Goal: Task Accomplishment & Management: Manage account settings

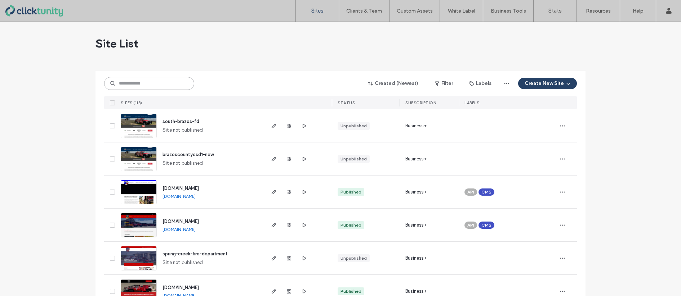
click at [133, 83] on input at bounding box center [149, 83] width 90 height 13
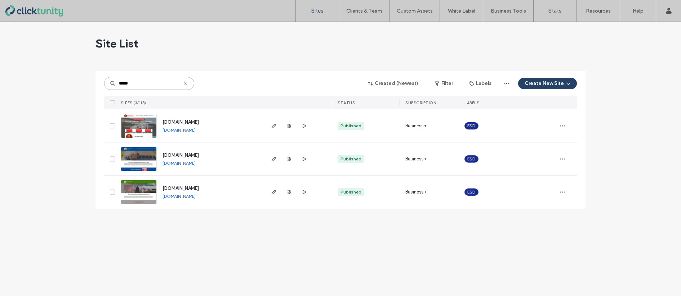
type input "*****"
click at [174, 124] on span "www.bcesd3.com" at bounding box center [180, 122] width 36 height 5
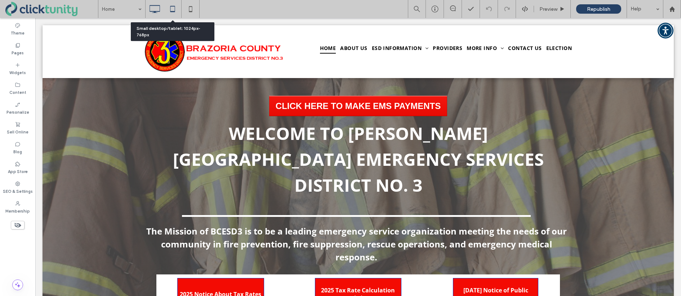
click at [172, 8] on icon at bounding box center [172, 9] width 14 height 14
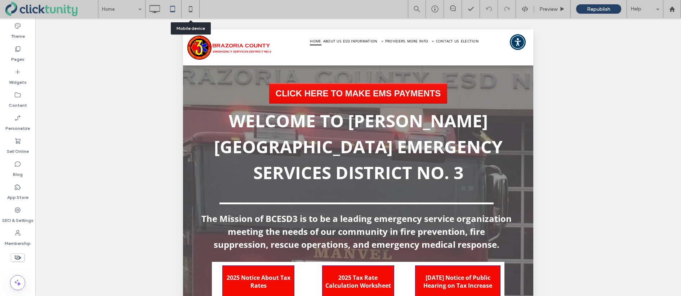
drag, startPoint x: 193, startPoint y: 10, endPoint x: 197, endPoint y: 11, distance: 4.2
click at [193, 10] on icon at bounding box center [190, 9] width 14 height 14
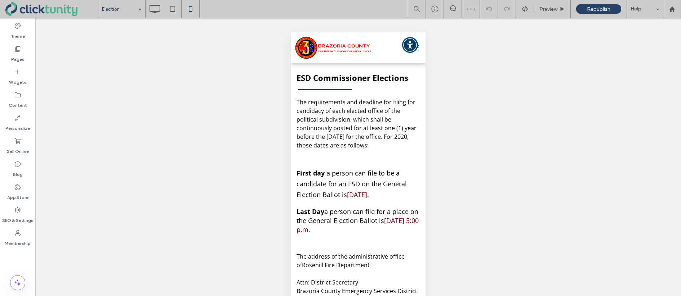
click at [133, 11] on input at bounding box center [120, 9] width 36 height 18
click at [153, 10] on div at bounding box center [340, 148] width 681 height 296
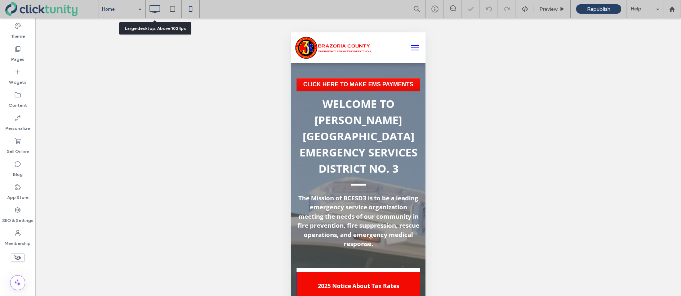
click at [153, 10] on icon at bounding box center [154, 9] width 14 height 14
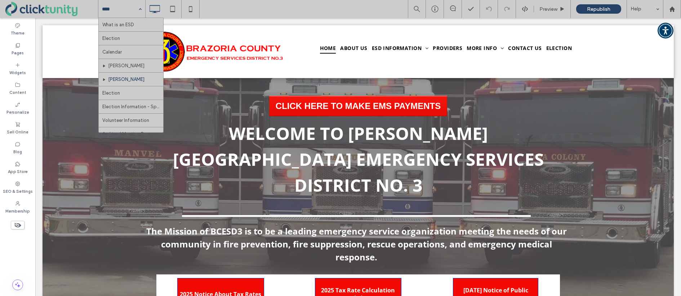
scroll to position [385, 0]
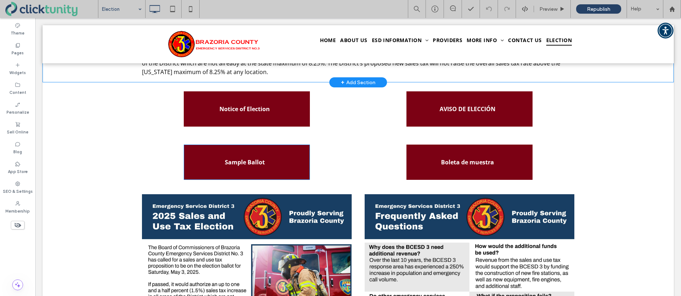
scroll to position [90, 0]
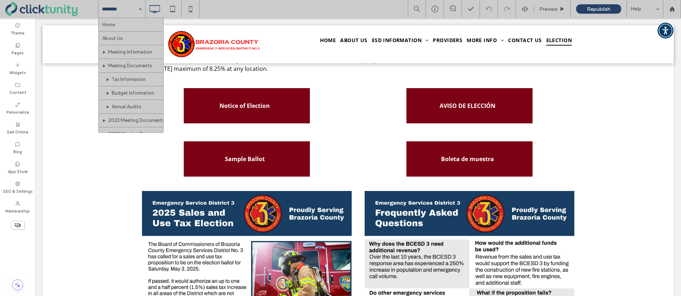
click at [113, 13] on input at bounding box center [120, 9] width 36 height 18
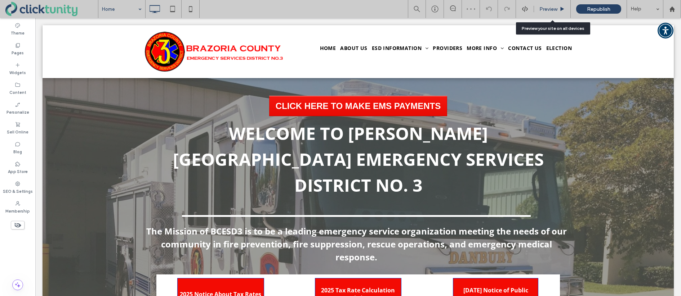
click at [546, 10] on span "Preview" at bounding box center [548, 9] width 18 height 6
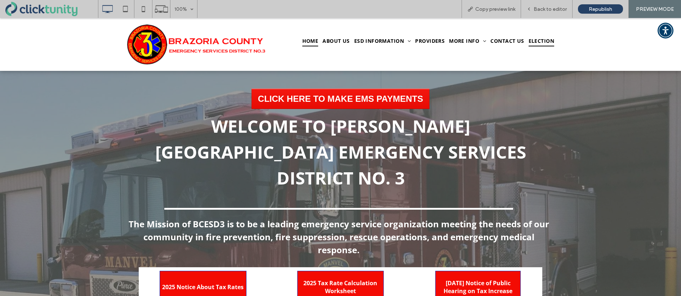
click at [540, 40] on span "Election" at bounding box center [541, 41] width 26 height 11
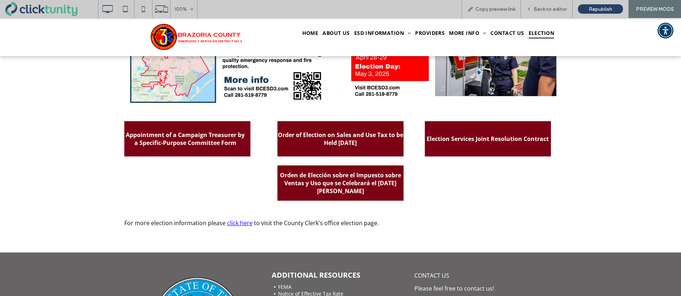
scroll to position [438, 0]
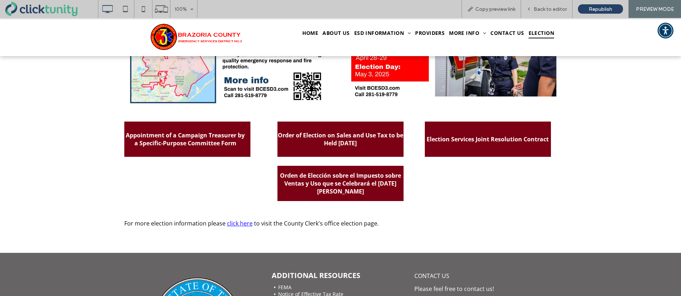
click at [378, 138] on span "Order of Election on Sales and Use Tax to be Held May 3, 2025" at bounding box center [340, 139] width 126 height 16
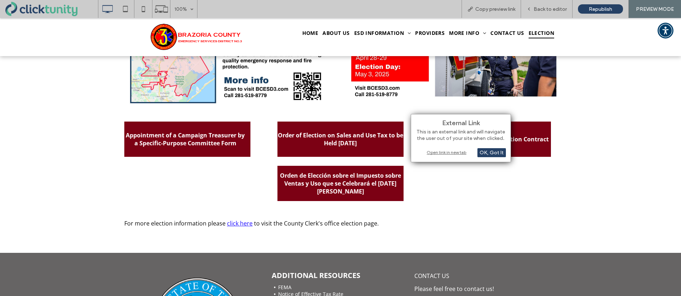
click at [437, 151] on div "Open link in new tab" at bounding box center [461, 153] width 90 height 8
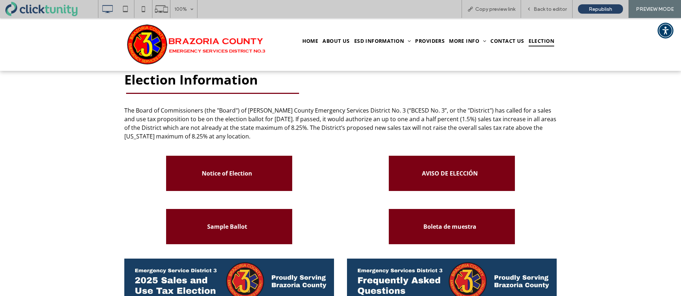
scroll to position [0, 0]
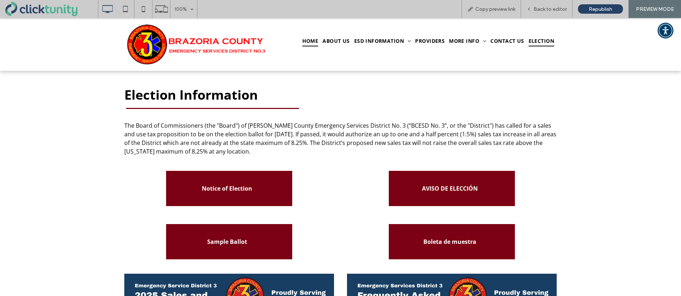
click at [312, 40] on span "Home" at bounding box center [310, 41] width 16 height 11
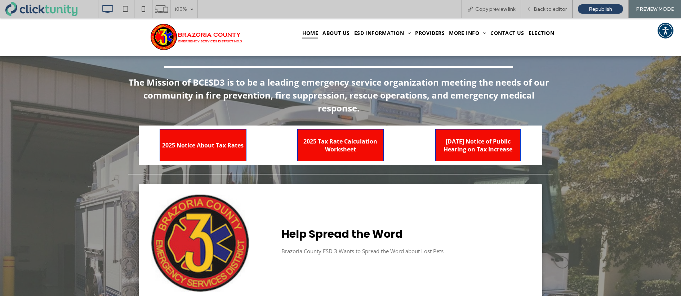
scroll to position [145, 0]
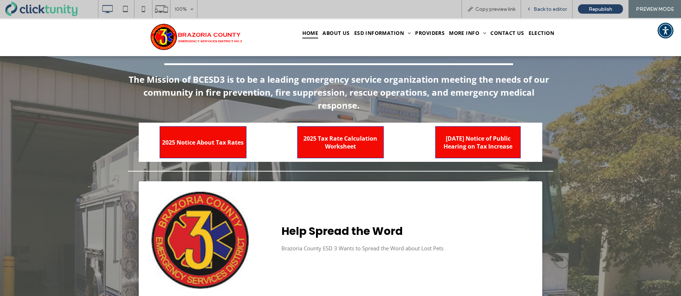
click at [546, 10] on span "Back to editor" at bounding box center [549, 9] width 33 height 6
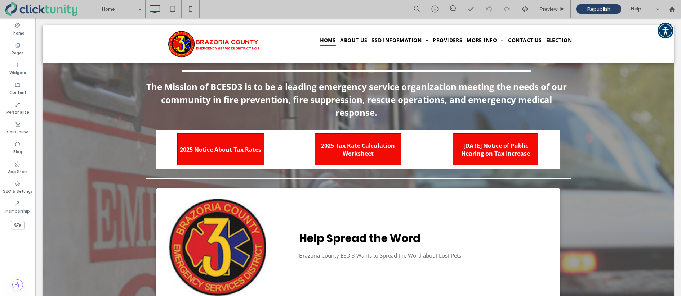
drag, startPoint x: 18, startPoint y: 222, endPoint x: 31, endPoint y: 221, distance: 13.4
click at [17, 222] on icon at bounding box center [18, 225] width 8 height 8
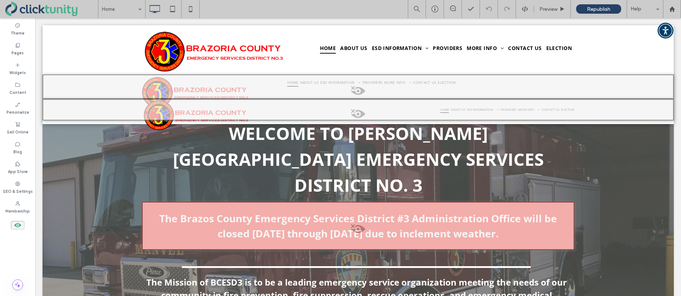
click at [17, 224] on icon at bounding box center [18, 225] width 8 height 8
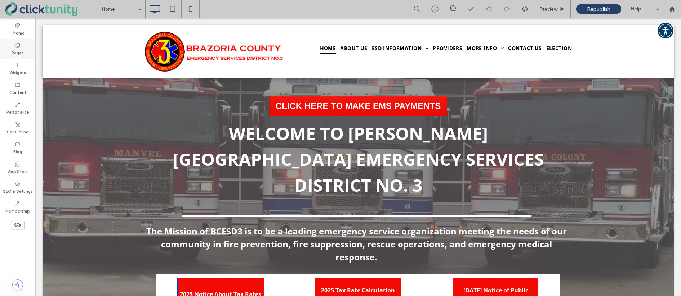
click at [17, 53] on label "Pages" at bounding box center [18, 52] width 12 height 8
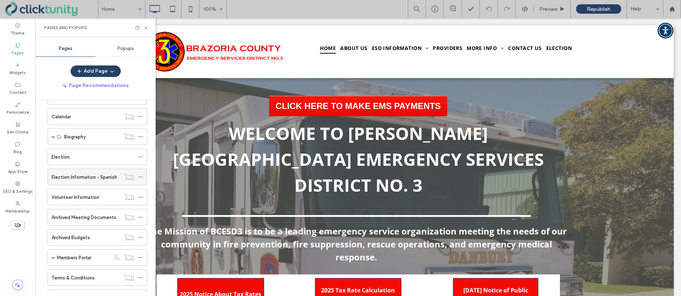
scroll to position [183, 0]
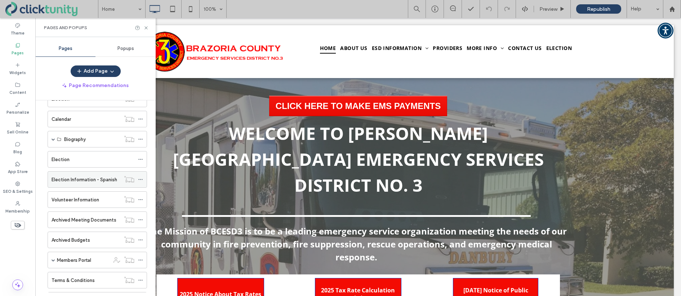
click at [79, 182] on label "Election Information - Spanish" at bounding box center [85, 180] width 66 height 13
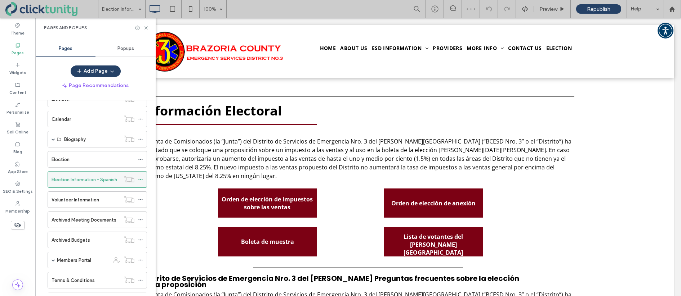
click at [140, 179] on icon at bounding box center [140, 179] width 5 height 5
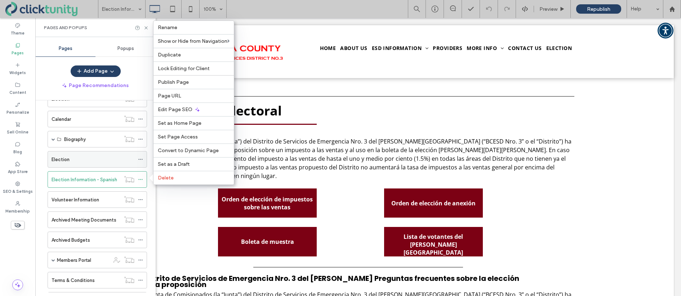
click at [140, 159] on icon at bounding box center [140, 159] width 5 height 5
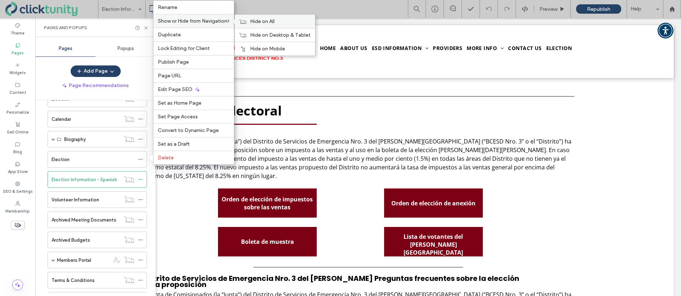
click at [243, 22] on icon at bounding box center [242, 21] width 7 height 5
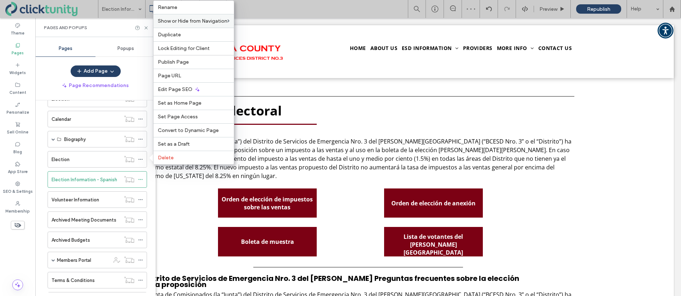
click at [267, 11] on div "Election Information - Spanish 100% Preview Republish Help" at bounding box center [389, 9] width 583 height 18
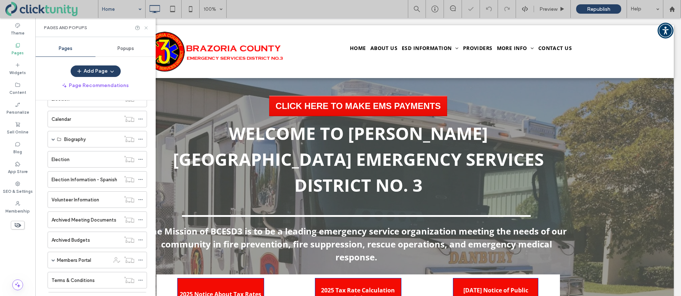
click at [145, 28] on icon at bounding box center [145, 27] width 5 height 5
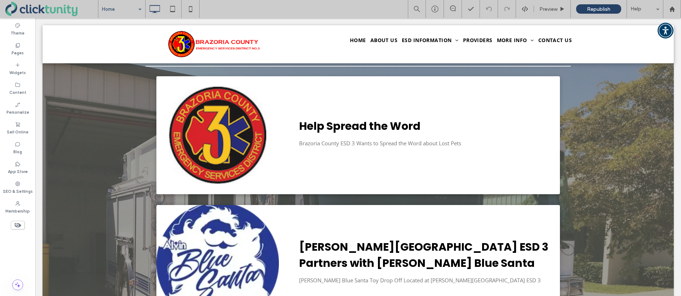
scroll to position [259, 0]
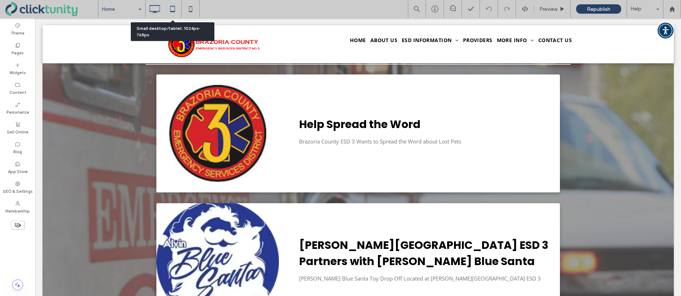
click at [171, 10] on icon at bounding box center [172, 9] width 14 height 14
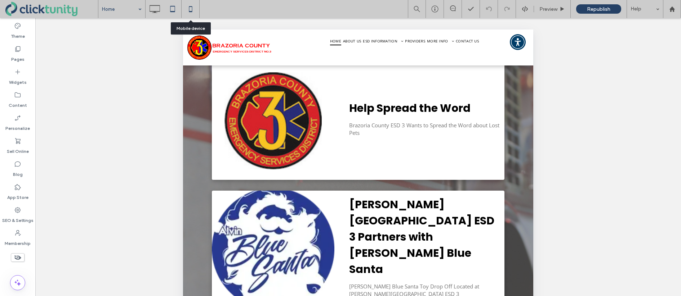
click at [190, 11] on use at bounding box center [190, 9] width 3 height 6
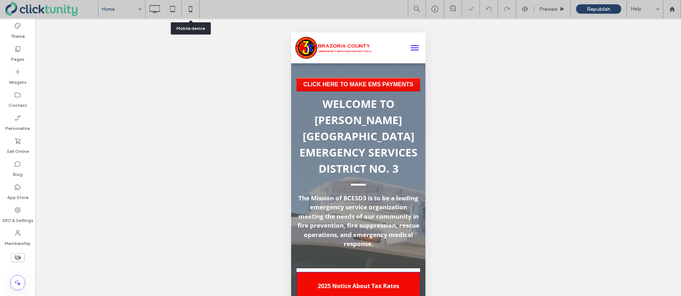
scroll to position [0, 0]
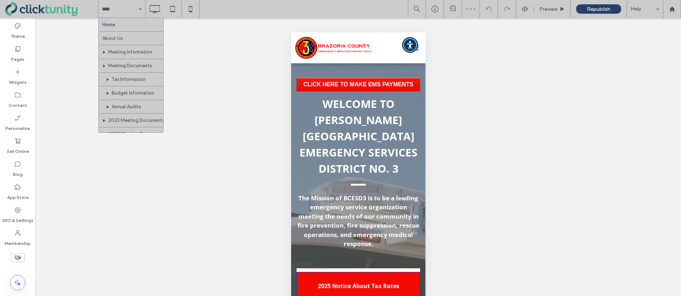
drag, startPoint x: 114, startPoint y: 22, endPoint x: 126, endPoint y: 22, distance: 11.9
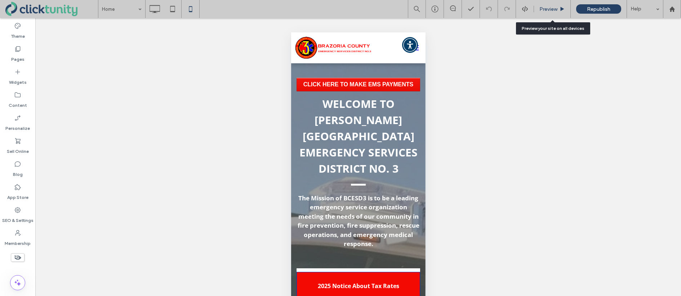
click at [546, 11] on span "Preview" at bounding box center [548, 9] width 18 height 6
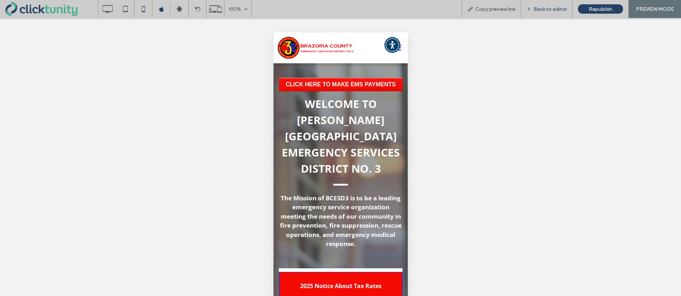
click at [558, 10] on span "Back to editor" at bounding box center [549, 9] width 33 height 6
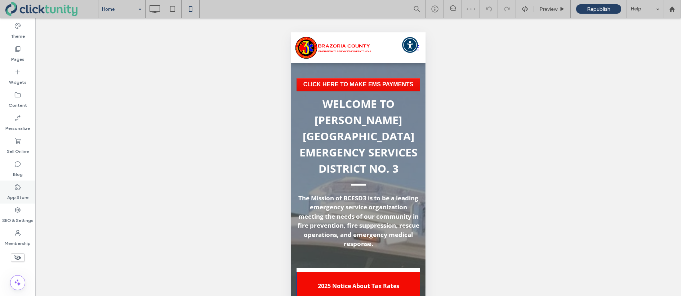
click at [23, 191] on label "App Store" at bounding box center [17, 196] width 21 height 10
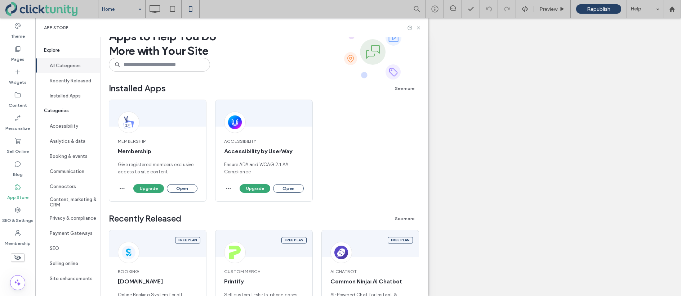
scroll to position [20, 0]
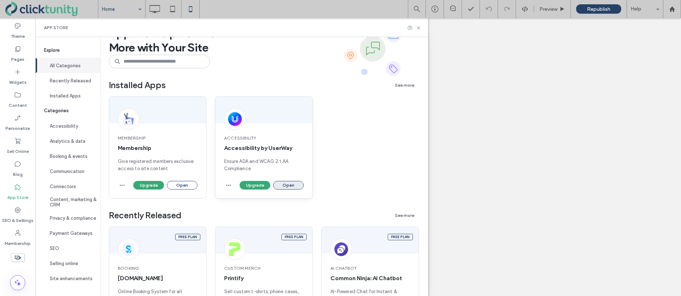
click at [281, 184] on button "Open" at bounding box center [288, 185] width 31 height 9
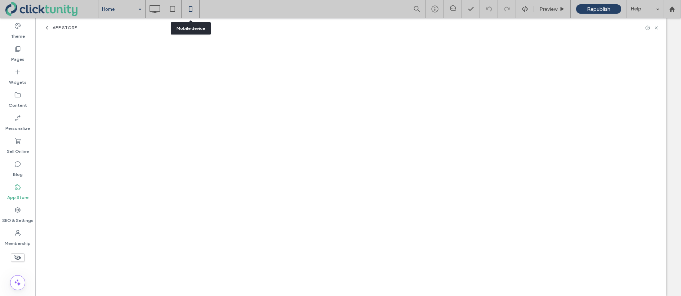
click at [193, 8] on icon at bounding box center [190, 9] width 14 height 14
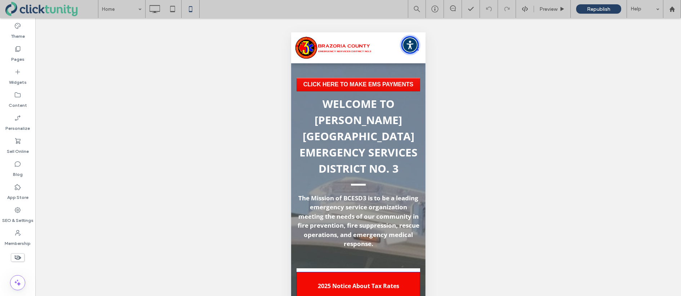
click at [419, 49] on span "Accessibility Menu" at bounding box center [409, 44] width 25 height 25
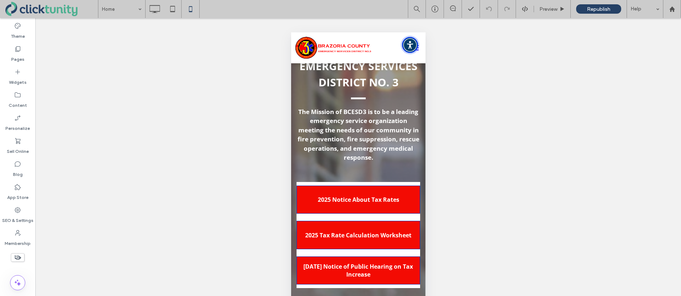
scroll to position [87, 0]
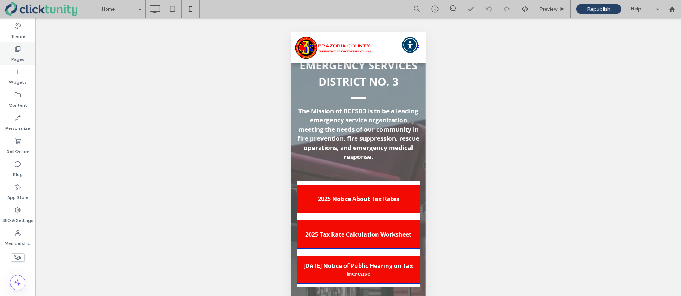
click at [21, 50] on icon at bounding box center [17, 48] width 7 height 7
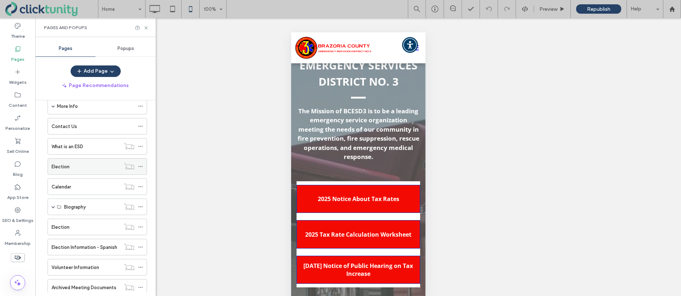
scroll to position [116, 0]
click at [140, 166] on use at bounding box center [140, 166] width 4 height 1
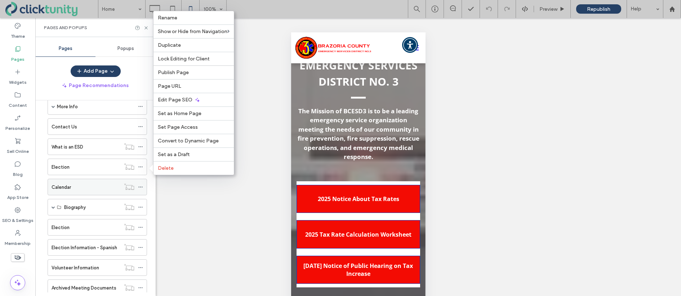
scroll to position [107, 0]
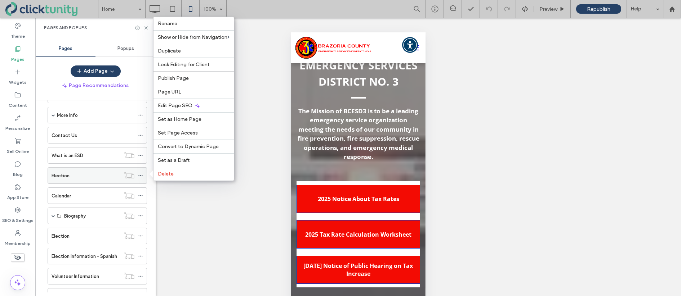
click at [139, 176] on use at bounding box center [140, 175] width 4 height 1
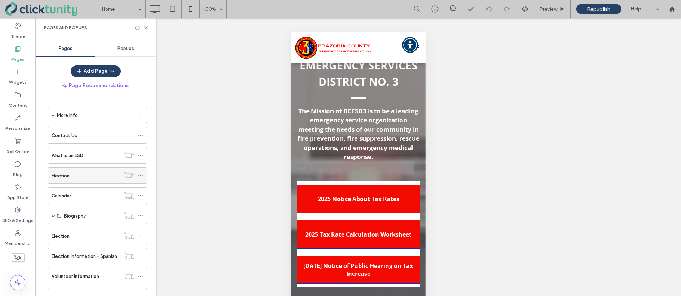
click at [140, 176] on icon at bounding box center [140, 175] width 5 height 5
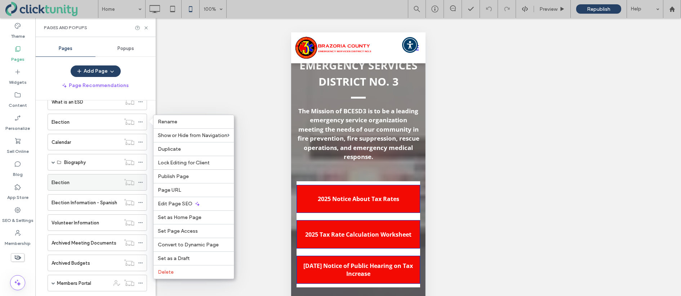
scroll to position [162, 0]
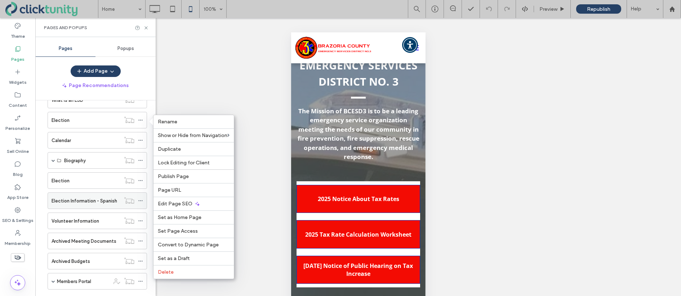
click at [140, 201] on use at bounding box center [140, 201] width 4 height 1
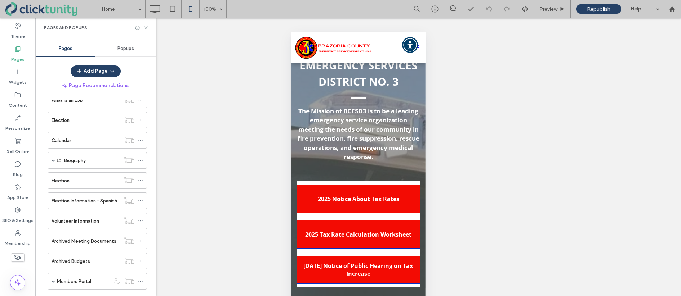
click at [146, 28] on icon at bounding box center [145, 27] width 5 height 5
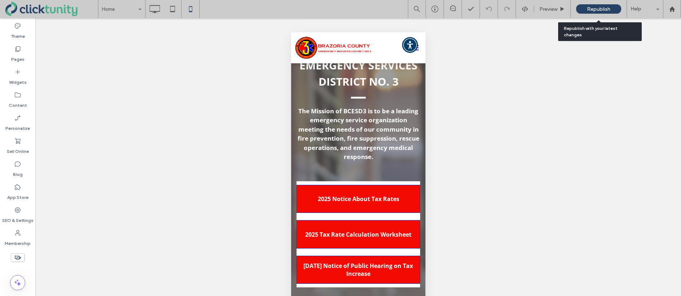
click at [592, 8] on span "Republish" at bounding box center [598, 9] width 23 height 6
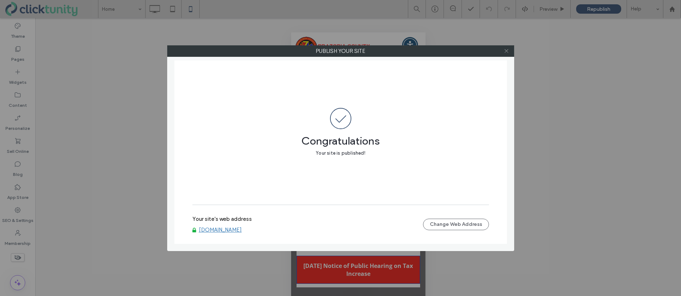
click at [505, 51] on icon at bounding box center [505, 50] width 5 height 5
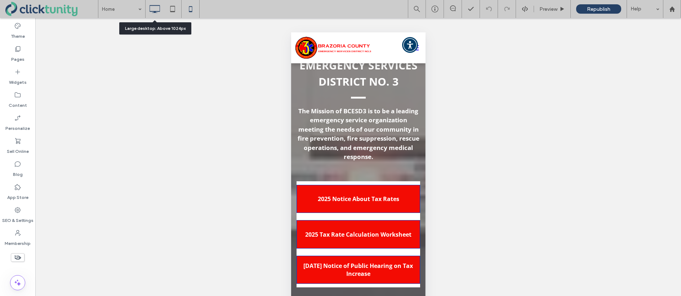
drag, startPoint x: 154, startPoint y: 10, endPoint x: 158, endPoint y: 11, distance: 3.7
click at [154, 10] on icon at bounding box center [154, 9] width 14 height 14
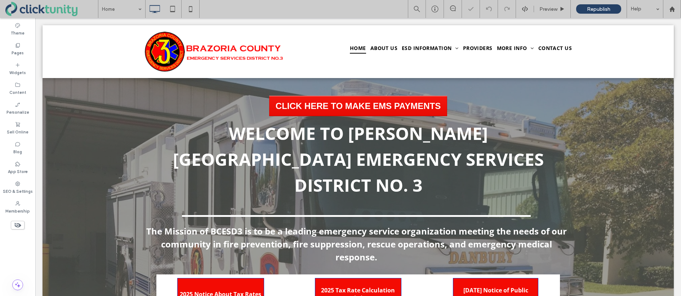
scroll to position [0, 0]
click at [672, 11] on icon at bounding box center [672, 9] width 6 height 6
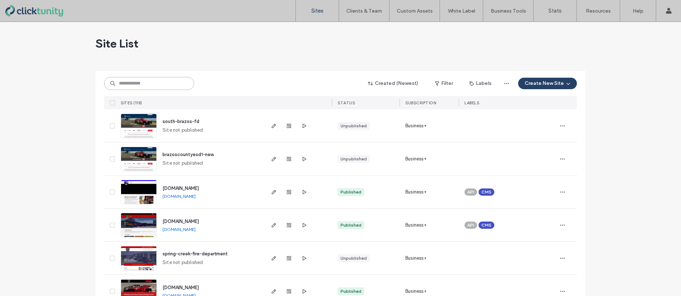
click at [132, 86] on input at bounding box center [149, 83] width 90 height 13
click at [136, 86] on input at bounding box center [149, 83] width 90 height 13
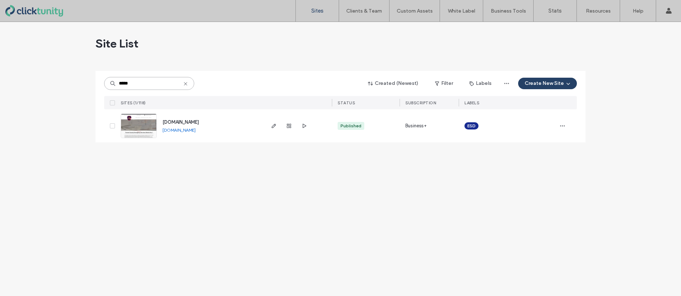
type input "*****"
click at [178, 122] on span "[DOMAIN_NAME]" at bounding box center [180, 122] width 36 height 5
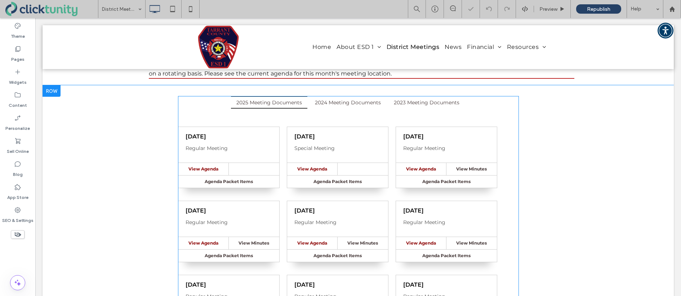
scroll to position [112, 0]
click at [282, 135] on span at bounding box center [348, 249] width 341 height 308
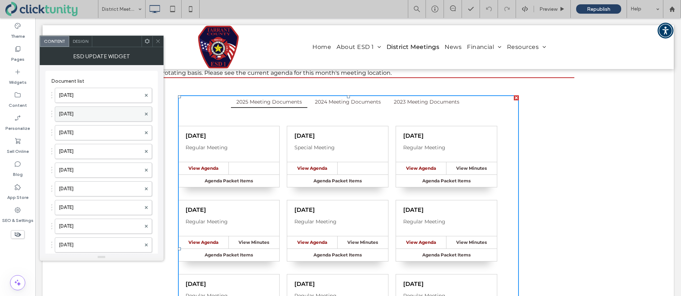
click at [95, 113] on label "Jul. 22, 2025" at bounding box center [100, 114] width 82 height 14
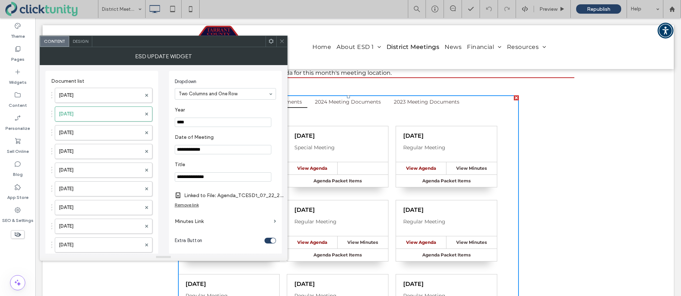
click at [193, 223] on label "Minutes Link" at bounding box center [223, 221] width 96 height 13
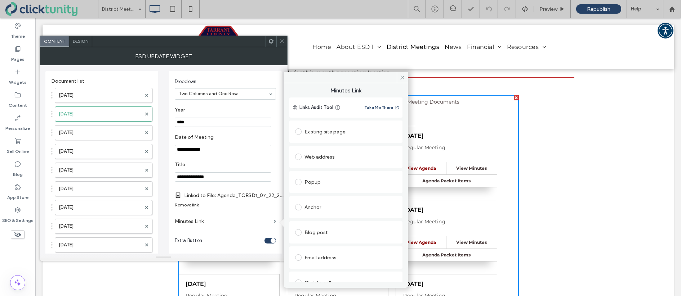
scroll to position [37, 0]
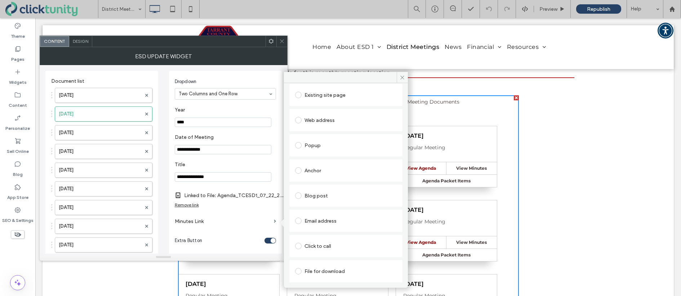
click at [297, 269] on span at bounding box center [298, 271] width 6 height 6
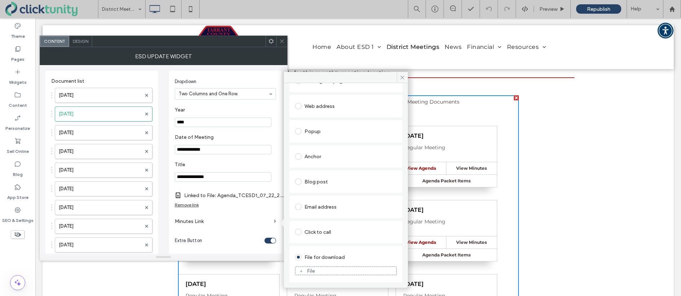
click at [305, 267] on figure "File" at bounding box center [346, 271] width 102 height 9
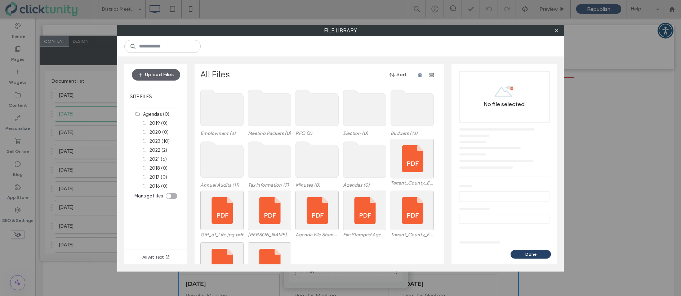
click at [307, 153] on use at bounding box center [317, 160] width 43 height 36
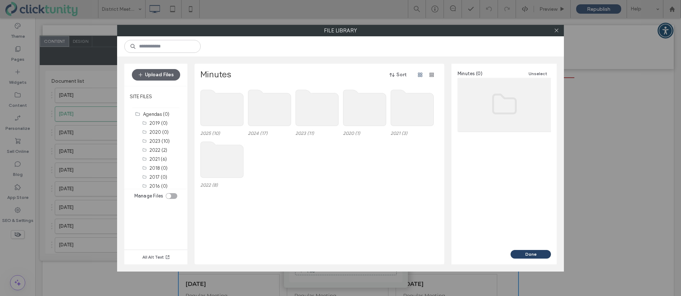
click at [233, 112] on use at bounding box center [222, 108] width 43 height 36
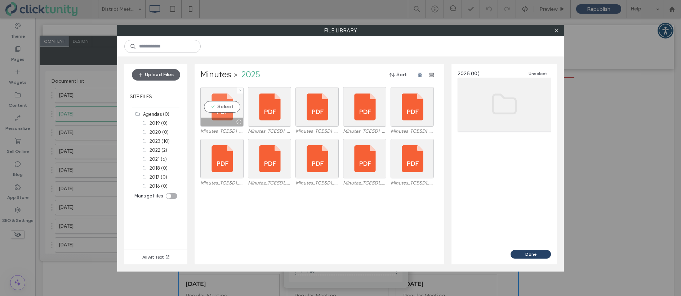
click at [230, 108] on div "Select" at bounding box center [221, 107] width 43 height 40
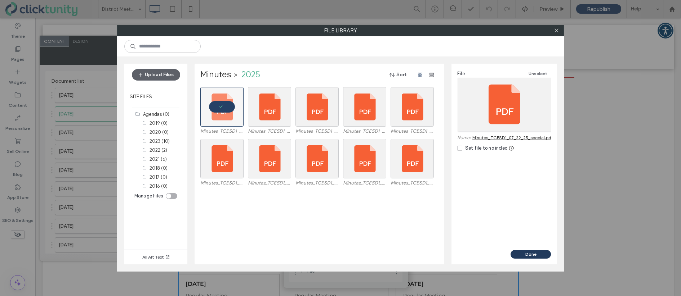
click at [515, 252] on button "Done" at bounding box center [530, 254] width 40 height 9
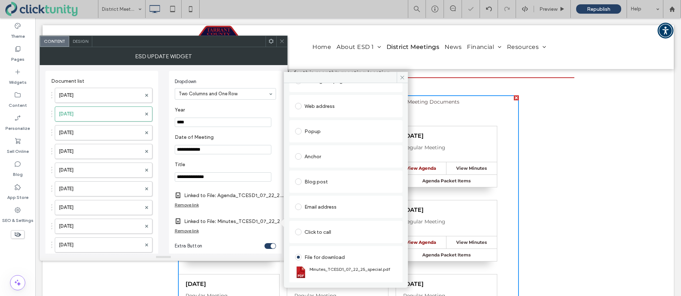
drag, startPoint x: 402, startPoint y: 78, endPoint x: 377, endPoint y: 72, distance: 25.5
click at [395, 75] on div at bounding box center [346, 77] width 124 height 11
click at [401, 79] on icon at bounding box center [401, 77] width 5 height 5
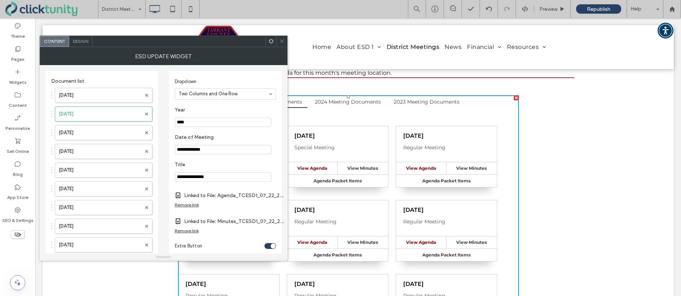
click at [283, 41] on icon at bounding box center [281, 41] width 5 height 5
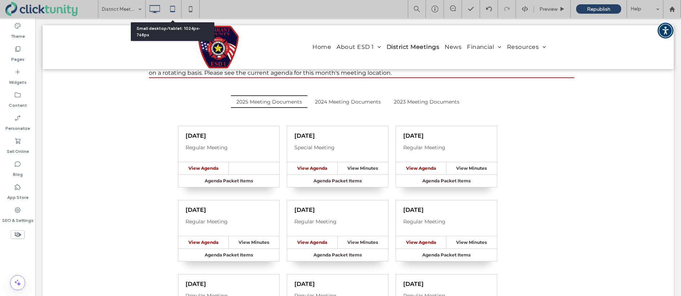
drag, startPoint x: 172, startPoint y: 10, endPoint x: 24, endPoint y: 19, distance: 148.3
click at [172, 10] on icon at bounding box center [172, 9] width 14 height 14
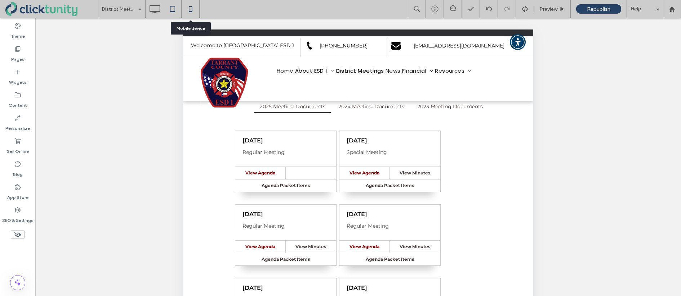
click at [192, 12] on icon at bounding box center [190, 9] width 14 height 14
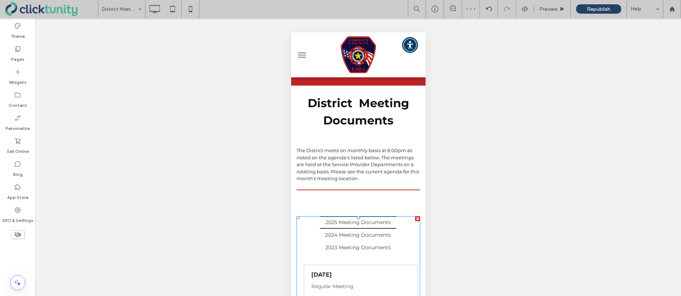
scroll to position [0, 0]
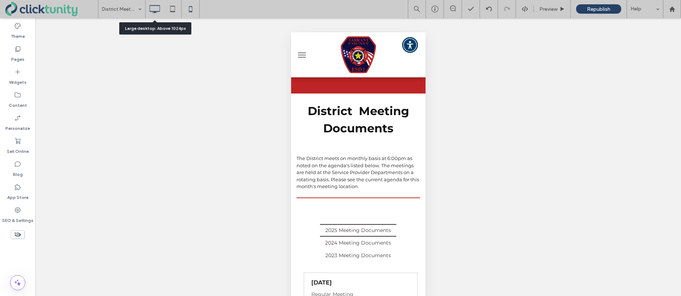
click at [153, 9] on icon at bounding box center [154, 9] width 14 height 14
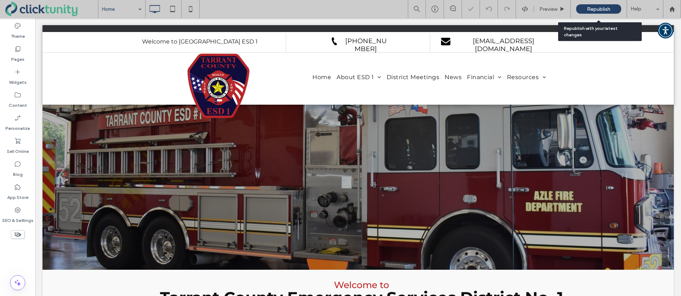
click at [587, 6] on span "Republish" at bounding box center [598, 9] width 23 height 6
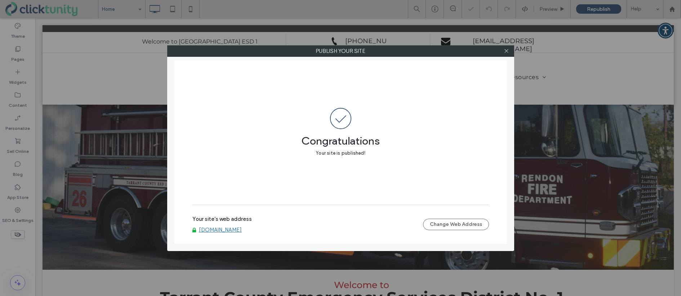
click at [224, 230] on link "www.tarrantesd1.org" at bounding box center [220, 230] width 43 height 6
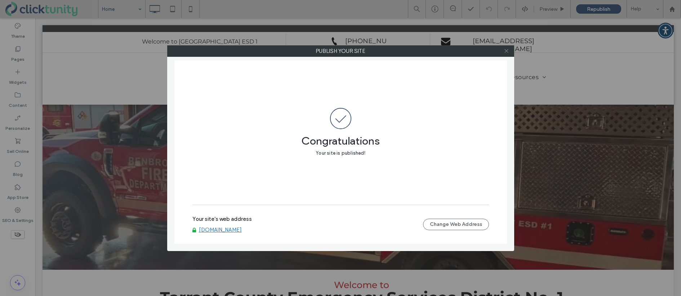
click at [505, 52] on icon at bounding box center [505, 50] width 5 height 5
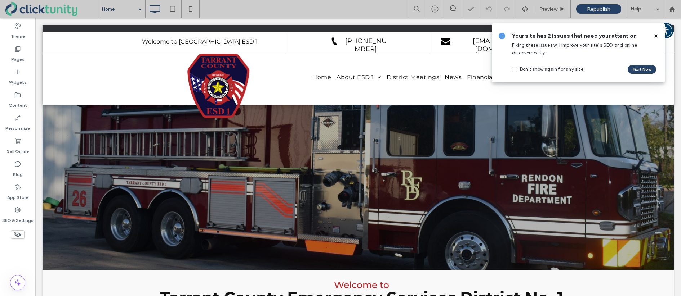
click at [655, 36] on use at bounding box center [655, 35] width 3 height 3
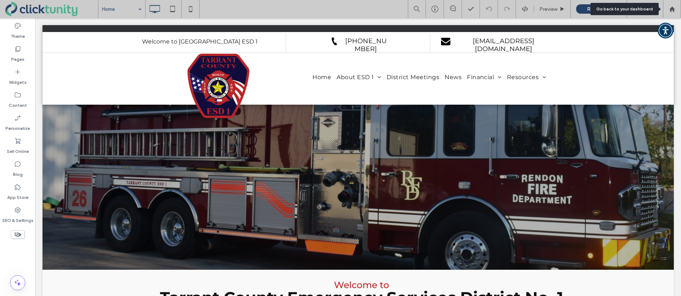
drag, startPoint x: 668, startPoint y: 10, endPoint x: 651, endPoint y: 12, distance: 17.0
click at [667, 10] on div at bounding box center [671, 9] width 17 height 6
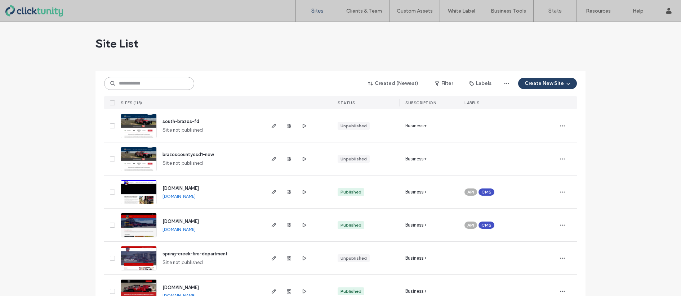
click at [152, 85] on input at bounding box center [149, 83] width 90 height 13
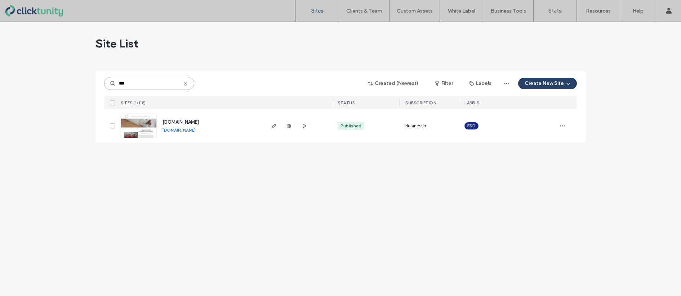
type input "***"
click at [177, 124] on span "[DOMAIN_NAME]" at bounding box center [180, 122] width 36 height 5
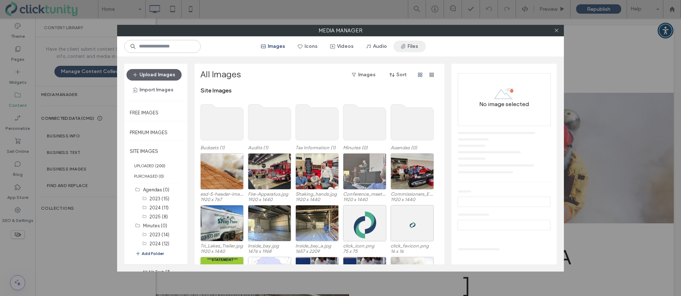
click at [412, 47] on button "Files" at bounding box center [409, 47] width 32 height 12
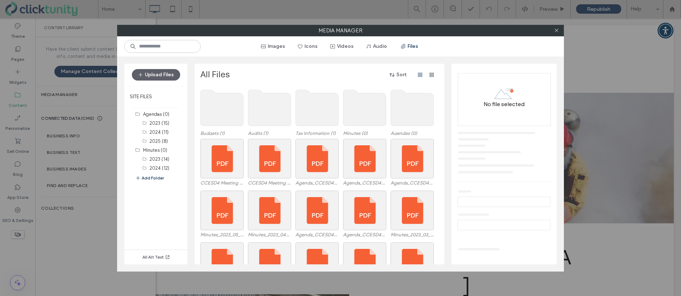
click at [353, 121] on use at bounding box center [364, 108] width 43 height 36
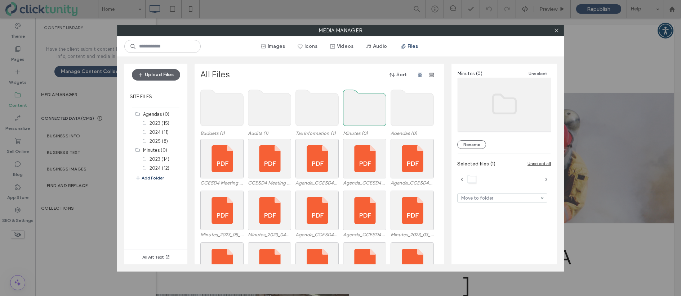
click at [353, 121] on use at bounding box center [364, 108] width 43 height 36
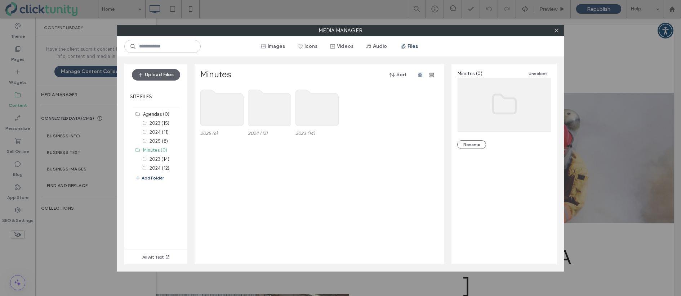
click at [234, 114] on use at bounding box center [222, 108] width 43 height 36
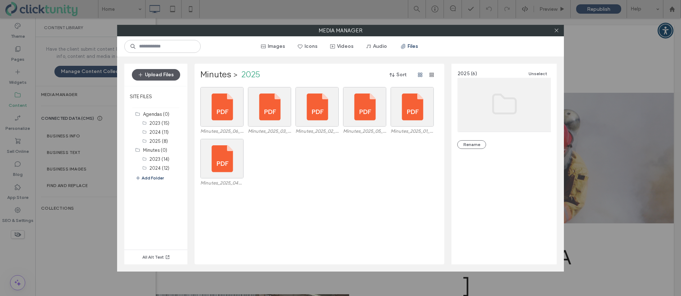
click at [162, 76] on button "Upload Files" at bounding box center [156, 75] width 48 height 12
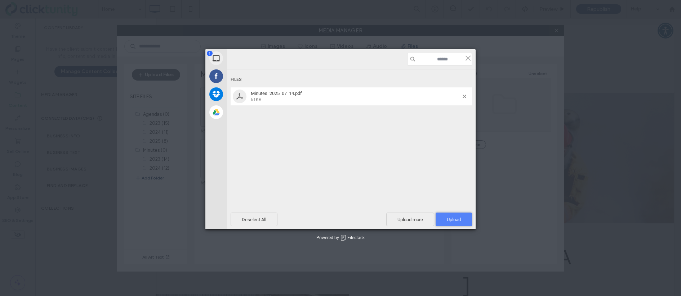
click at [450, 217] on span "Upload 1" at bounding box center [454, 219] width 14 height 5
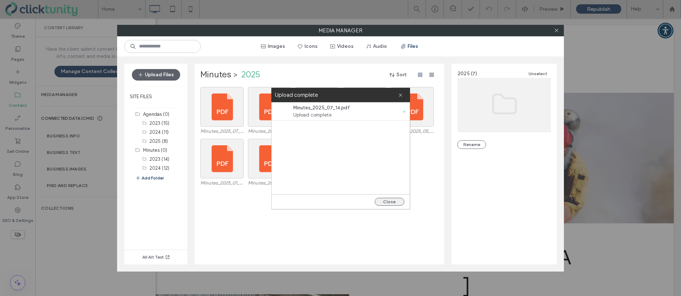
click at [393, 201] on button "Close" at bounding box center [390, 202] width 30 height 8
click at [392, 201] on button "Close" at bounding box center [390, 202] width 30 height 8
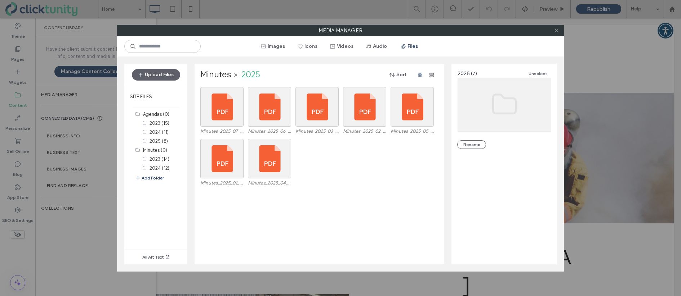
click at [557, 30] on icon at bounding box center [556, 30] width 5 height 5
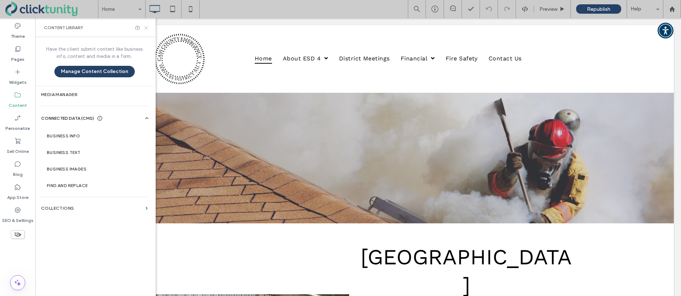
click at [147, 28] on icon at bounding box center [145, 27] width 5 height 5
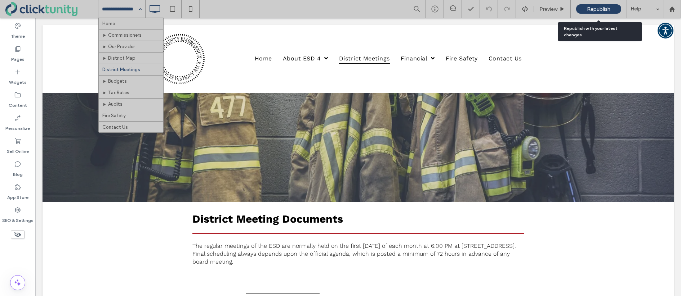
click at [587, 13] on div "Republish" at bounding box center [598, 8] width 45 height 9
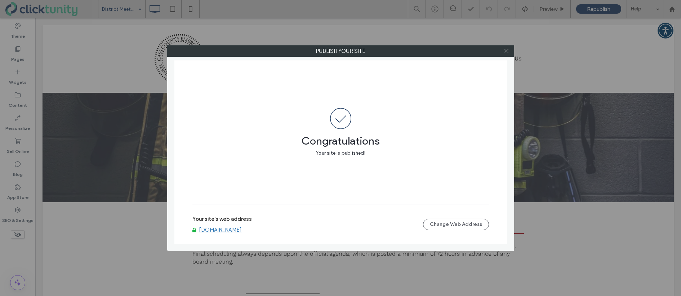
click at [232, 230] on link "www.ccesd4.org" at bounding box center [220, 230] width 43 height 6
click at [508, 50] on icon at bounding box center [505, 50] width 5 height 5
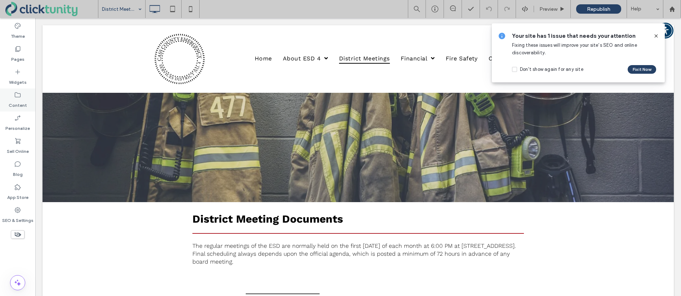
click at [18, 97] on icon at bounding box center [17, 94] width 7 height 7
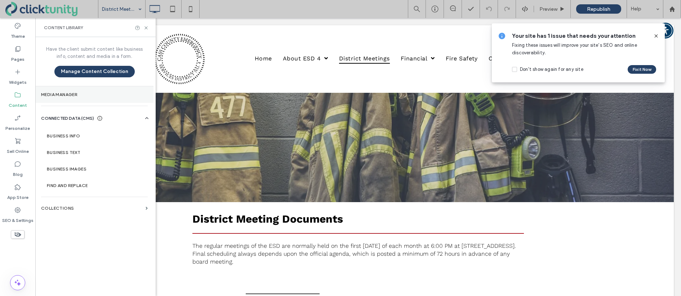
click at [86, 97] on label "Media Manager" at bounding box center [94, 94] width 107 height 5
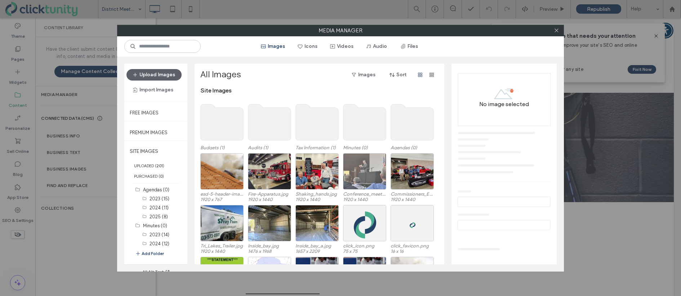
drag, startPoint x: 408, startPoint y: 48, endPoint x: 392, endPoint y: 84, distance: 40.0
click at [408, 48] on button "Files" at bounding box center [409, 47] width 32 height 12
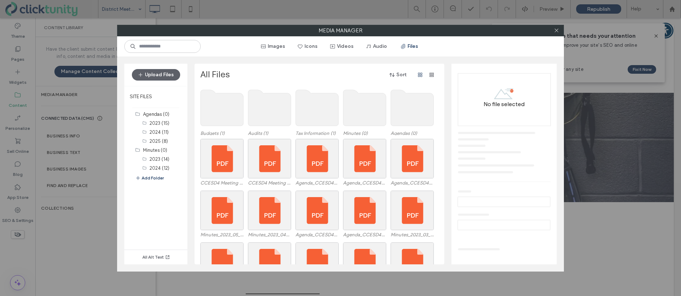
click at [349, 106] on use at bounding box center [364, 108] width 43 height 36
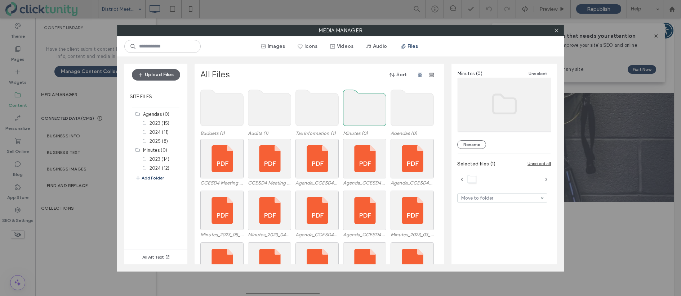
click at [348, 107] on use at bounding box center [364, 108] width 43 height 36
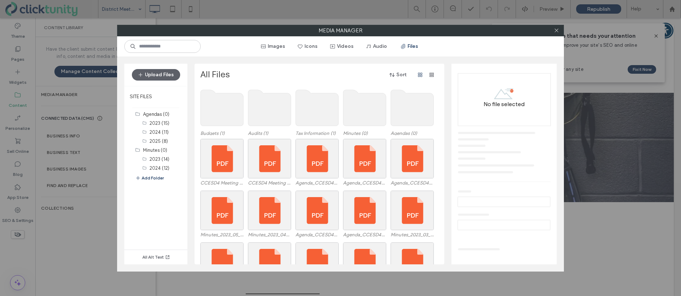
click at [348, 107] on use at bounding box center [364, 108] width 43 height 36
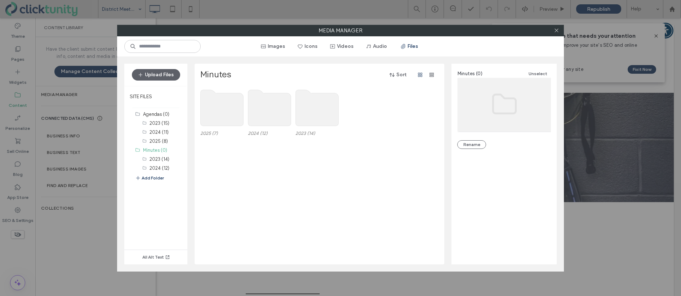
click at [234, 109] on use at bounding box center [222, 108] width 43 height 36
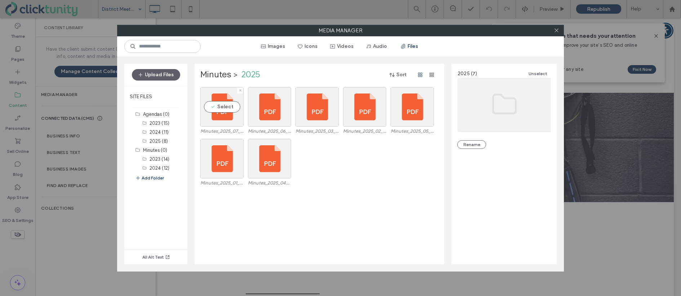
click at [234, 109] on div "Select" at bounding box center [221, 107] width 43 height 40
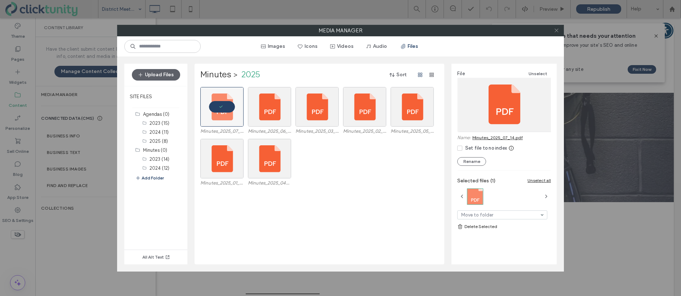
click at [556, 32] on icon at bounding box center [556, 30] width 5 height 5
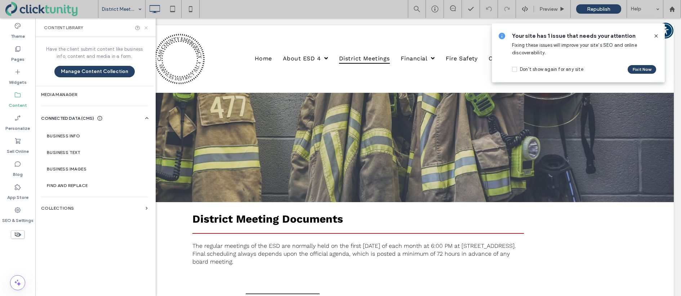
click at [147, 28] on icon at bounding box center [145, 27] width 5 height 5
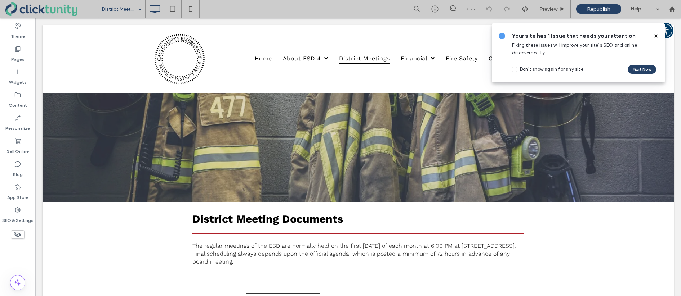
drag, startPoint x: 654, startPoint y: 35, endPoint x: 489, endPoint y: 31, distance: 165.7
click at [654, 35] on icon at bounding box center [656, 36] width 6 height 6
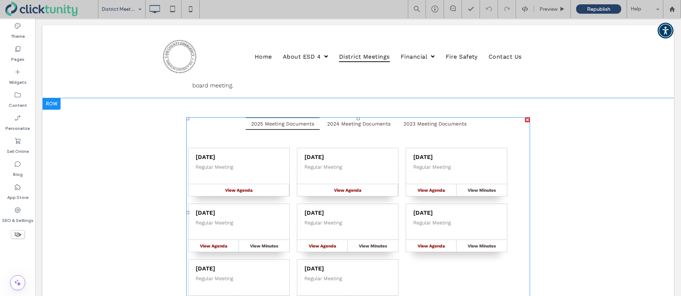
scroll to position [171, 0]
click at [313, 166] on span at bounding box center [358, 211] width 344 height 191
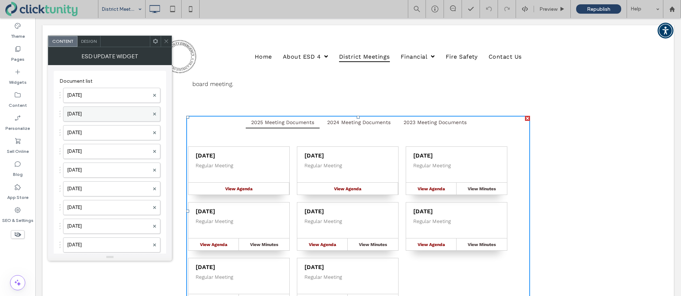
click at [95, 116] on label "Jul. 14, 2025" at bounding box center [108, 114] width 82 height 14
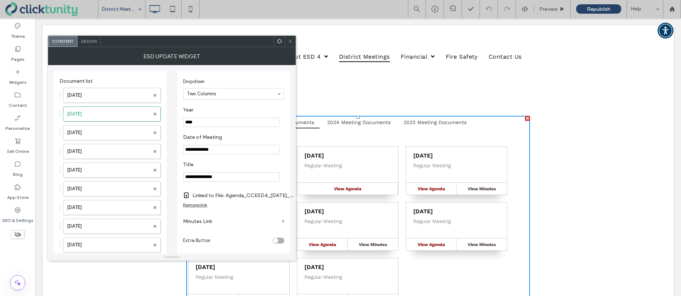
drag, startPoint x: 203, startPoint y: 221, endPoint x: 209, endPoint y: 216, distance: 7.6
click at [203, 221] on label "Minutes Link" at bounding box center [231, 221] width 96 height 13
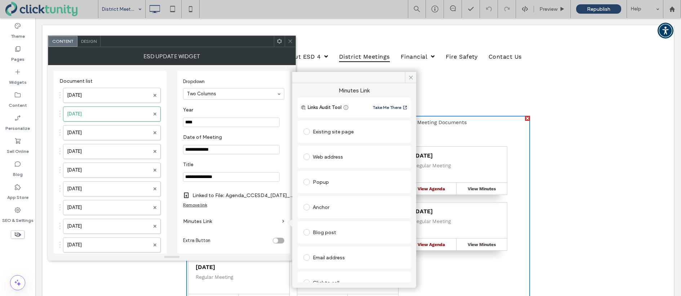
scroll to position [37, 0]
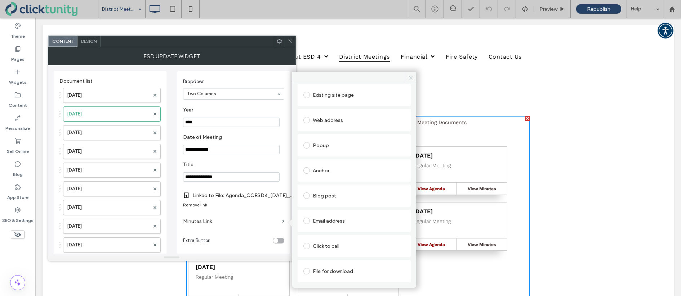
drag, startPoint x: 306, startPoint y: 270, endPoint x: 309, endPoint y: 273, distance: 3.9
click at [306, 271] on span at bounding box center [306, 271] width 6 height 6
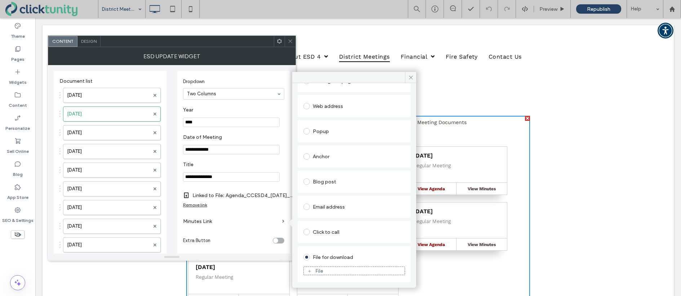
click at [313, 272] on div "File" at bounding box center [354, 271] width 101 height 6
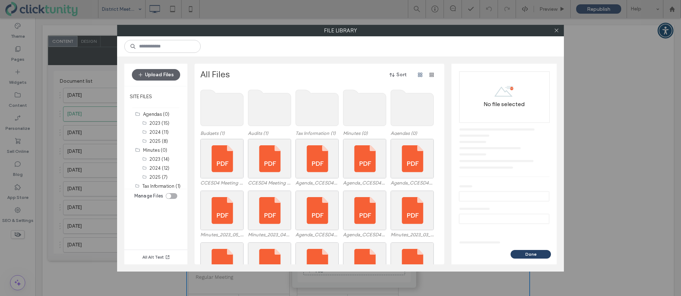
click at [360, 120] on use at bounding box center [364, 108] width 43 height 36
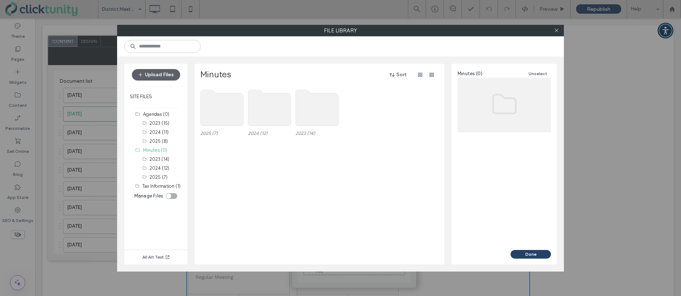
click at [214, 110] on use at bounding box center [222, 108] width 43 height 36
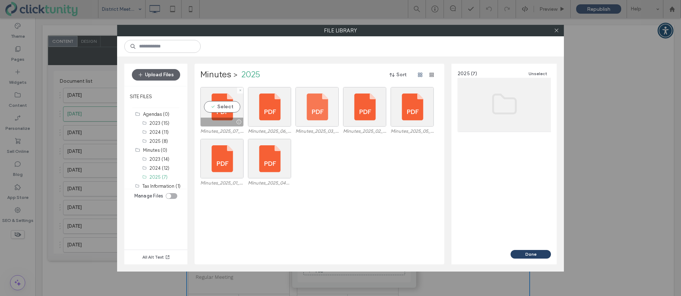
drag, startPoint x: 216, startPoint y: 106, endPoint x: 300, endPoint y: 126, distance: 86.7
click at [216, 106] on div "Select" at bounding box center [221, 107] width 43 height 40
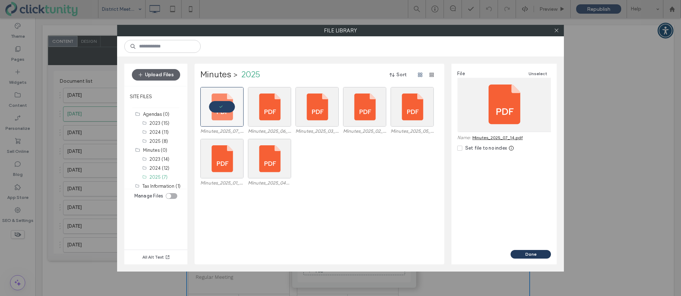
click at [524, 255] on button "Done" at bounding box center [530, 254] width 40 height 9
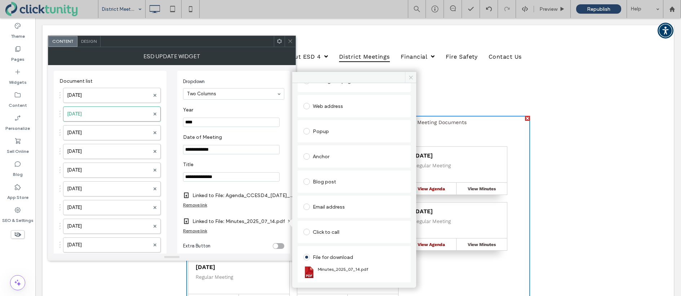
click at [411, 76] on icon at bounding box center [410, 77] width 5 height 5
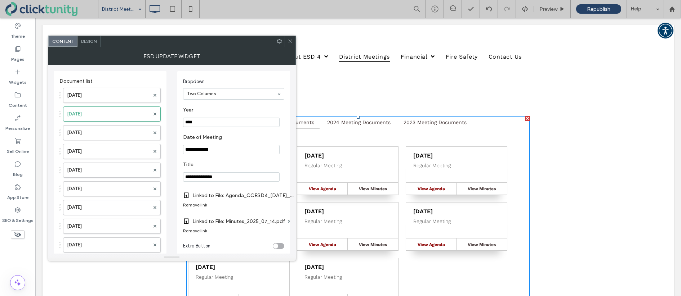
click at [291, 42] on use at bounding box center [290, 42] width 4 height 4
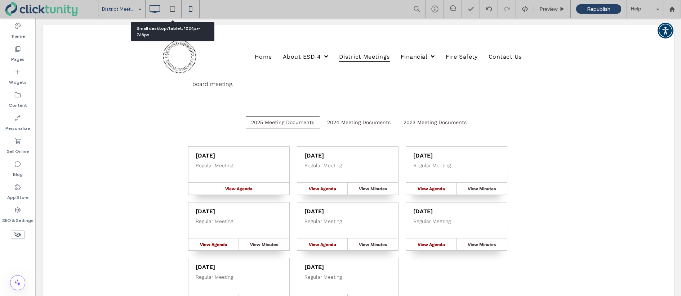
drag, startPoint x: 176, startPoint y: 8, endPoint x: 187, endPoint y: 10, distance: 10.7
click at [176, 8] on icon at bounding box center [172, 9] width 14 height 14
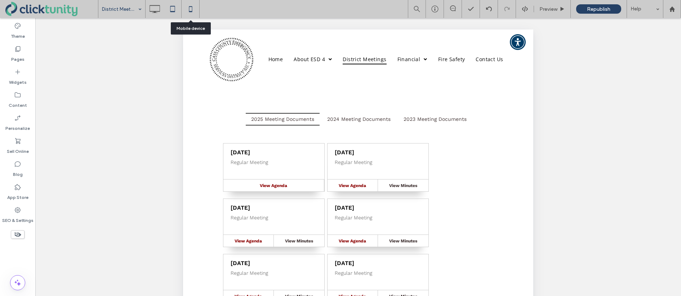
click at [191, 9] on icon at bounding box center [190, 9] width 14 height 14
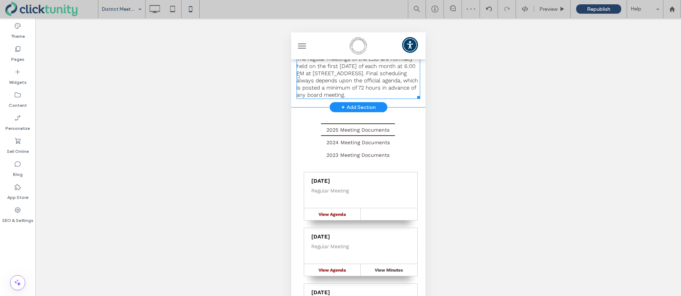
scroll to position [108, 0]
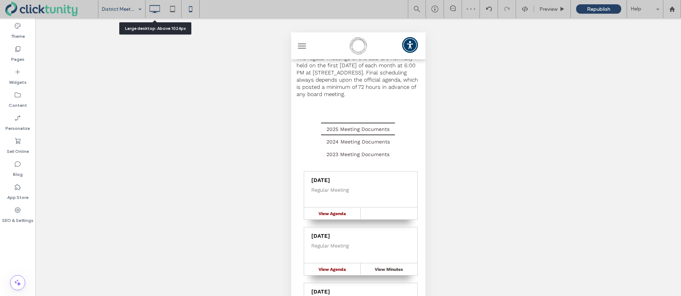
click at [155, 12] on use at bounding box center [154, 9] width 10 height 8
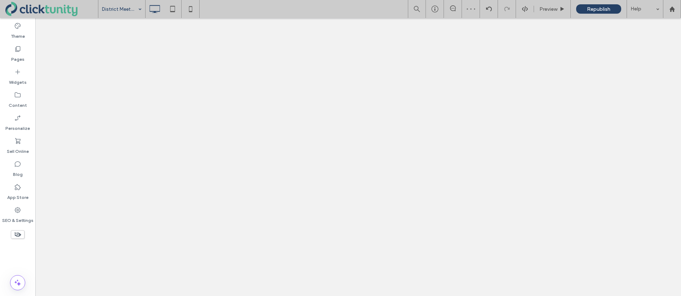
scroll to position [0, 0]
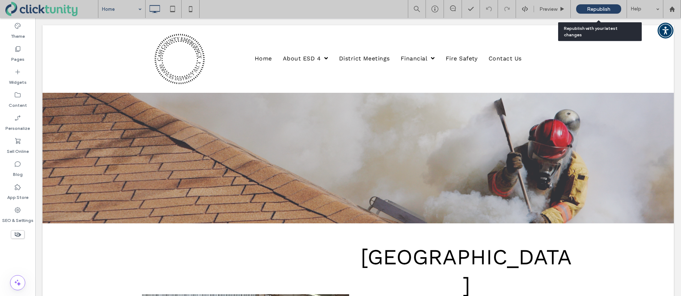
click at [583, 9] on div "Republish" at bounding box center [598, 8] width 45 height 9
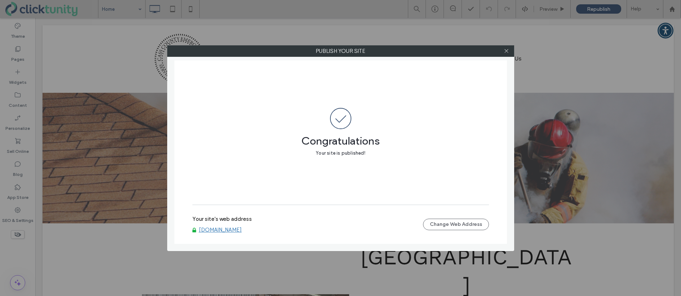
click at [503, 52] on div at bounding box center [506, 51] width 11 height 11
click at [506, 52] on icon at bounding box center [505, 50] width 5 height 5
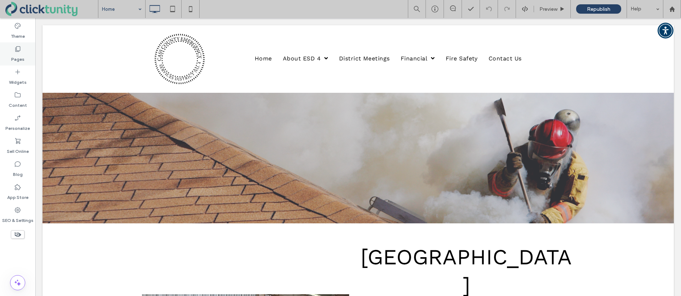
click at [20, 57] on label "Pages" at bounding box center [17, 58] width 13 height 10
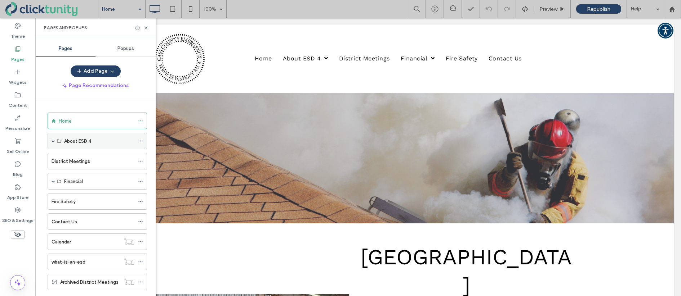
click at [53, 140] on span at bounding box center [54, 141] width 4 height 4
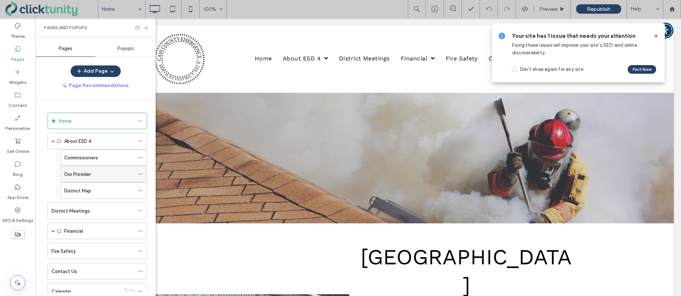
click at [114, 173] on div "Our Provider" at bounding box center [99, 175] width 70 height 8
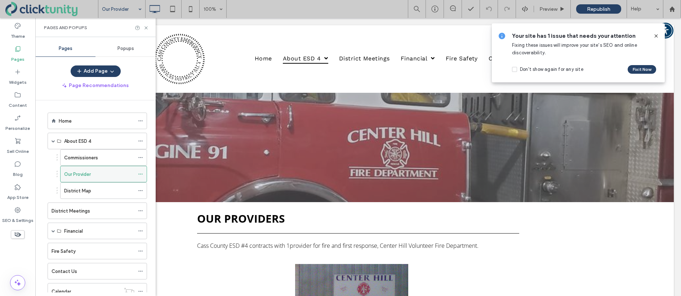
click at [139, 174] on icon at bounding box center [140, 174] width 5 height 5
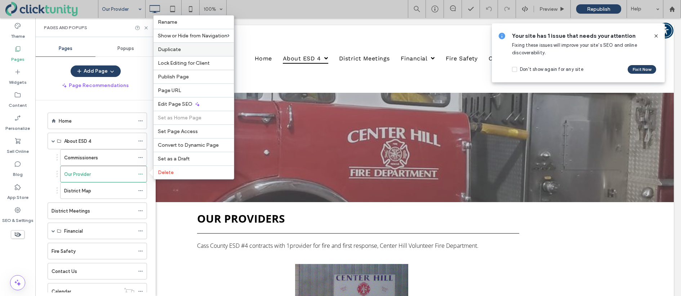
click at [199, 47] on label "Duplicate" at bounding box center [194, 49] width 72 height 6
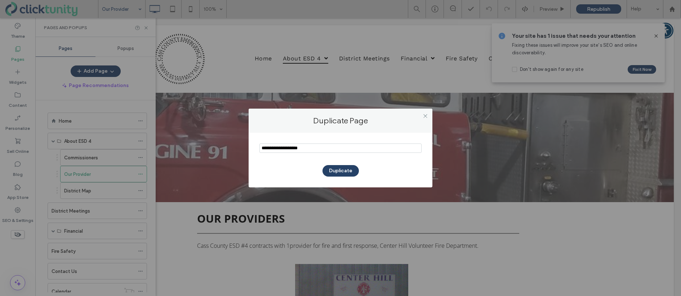
drag, startPoint x: 312, startPoint y: 148, endPoint x: 256, endPoint y: 144, distance: 55.6
click at [256, 144] on div "Duplicate" at bounding box center [341, 160] width 184 height 55
type input "**********"
click at [325, 171] on button "Duplicate" at bounding box center [340, 171] width 36 height 12
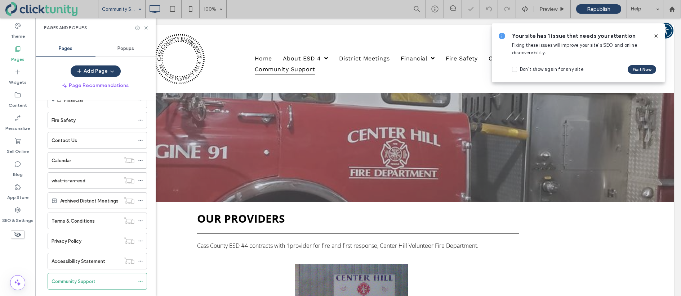
scroll to position [135, 0]
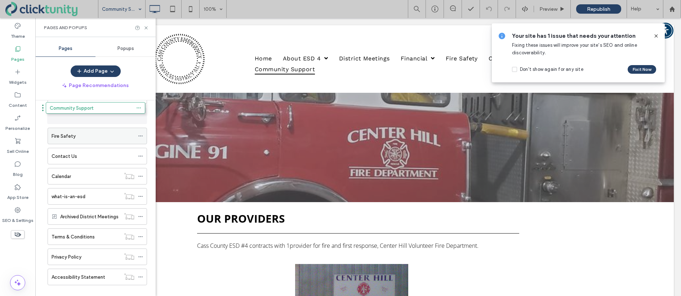
drag, startPoint x: 71, startPoint y: 276, endPoint x: 69, endPoint y: 109, distance: 166.4
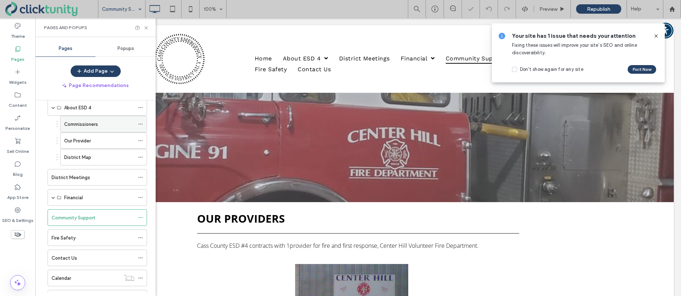
scroll to position [33, 0]
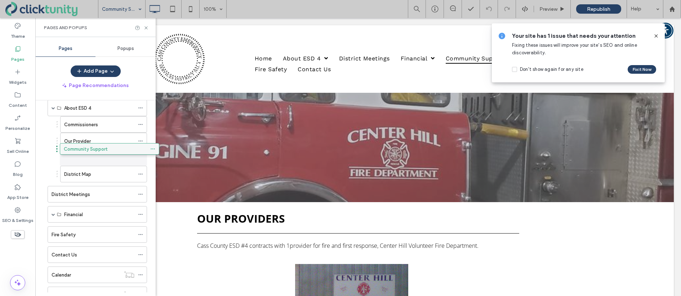
drag, startPoint x: 60, startPoint y: 215, endPoint x: 72, endPoint y: 148, distance: 67.7
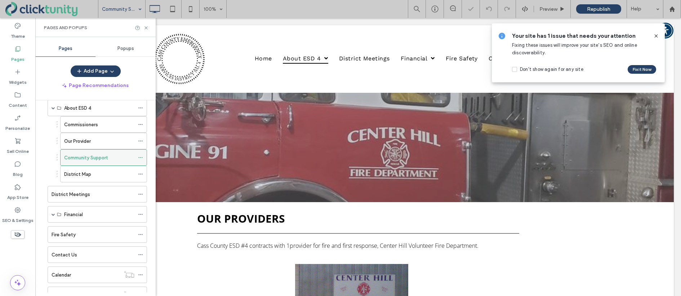
click at [78, 152] on div "Community Support" at bounding box center [99, 158] width 70 height 16
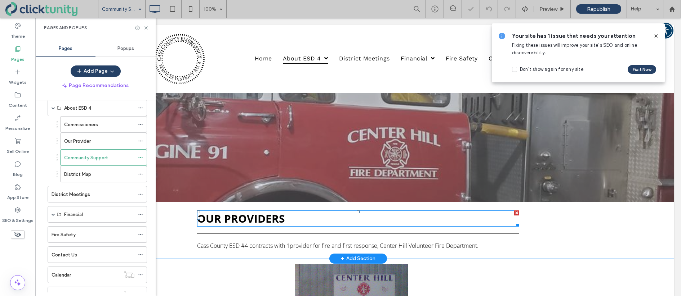
click at [221, 219] on span "OUR PROVIDERS" at bounding box center [241, 218] width 88 height 15
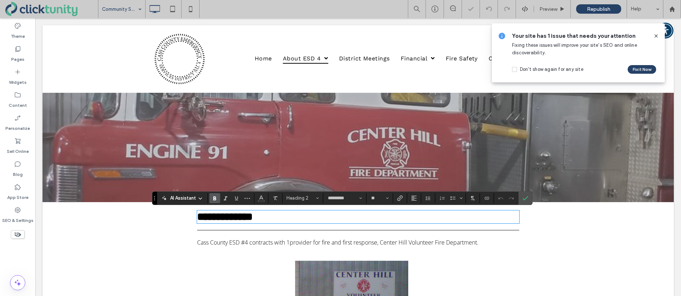
click at [221, 217] on span "**********" at bounding box center [224, 217] width 55 height 10
drag, startPoint x: 200, startPoint y: 219, endPoint x: 275, endPoint y: 219, distance: 75.3
click at [252, 219] on span "**********" at bounding box center [224, 217] width 55 height 10
click at [523, 201] on icon "Confirm" at bounding box center [525, 199] width 6 height 6
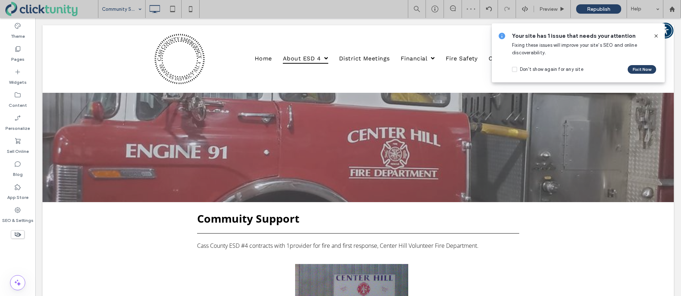
click at [655, 36] on icon at bounding box center [656, 36] width 6 height 6
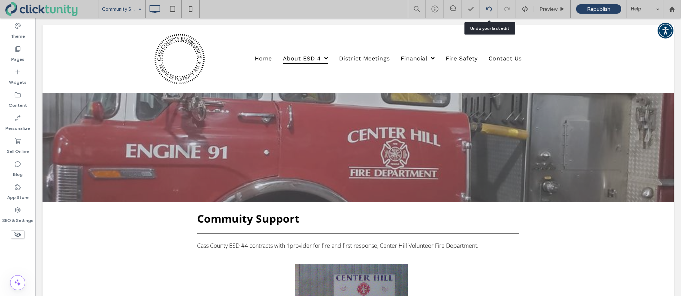
click at [489, 8] on icon at bounding box center [489, 9] width 6 height 6
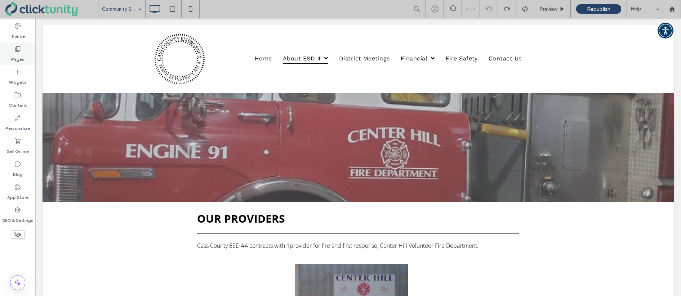
click at [25, 56] on div "Pages" at bounding box center [17, 53] width 35 height 23
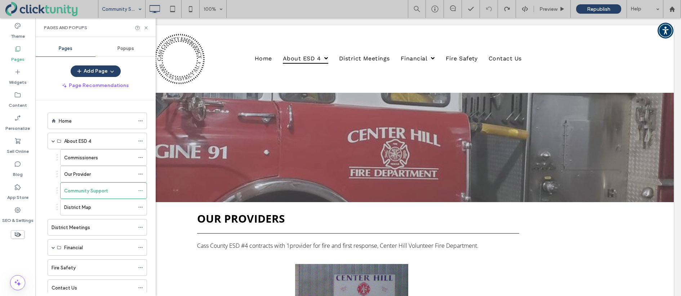
drag, startPoint x: 83, startPoint y: 177, endPoint x: 84, endPoint y: 181, distance: 4.3
click at [83, 177] on label "Our Provider" at bounding box center [77, 174] width 27 height 13
click at [82, 188] on label "Community Support" at bounding box center [86, 191] width 44 height 13
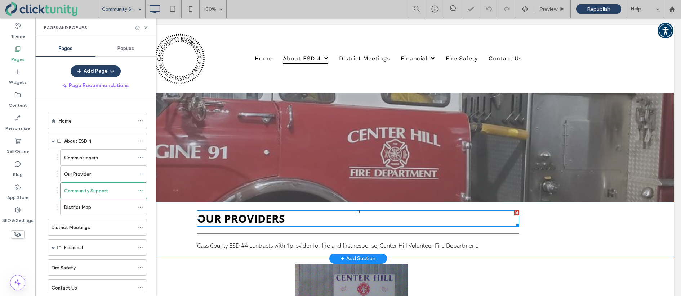
click at [232, 215] on span "OUR PROVIDERS" at bounding box center [241, 218] width 88 height 15
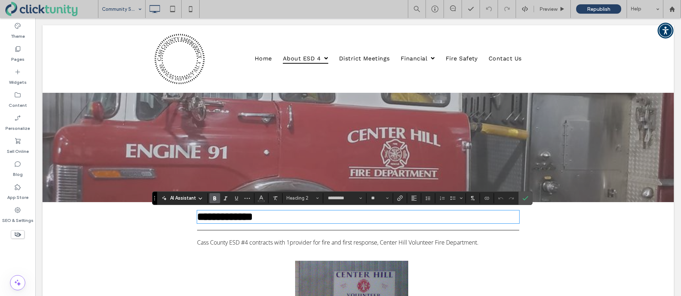
drag, startPoint x: 226, startPoint y: 217, endPoint x: 215, endPoint y: 218, distance: 11.3
click at [225, 217] on span "**********" at bounding box center [224, 217] width 55 height 10
drag, startPoint x: 200, startPoint y: 219, endPoint x: 275, endPoint y: 219, distance: 75.3
click at [252, 219] on span "**********" at bounding box center [224, 217] width 55 height 10
click at [526, 199] on icon "Confirm" at bounding box center [525, 199] width 6 height 6
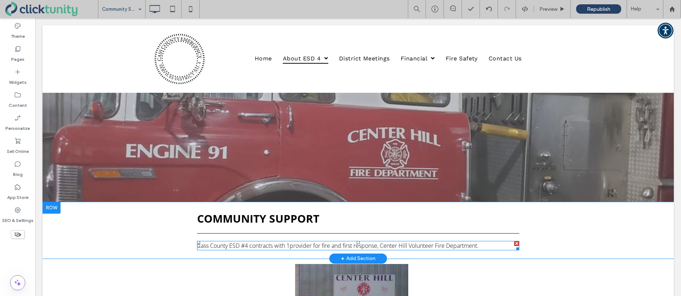
click at [257, 242] on span "Cass County ESD #4 contracts with 1provider for fire and first response, Center…" at bounding box center [337, 246] width 281 height 8
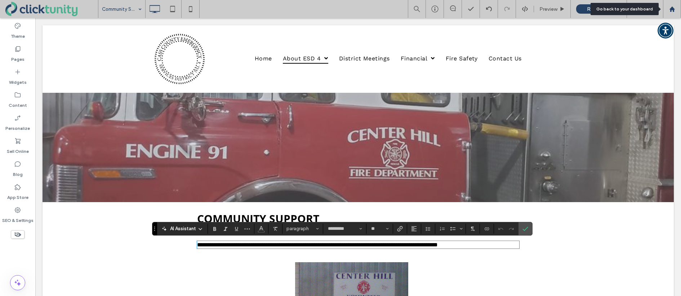
click at [668, 9] on div at bounding box center [671, 9] width 17 height 6
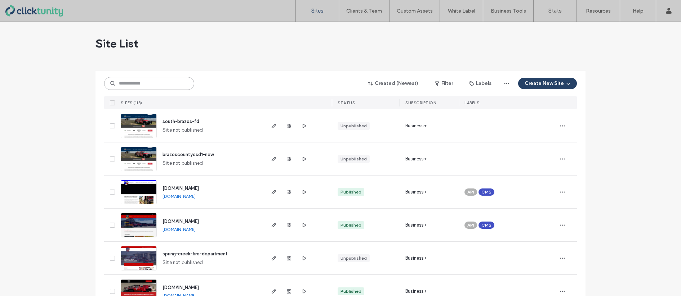
click at [157, 83] on input at bounding box center [149, 83] width 90 height 13
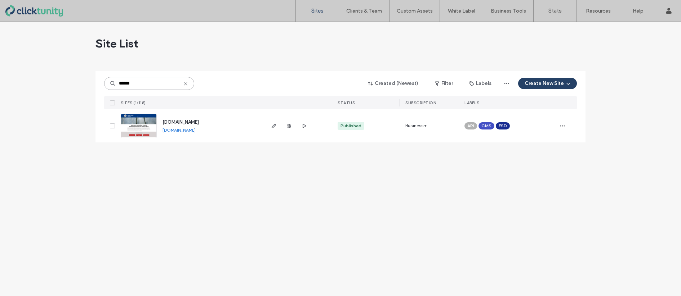
type input "******"
click at [175, 121] on span "[DOMAIN_NAME]" at bounding box center [180, 122] width 36 height 5
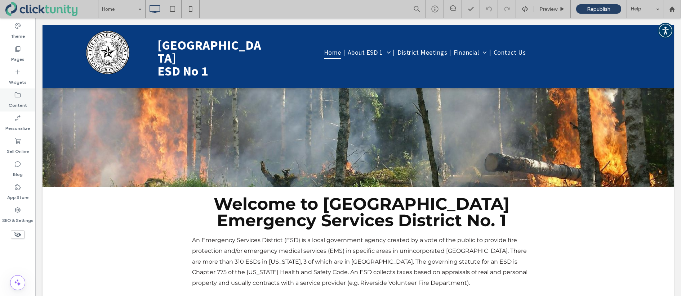
click at [22, 100] on label "Content" at bounding box center [18, 104] width 18 height 10
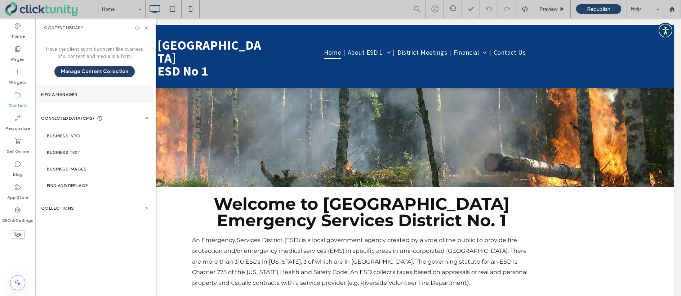
drag, startPoint x: 97, startPoint y: 97, endPoint x: 102, endPoint y: 97, distance: 4.7
click at [102, 97] on section "Media Manager" at bounding box center [94, 94] width 118 height 17
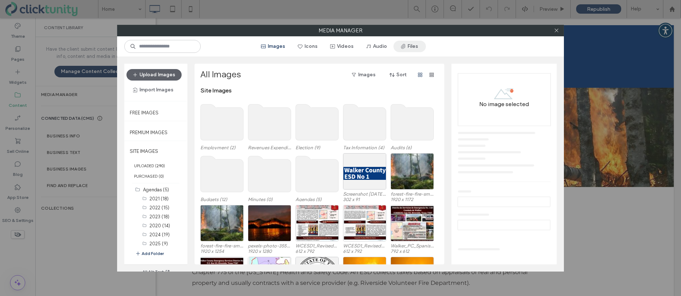
click at [406, 48] on button "Files" at bounding box center [409, 47] width 32 height 12
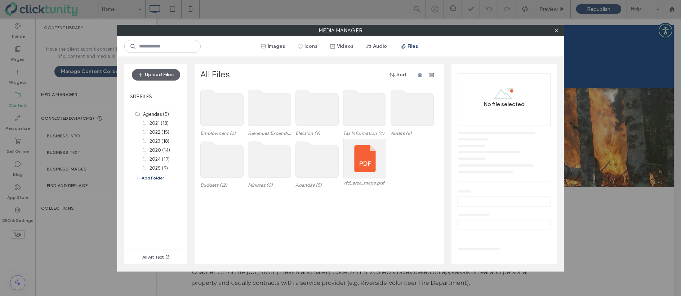
click at [321, 153] on use at bounding box center [317, 160] width 43 height 36
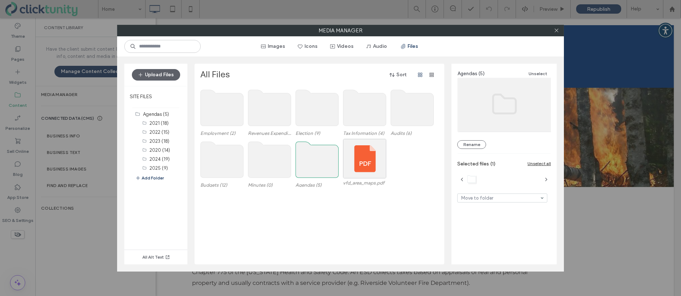
click at [321, 153] on use at bounding box center [317, 160] width 43 height 36
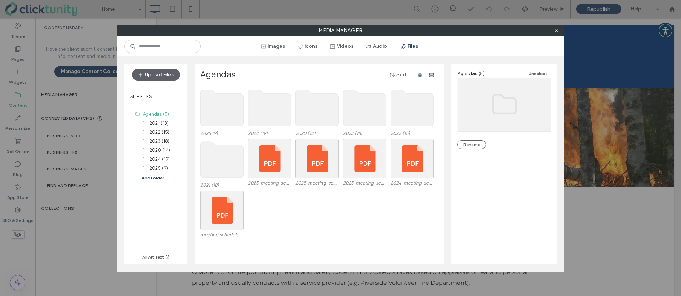
click at [225, 110] on use at bounding box center [222, 108] width 43 height 36
click at [225, 109] on use at bounding box center [222, 108] width 43 height 36
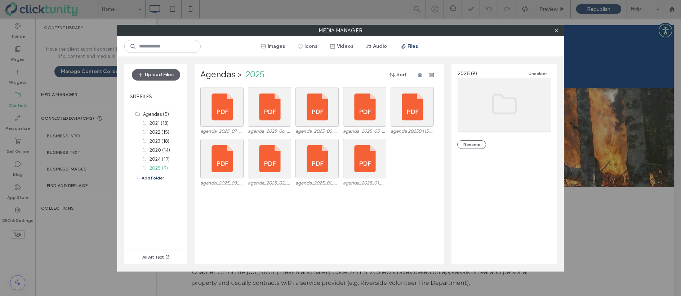
drag, startPoint x: 169, startPoint y: 76, endPoint x: 188, endPoint y: 88, distance: 21.5
click at [169, 76] on button "Upload Files" at bounding box center [156, 75] width 48 height 12
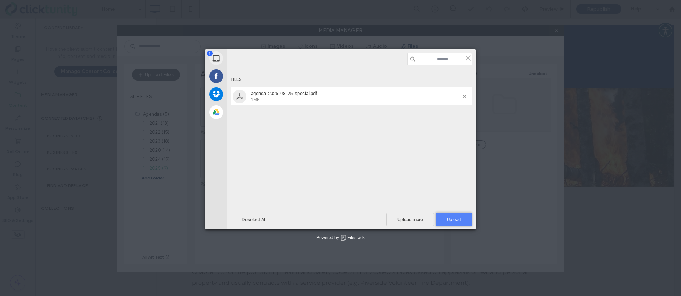
click at [445, 216] on span "Upload 1" at bounding box center [453, 220] width 36 height 14
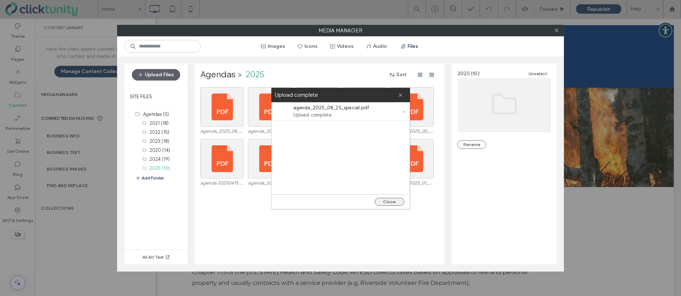
click at [390, 202] on button "Close" at bounding box center [390, 202] width 30 height 8
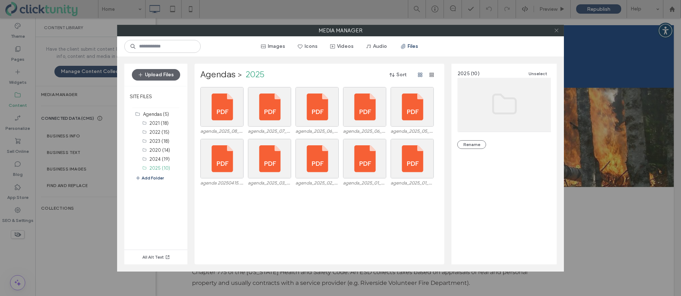
click at [557, 31] on use at bounding box center [556, 31] width 4 height 4
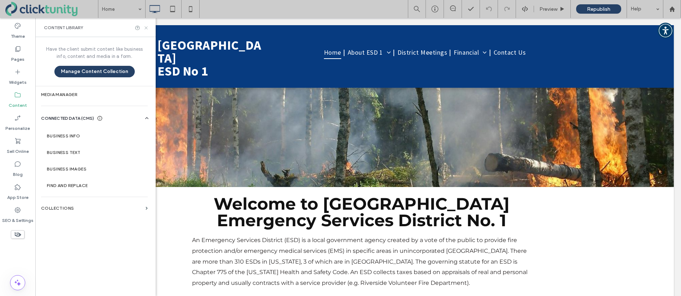
click at [147, 29] on use at bounding box center [145, 27] width 3 height 3
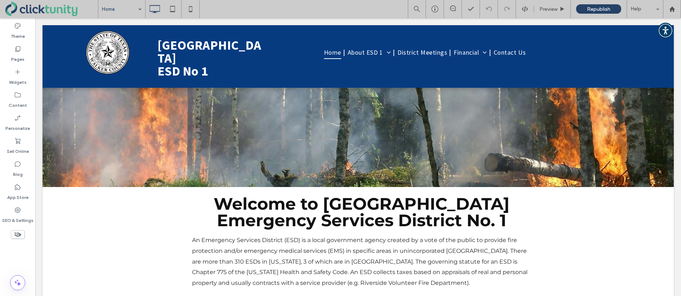
drag, startPoint x: 108, startPoint y: 12, endPoint x: 113, endPoint y: 16, distance: 6.5
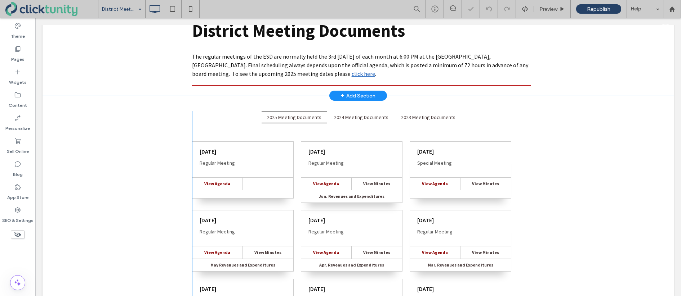
scroll to position [96, 0]
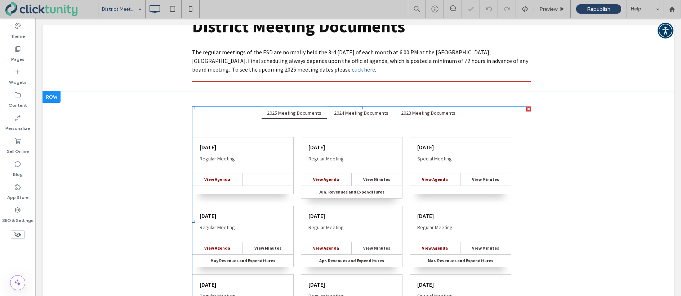
click at [297, 138] on span at bounding box center [361, 222] width 339 height 230
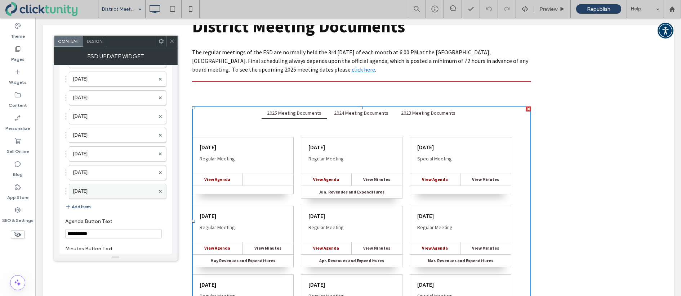
scroll to position [1309, 0]
click at [79, 205] on button "Add Item" at bounding box center [78, 206] width 26 height 9
click at [86, 203] on div at bounding box center [117, 208] width 97 height 12
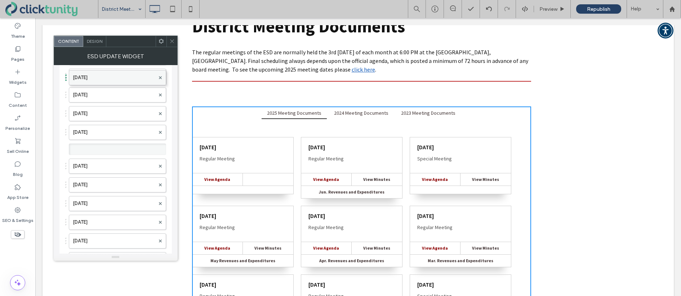
scroll to position [1197, 0]
drag, startPoint x: 98, startPoint y: 242, endPoint x: 93, endPoint y: 124, distance: 117.5
drag, startPoint x: 171, startPoint y: 40, endPoint x: 158, endPoint y: 70, distance: 33.2
click at [171, 40] on icon at bounding box center [171, 41] width 5 height 5
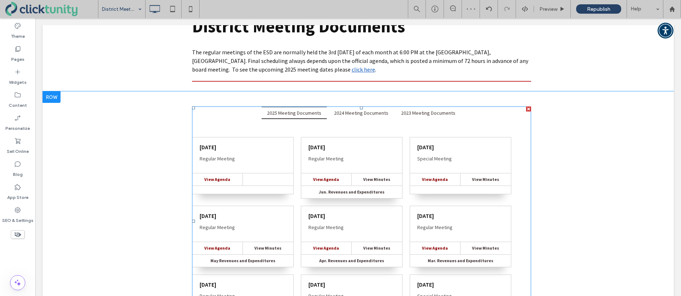
click at [296, 164] on span at bounding box center [361, 222] width 339 height 230
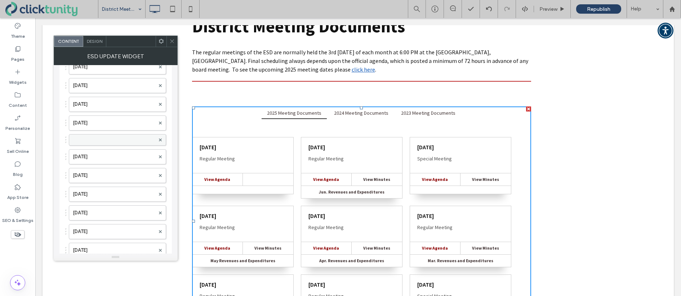
scroll to position [1209, 0]
drag, startPoint x: 106, startPoint y: 158, endPoint x: 106, endPoint y: 118, distance: 40.7
drag, startPoint x: 105, startPoint y: 156, endPoint x: 105, endPoint y: 132, distance: 23.8
click at [171, 41] on use at bounding box center [172, 42] width 4 height 4
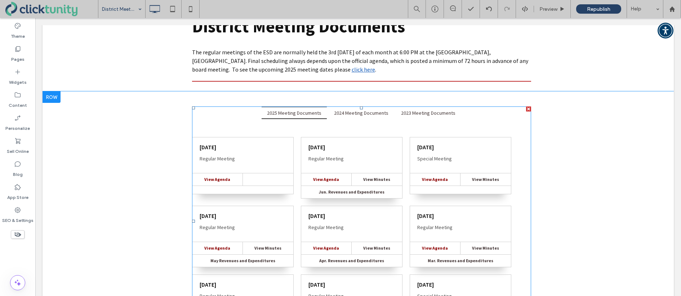
click at [247, 124] on span at bounding box center [361, 222] width 339 height 230
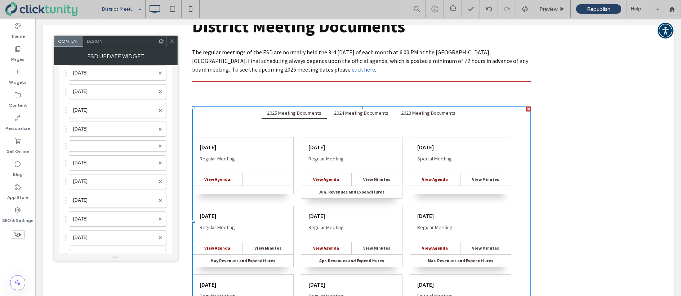
scroll to position [1221, 0]
click at [118, 148] on label at bounding box center [114, 146] width 82 height 7
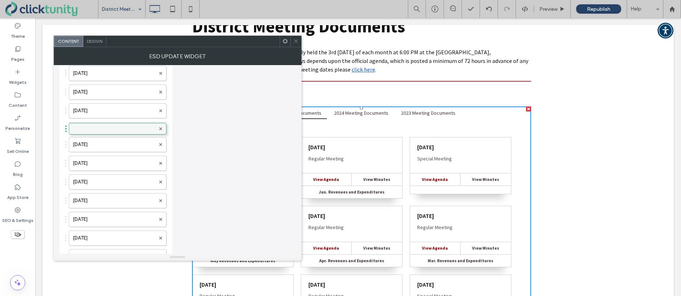
drag, startPoint x: 117, startPoint y: 146, endPoint x: 117, endPoint y: 126, distance: 19.8
click at [115, 127] on label at bounding box center [114, 127] width 82 height 7
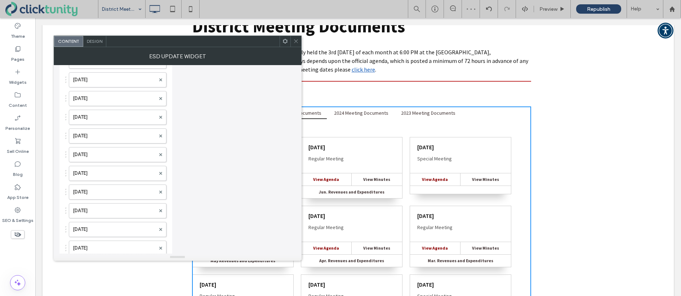
scroll to position [0, 0]
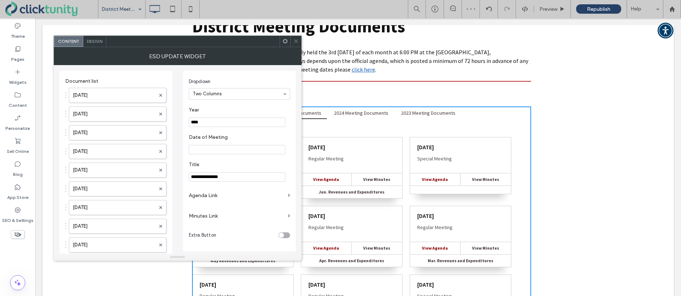
drag, startPoint x: 199, startPoint y: 121, endPoint x: 207, endPoint y: 121, distance: 7.6
click at [207, 121] on input "****" at bounding box center [237, 122] width 97 height 9
type input "****"
click at [217, 148] on input "Date of Meeting" at bounding box center [237, 149] width 97 height 9
type input "**********"
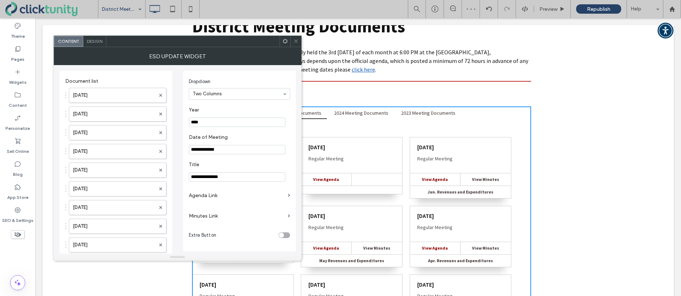
drag, startPoint x: 207, startPoint y: 178, endPoint x: 170, endPoint y: 173, distance: 37.7
type input "**********"
click at [213, 194] on label "Agenda Link" at bounding box center [237, 195] width 96 height 13
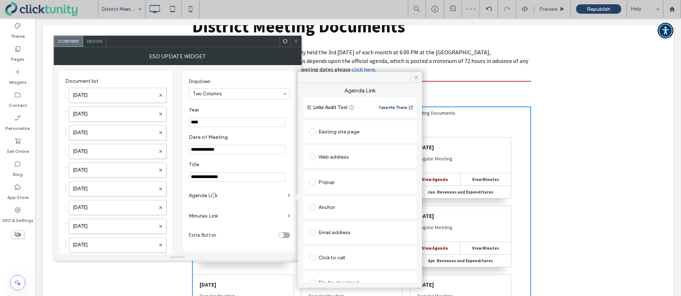
scroll to position [12, 0]
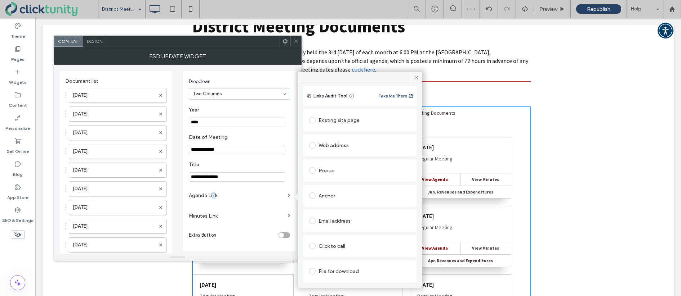
drag, startPoint x: 313, startPoint y: 270, endPoint x: 318, endPoint y: 268, distance: 4.9
click at [313, 270] on span at bounding box center [312, 271] width 6 height 6
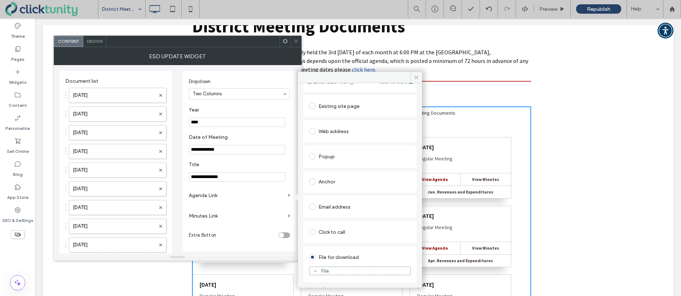
click at [319, 268] on div "File" at bounding box center [359, 271] width 101 height 6
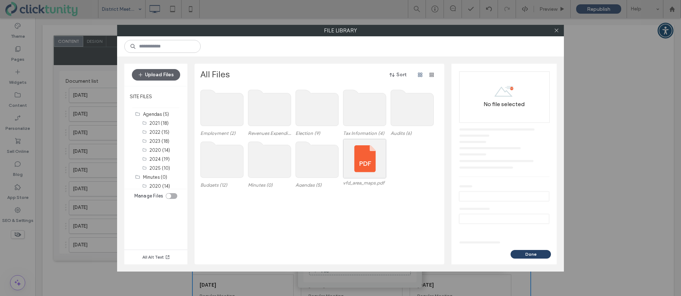
click at [313, 164] on use at bounding box center [317, 160] width 43 height 36
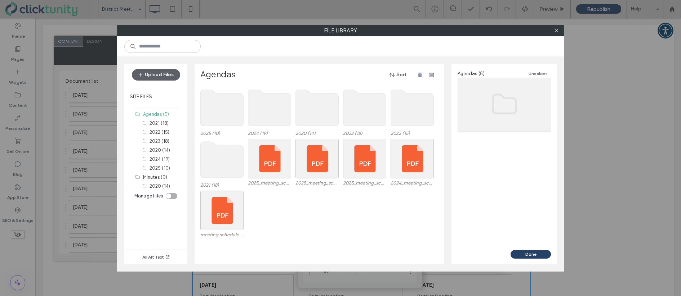
click at [235, 117] on use at bounding box center [222, 108] width 43 height 36
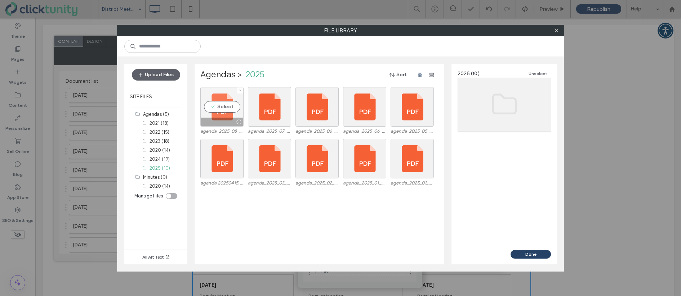
click at [223, 106] on div "Select" at bounding box center [221, 107] width 43 height 40
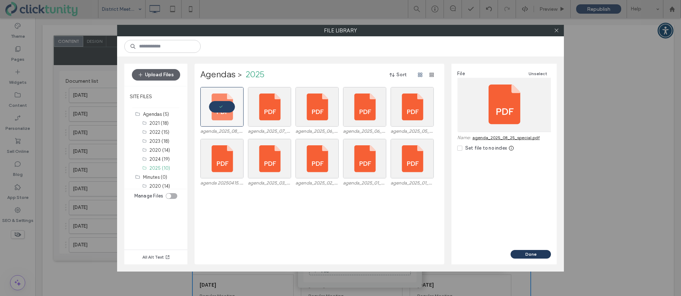
click at [530, 252] on button "Done" at bounding box center [530, 254] width 40 height 9
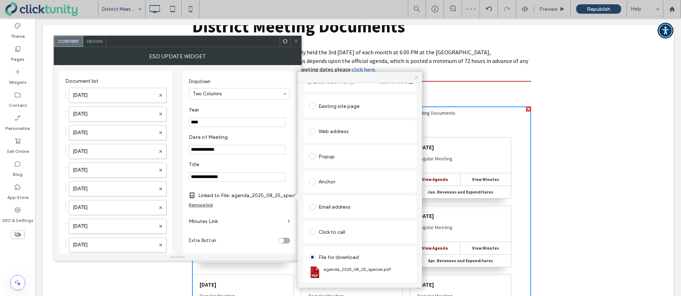
click at [416, 78] on icon at bounding box center [415, 77] width 5 height 5
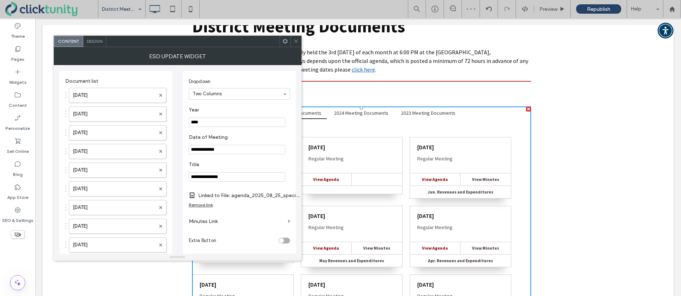
drag, startPoint x: 296, startPoint y: 40, endPoint x: 301, endPoint y: 42, distance: 6.1
click at [296, 40] on icon at bounding box center [295, 41] width 5 height 5
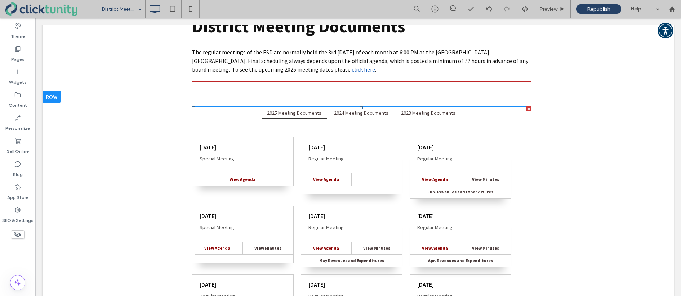
click at [244, 142] on span at bounding box center [361, 254] width 339 height 294
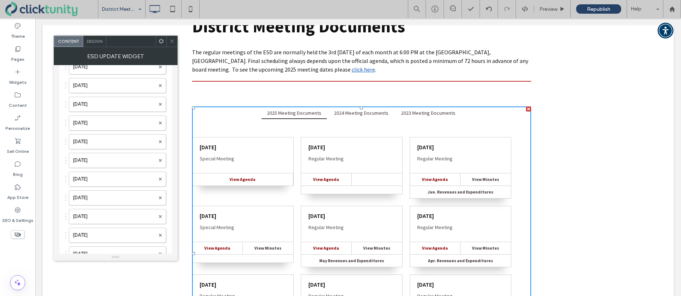
scroll to position [1196, 0]
click at [118, 149] on label "Aug. 25, 2025" at bounding box center [114, 154] width 82 height 14
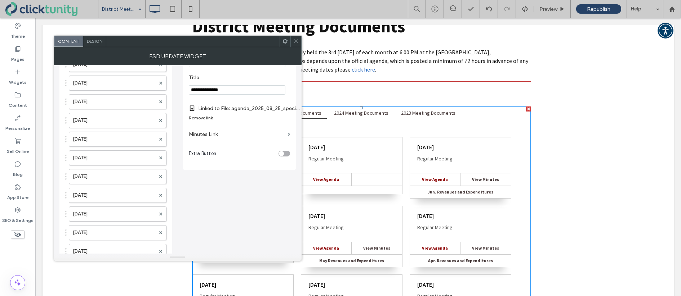
scroll to position [0, 0]
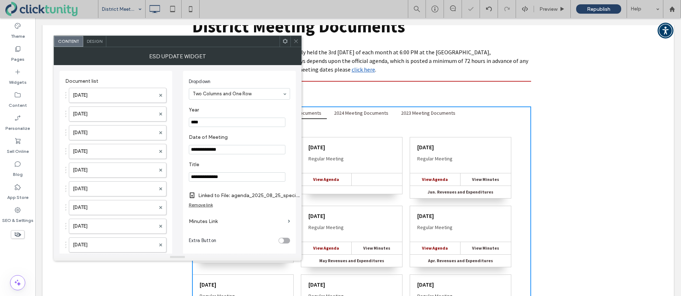
click at [280, 242] on div "toggle" at bounding box center [281, 240] width 5 height 5
drag, startPoint x: 296, startPoint y: 42, endPoint x: 296, endPoint y: 58, distance: 15.5
click at [296, 42] on icon at bounding box center [295, 41] width 5 height 5
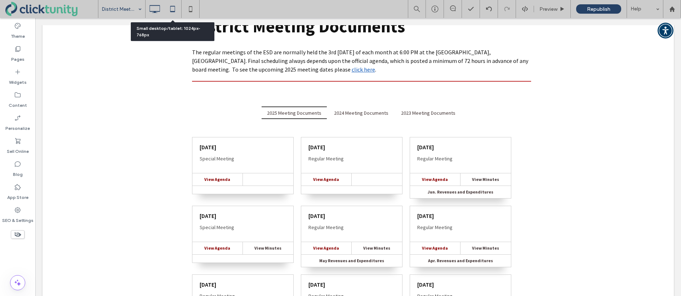
drag, startPoint x: 170, startPoint y: 7, endPoint x: 184, endPoint y: 7, distance: 13.7
click at [170, 7] on icon at bounding box center [172, 9] width 14 height 14
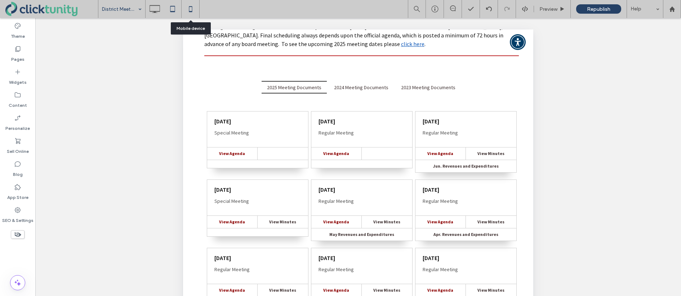
click at [190, 8] on icon at bounding box center [190, 9] width 14 height 14
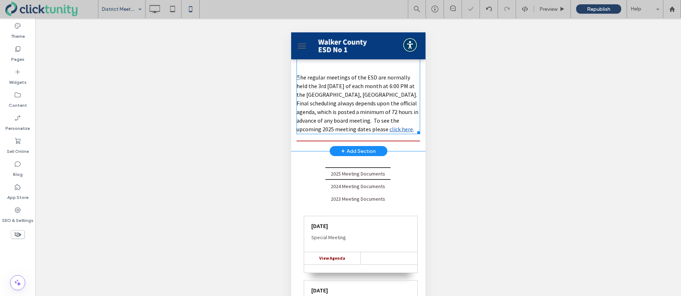
scroll to position [62, 0]
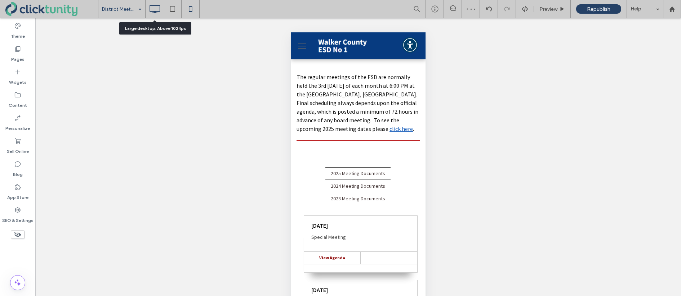
click at [155, 12] on use at bounding box center [154, 9] width 10 height 8
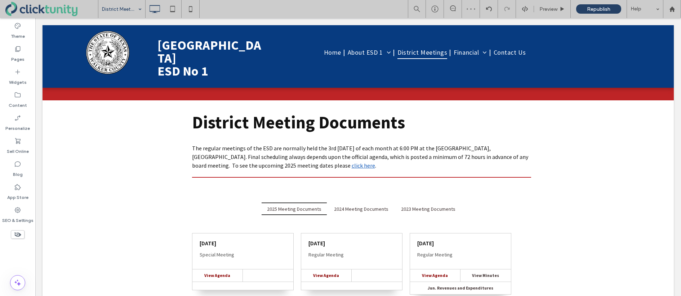
scroll to position [0, 0]
drag, startPoint x: 130, startPoint y: 19, endPoint x: 269, endPoint y: 14, distance: 139.8
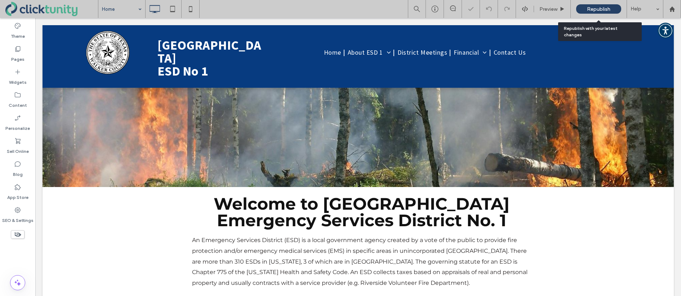
click at [589, 13] on div "Republish" at bounding box center [598, 8] width 45 height 9
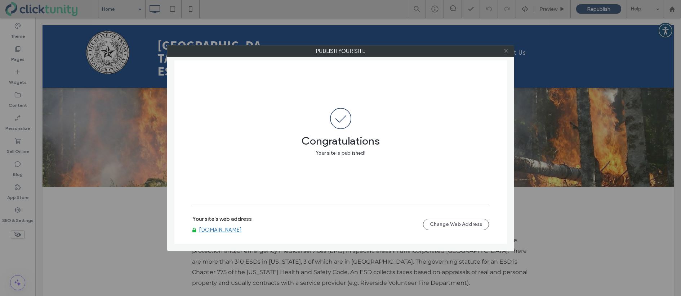
click at [242, 229] on link "www.walkercountyesd1.com" at bounding box center [220, 230] width 43 height 6
click at [506, 52] on icon at bounding box center [505, 50] width 5 height 5
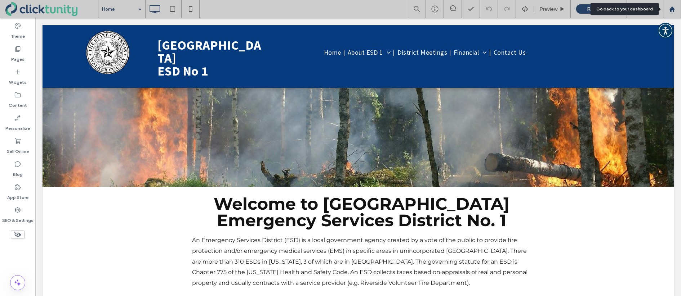
click at [669, 9] on icon at bounding box center [672, 9] width 6 height 6
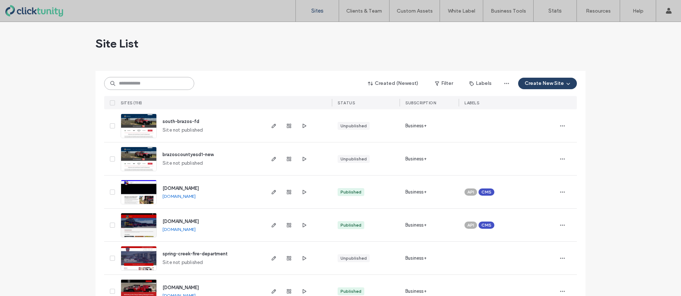
click at [156, 85] on input at bounding box center [149, 83] width 90 height 13
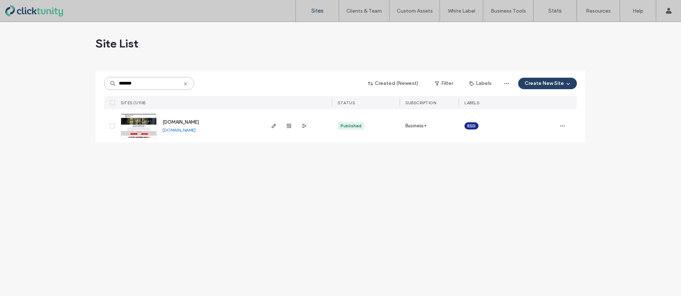
type input "*******"
click at [185, 120] on span "[DOMAIN_NAME]" at bounding box center [180, 122] width 36 height 5
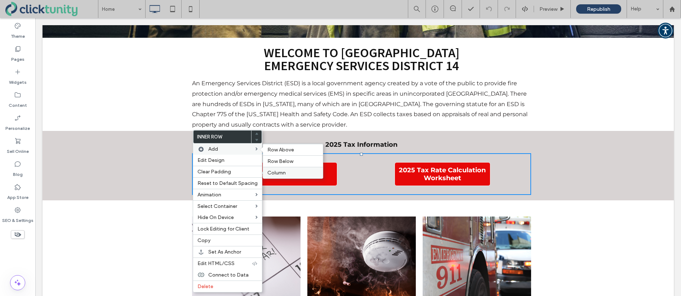
click at [267, 171] on span "Column" at bounding box center [276, 173] width 18 height 6
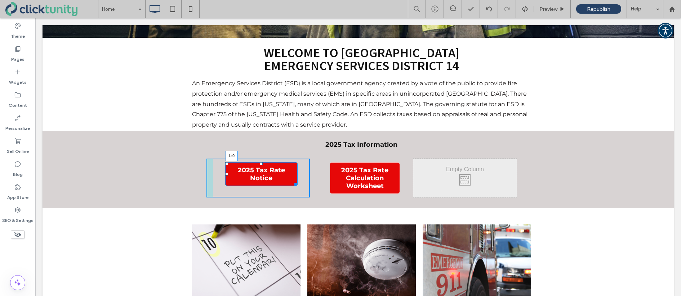
drag, startPoint x: 227, startPoint y: 156, endPoint x: 211, endPoint y: 153, distance: 15.3
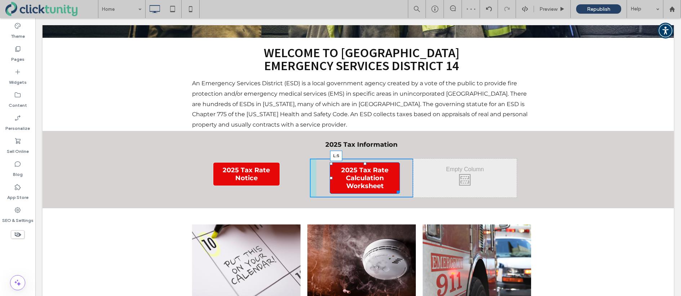
drag, startPoint x: 330, startPoint y: 158, endPoint x: 319, endPoint y: 157, distance: 11.5
click at [319, 159] on div "2025 Tax Rate Calculation Worksheet L:5 Click To Paste" at bounding box center [361, 178] width 103 height 39
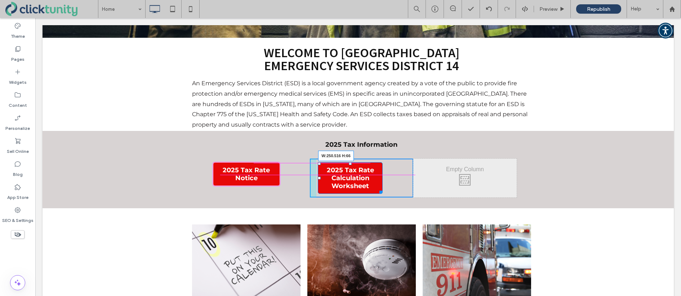
drag, startPoint x: 380, startPoint y: 174, endPoint x: 406, endPoint y: 167, distance: 26.4
click at [406, 167] on div "2025 Tax Rate Calculation Worksheet W:250.516 H:66 Click To Paste" at bounding box center [361, 178] width 103 height 39
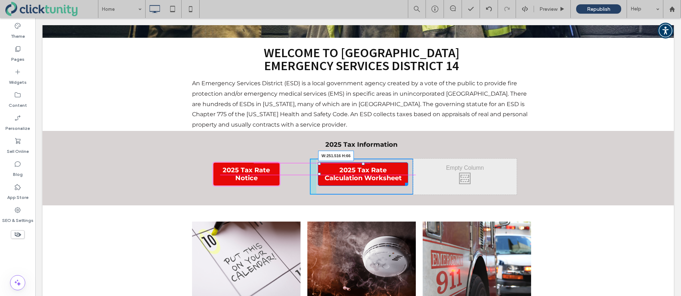
click at [404, 180] on div at bounding box center [404, 182] width 5 height 5
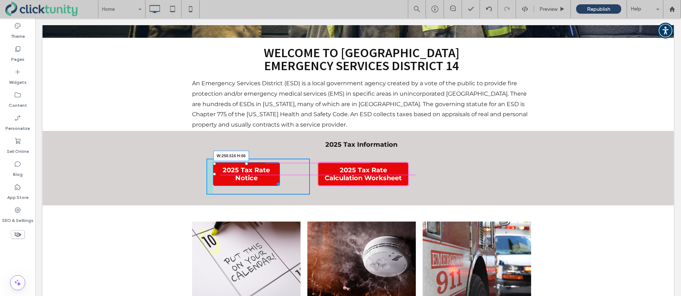
drag, startPoint x: 276, startPoint y: 166, endPoint x: 300, endPoint y: 165, distance: 23.4
click at [279, 180] on div at bounding box center [276, 182] width 5 height 5
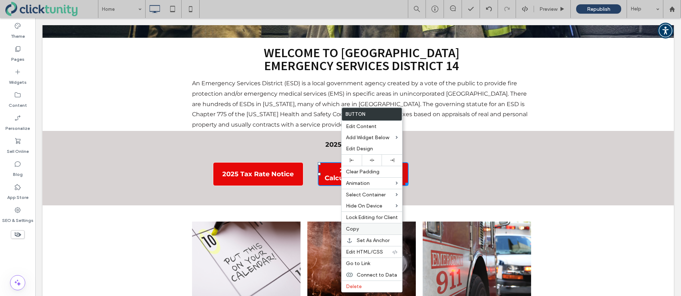
click at [360, 228] on label "Copy" at bounding box center [372, 229] width 52 height 6
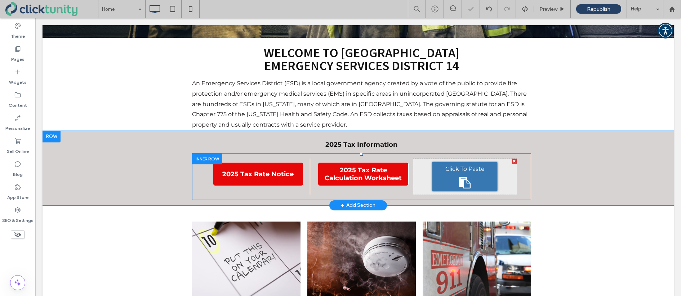
click at [460, 177] on icon at bounding box center [465, 183] width 12 height 12
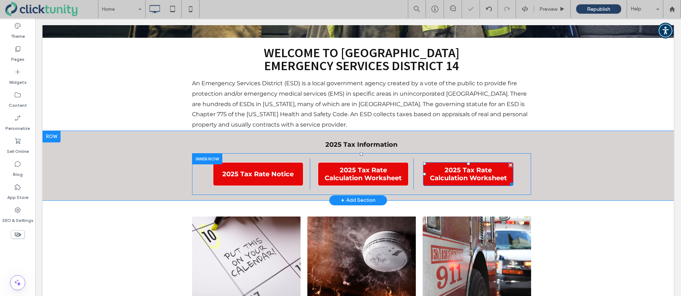
click at [456, 166] on span "2025 Tax Rate Calculation Worksheet" at bounding box center [468, 174] width 85 height 16
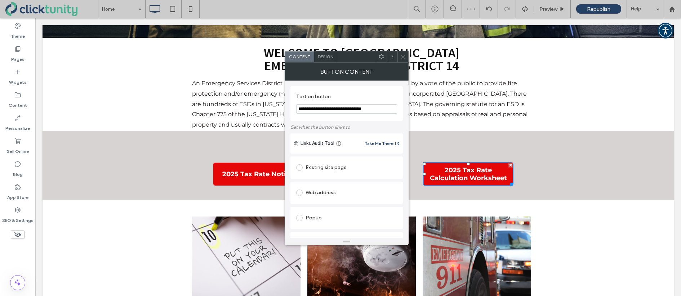
drag, startPoint x: 309, startPoint y: 108, endPoint x: 380, endPoint y: 107, distance: 70.6
click at [380, 107] on input "**********" at bounding box center [346, 108] width 101 height 9
click at [328, 111] on input "*********" at bounding box center [346, 108] width 101 height 9
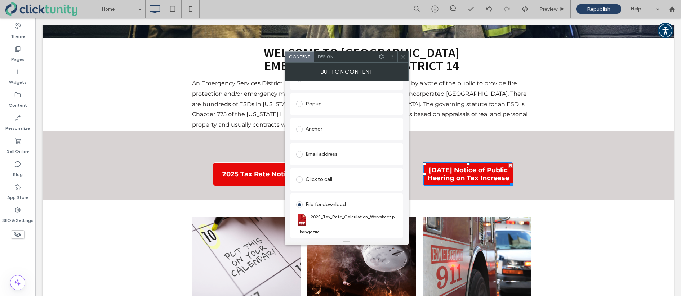
type input "**********"
click at [311, 230] on div "Change file" at bounding box center [307, 231] width 23 height 5
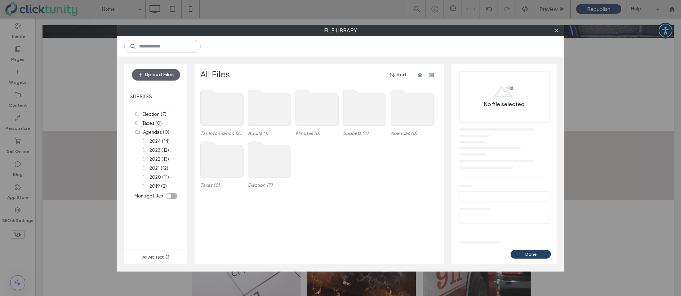
click at [234, 115] on use at bounding box center [222, 108] width 43 height 36
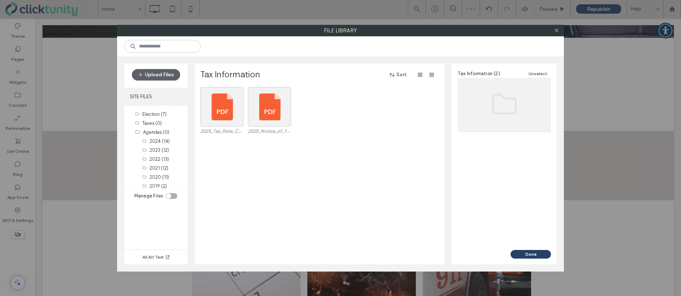
drag, startPoint x: 174, startPoint y: 76, endPoint x: 167, endPoint y: 100, distance: 25.1
click at [173, 76] on button "Upload Files" at bounding box center [156, 75] width 48 height 12
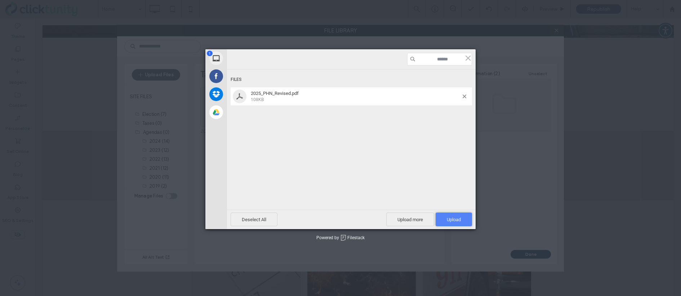
click at [439, 217] on span "Upload 1" at bounding box center [453, 220] width 36 height 14
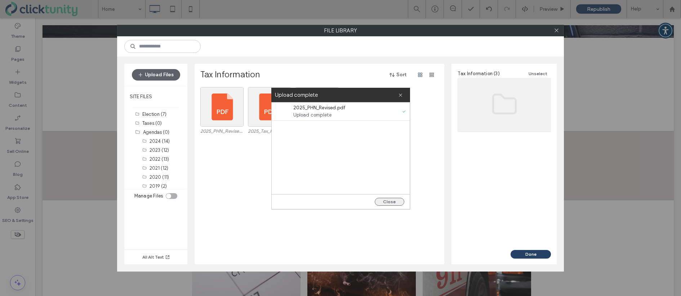
click at [384, 202] on button "Close" at bounding box center [390, 202] width 30 height 8
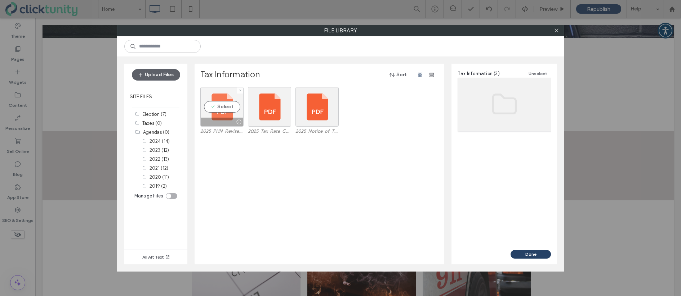
click at [228, 113] on div "Select" at bounding box center [221, 107] width 43 height 40
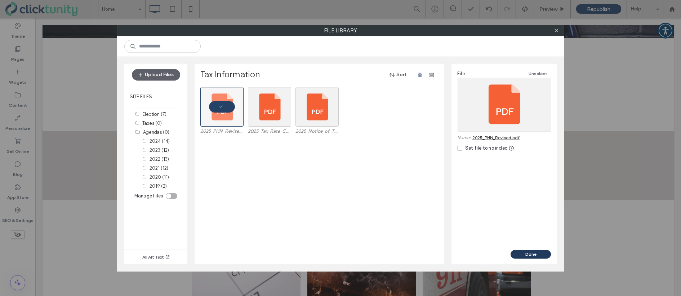
click at [545, 252] on button "Done" at bounding box center [530, 254] width 40 height 9
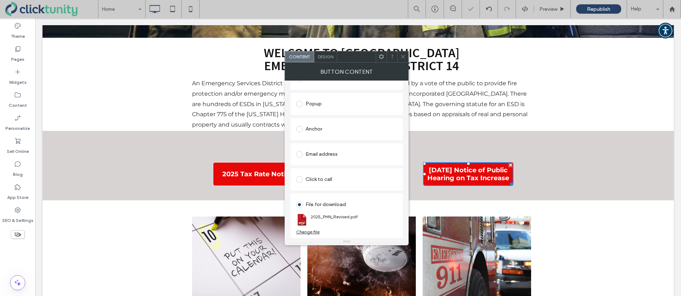
drag, startPoint x: 403, startPoint y: 59, endPoint x: 405, endPoint y: 62, distance: 3.7
click at [403, 59] on icon at bounding box center [402, 56] width 5 height 5
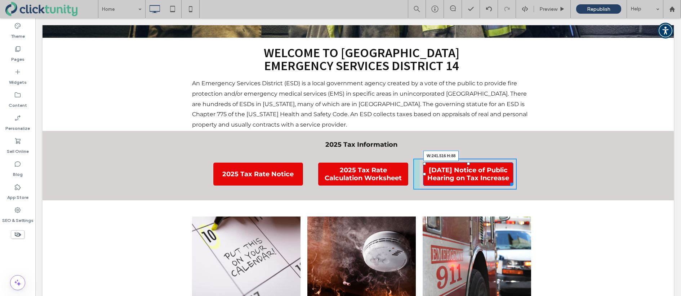
drag, startPoint x: 509, startPoint y: 173, endPoint x: 507, endPoint y: 165, distance: 8.6
click at [507, 165] on div "Click To Paste Click To Paste 2025 Aug. 25 Notice of Public Hearing on Tax Incr…" at bounding box center [464, 174] width 103 height 31
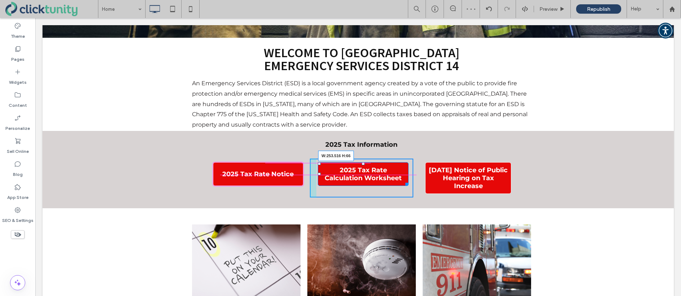
drag, startPoint x: 404, startPoint y: 165, endPoint x: 440, endPoint y: 183, distance: 40.3
click at [404, 180] on div at bounding box center [405, 182] width 5 height 5
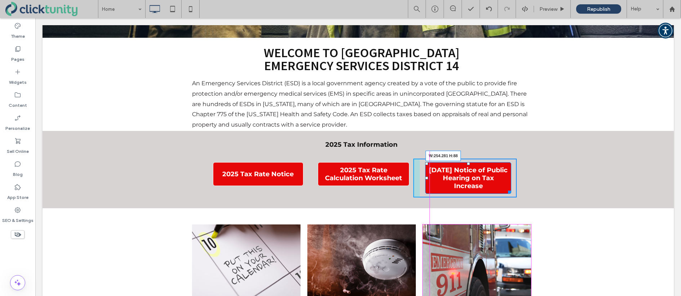
click at [509, 188] on div at bounding box center [507, 190] width 5 height 5
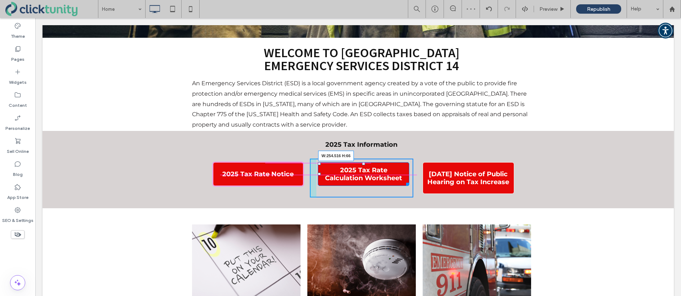
click at [408, 180] on div at bounding box center [405, 182] width 5 height 5
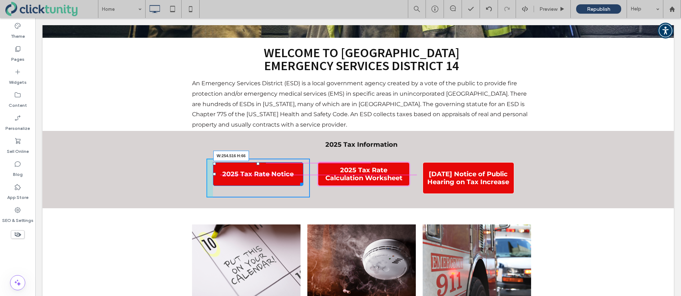
click at [301, 180] on div at bounding box center [299, 182] width 5 height 5
click at [301, 180] on div at bounding box center [301, 182] width 5 height 5
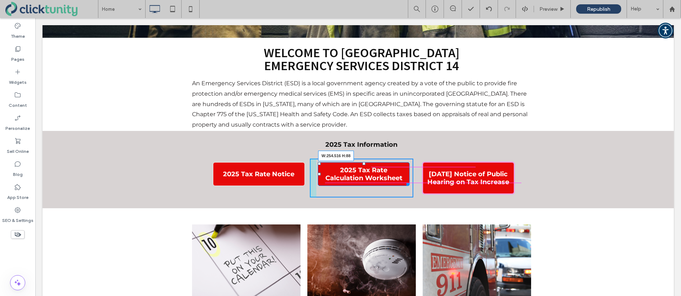
drag, startPoint x: 407, startPoint y: 167, endPoint x: 407, endPoint y: 173, distance: 5.8
click at [407, 180] on div at bounding box center [406, 182] width 5 height 5
click at [407, 186] on div at bounding box center [405, 188] width 5 height 5
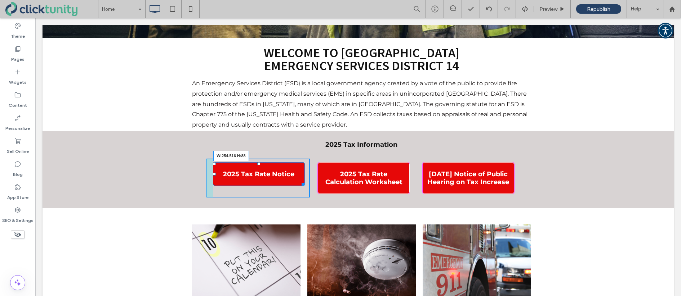
drag, startPoint x: 303, startPoint y: 167, endPoint x: 303, endPoint y: 173, distance: 6.1
click at [303, 180] on div at bounding box center [301, 182] width 5 height 5
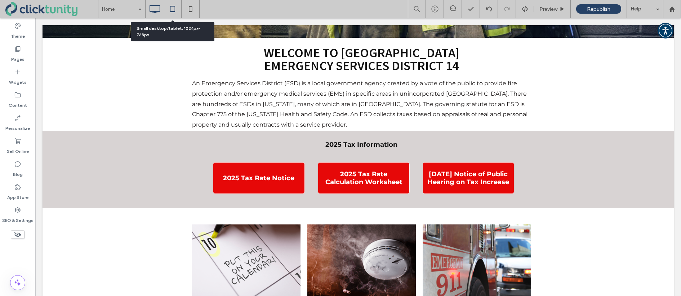
click at [172, 11] on use at bounding box center [172, 9] width 5 height 6
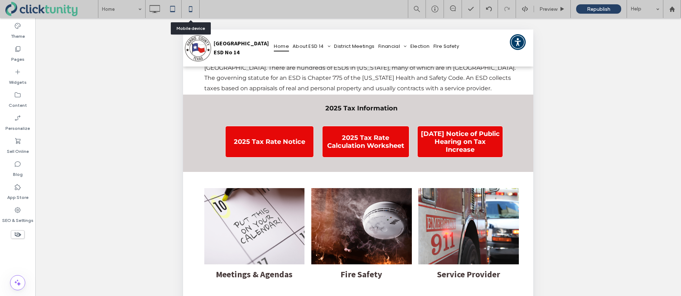
click at [191, 7] on icon at bounding box center [190, 9] width 14 height 14
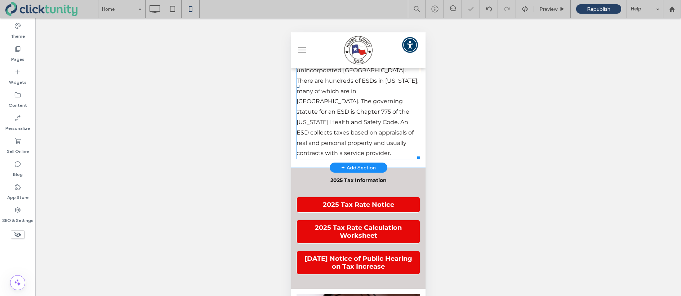
scroll to position [186, 0]
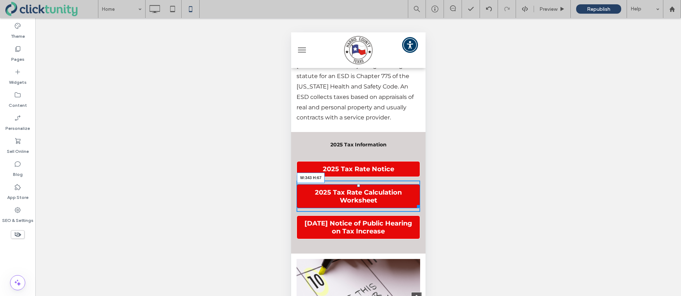
drag, startPoint x: 416, startPoint y: 185, endPoint x: 706, endPoint y: 218, distance: 292.4
click at [416, 203] on div at bounding box center [416, 205] width 5 height 5
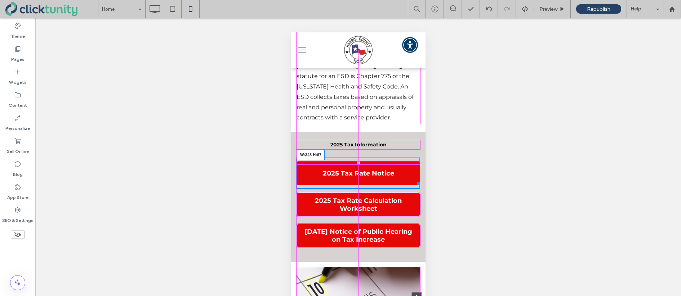
drag, startPoint x: 417, startPoint y: 155, endPoint x: 415, endPoint y: 164, distance: 8.5
click at [415, 180] on div at bounding box center [416, 182] width 5 height 5
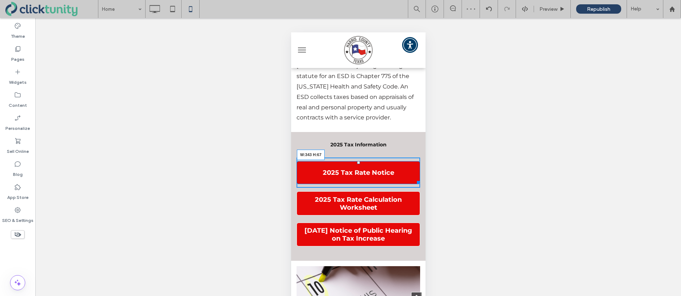
click at [416, 179] on div at bounding box center [416, 181] width 5 height 5
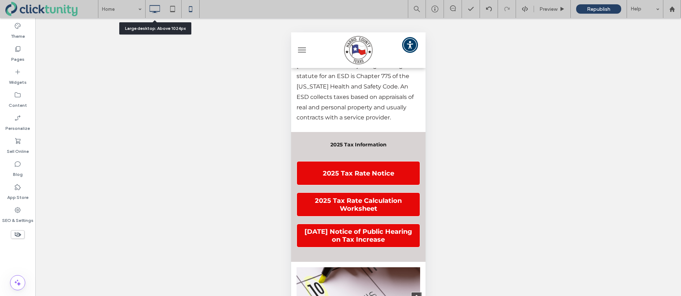
click at [151, 11] on use at bounding box center [154, 9] width 10 height 8
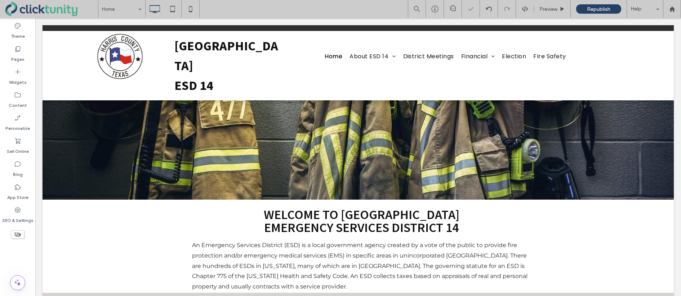
scroll to position [0, 0]
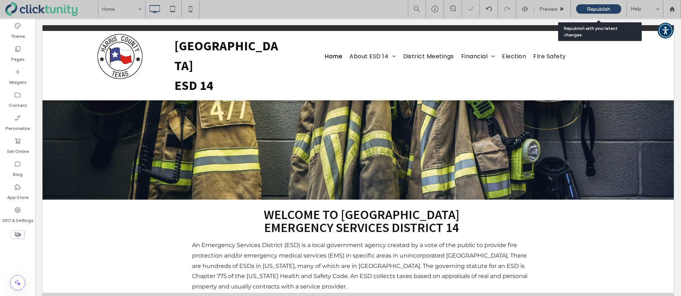
drag, startPoint x: 579, startPoint y: 9, endPoint x: 569, endPoint y: 14, distance: 11.3
click at [579, 9] on div "Republish" at bounding box center [598, 8] width 45 height 9
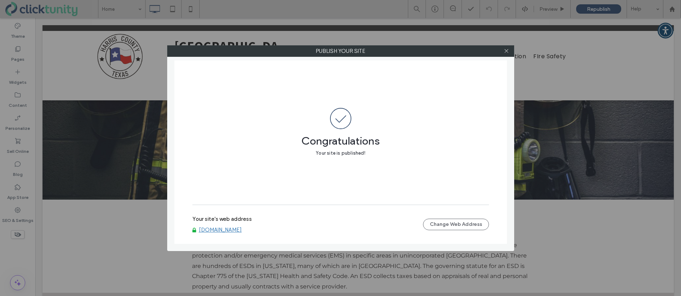
click at [242, 229] on div "www.hcesd14.net" at bounding box center [307, 230] width 230 height 6
click at [240, 229] on link "www.hcesd14.net" at bounding box center [220, 230] width 43 height 6
drag, startPoint x: 508, startPoint y: 52, endPoint x: 514, endPoint y: 52, distance: 5.8
click at [511, 52] on div "Publish your site" at bounding box center [340, 51] width 347 height 12
click at [504, 53] on icon at bounding box center [505, 50] width 5 height 5
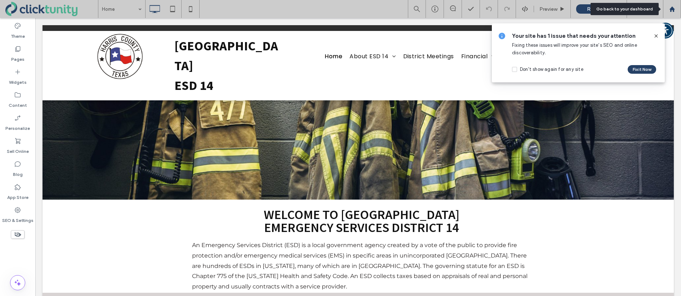
click at [673, 12] on use at bounding box center [671, 8] width 5 height 5
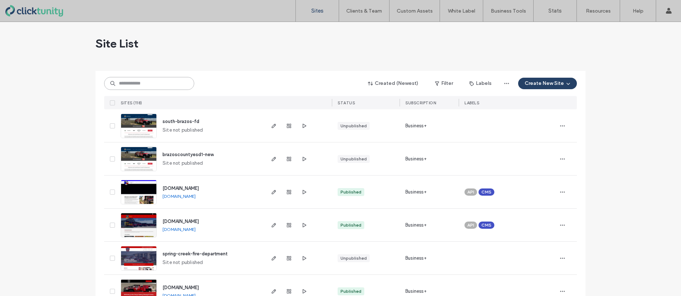
click at [153, 82] on input at bounding box center [149, 83] width 90 height 13
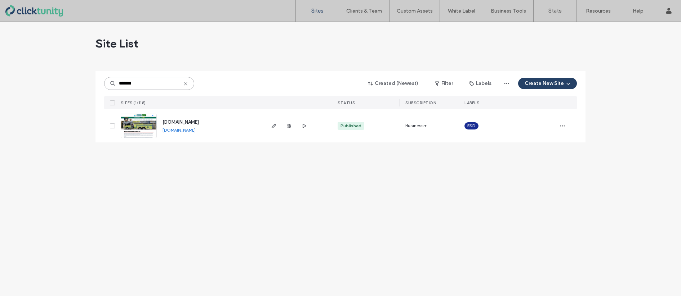
type input "*******"
click at [177, 122] on span "[DOMAIN_NAME]" at bounding box center [180, 122] width 36 height 5
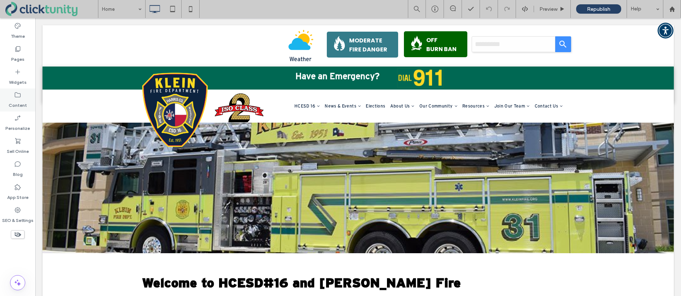
drag, startPoint x: 24, startPoint y: 98, endPoint x: 34, endPoint y: 101, distance: 10.3
click at [24, 98] on div "Content" at bounding box center [17, 100] width 35 height 23
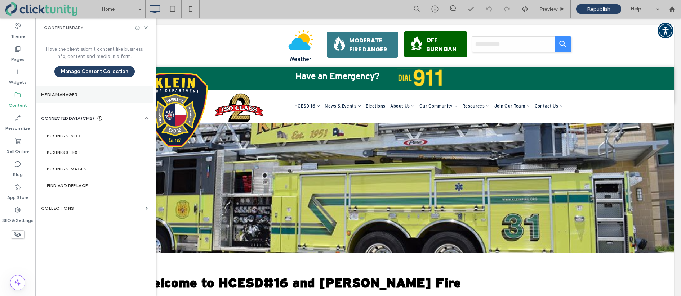
click at [54, 98] on section "Media Manager" at bounding box center [94, 94] width 118 height 17
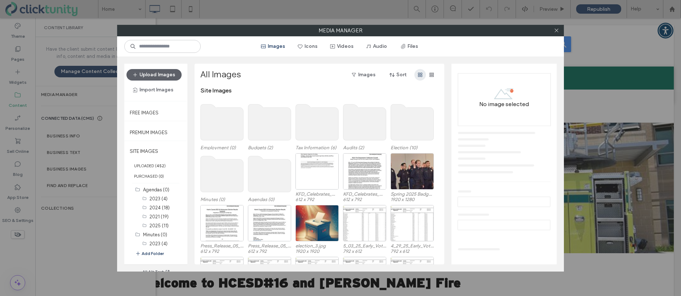
drag, startPoint x: 407, startPoint y: 46, endPoint x: 418, endPoint y: 77, distance: 33.5
click at [407, 46] on button "Files" at bounding box center [409, 47] width 32 height 12
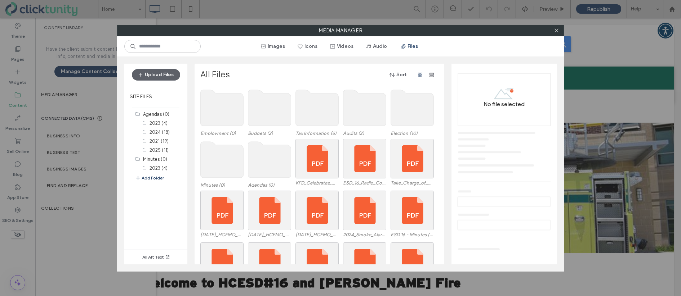
click at [308, 112] on use at bounding box center [317, 108] width 43 height 36
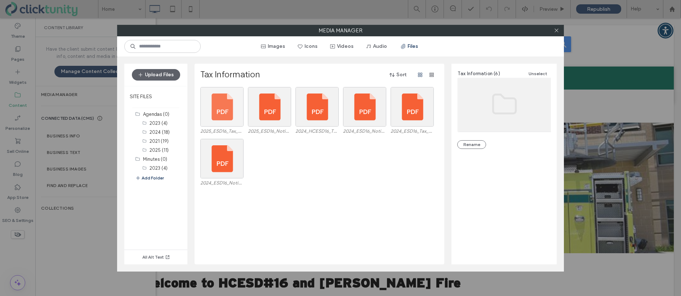
drag, startPoint x: 161, startPoint y: 75, endPoint x: 203, endPoint y: 108, distance: 53.2
click at [161, 75] on button "Upload Files" at bounding box center [156, 75] width 48 height 12
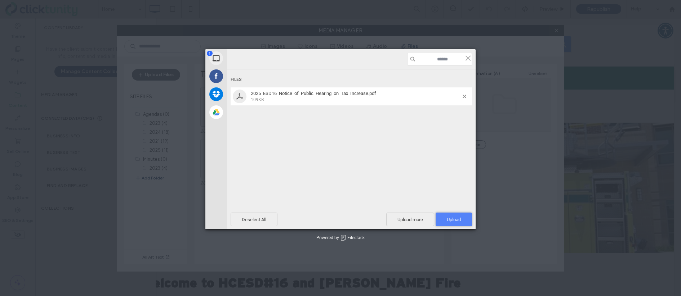
click at [444, 218] on span "Upload 1" at bounding box center [453, 220] width 36 height 14
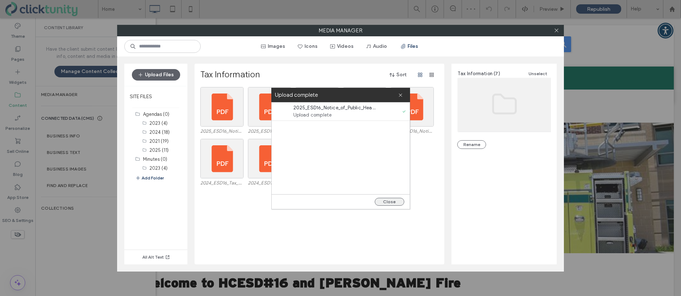
click at [385, 202] on button "Close" at bounding box center [390, 202] width 30 height 8
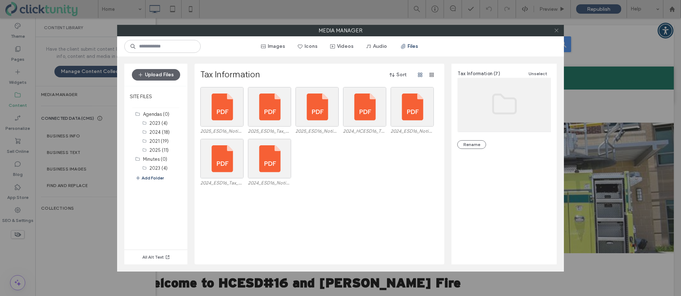
click at [554, 32] on icon at bounding box center [556, 30] width 5 height 5
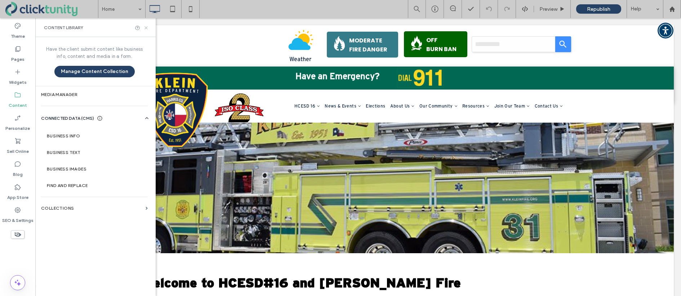
click at [146, 29] on icon at bounding box center [145, 27] width 5 height 5
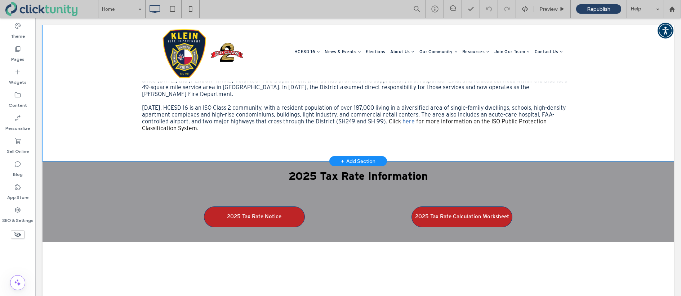
scroll to position [263, 0]
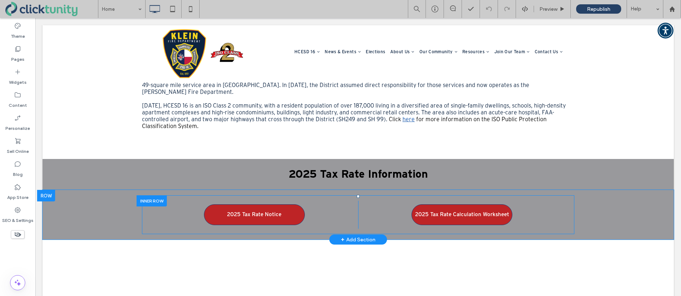
click at [157, 196] on div at bounding box center [151, 201] width 30 height 11
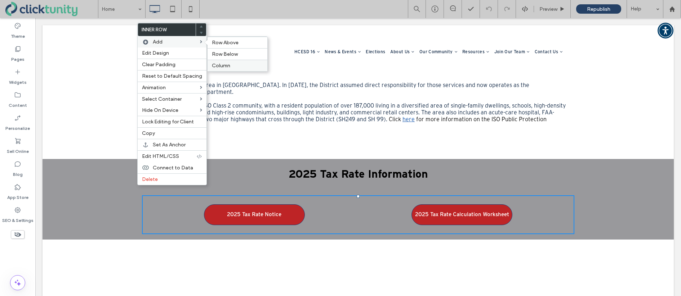
click at [217, 63] on span "Column" at bounding box center [221, 66] width 18 height 6
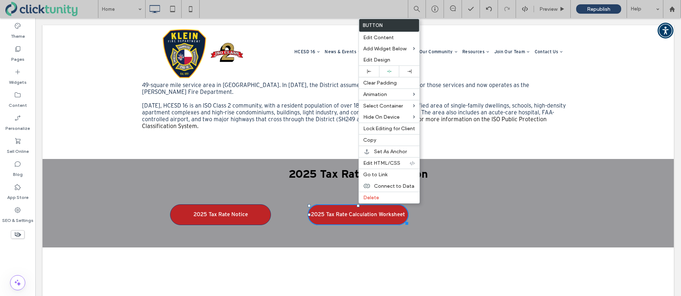
drag, startPoint x: 385, startPoint y: 142, endPoint x: 427, endPoint y: 166, distance: 48.9
click at [385, 142] on label "Copy" at bounding box center [389, 140] width 52 height 6
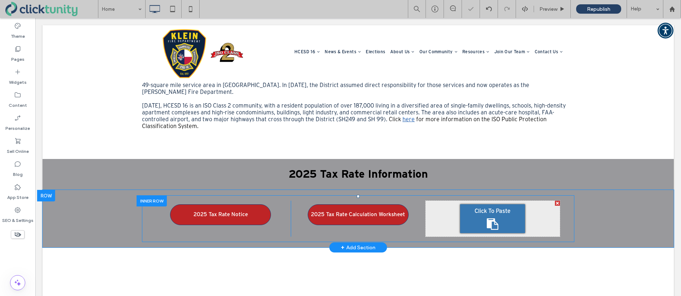
click at [485, 205] on div "Click To Paste" at bounding box center [492, 219] width 65 height 29
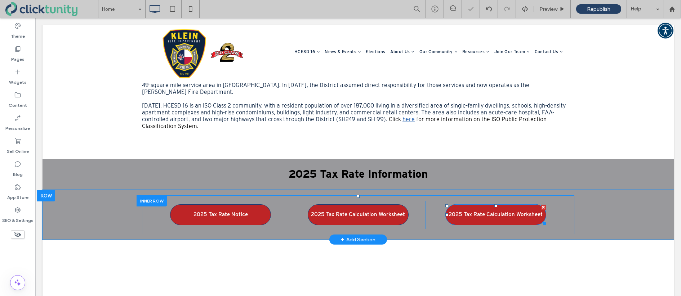
click at [476, 208] on span "2025 Tax Rate Calculation Worksheet" at bounding box center [495, 215] width 94 height 14
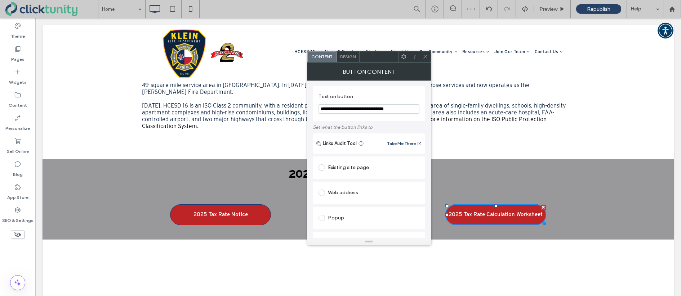
drag, startPoint x: 332, startPoint y: 108, endPoint x: 405, endPoint y: 110, distance: 73.5
click at [406, 111] on input "**********" at bounding box center [368, 108] width 101 height 9
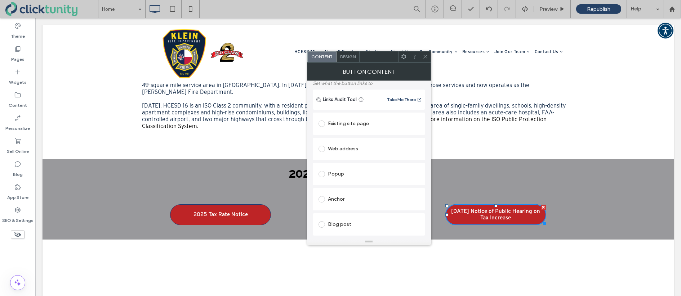
scroll to position [140, 0]
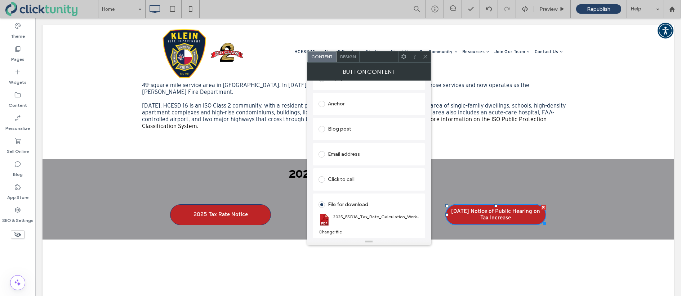
type input "**********"
click at [331, 230] on div "Change file" at bounding box center [329, 231] width 23 height 5
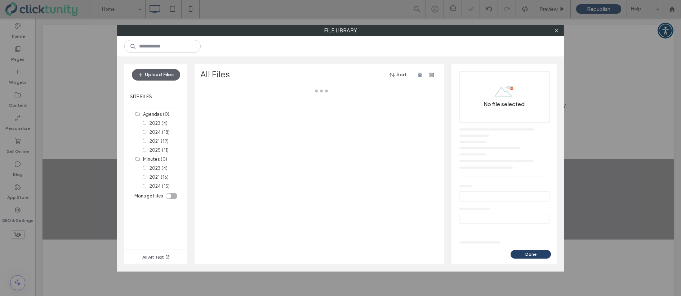
scroll to position [0, 0]
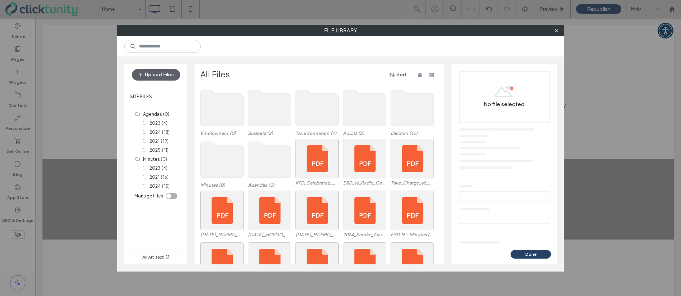
click at [303, 118] on use at bounding box center [317, 108] width 43 height 36
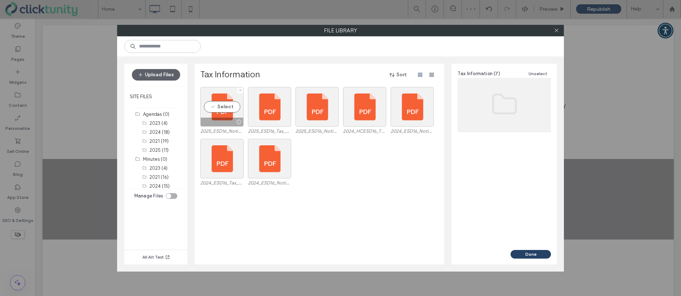
drag, startPoint x: 224, startPoint y: 108, endPoint x: 345, endPoint y: 176, distance: 138.9
click at [225, 108] on div "Select" at bounding box center [221, 107] width 43 height 40
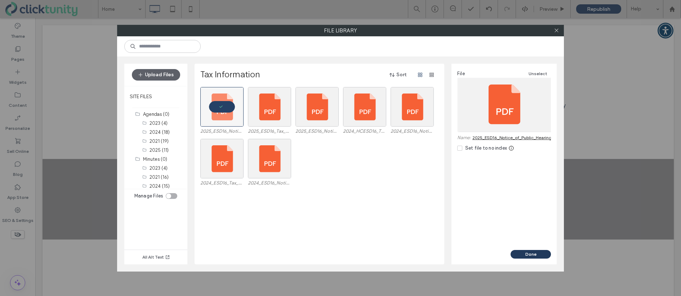
click at [515, 255] on button "Done" at bounding box center [530, 254] width 40 height 9
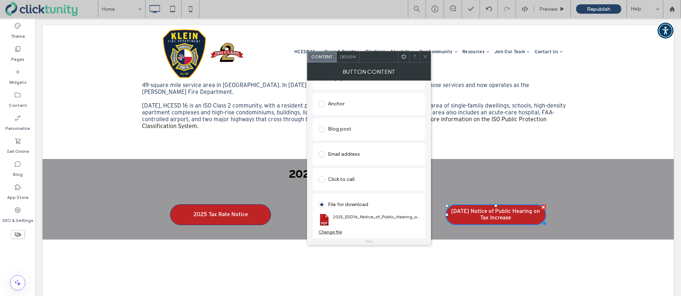
drag, startPoint x: 425, startPoint y: 60, endPoint x: 429, endPoint y: 62, distance: 4.8
click at [425, 60] on span at bounding box center [424, 57] width 5 height 11
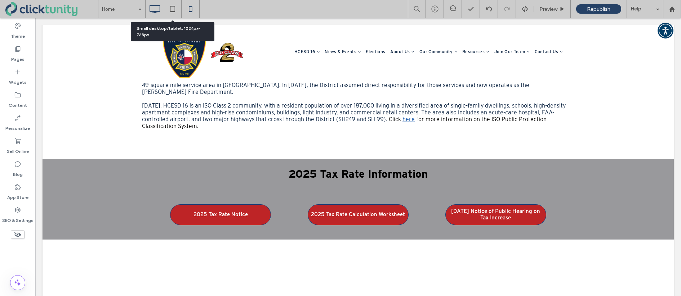
drag, startPoint x: 171, startPoint y: 12, endPoint x: 192, endPoint y: 17, distance: 21.6
click at [171, 12] on use at bounding box center [172, 9] width 5 height 6
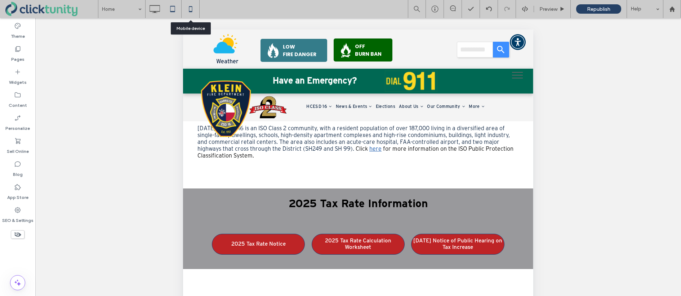
click at [190, 12] on use at bounding box center [190, 9] width 3 height 6
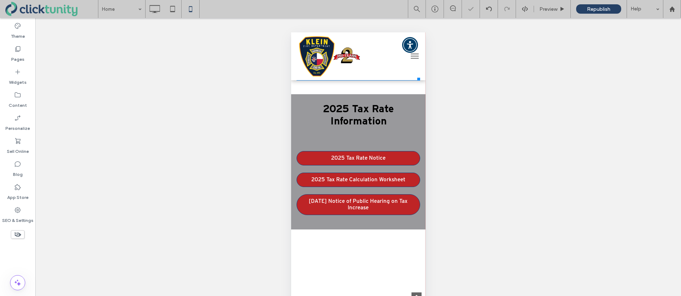
scroll to position [328, 0]
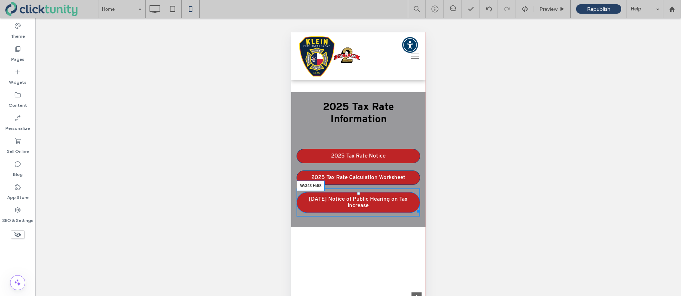
click at [416, 207] on div "2024 tax rate calculation worksheet (opens in a new tab)" at bounding box center [416, 209] width 5 height 5
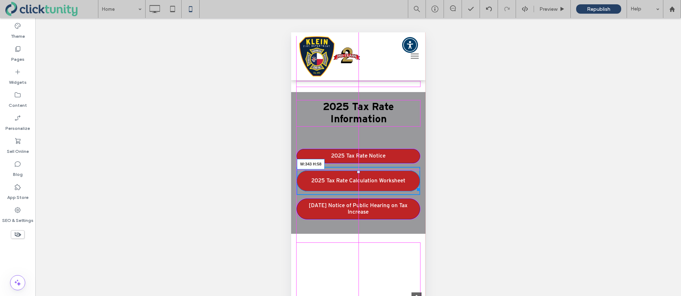
drag, startPoint x: 415, startPoint y: 160, endPoint x: 414, endPoint y: 167, distance: 6.6
click at [414, 186] on div "2024 tax rate calculation worksheet (opens in a new tab)" at bounding box center [416, 188] width 5 height 5
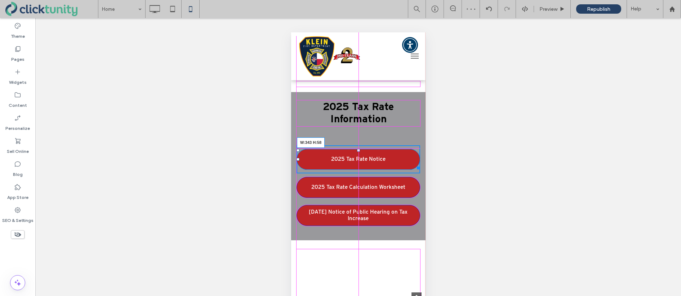
drag, startPoint x: 415, startPoint y: 138, endPoint x: 413, endPoint y: 144, distance: 6.7
click at [413, 146] on div "2025 Tax Rate Notice W:343 H:58 Click To Paste" at bounding box center [358, 160] width 124 height 28
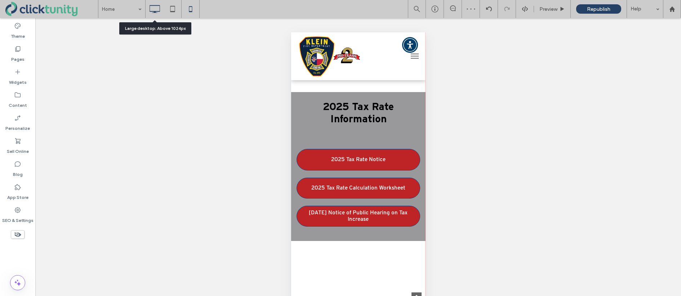
click at [155, 12] on use at bounding box center [154, 9] width 10 height 8
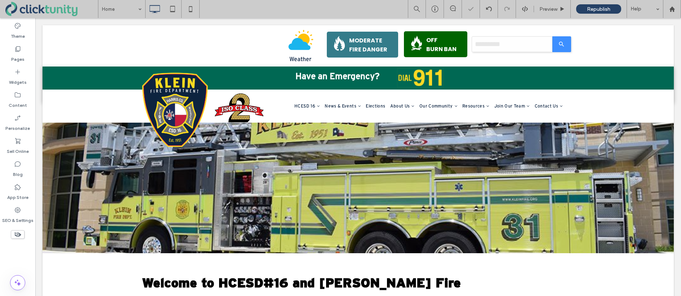
scroll to position [0, 0]
click at [22, 106] on label "Content" at bounding box center [18, 104] width 18 height 10
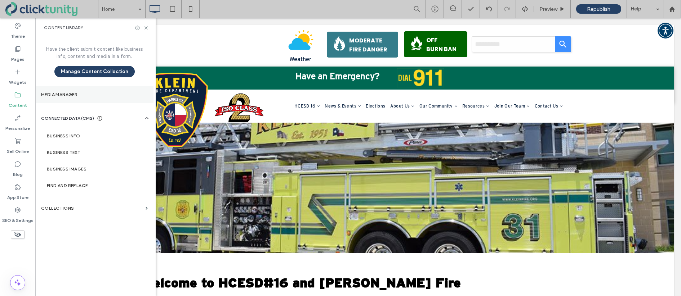
drag, startPoint x: 51, startPoint y: 94, endPoint x: 55, endPoint y: 94, distance: 4.3
click at [55, 94] on label "Media Manager" at bounding box center [94, 94] width 107 height 5
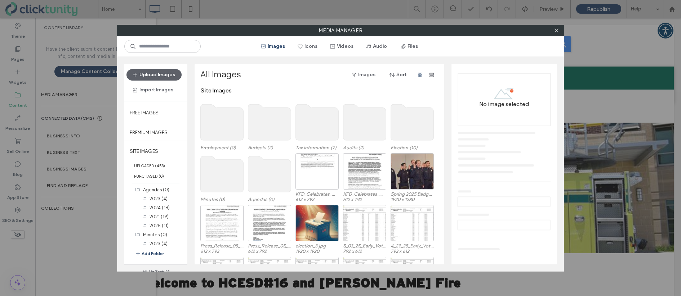
drag, startPoint x: 555, startPoint y: 32, endPoint x: 542, endPoint y: 32, distance: 12.6
click at [555, 32] on icon at bounding box center [556, 30] width 5 height 5
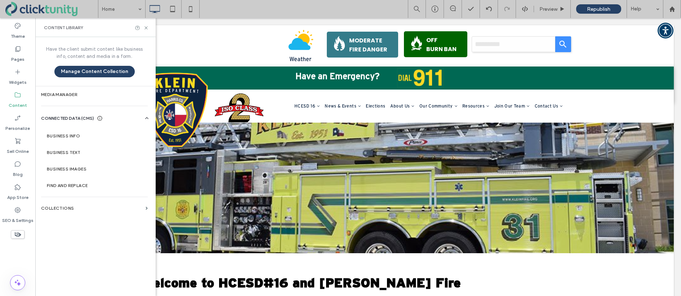
click at [150, 29] on div "Content Library" at bounding box center [95, 27] width 120 height 19
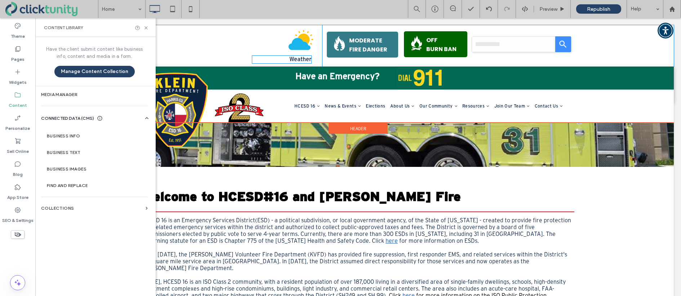
scroll to position [93, 0]
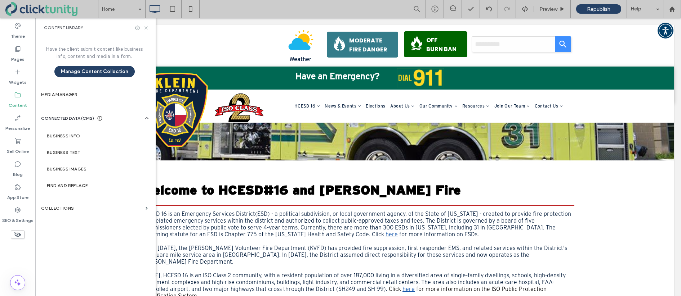
drag, startPoint x: 146, startPoint y: 29, endPoint x: 227, endPoint y: 52, distance: 84.8
click at [146, 29] on icon at bounding box center [145, 27] width 5 height 5
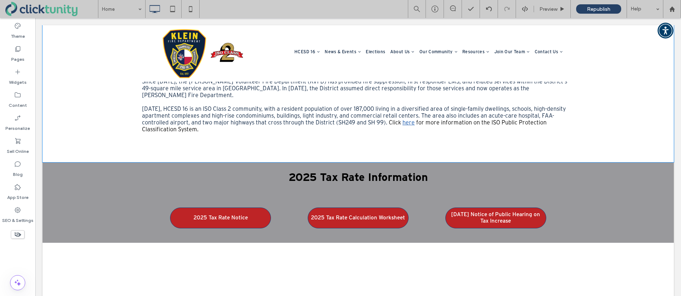
scroll to position [297, 0]
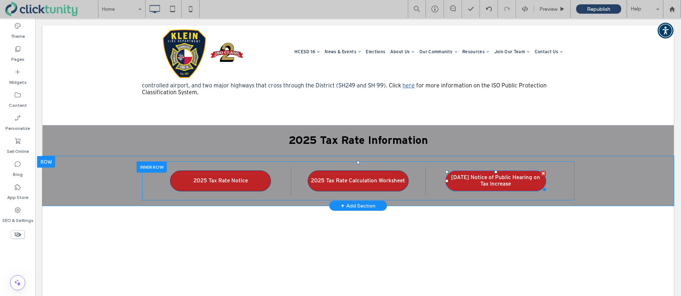
click at [475, 171] on span "2025 Aug. 25 Notice of Public Hearing on Tax Increase" at bounding box center [496, 181] width 98 height 20
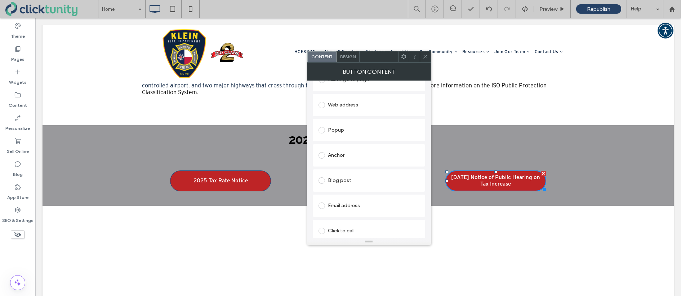
scroll to position [140, 0]
click at [424, 57] on use at bounding box center [425, 57] width 4 height 4
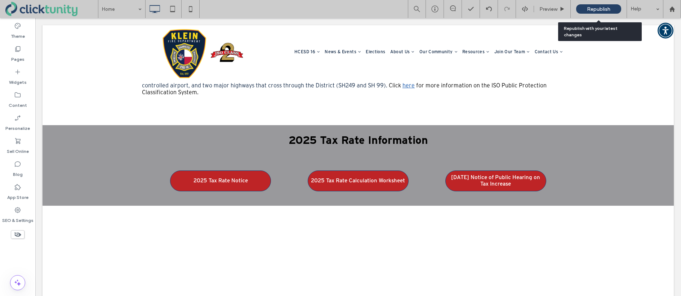
click at [604, 10] on span "Republish" at bounding box center [598, 9] width 23 height 6
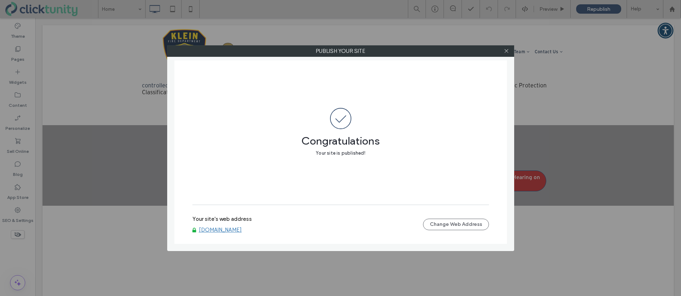
click at [228, 229] on link "[DOMAIN_NAME]" at bounding box center [220, 230] width 43 height 6
click at [506, 52] on icon at bounding box center [505, 50] width 5 height 5
drag, startPoint x: 506, startPoint y: 52, endPoint x: 517, endPoint y: 49, distance: 10.8
click at [506, 52] on icon at bounding box center [505, 50] width 5 height 5
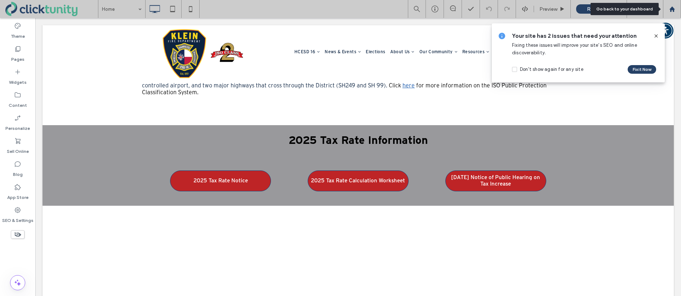
drag, startPoint x: 672, startPoint y: 10, endPoint x: 667, endPoint y: 9, distance: 5.1
click at [672, 10] on icon at bounding box center [672, 9] width 6 height 6
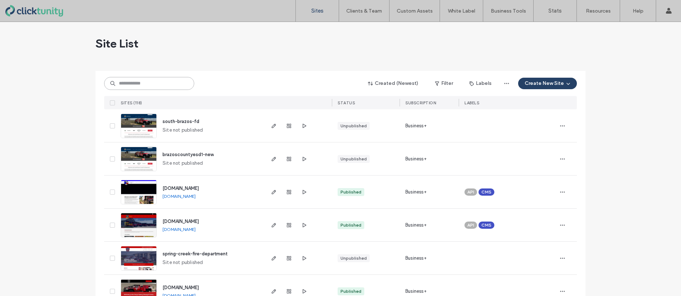
click at [154, 82] on input at bounding box center [149, 83] width 90 height 13
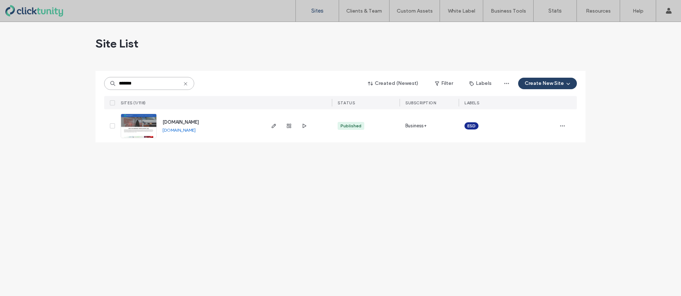
type input "*******"
click at [172, 120] on span "[DOMAIN_NAME]" at bounding box center [180, 122] width 36 height 5
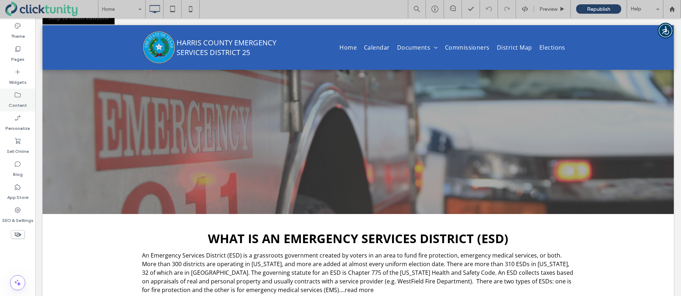
click at [19, 96] on icon at bounding box center [17, 94] width 7 height 7
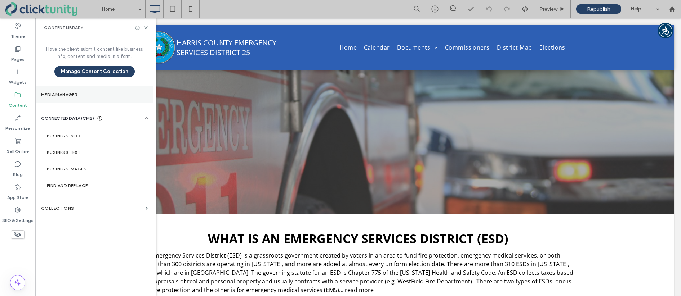
click at [65, 91] on section "Media Manager" at bounding box center [94, 94] width 118 height 17
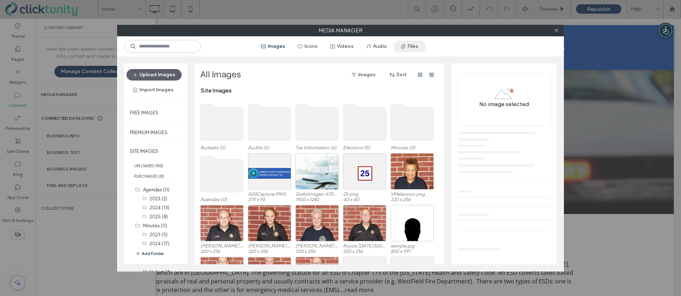
click at [403, 48] on icon "button" at bounding box center [403, 47] width 6 height 6
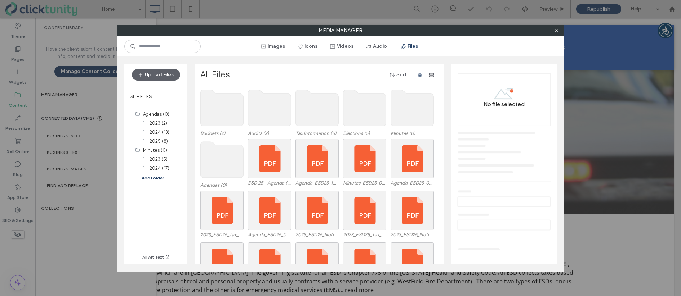
click at [316, 111] on use at bounding box center [317, 108] width 43 height 36
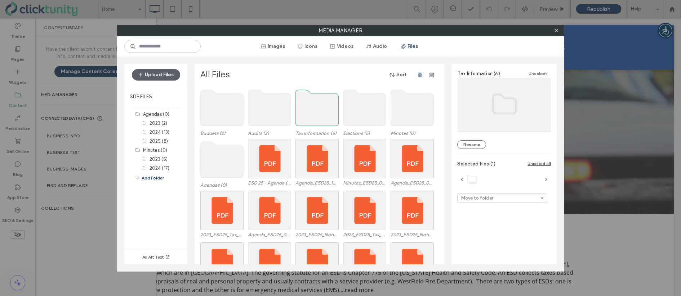
click at [314, 111] on use at bounding box center [317, 108] width 43 height 36
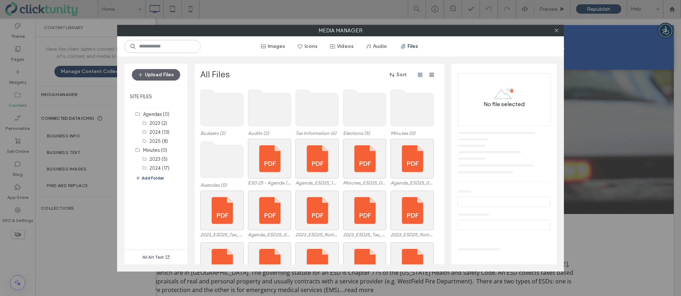
click at [314, 111] on use at bounding box center [317, 108] width 43 height 36
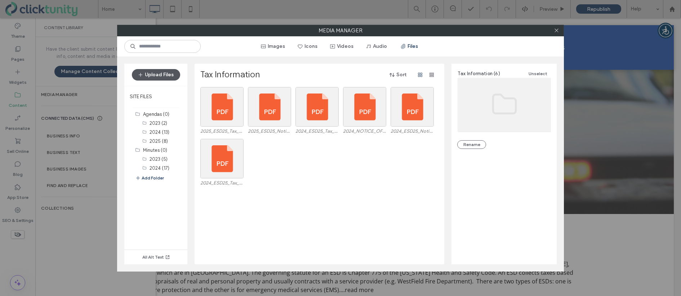
click at [165, 76] on button "Upload Files" at bounding box center [156, 75] width 48 height 12
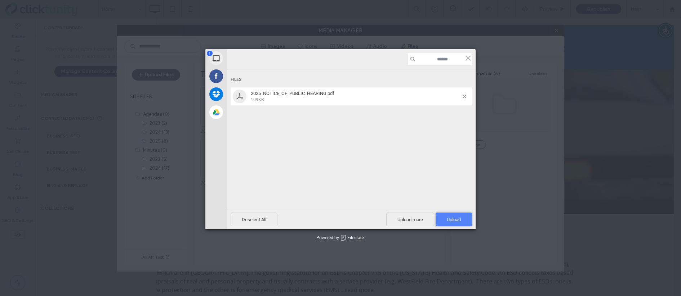
click at [448, 218] on span "Upload 1" at bounding box center [454, 219] width 14 height 5
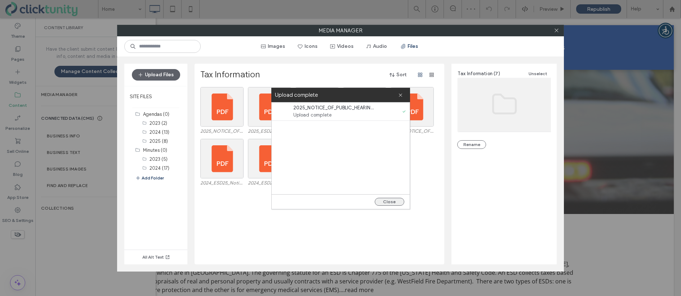
click at [394, 200] on button "Close" at bounding box center [390, 202] width 30 height 8
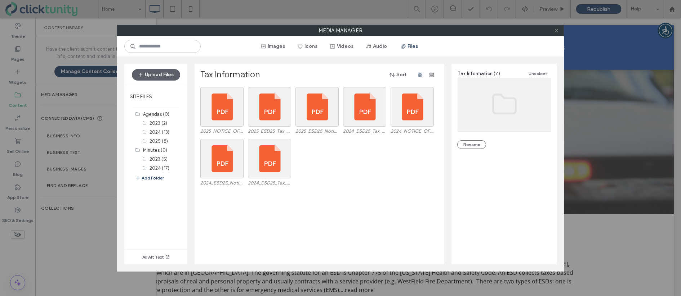
click at [555, 29] on use at bounding box center [556, 31] width 4 height 4
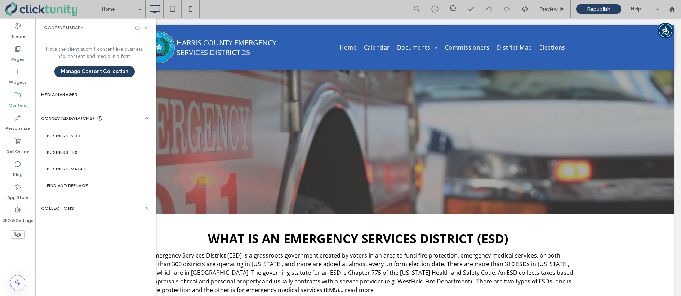
click at [147, 27] on icon at bounding box center [145, 27] width 5 height 5
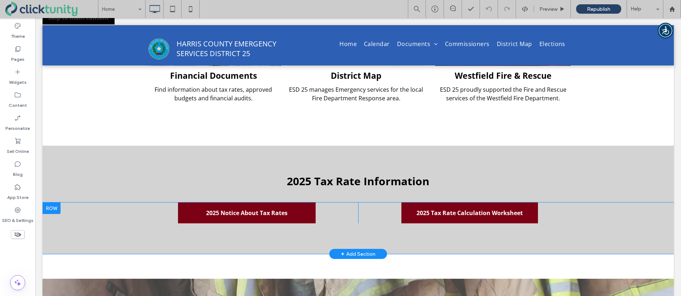
scroll to position [350, 0]
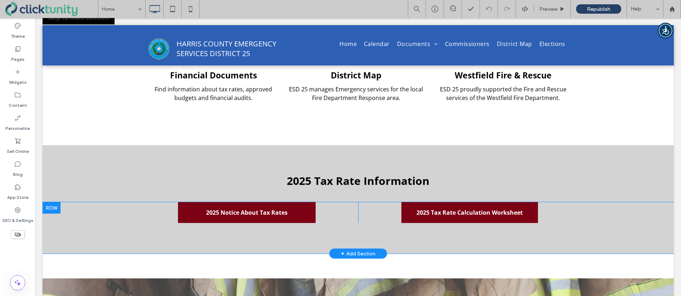
click at [57, 210] on div at bounding box center [51, 208] width 18 height 12
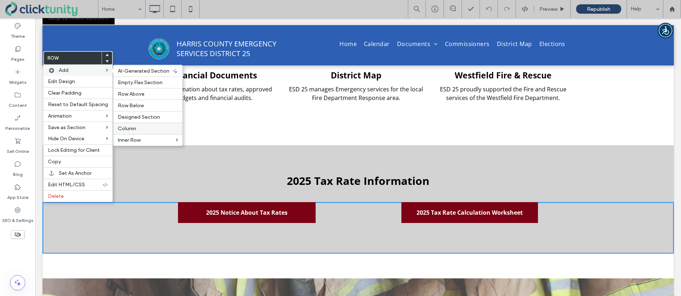
click at [120, 126] on span "Column" at bounding box center [127, 129] width 18 height 6
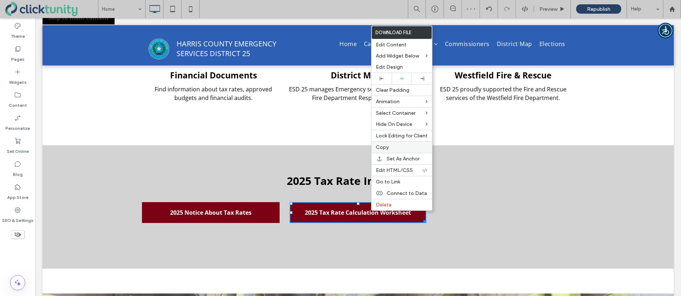
click at [383, 148] on span "Copy" at bounding box center [382, 147] width 13 height 6
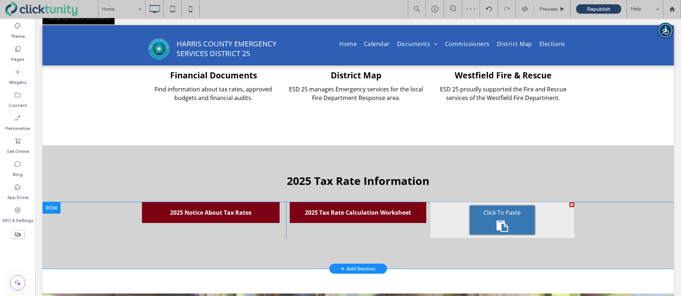
click at [482, 220] on div "Click To Paste" at bounding box center [502, 220] width 65 height 29
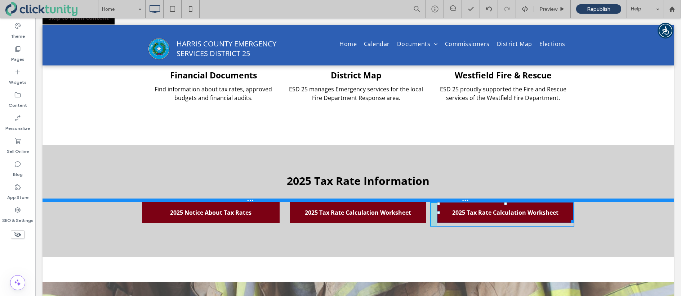
drag, startPoint x: 505, startPoint y: 207, endPoint x: 537, endPoint y: 218, distance: 34.2
click at [504, 200] on div "Click To Paste Row + Add Section WHAT IS AN EMERGENCY SERVICES DISTRICT (ESD) A…" at bounding box center [357, 50] width 631 height 661
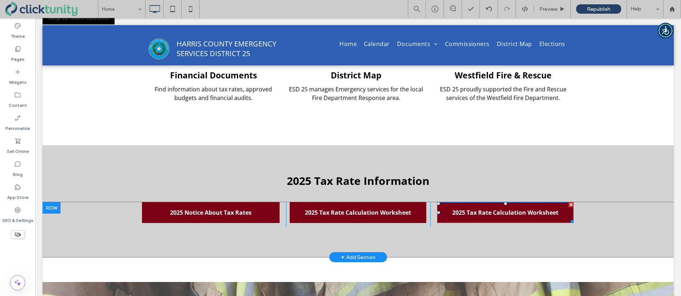
click at [503, 215] on span "2025 Tax Rate Calculation Worksheet" at bounding box center [505, 212] width 106 height 19
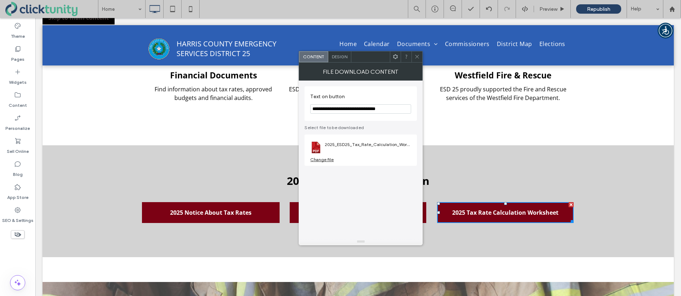
click at [325, 109] on input "**********" at bounding box center [360, 108] width 101 height 9
drag, startPoint x: 324, startPoint y: 109, endPoint x: 391, endPoint y: 112, distance: 66.7
click at [391, 112] on input "**********" at bounding box center [360, 108] width 101 height 9
type input "**********"
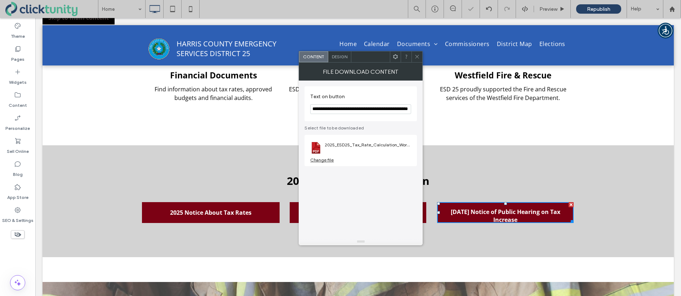
scroll to position [0, 0]
click at [322, 159] on div "Change file" at bounding box center [321, 159] width 23 height 5
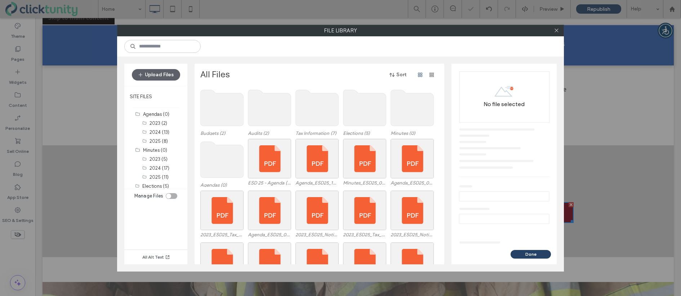
click at [310, 122] on use at bounding box center [317, 108] width 43 height 36
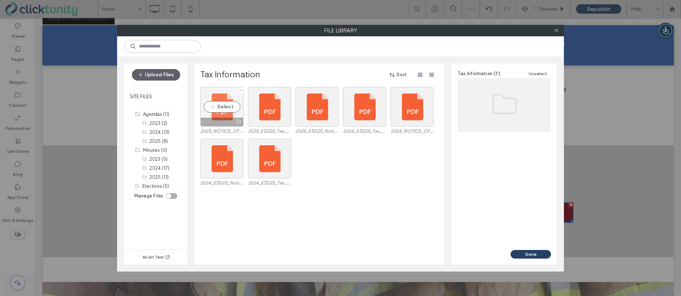
click at [219, 106] on div "Select" at bounding box center [221, 107] width 43 height 40
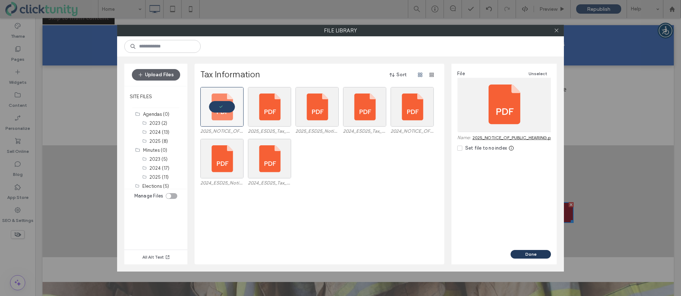
click at [529, 252] on button "Done" at bounding box center [530, 254] width 40 height 9
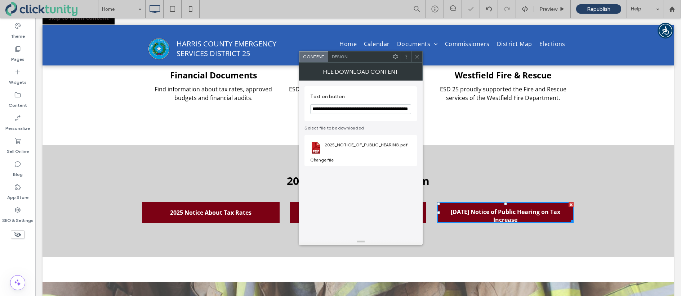
click at [417, 60] on span at bounding box center [416, 57] width 5 height 11
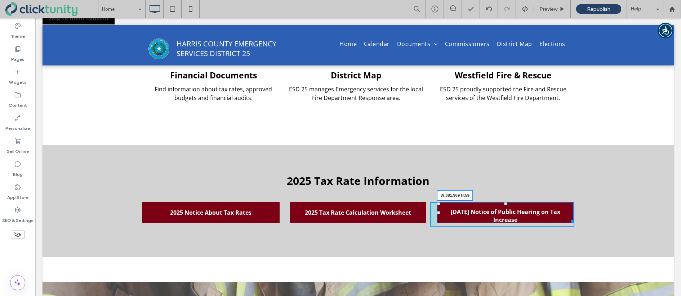
drag, startPoint x: 571, startPoint y: 221, endPoint x: 611, endPoint y: 239, distance: 43.8
click at [576, 221] on div "2025 Notice About Tax Rates Click To Paste 2025 Tax Rate Calculation Worksheet …" at bounding box center [357, 229] width 631 height 55
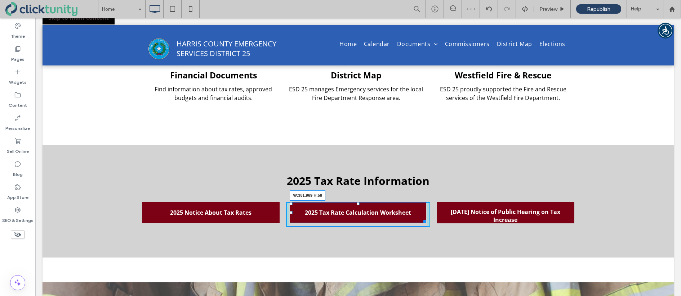
click at [425, 221] on div "2024 Tax Rate Calculation Worksheet (opens in a new tab)" at bounding box center [423, 220] width 5 height 5
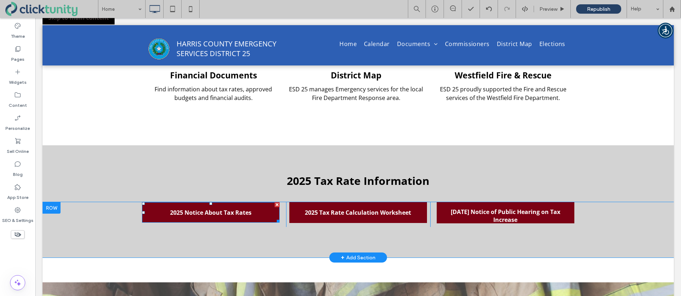
click at [242, 218] on span "2025 Notice About Tax Rates" at bounding box center [210, 212] width 81 height 19
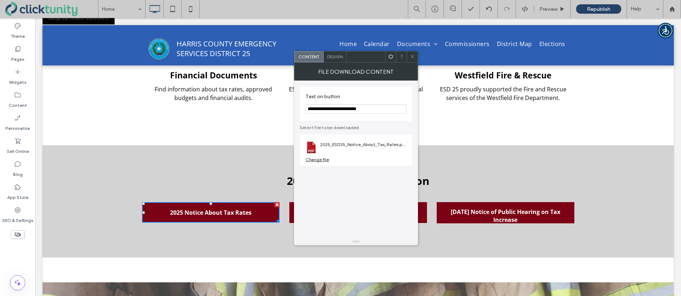
click at [336, 59] on span "Design" at bounding box center [334, 56] width 15 height 5
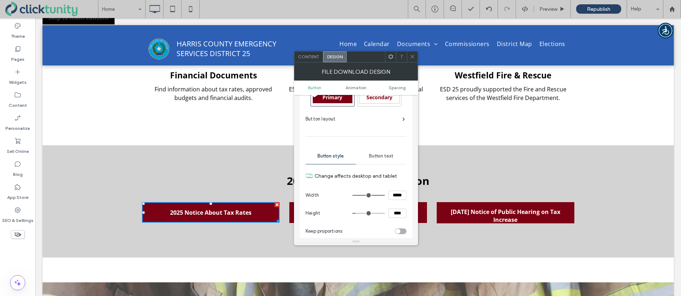
scroll to position [39, 0]
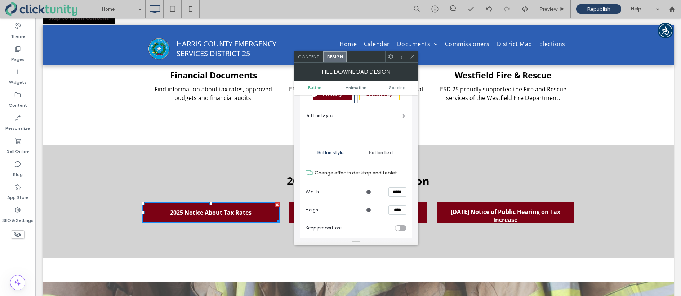
click at [371, 149] on div "Button text" at bounding box center [381, 153] width 50 height 16
type input "**"
click at [411, 56] on use at bounding box center [412, 57] width 4 height 4
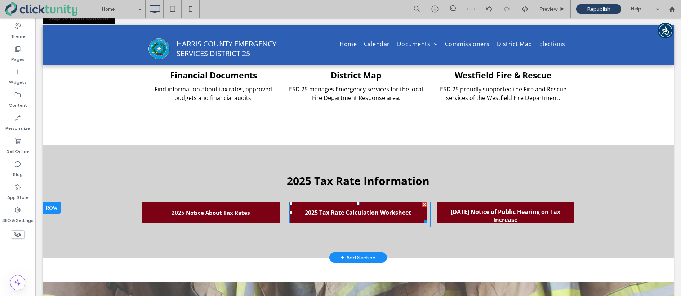
click at [377, 208] on span "2025 Tax Rate Calculation Worksheet" at bounding box center [358, 212] width 106 height 19
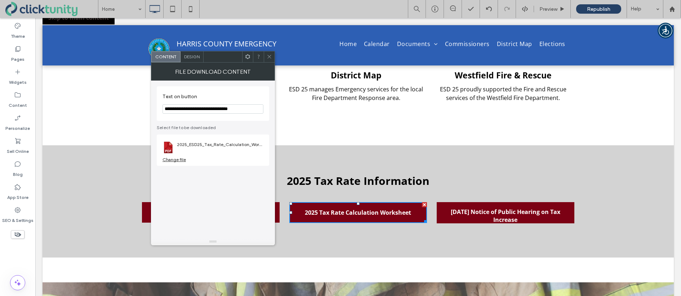
click at [195, 59] on span "Design" at bounding box center [191, 56] width 15 height 5
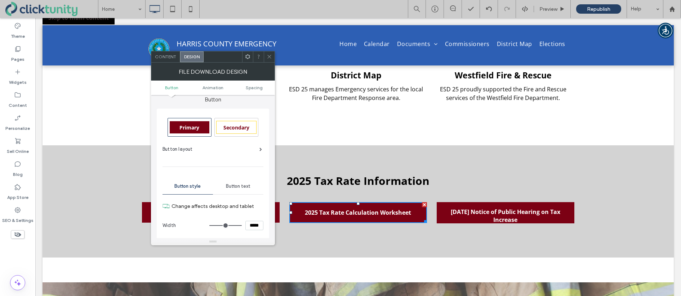
scroll to position [8, 0]
click at [245, 182] on span "Button text" at bounding box center [238, 185] width 24 height 6
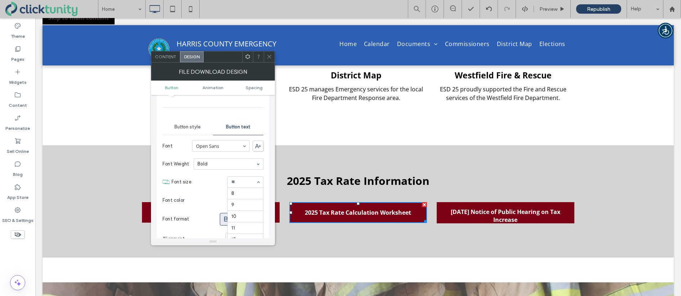
scroll to position [81, 0]
type input "**"
click at [270, 59] on icon at bounding box center [269, 56] width 5 height 5
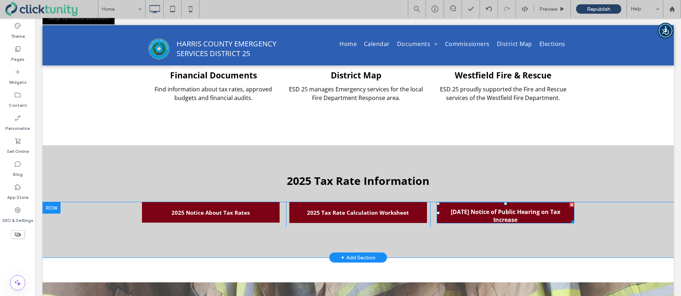
click at [478, 215] on span "[DATE] Notice of Public Hearing on Tax Increase" at bounding box center [505, 215] width 135 height 27
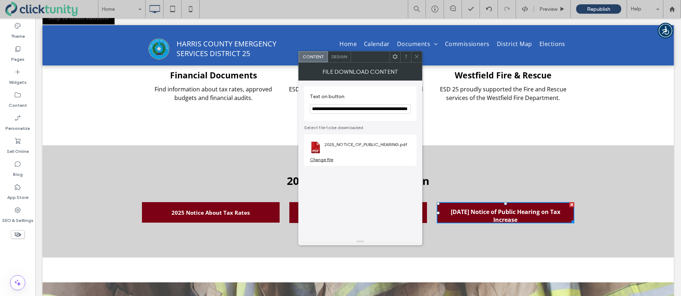
click at [340, 58] on span "Design" at bounding box center [338, 56] width 15 height 5
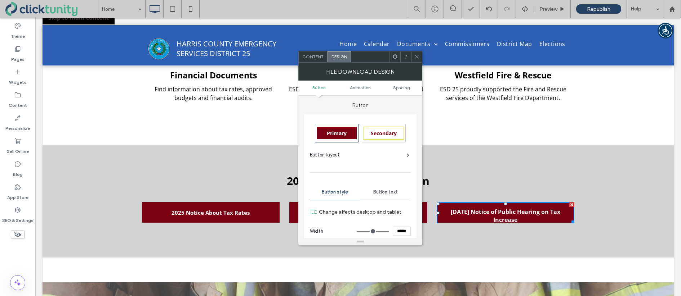
click at [385, 192] on span "Button text" at bounding box center [385, 192] width 24 height 6
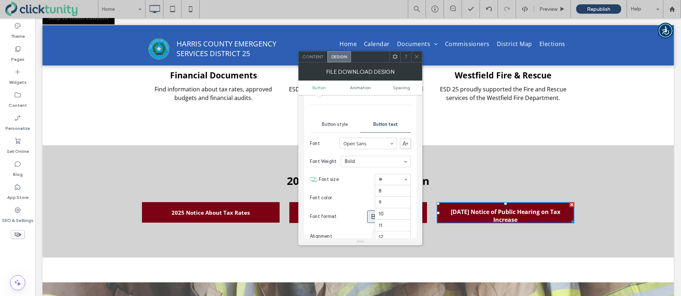
scroll to position [81, 0]
type input "**"
click at [360, 184] on section "Font size 15" at bounding box center [365, 179] width 92 height 19
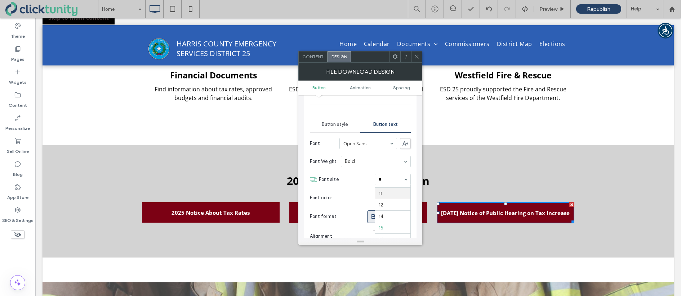
type input "**"
click at [416, 58] on icon at bounding box center [416, 56] width 5 height 5
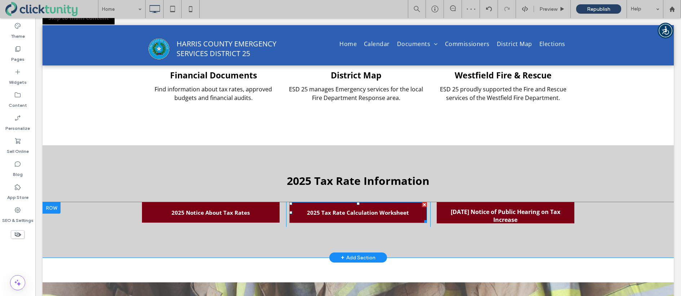
click at [371, 209] on span "2025 Tax Rate Calculation Worksheet" at bounding box center [358, 212] width 102 height 19
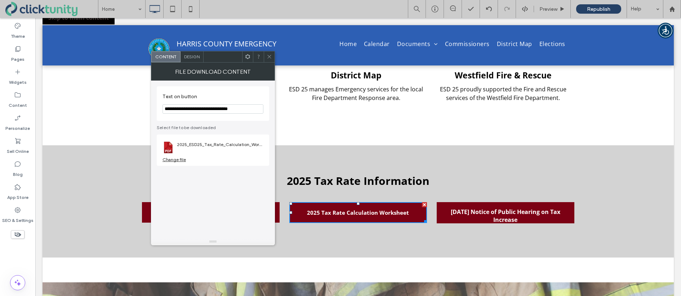
click at [190, 59] on span "Design" at bounding box center [191, 56] width 15 height 5
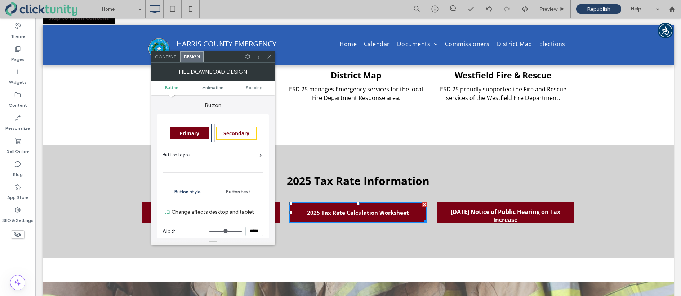
click at [233, 194] on span "Button text" at bounding box center [238, 192] width 24 height 6
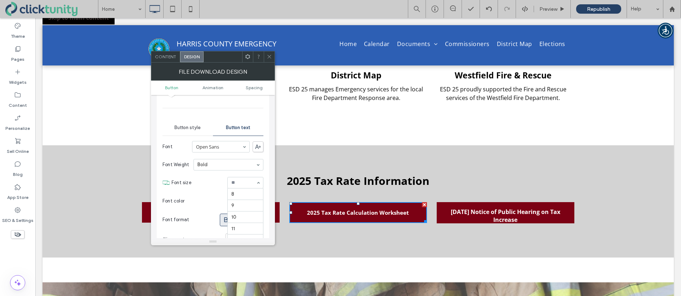
scroll to position [69, 0]
click at [270, 57] on icon at bounding box center [269, 56] width 5 height 5
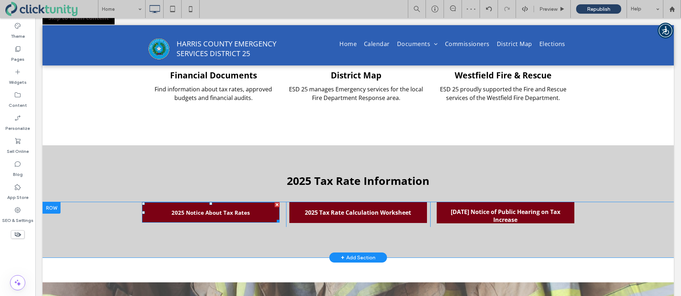
click at [205, 209] on span "2025 Notice About Tax Rates" at bounding box center [210, 212] width 78 height 19
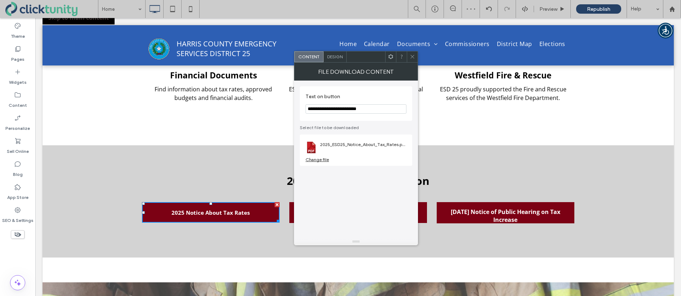
click at [330, 59] on span "Design" at bounding box center [334, 56] width 15 height 5
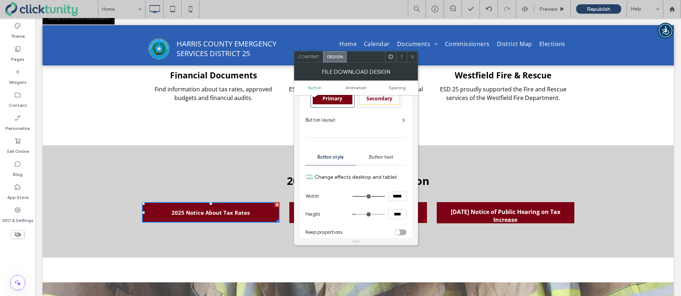
scroll to position [63, 0]
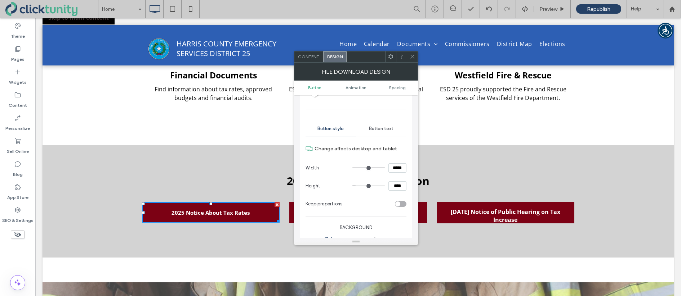
drag, startPoint x: 378, startPoint y: 129, endPoint x: 381, endPoint y: 138, distance: 9.1
click at [378, 129] on span "Button text" at bounding box center [381, 129] width 24 height 6
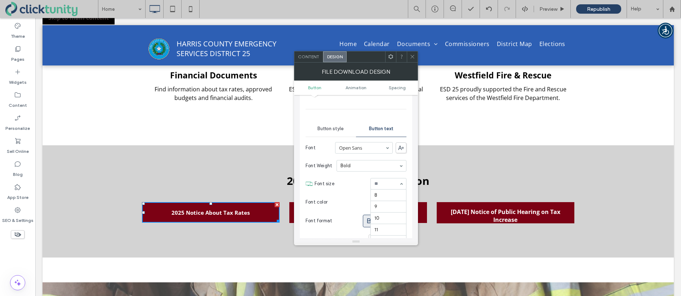
scroll to position [69, 0]
drag, startPoint x: 411, startPoint y: 60, endPoint x: 400, endPoint y: 52, distance: 13.1
click at [407, 58] on div at bounding box center [412, 57] width 11 height 11
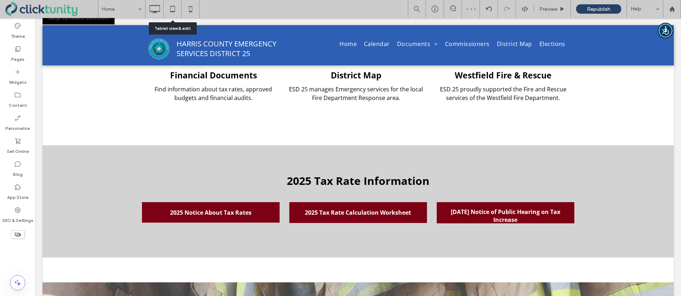
click at [172, 13] on icon at bounding box center [172, 9] width 14 height 14
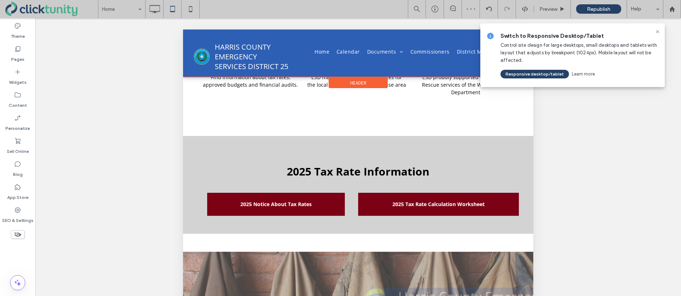
scroll to position [358, 0]
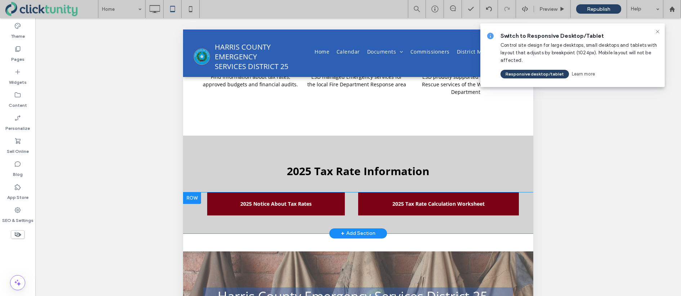
click at [196, 193] on div at bounding box center [192, 199] width 18 height 12
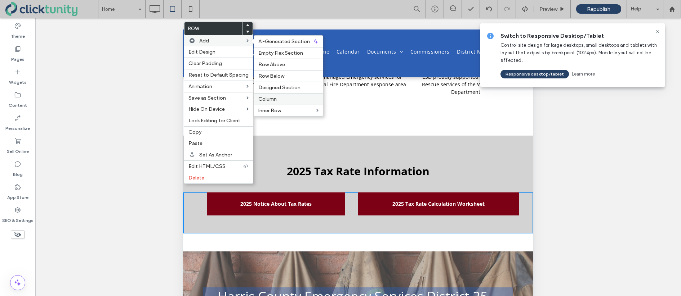
click at [258, 97] on span "Column" at bounding box center [267, 99] width 18 height 6
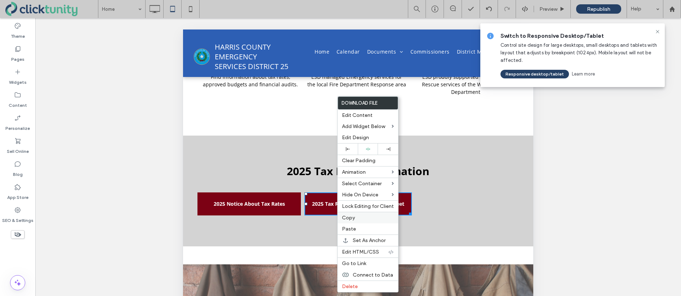
click at [347, 215] on span "Copy" at bounding box center [348, 218] width 13 height 6
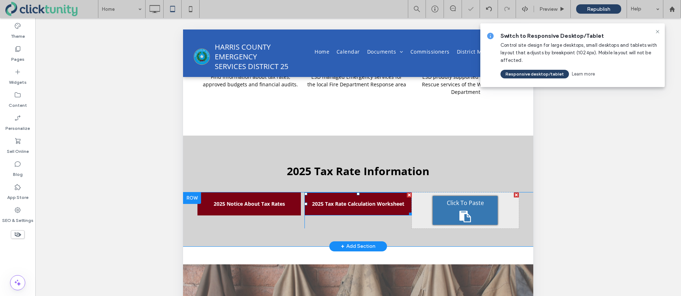
click at [458, 203] on div "Click To Paste" at bounding box center [465, 210] width 65 height 29
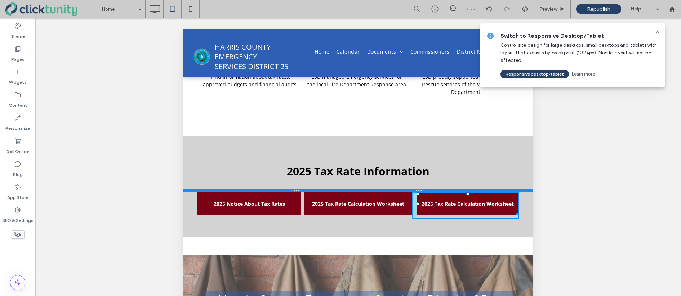
drag, startPoint x: 467, startPoint y: 188, endPoint x: 467, endPoint y: 182, distance: 6.1
click at [467, 182] on div "Click To Paste Row WHAT IS AN EMERGENCY SERVICES DISTRICT (ESD) An Emergency Se…" at bounding box center [358, 35] width 350 height 637
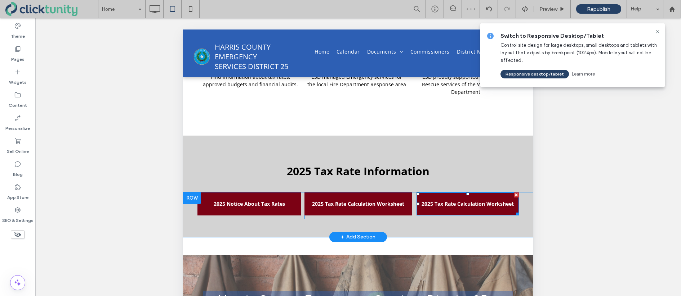
click at [448, 197] on span "2025 Tax Rate Calculation Worksheet" at bounding box center [467, 204] width 92 height 18
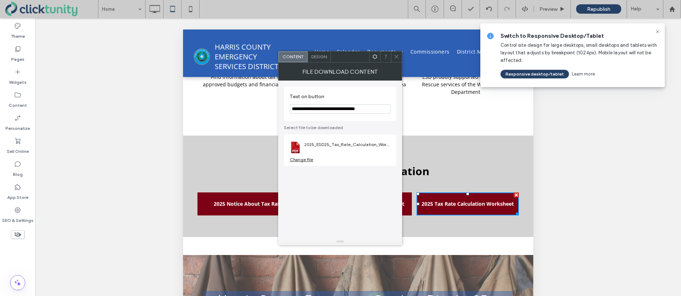
drag, startPoint x: 304, startPoint y: 108, endPoint x: 371, endPoint y: 106, distance: 66.7
click at [371, 106] on input "**********" at bounding box center [340, 108] width 101 height 9
click at [371, 105] on input "**********" at bounding box center [340, 108] width 101 height 9
drag, startPoint x: 304, startPoint y: 109, endPoint x: 375, endPoint y: 109, distance: 71.3
click at [375, 109] on input "**********" at bounding box center [340, 108] width 101 height 9
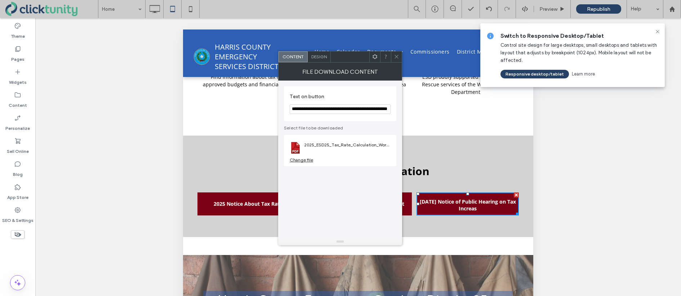
scroll to position [0, 19]
type input "**********"
click at [307, 160] on div "Change file" at bounding box center [301, 159] width 23 height 5
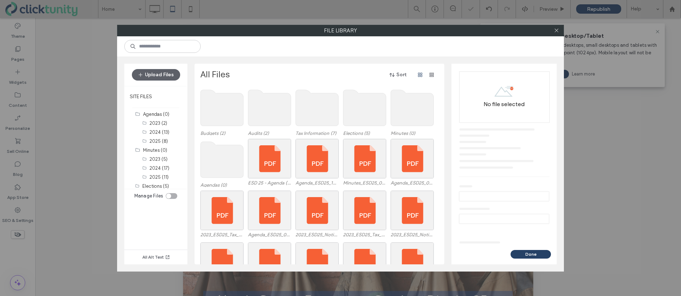
click at [322, 116] on use at bounding box center [317, 108] width 43 height 36
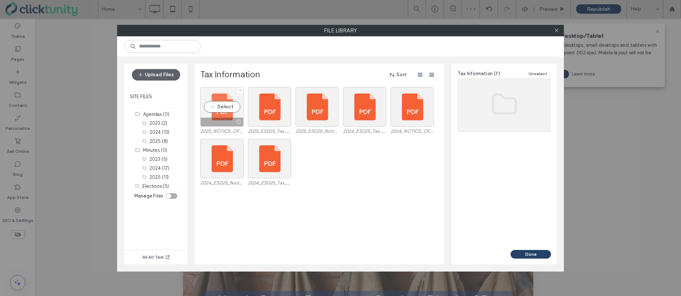
click at [230, 105] on div "Select" at bounding box center [221, 107] width 43 height 40
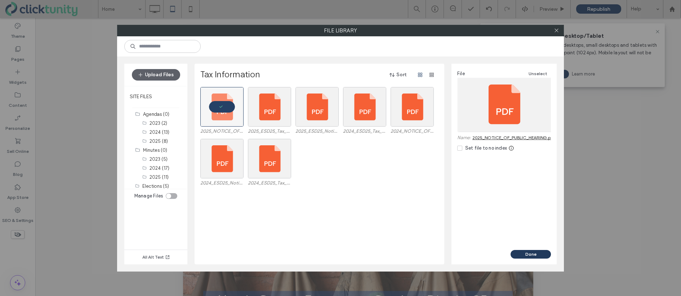
click at [519, 251] on button "Done" at bounding box center [530, 254] width 40 height 9
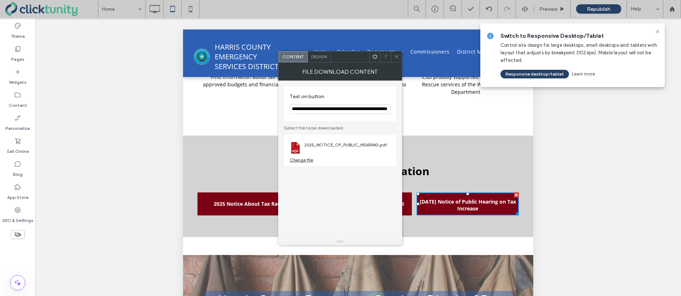
click at [395, 60] on span at bounding box center [396, 57] width 5 height 11
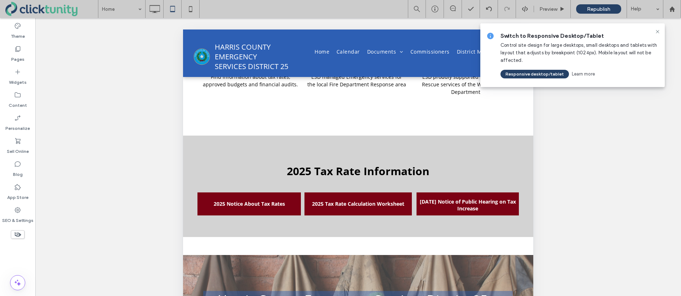
click at [655, 33] on icon at bounding box center [657, 32] width 6 height 6
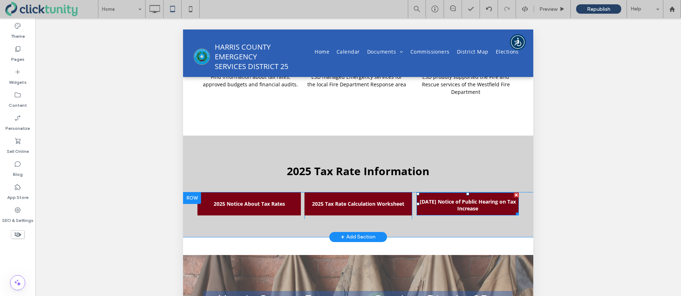
click at [455, 193] on span "2025 Aug. 25 Notice of Public Hearing on Tax Increase" at bounding box center [467, 205] width 100 height 25
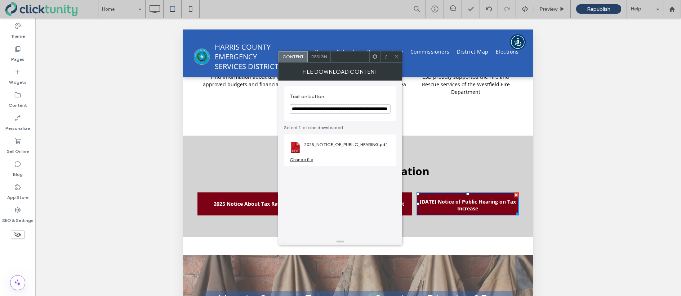
drag, startPoint x: 396, startPoint y: 57, endPoint x: 391, endPoint y: 55, distance: 5.2
click at [396, 57] on use at bounding box center [396, 57] width 4 height 4
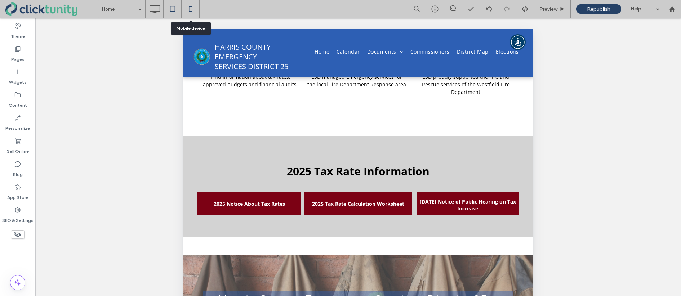
click at [191, 10] on icon at bounding box center [190, 9] width 14 height 14
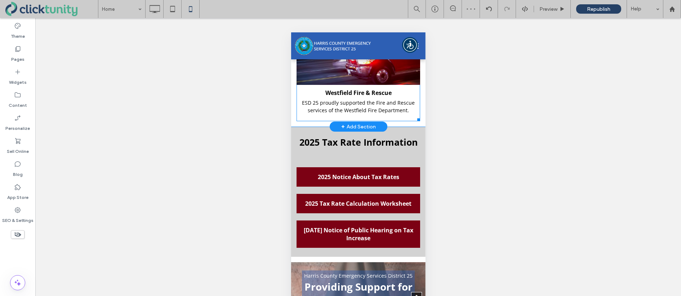
scroll to position [501, 0]
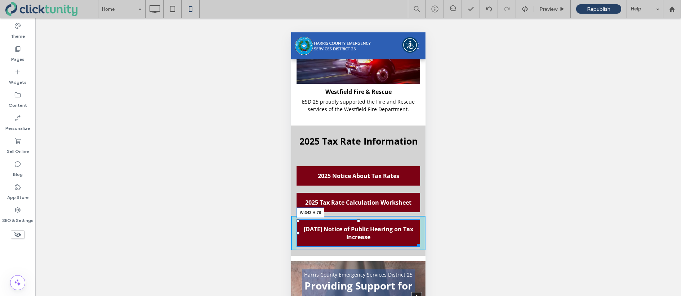
click at [417, 242] on div "2024 Tax Rate Calculation Worksheet (opens in a new tab)" at bounding box center [416, 244] width 5 height 5
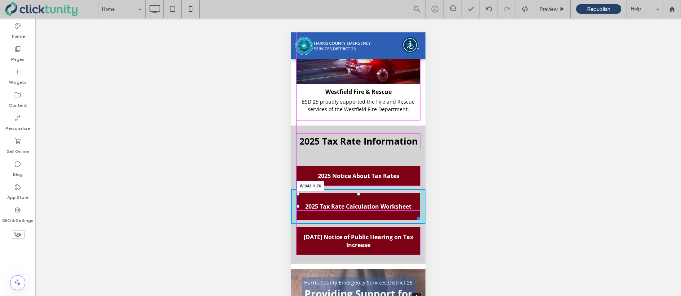
drag, startPoint x: 418, startPoint y: 202, endPoint x: 416, endPoint y: 210, distance: 8.1
click at [416, 210] on div "Home Calendar Documents Meeting Documents District Tax Rate & Budgets Commissio…" at bounding box center [358, 139] width 134 height 1163
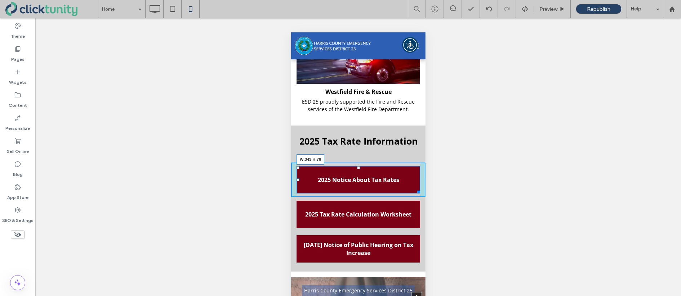
drag, startPoint x: 418, startPoint y: 175, endPoint x: 710, endPoint y: 215, distance: 294.8
click at [419, 188] on div "2024 Notice About Tax Rates (opens in a new tab)" at bounding box center [416, 190] width 5 height 5
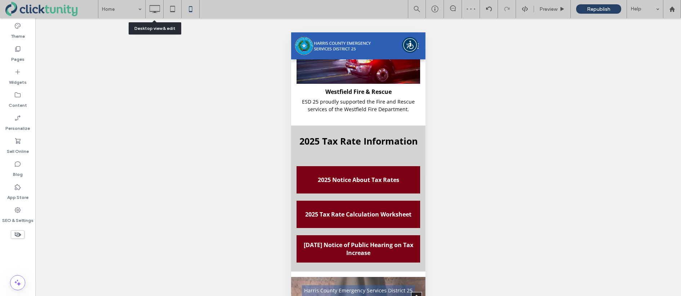
drag, startPoint x: 154, startPoint y: 12, endPoint x: 159, endPoint y: 17, distance: 7.1
click at [154, 12] on use at bounding box center [154, 9] width 10 height 8
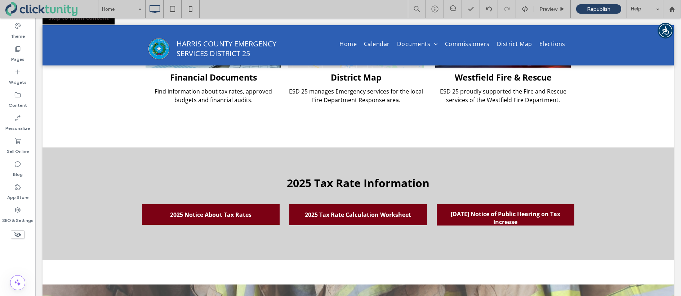
scroll to position [348, 0]
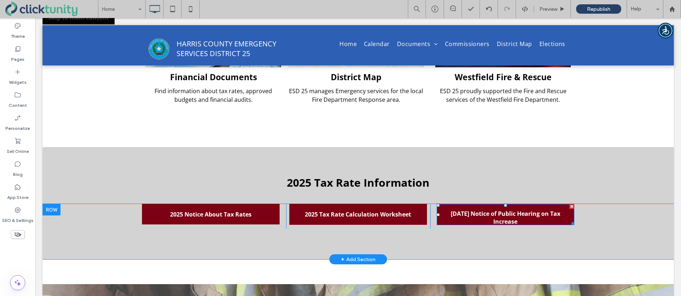
click at [457, 214] on span "[DATE] Notice of Public Hearing on Tax Increase" at bounding box center [505, 217] width 135 height 27
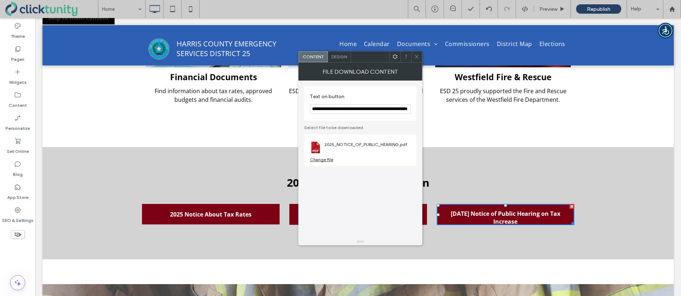
click at [415, 58] on icon at bounding box center [416, 56] width 5 height 5
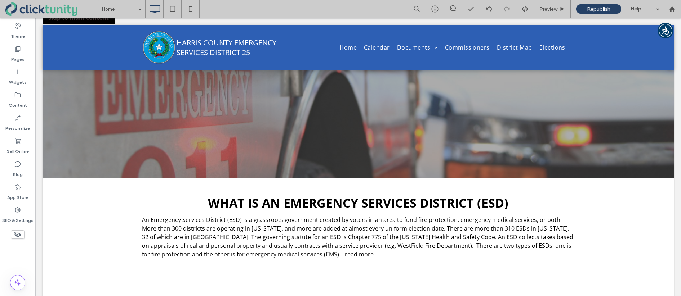
scroll to position [34, 0]
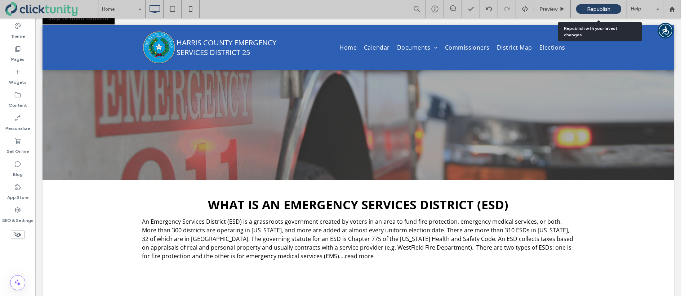
click at [577, 12] on div "Republish" at bounding box center [598, 8] width 45 height 9
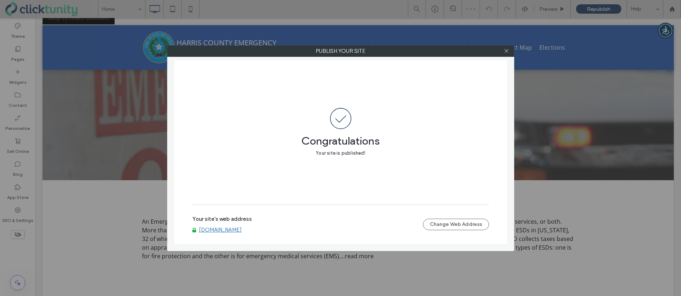
click at [216, 228] on link "www.hcesd25.org" at bounding box center [220, 230] width 43 height 6
click at [507, 53] on icon at bounding box center [505, 50] width 5 height 5
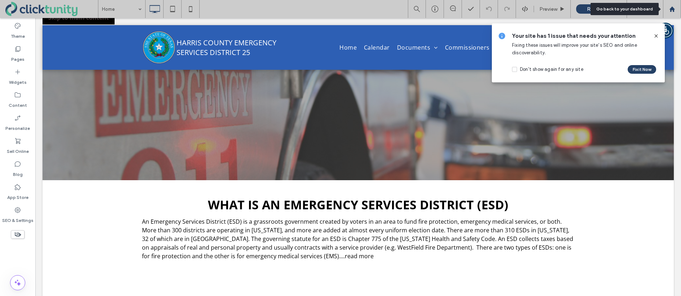
click at [671, 9] on use at bounding box center [671, 8] width 5 height 5
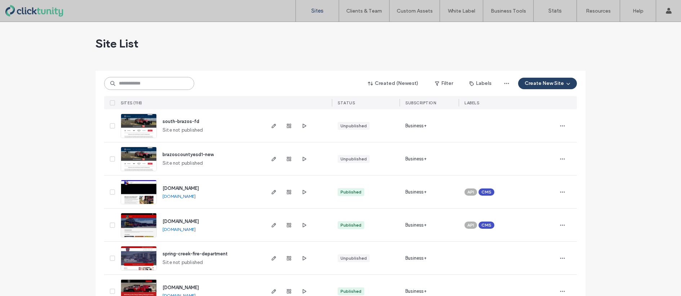
click at [157, 84] on input at bounding box center [149, 83] width 90 height 13
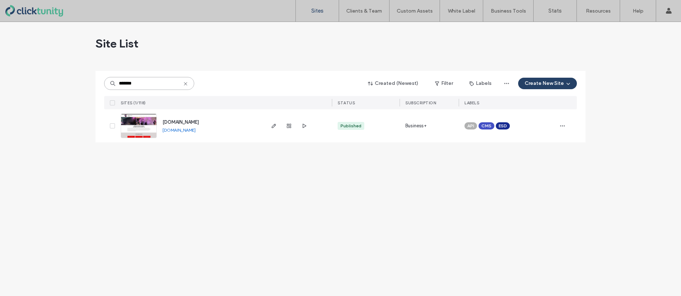
type input "*******"
click at [184, 122] on span "[DOMAIN_NAME]" at bounding box center [180, 122] width 36 height 5
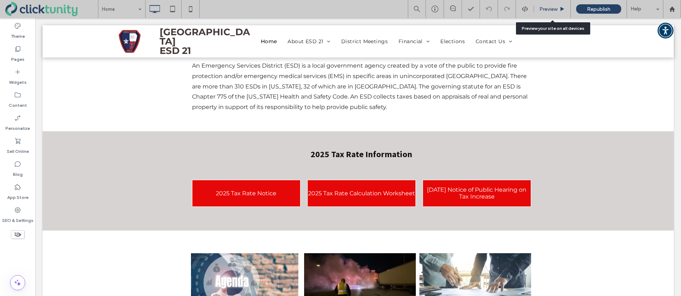
click at [549, 9] on span "Preview" at bounding box center [548, 9] width 18 height 6
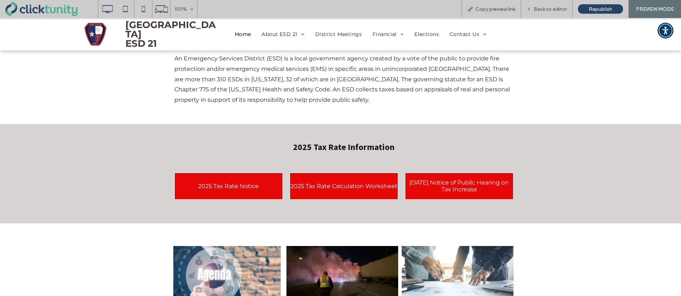
click at [461, 176] on link "[DATE] Notice of Public Hearing on Tax Increase" at bounding box center [459, 186] width 108 height 27
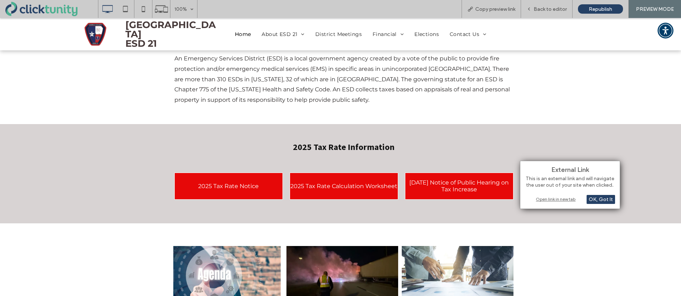
click at [556, 201] on div "Open link in new tab" at bounding box center [570, 200] width 90 height 8
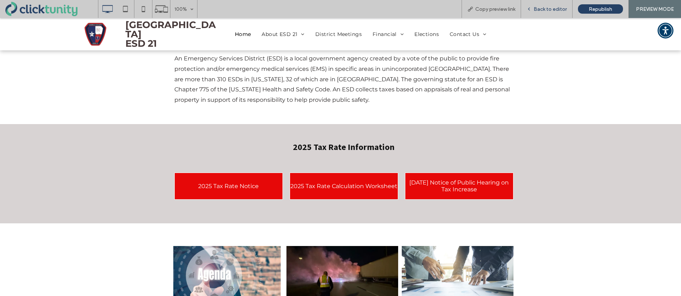
click at [552, 10] on span "Back to editor" at bounding box center [549, 9] width 33 height 6
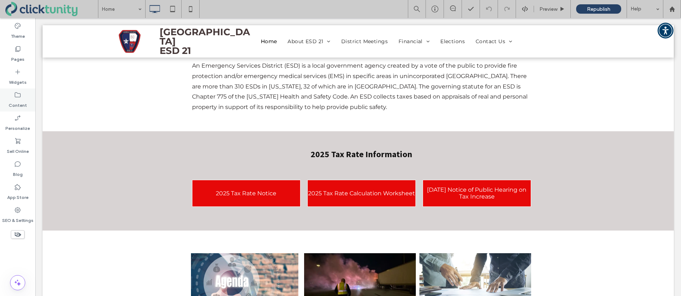
click at [20, 102] on label "Content" at bounding box center [18, 104] width 18 height 10
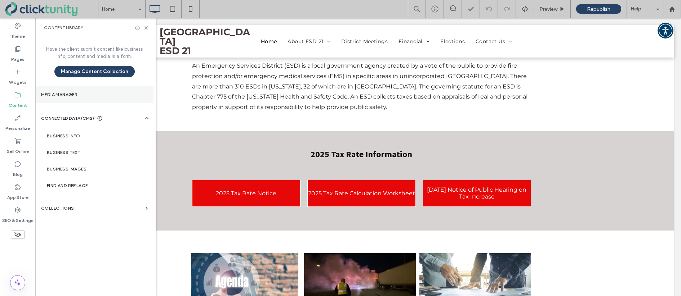
click at [61, 99] on section "Media Manager" at bounding box center [94, 94] width 118 height 17
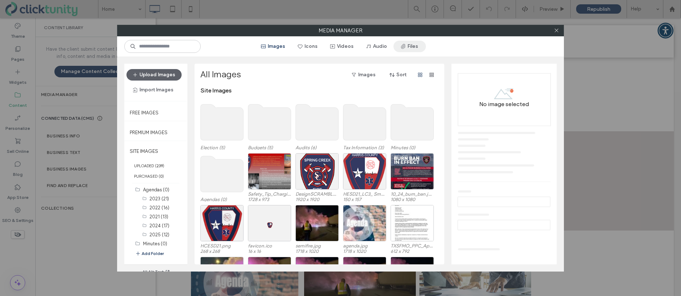
click at [403, 50] on span "button" at bounding box center [403, 46] width 7 height 11
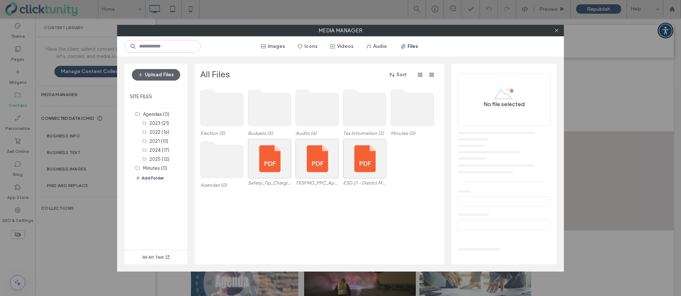
click at [356, 116] on use at bounding box center [364, 108] width 43 height 36
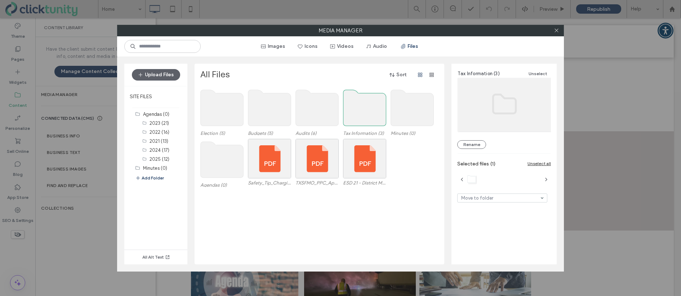
click at [356, 116] on use at bounding box center [364, 108] width 43 height 36
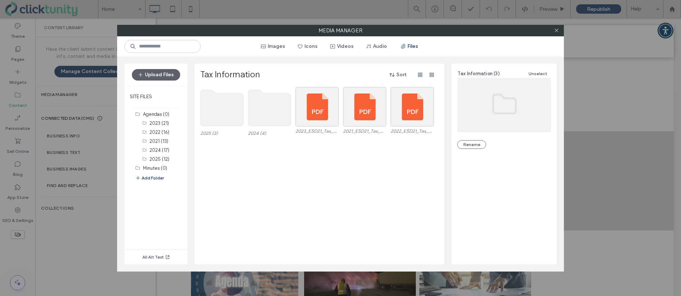
click at [229, 111] on use at bounding box center [222, 108] width 43 height 36
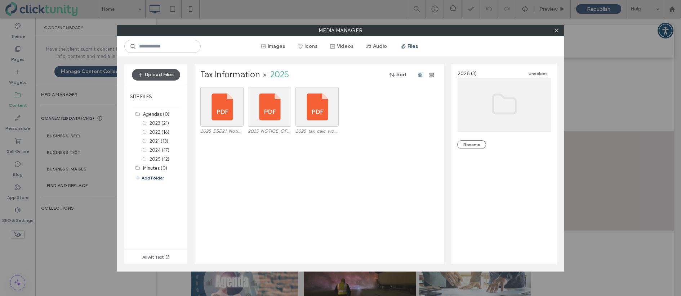
drag, startPoint x: 163, startPoint y: 74, endPoint x: 167, endPoint y: 78, distance: 5.4
click at [163, 74] on button "Upload Files" at bounding box center [156, 75] width 48 height 12
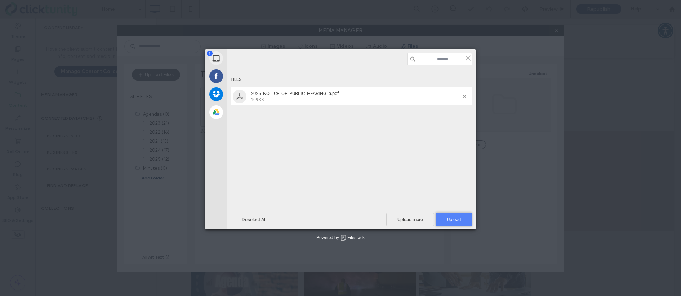
click at [447, 223] on span "Upload 1" at bounding box center [454, 219] width 14 height 5
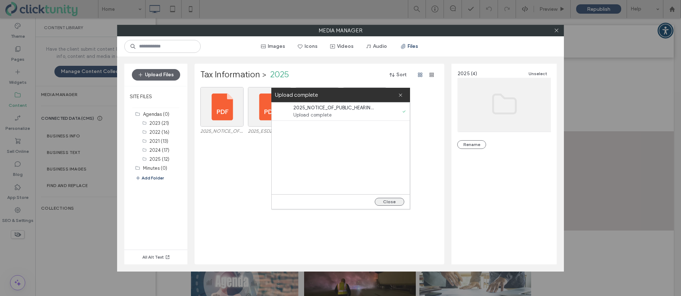
click at [396, 203] on button "Close" at bounding box center [390, 202] width 30 height 8
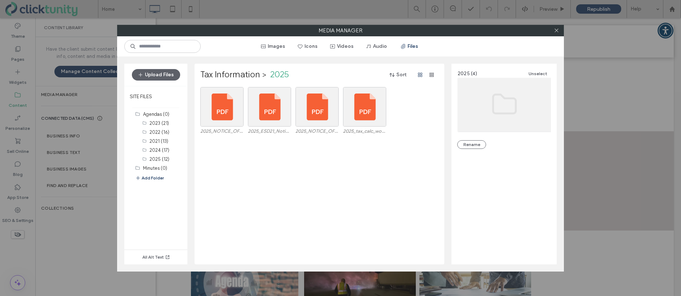
click at [555, 30] on icon at bounding box center [556, 30] width 5 height 5
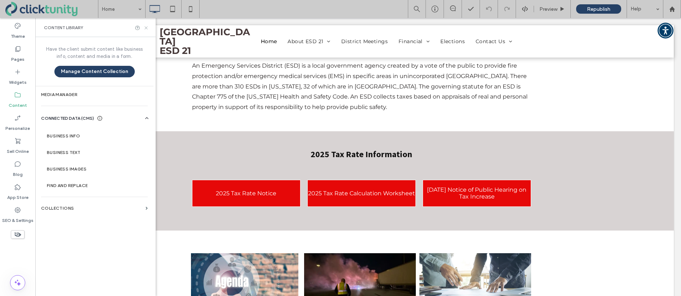
click at [148, 29] on icon at bounding box center [145, 27] width 5 height 5
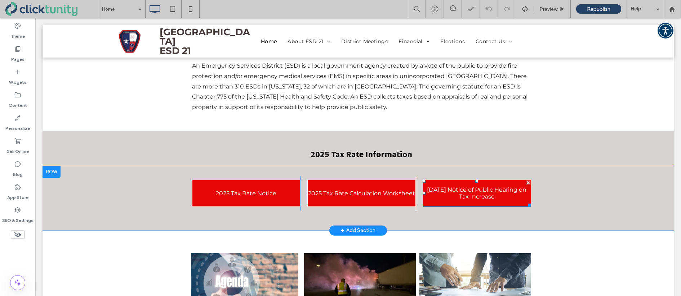
drag, startPoint x: 440, startPoint y: 193, endPoint x: 437, endPoint y: 192, distance: 3.7
click at [440, 193] on span "[DATE] Notice of Public Hearing on Tax Increase" at bounding box center [477, 194] width 108 height 14
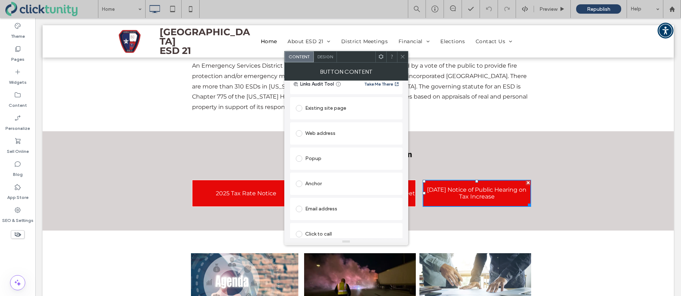
scroll to position [115, 0]
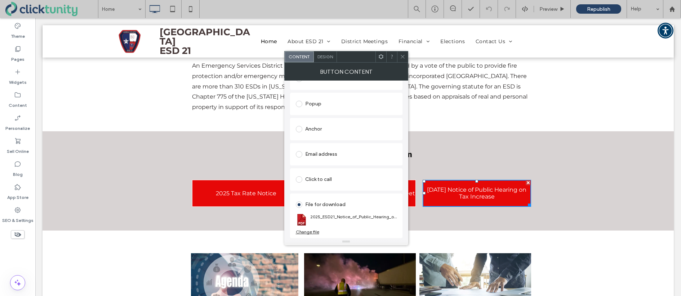
click at [309, 231] on div "Change file" at bounding box center [307, 231] width 23 height 5
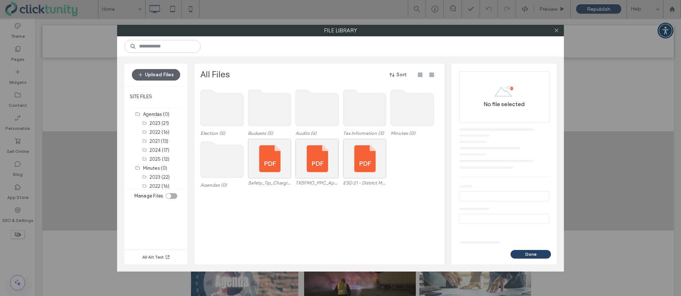
click at [350, 111] on use at bounding box center [364, 108] width 43 height 36
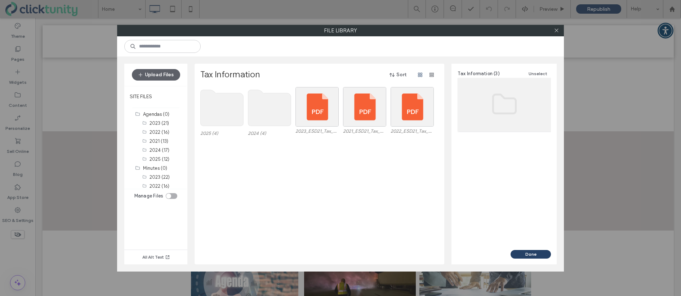
click at [229, 109] on use at bounding box center [222, 108] width 43 height 36
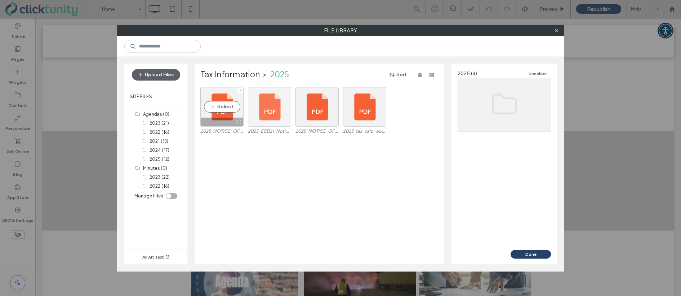
drag, startPoint x: 223, startPoint y: 106, endPoint x: 254, endPoint y: 117, distance: 33.0
click at [223, 106] on div "Select" at bounding box center [221, 107] width 43 height 40
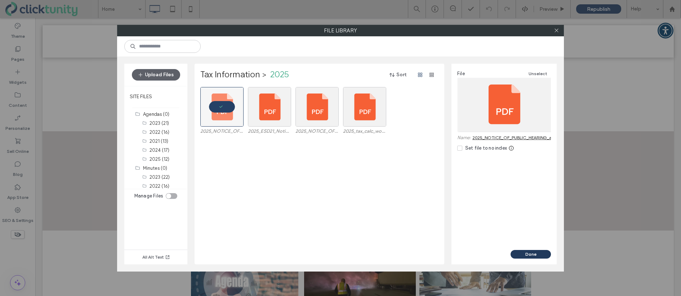
click at [530, 252] on button "Done" at bounding box center [530, 254] width 40 height 9
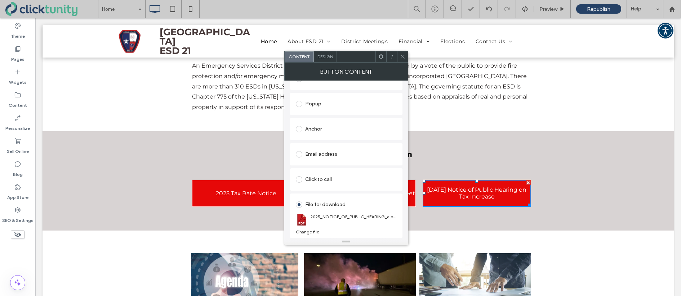
click at [402, 58] on icon at bounding box center [402, 56] width 5 height 5
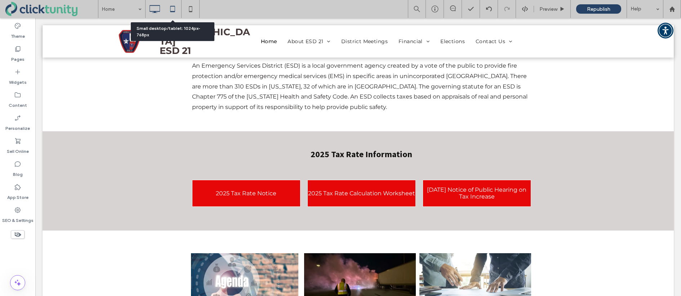
drag, startPoint x: 173, startPoint y: 10, endPoint x: 202, endPoint y: 40, distance: 41.8
click at [173, 11] on icon at bounding box center [172, 9] width 14 height 14
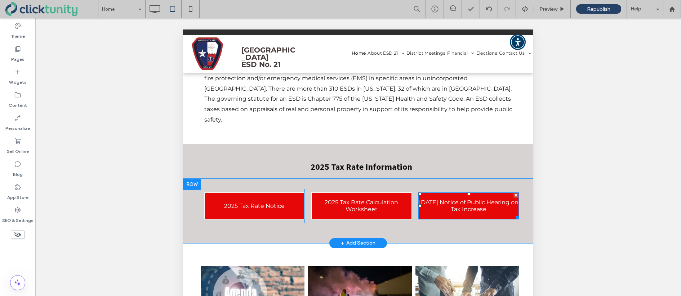
click at [458, 199] on span "[DATE] Notice of Public Hearing on Tax Increase" at bounding box center [468, 206] width 100 height 14
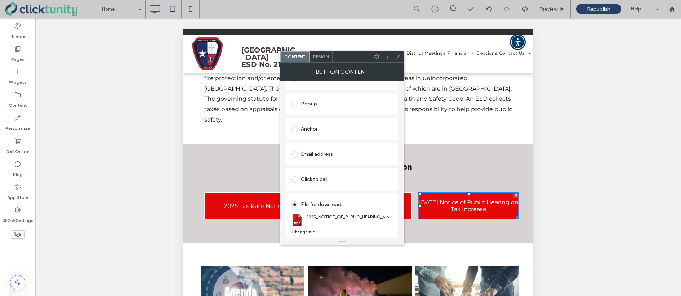
click at [399, 57] on use at bounding box center [399, 57] width 4 height 4
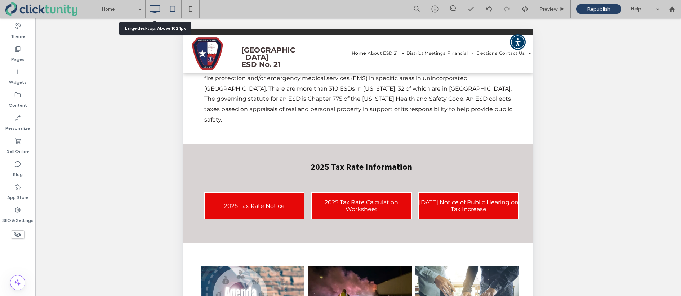
click at [156, 12] on icon at bounding box center [154, 9] width 14 height 14
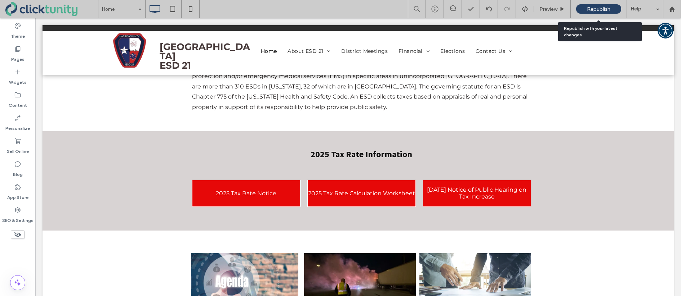
click at [590, 7] on span "Republish" at bounding box center [598, 9] width 23 height 6
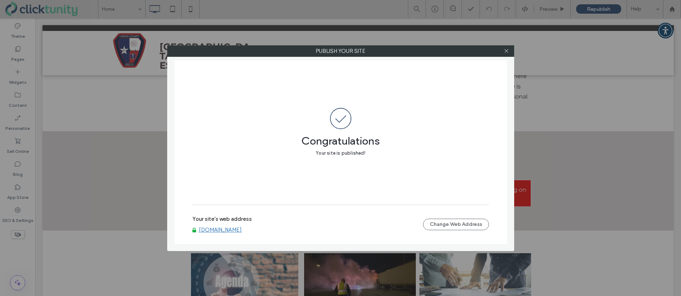
click at [226, 230] on link "www.hcesd21.org" at bounding box center [220, 230] width 43 height 6
click at [504, 54] on span at bounding box center [505, 51] width 5 height 11
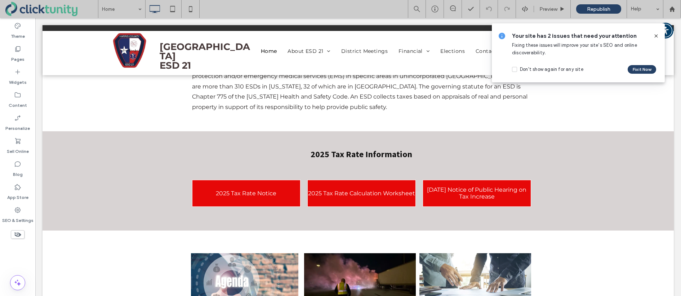
drag, startPoint x: 655, startPoint y: 35, endPoint x: 671, endPoint y: 14, distance: 26.3
click at [655, 35] on icon at bounding box center [656, 36] width 6 height 6
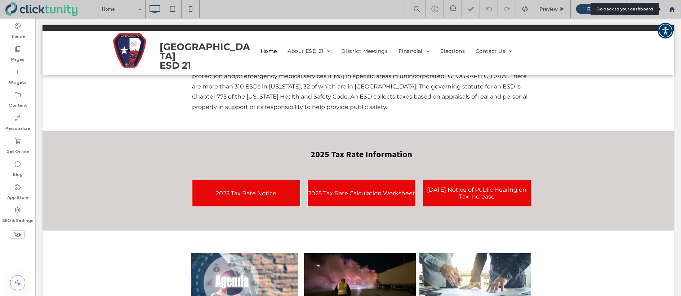
click at [672, 10] on icon at bounding box center [672, 9] width 6 height 6
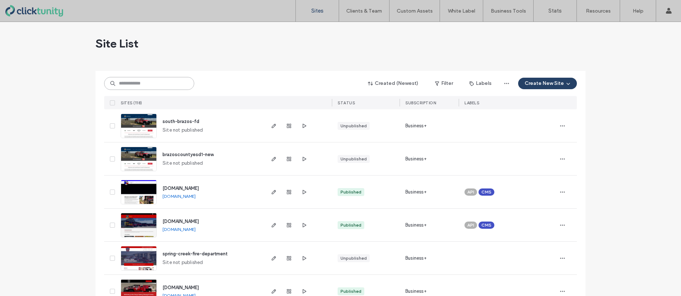
click at [166, 82] on input at bounding box center [149, 83] width 90 height 13
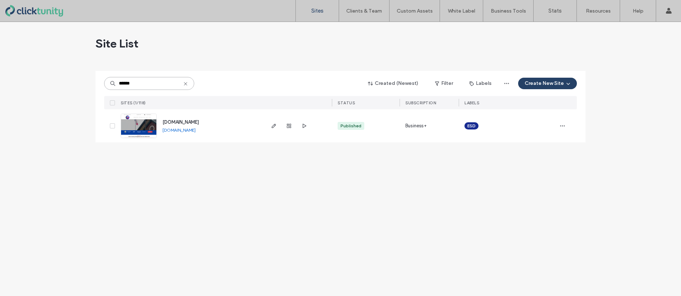
type input "******"
click at [175, 121] on span "[DOMAIN_NAME]" at bounding box center [180, 122] width 36 height 5
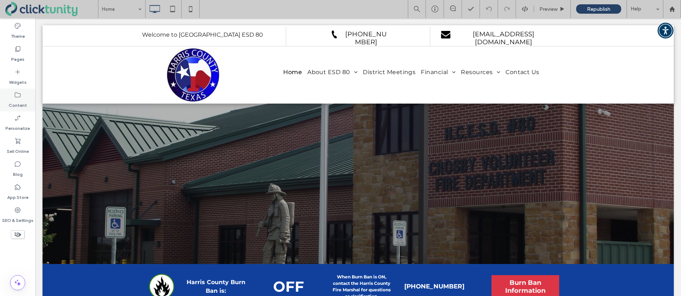
click at [20, 95] on icon at bounding box center [17, 94] width 7 height 7
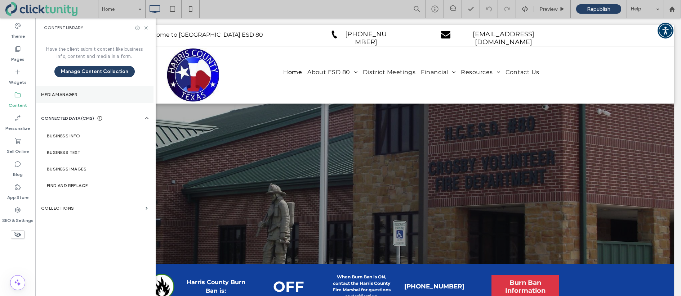
click at [48, 95] on label "Media Manager" at bounding box center [94, 94] width 107 height 5
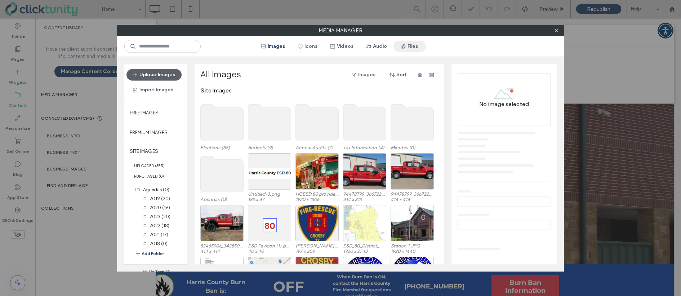
click at [407, 43] on button "Files" at bounding box center [409, 47] width 32 height 12
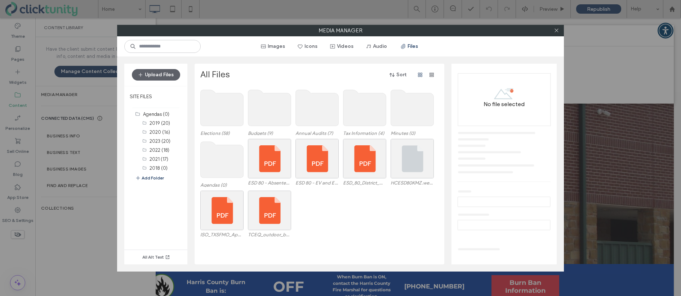
click at [371, 111] on use at bounding box center [364, 108] width 43 height 36
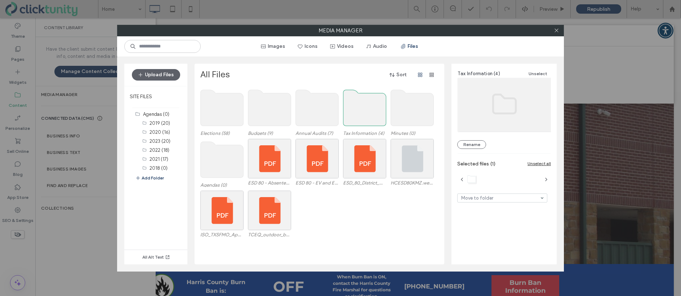
click at [371, 111] on use at bounding box center [364, 108] width 43 height 36
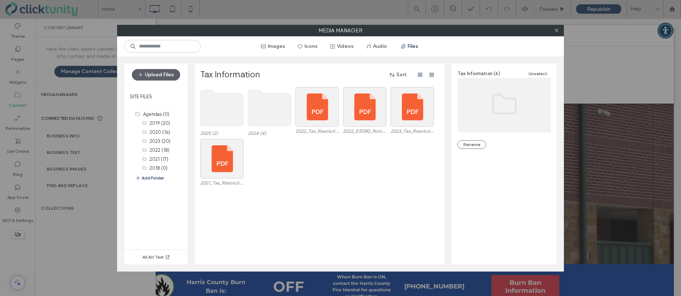
click at [230, 107] on use at bounding box center [222, 108] width 43 height 36
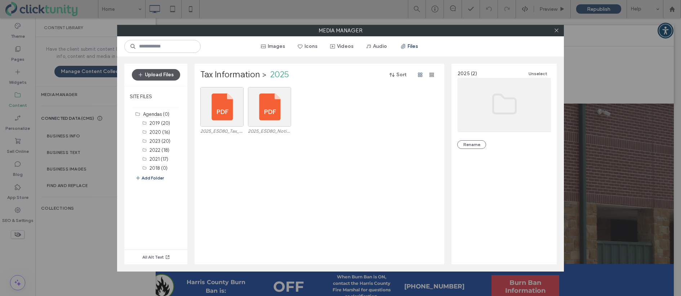
click at [173, 73] on button "Upload Files" at bounding box center [156, 75] width 48 height 12
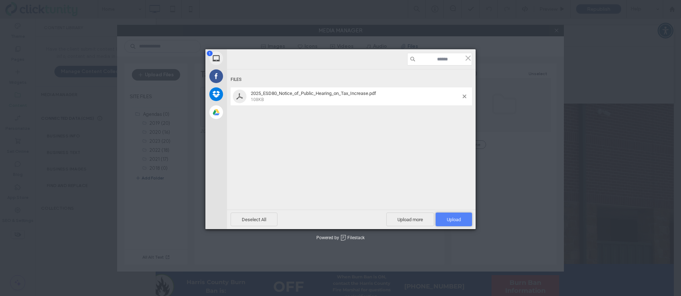
click at [449, 214] on span "Upload 1" at bounding box center [453, 220] width 36 height 14
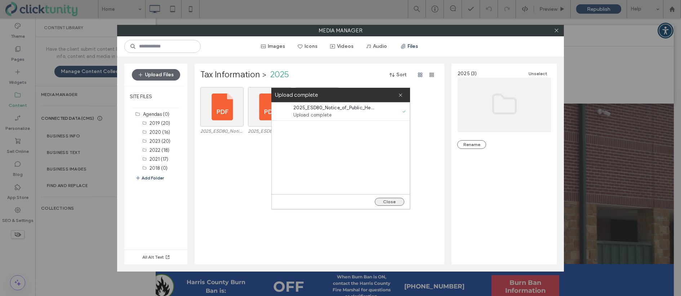
click at [391, 203] on button "Close" at bounding box center [390, 202] width 30 height 8
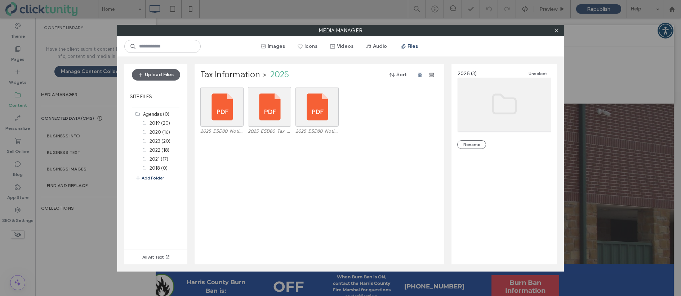
drag, startPoint x: 557, startPoint y: 32, endPoint x: 430, endPoint y: 46, distance: 127.9
click at [556, 32] on icon at bounding box center [556, 30] width 5 height 5
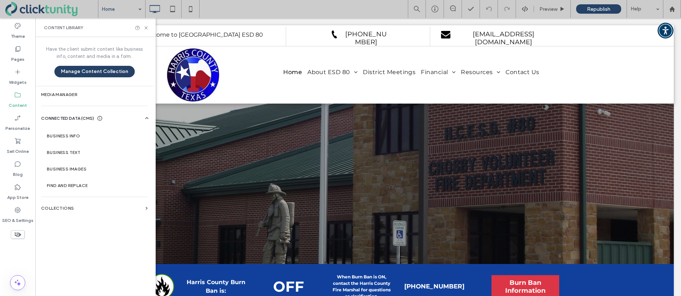
drag, startPoint x: 148, startPoint y: 28, endPoint x: 126, endPoint y: 17, distance: 24.6
click at [147, 28] on icon at bounding box center [145, 27] width 5 height 5
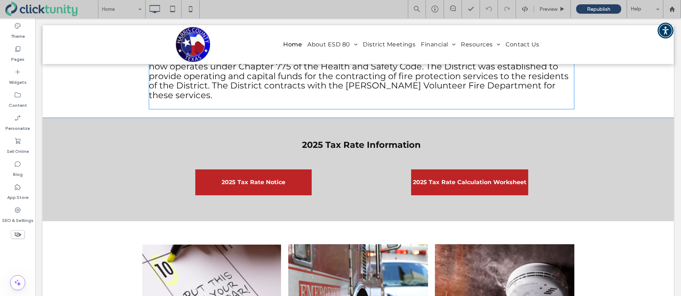
scroll to position [385, 0]
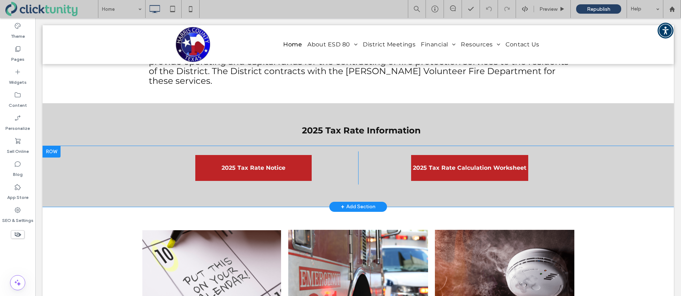
click at [57, 154] on div at bounding box center [51, 152] width 18 height 12
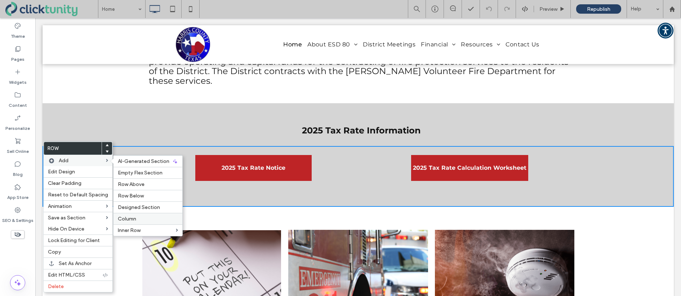
click at [129, 215] on div "Column" at bounding box center [147, 219] width 69 height 12
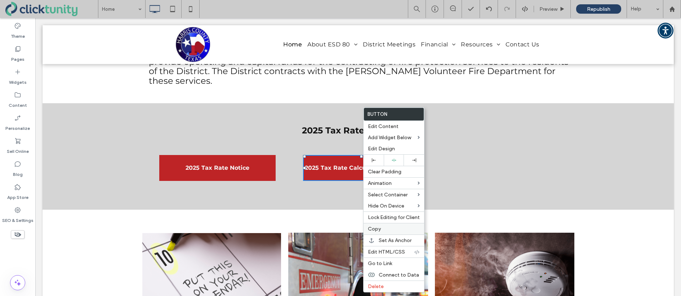
click at [386, 227] on label "Copy" at bounding box center [394, 229] width 52 height 6
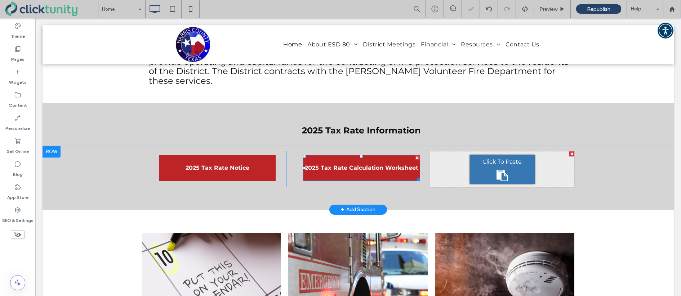
click at [487, 177] on div "Click To Paste" at bounding box center [502, 169] width 65 height 29
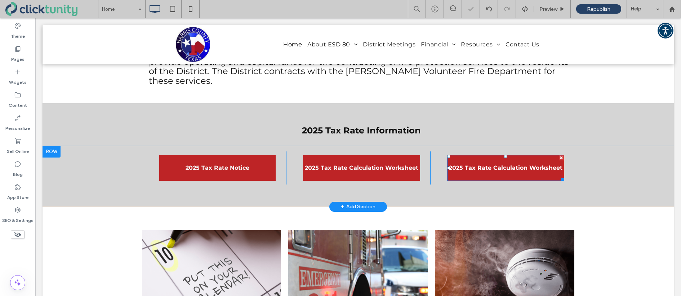
click at [476, 165] on span "2025 Tax Rate Calculation Worksheet" at bounding box center [505, 168] width 113 height 7
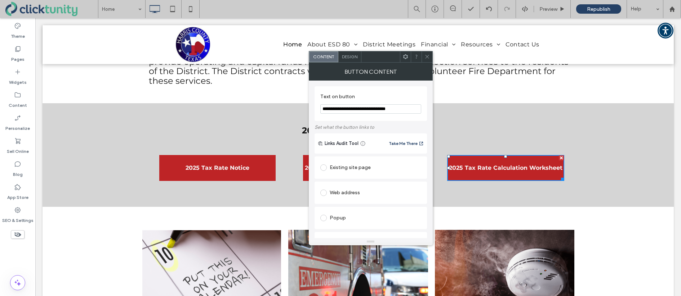
click at [334, 108] on input "**********" at bounding box center [370, 108] width 101 height 9
drag, startPoint x: 334, startPoint y: 108, endPoint x: 403, endPoint y: 109, distance: 68.8
click at [403, 109] on input "**********" at bounding box center [370, 108] width 101 height 9
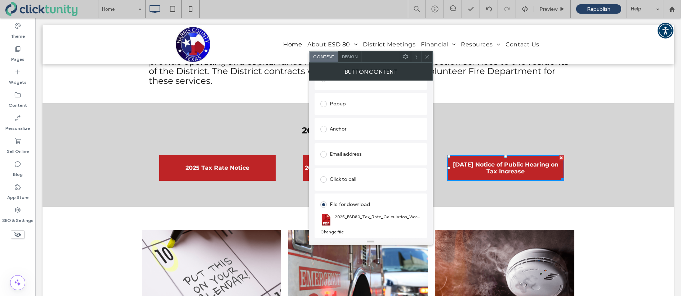
type input "**********"
click at [336, 231] on div "Change file" at bounding box center [331, 231] width 23 height 5
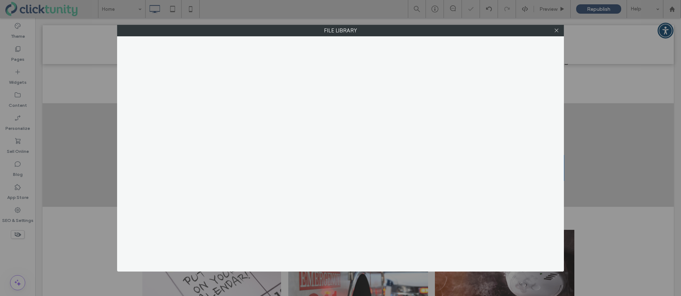
scroll to position [0, 0]
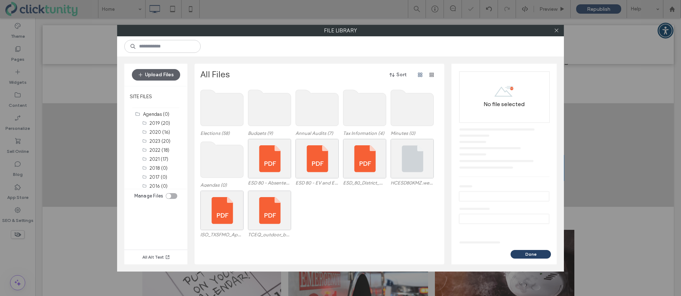
click at [356, 123] on use at bounding box center [364, 108] width 43 height 36
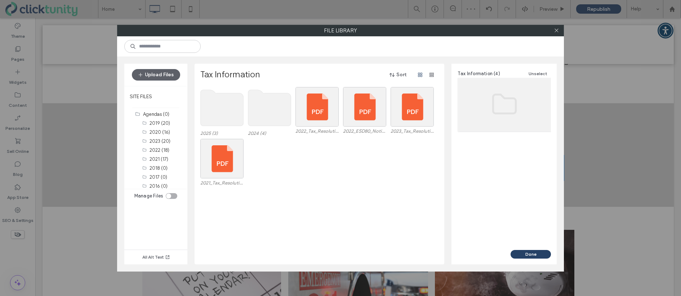
click at [225, 108] on use at bounding box center [222, 108] width 43 height 36
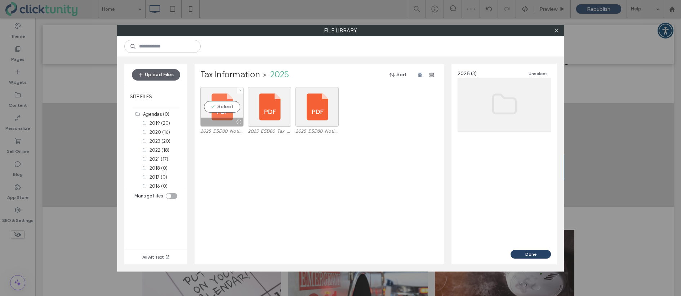
click at [226, 108] on div "Select" at bounding box center [221, 107] width 43 height 40
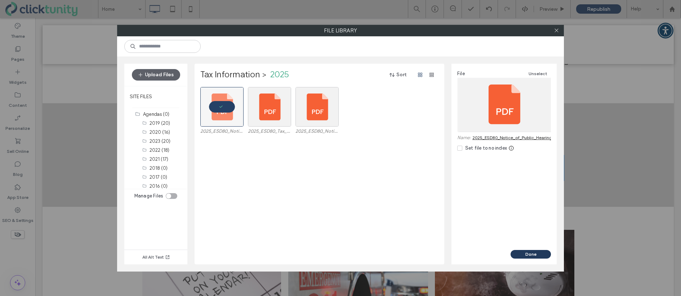
click at [528, 251] on button "Done" at bounding box center [530, 254] width 40 height 9
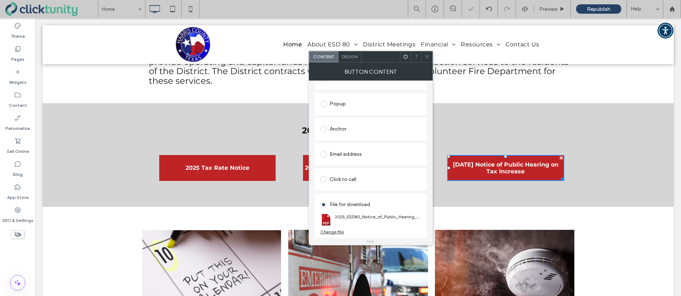
drag, startPoint x: 429, startPoint y: 59, endPoint x: 428, endPoint y: 64, distance: 5.1
click at [429, 59] on icon at bounding box center [426, 56] width 5 height 5
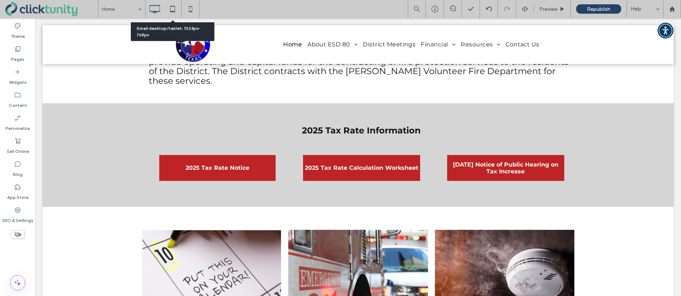
drag, startPoint x: 173, startPoint y: 10, endPoint x: 169, endPoint y: 10, distance: 4.0
click at [173, 10] on icon at bounding box center [172, 9] width 14 height 14
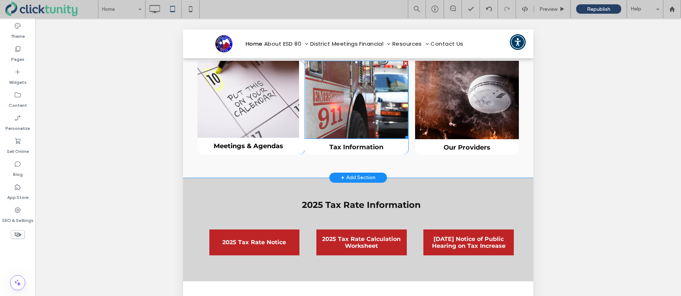
scroll to position [418, 0]
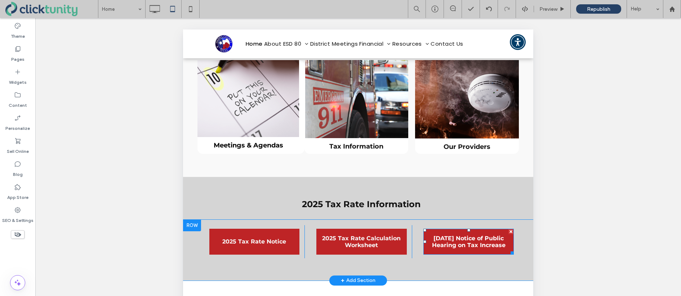
click at [429, 229] on link "[DATE] Notice of Public Hearing on Tax Increase" at bounding box center [468, 242] width 90 height 26
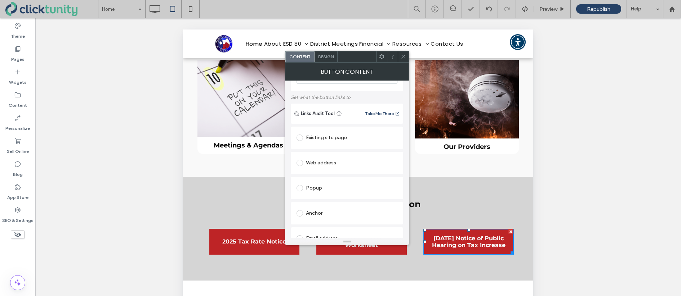
scroll to position [115, 0]
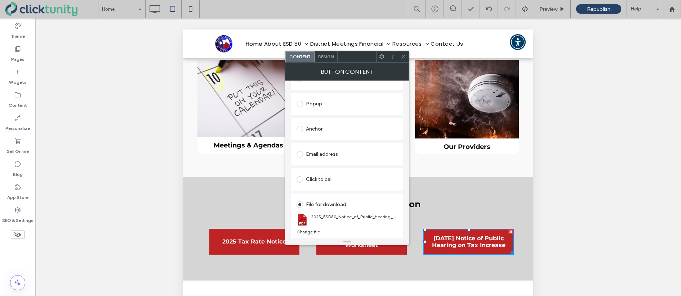
click at [403, 58] on icon at bounding box center [402, 56] width 5 height 5
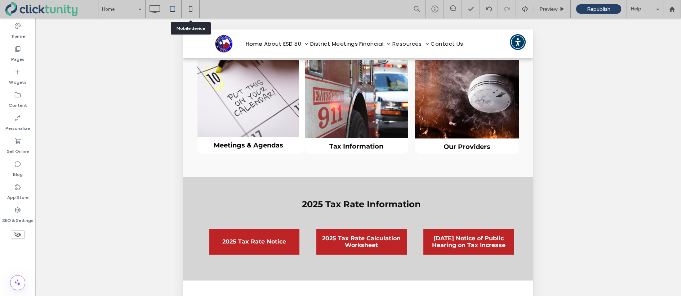
drag, startPoint x: 194, startPoint y: 10, endPoint x: 212, endPoint y: 20, distance: 20.8
click at [194, 10] on icon at bounding box center [190, 9] width 14 height 14
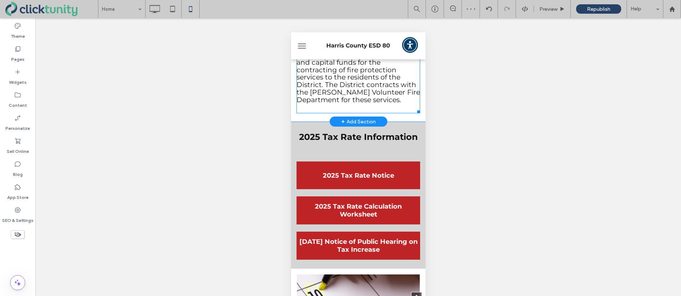
scroll to position [543, 0]
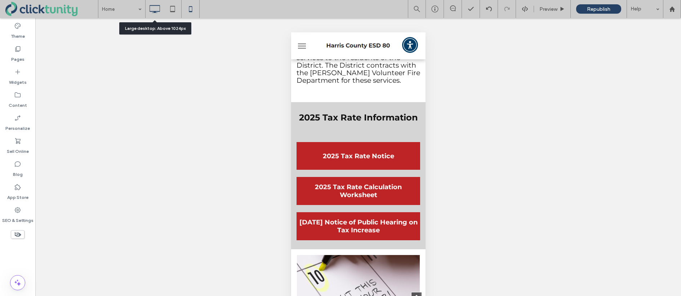
click at [151, 8] on icon at bounding box center [154, 9] width 14 height 14
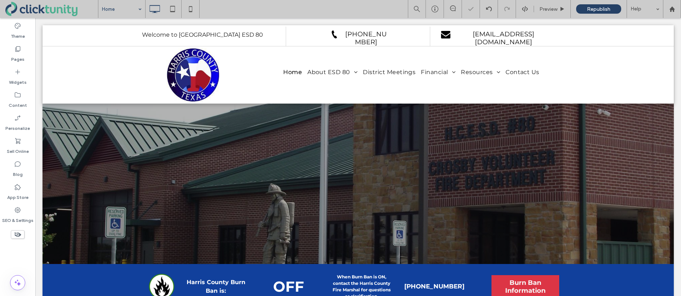
scroll to position [0, 0]
drag, startPoint x: 125, startPoint y: 19, endPoint x: 200, endPoint y: 15, distance: 75.7
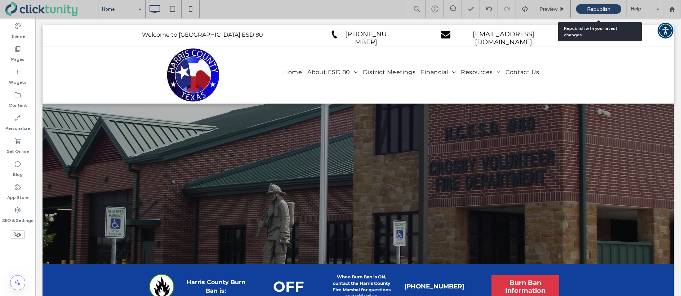
click at [587, 9] on span "Republish" at bounding box center [598, 9] width 23 height 6
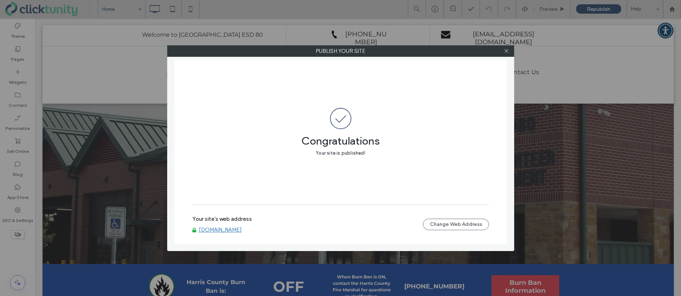
click at [223, 230] on link "[DOMAIN_NAME]" at bounding box center [220, 230] width 43 height 6
click at [506, 53] on icon at bounding box center [505, 50] width 5 height 5
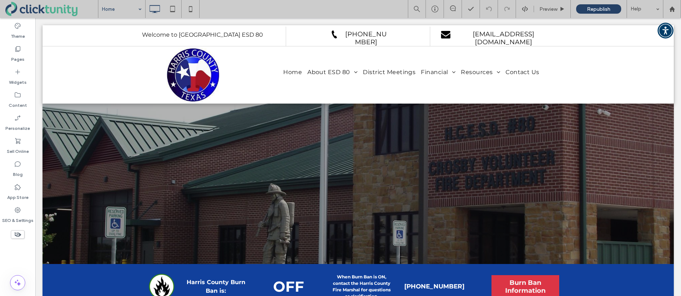
click at [506, 53] on icon at bounding box center [505, 50] width 5 height 5
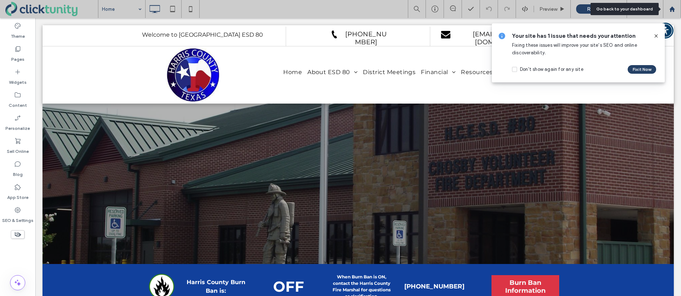
click at [672, 8] on use at bounding box center [671, 8] width 5 height 5
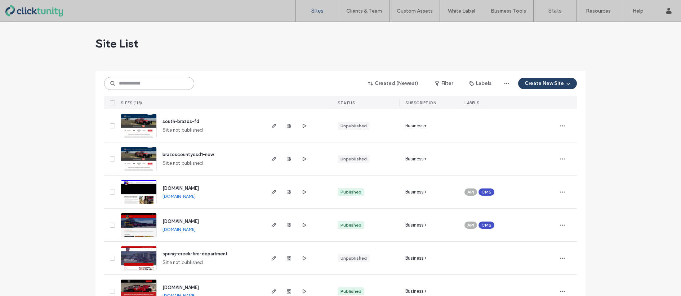
click at [158, 84] on input at bounding box center [149, 83] width 90 height 13
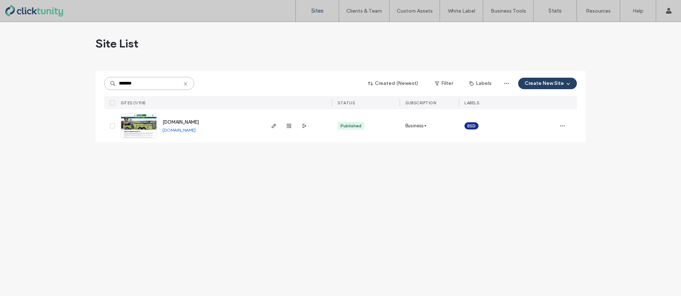
type input "*******"
click at [182, 120] on span "[DOMAIN_NAME]" at bounding box center [180, 122] width 36 height 5
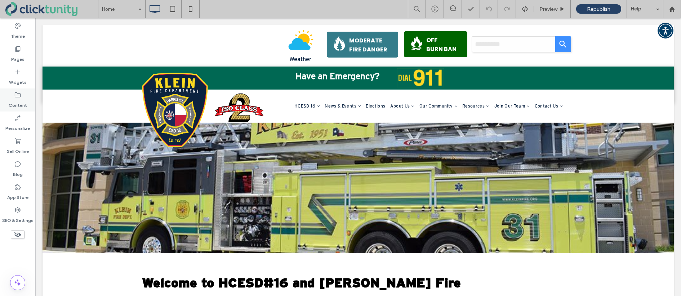
drag, startPoint x: 22, startPoint y: 97, endPoint x: 33, endPoint y: 98, distance: 10.5
click at [22, 97] on div "Content" at bounding box center [17, 100] width 35 height 23
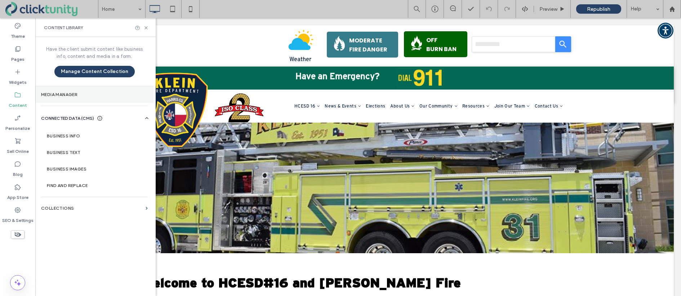
click at [53, 96] on label "Media Manager" at bounding box center [94, 94] width 107 height 5
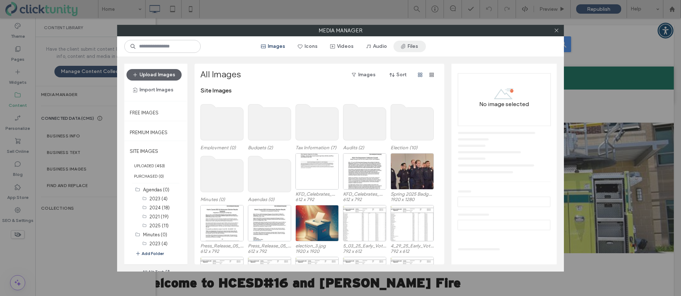
click at [404, 49] on span "button" at bounding box center [403, 46] width 7 height 11
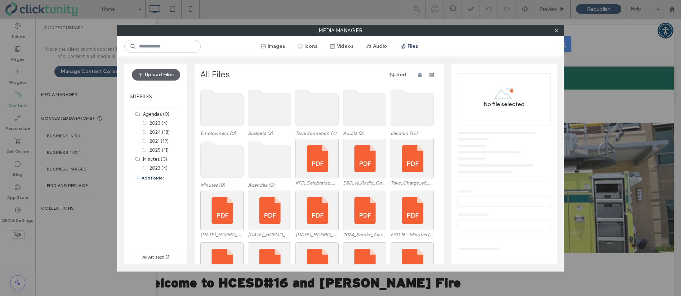
click at [322, 114] on use at bounding box center [317, 108] width 43 height 36
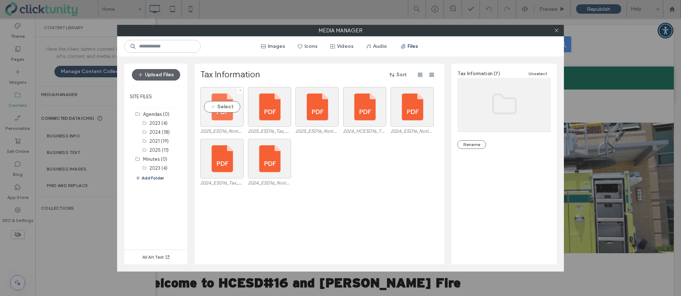
click at [231, 108] on div "Select" at bounding box center [221, 107] width 43 height 40
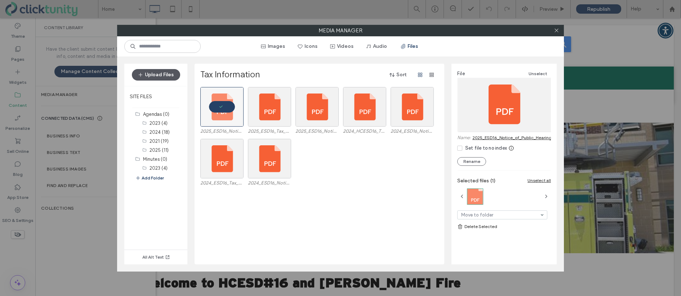
drag, startPoint x: 171, startPoint y: 73, endPoint x: 173, endPoint y: 76, distance: 3.9
click at [171, 73] on button "Upload Files" at bounding box center [156, 75] width 48 height 12
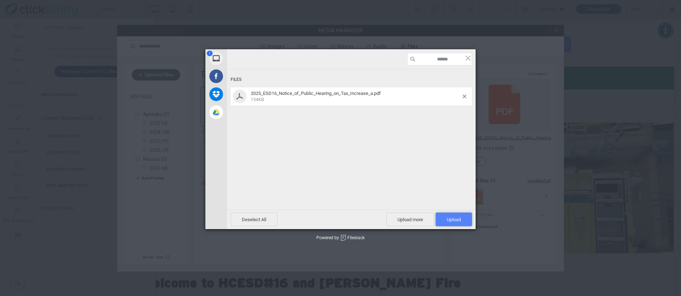
click at [453, 216] on span "Upload 1" at bounding box center [453, 220] width 36 height 14
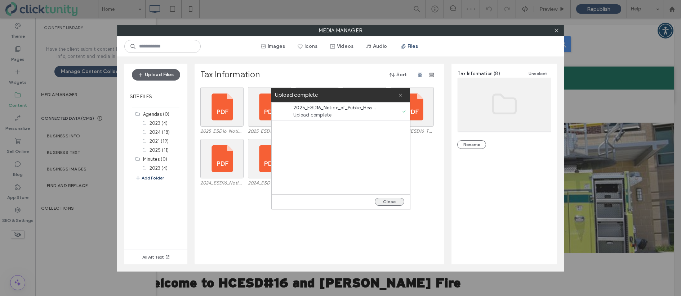
click at [390, 200] on button "Close" at bounding box center [390, 202] width 30 height 8
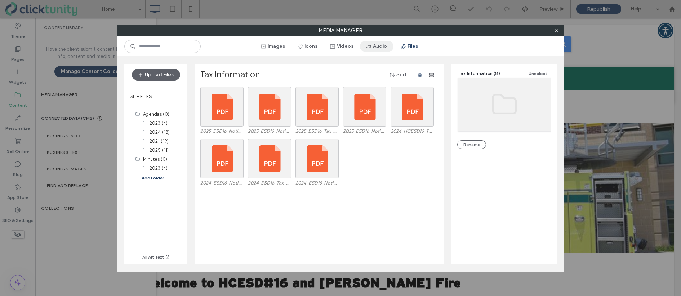
drag, startPoint x: 555, startPoint y: 33, endPoint x: 377, endPoint y: 50, distance: 179.1
click at [555, 32] on icon at bounding box center [556, 30] width 5 height 5
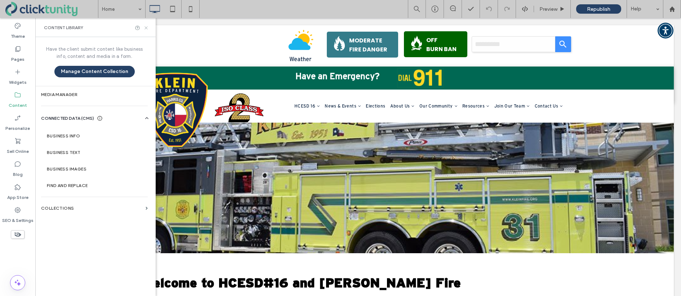
click at [146, 26] on icon at bounding box center [145, 27] width 5 height 5
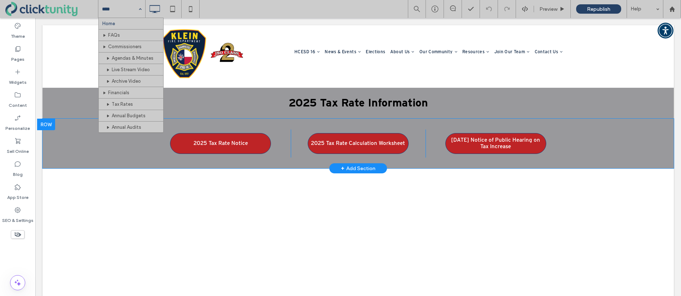
scroll to position [333, 0]
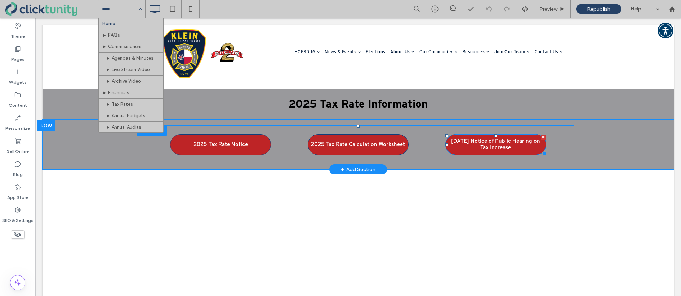
click at [463, 137] on span "[DATE] Notice of Public Hearing on Tax Increase" at bounding box center [496, 145] width 98 height 20
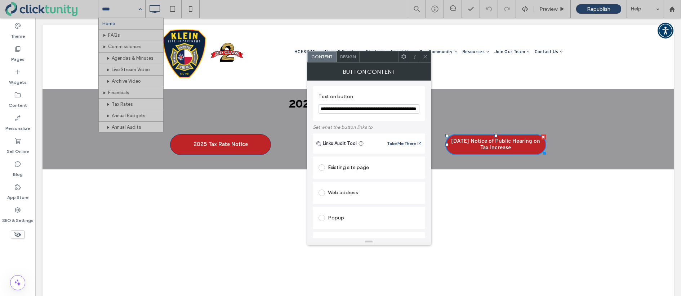
scroll to position [140, 0]
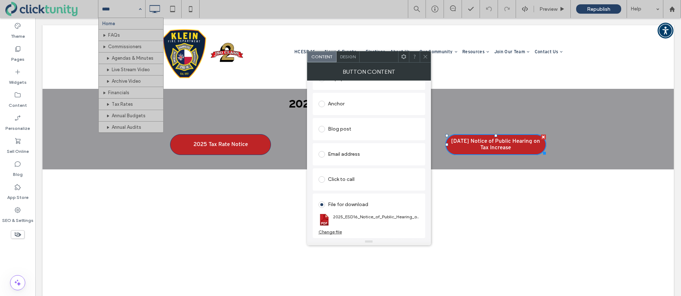
click at [331, 232] on div "Change file" at bounding box center [329, 231] width 23 height 5
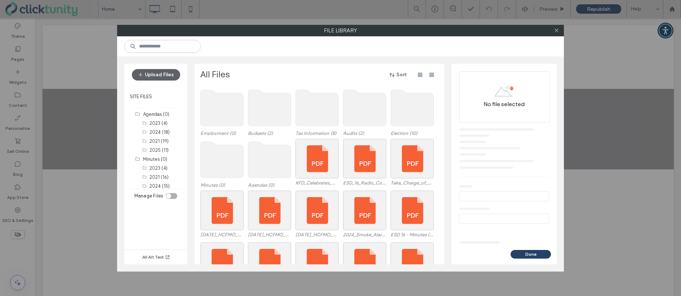
click at [314, 121] on use at bounding box center [317, 108] width 43 height 36
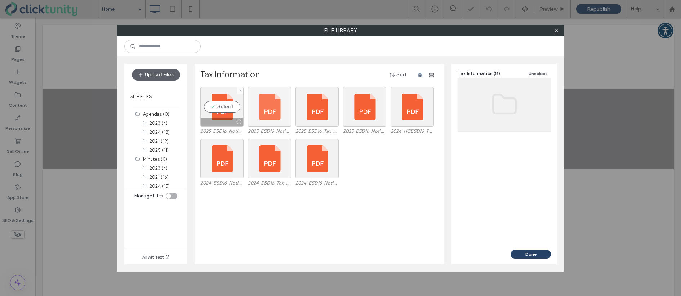
drag, startPoint x: 229, startPoint y: 105, endPoint x: 268, endPoint y: 115, distance: 40.2
click at [229, 105] on div "Select" at bounding box center [221, 107] width 43 height 40
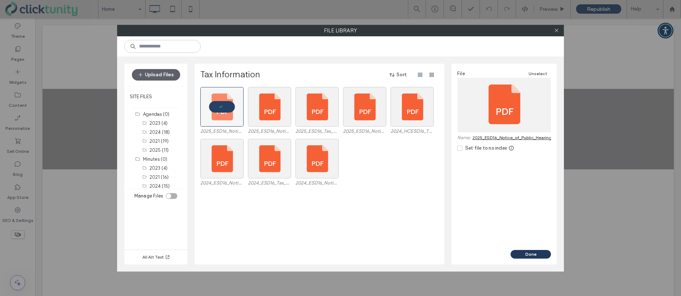
click at [518, 253] on button "Done" at bounding box center [530, 254] width 40 height 9
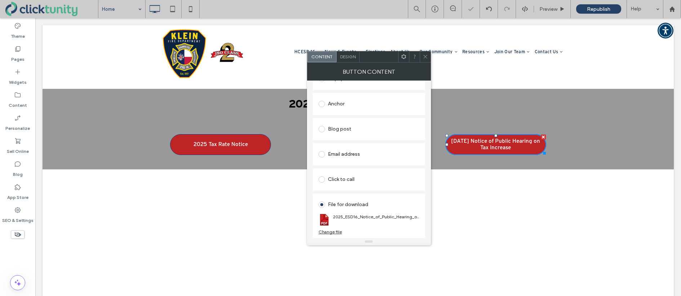
click at [426, 59] on span at bounding box center [424, 57] width 5 height 11
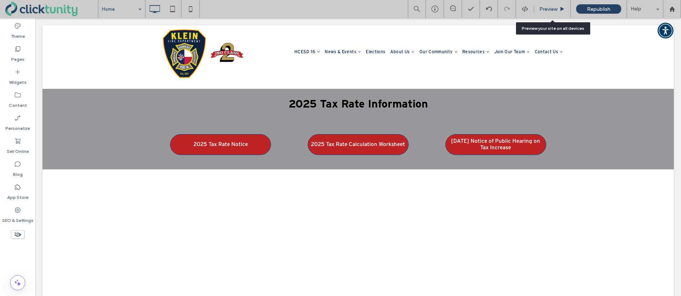
click at [546, 10] on span "Preview" at bounding box center [548, 9] width 18 height 6
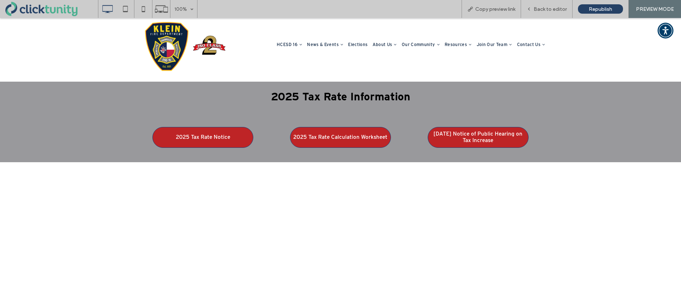
click at [493, 127] on span "[DATE] Notice of Public Hearing on Tax Increase" at bounding box center [478, 137] width 98 height 20
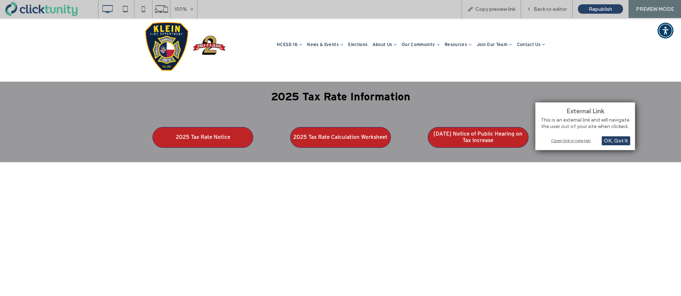
click at [551, 142] on div "Open link in new tab" at bounding box center [585, 141] width 90 height 8
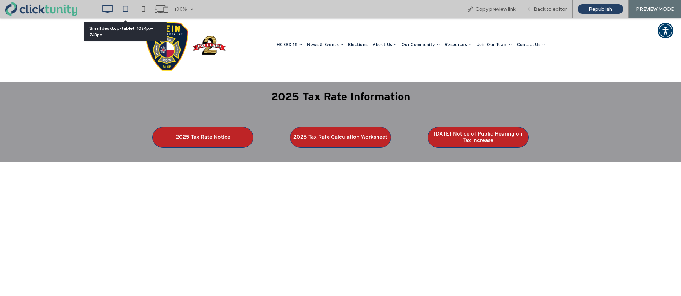
click at [126, 9] on icon at bounding box center [125, 9] width 14 height 14
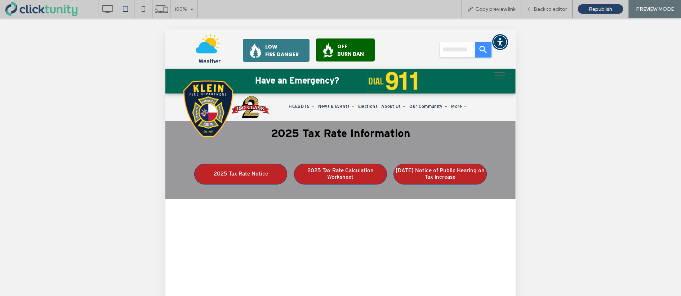
click at [403, 164] on span "[DATE] Notice of Public Hearing on Tax Increase" at bounding box center [440, 174] width 90 height 20
click at [461, 164] on span "2025 Aug. 25 Notice of Public Hearing on Tax Increase" at bounding box center [440, 174] width 90 height 20
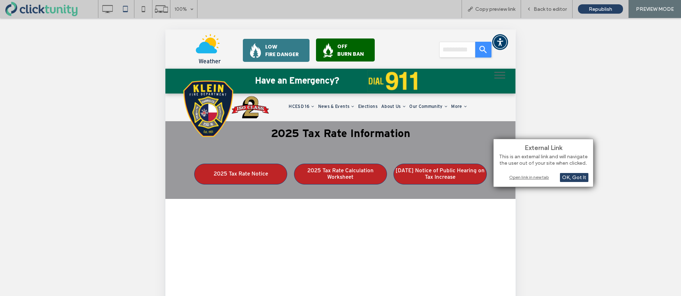
click at [513, 177] on div "Open link in new tab" at bounding box center [543, 178] width 90 height 8
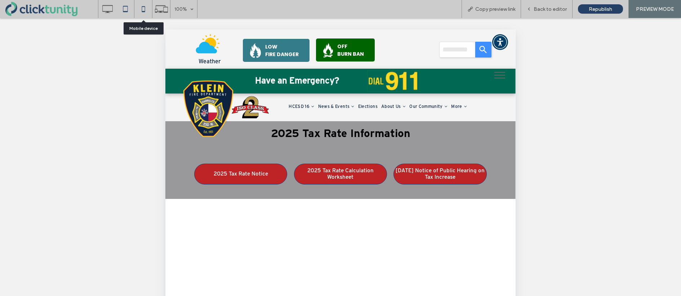
click at [144, 8] on use at bounding box center [143, 9] width 3 height 6
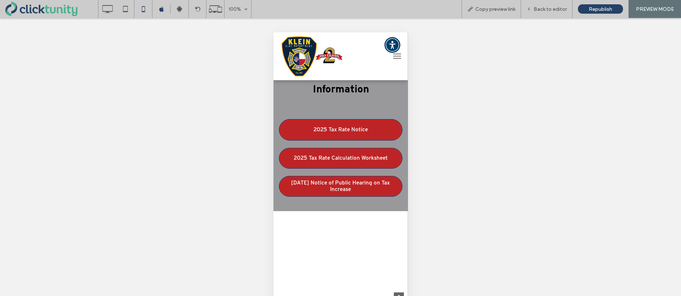
scroll to position [359, 0]
click at [353, 176] on span "2025 Aug. 25 Notice of Public Hearing on Tax Increase" at bounding box center [340, 186] width 120 height 20
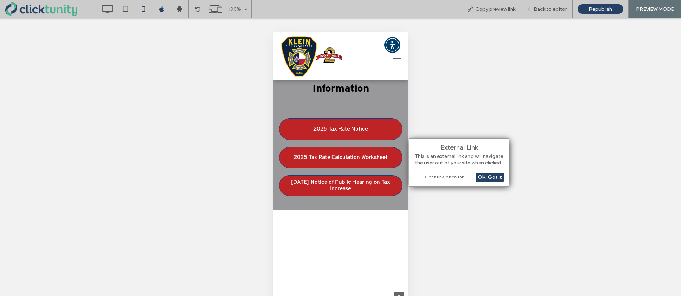
click at [443, 176] on div "Open link in new tab" at bounding box center [459, 177] width 90 height 8
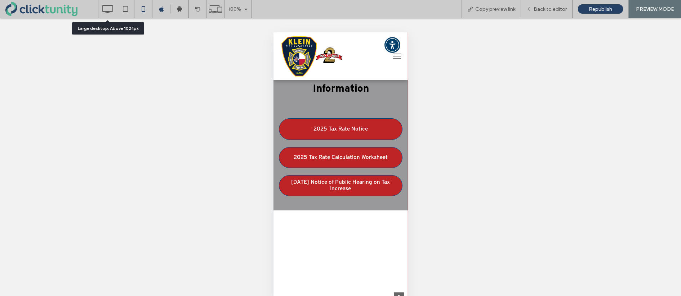
drag, startPoint x: 110, startPoint y: 12, endPoint x: 133, endPoint y: 18, distance: 24.2
click at [110, 12] on use at bounding box center [107, 9] width 10 height 8
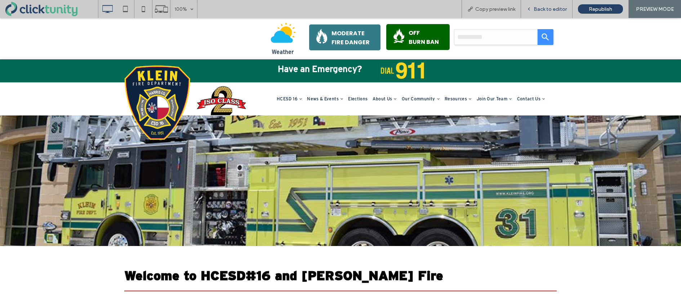
scroll to position [0, 0]
click at [545, 11] on span "Back to editor" at bounding box center [549, 9] width 33 height 6
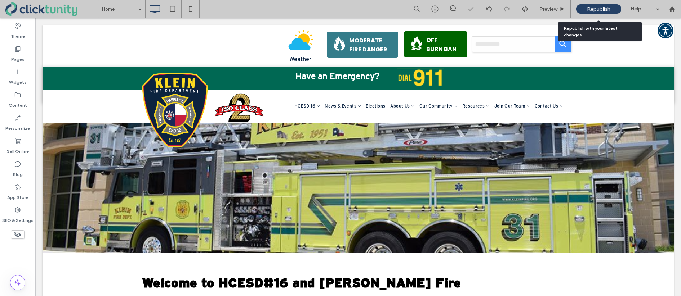
click at [587, 11] on span "Republish" at bounding box center [598, 9] width 23 height 6
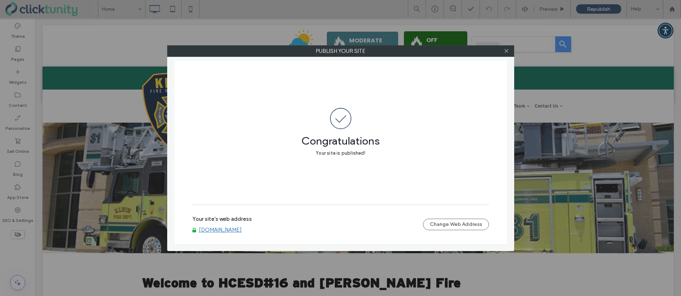
click at [229, 235] on div "Your site's web address www.hcesd16.org Change Web Address" at bounding box center [340, 224] width 296 height 23
click at [226, 231] on link "[DOMAIN_NAME]" at bounding box center [220, 230] width 43 height 6
click at [505, 52] on icon at bounding box center [505, 50] width 5 height 5
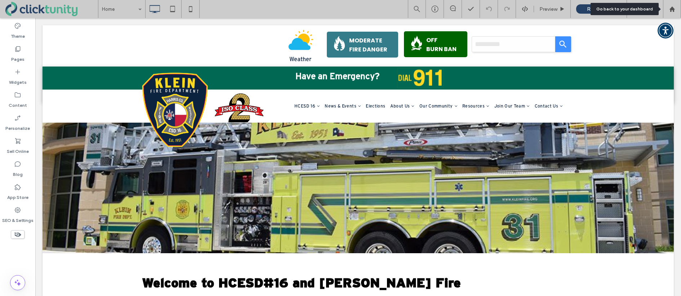
drag, startPoint x: 672, startPoint y: 11, endPoint x: 662, endPoint y: 8, distance: 10.4
click at [672, 11] on icon at bounding box center [672, 9] width 6 height 6
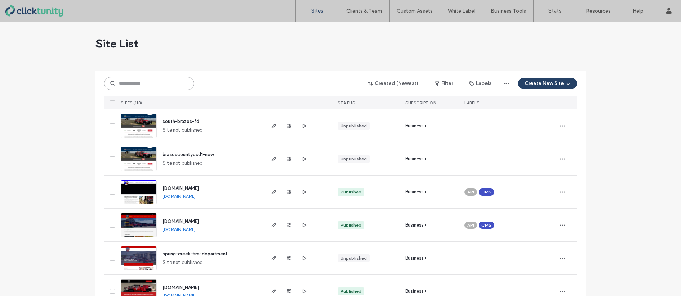
click at [158, 84] on input at bounding box center [149, 83] width 90 height 13
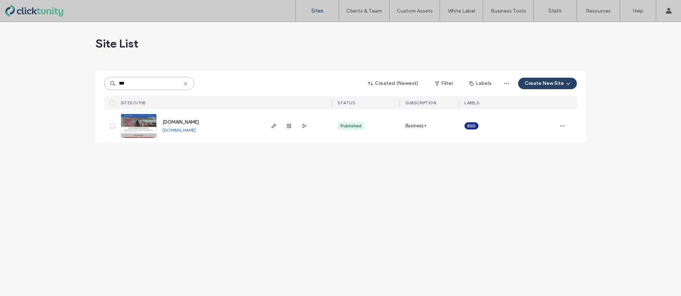
type input "***"
click at [182, 121] on span "[DOMAIN_NAME]" at bounding box center [180, 122] width 36 height 5
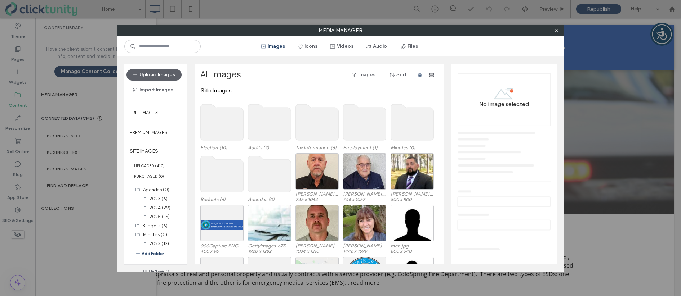
drag, startPoint x: 402, startPoint y: 48, endPoint x: 404, endPoint y: 54, distance: 6.2
click at [402, 48] on use "button" at bounding box center [403, 46] width 5 height 5
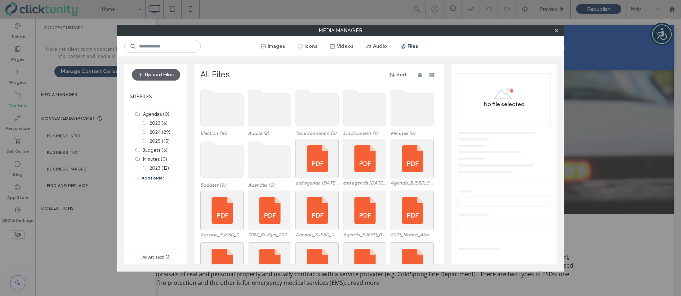
click at [321, 117] on use at bounding box center [317, 108] width 43 height 36
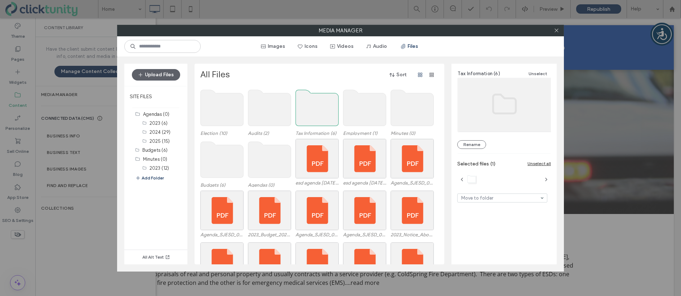
click at [321, 117] on use at bounding box center [317, 108] width 43 height 36
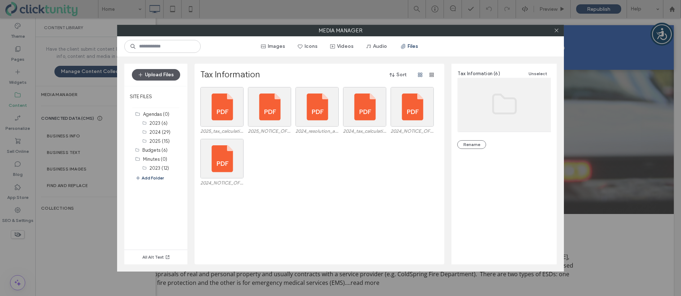
click at [169, 77] on button "Upload Files" at bounding box center [156, 75] width 48 height 12
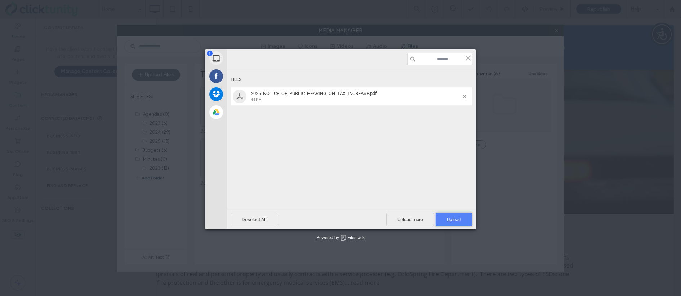
click at [439, 221] on span "Upload 1" at bounding box center [453, 220] width 36 height 14
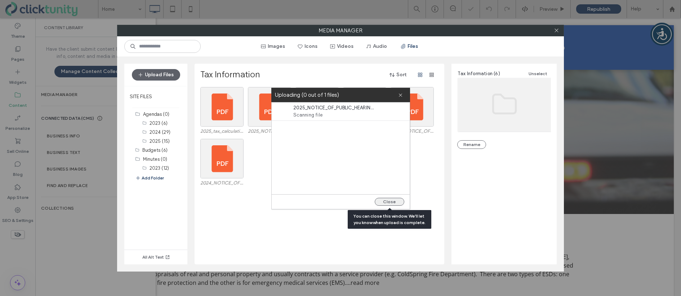
click at [381, 201] on button "Close" at bounding box center [390, 202] width 30 height 8
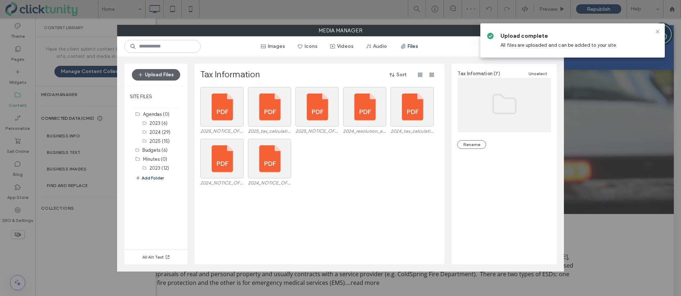
drag, startPoint x: 657, startPoint y: 31, endPoint x: 598, endPoint y: 35, distance: 58.8
click at [657, 31] on use at bounding box center [656, 31] width 3 height 3
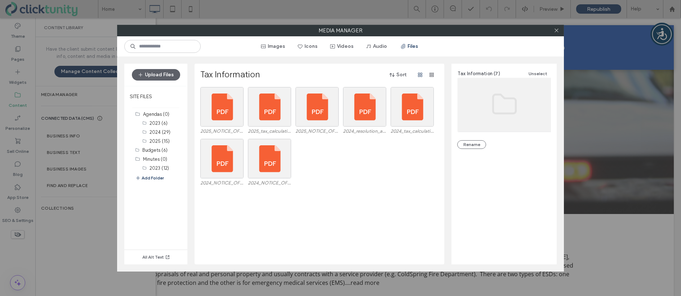
drag, startPoint x: 555, startPoint y: 31, endPoint x: 550, endPoint y: 33, distance: 4.6
click at [554, 32] on icon at bounding box center [556, 30] width 5 height 5
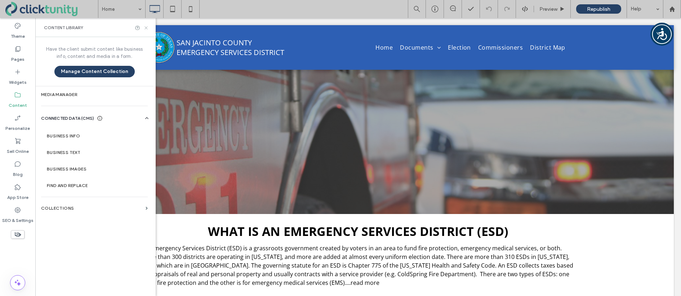
click at [144, 28] on icon at bounding box center [145, 27] width 5 height 5
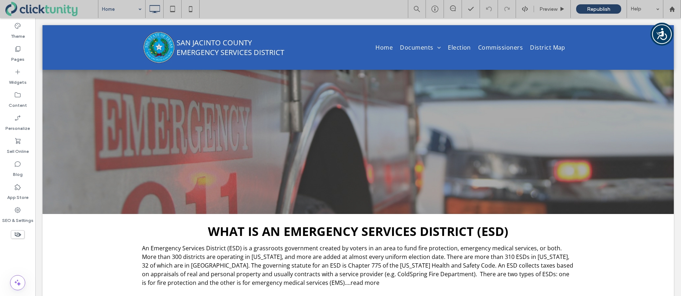
drag, startPoint x: 121, startPoint y: 14, endPoint x: 125, endPoint y: 17, distance: 4.8
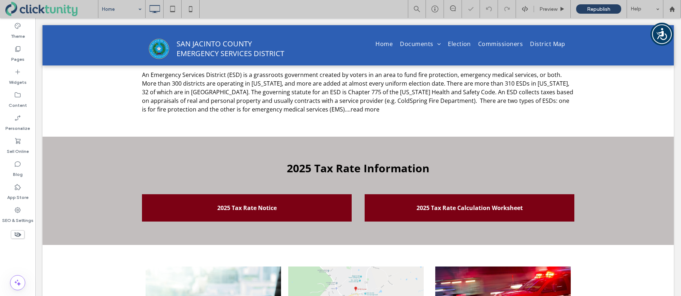
scroll to position [177, 0]
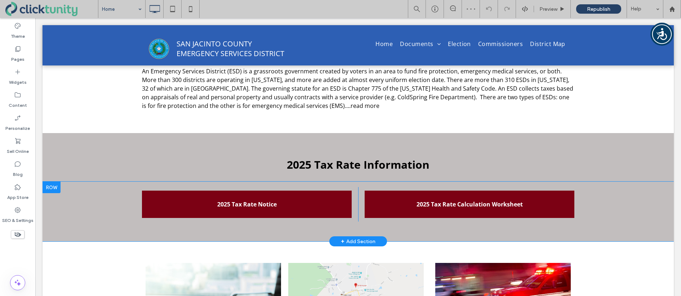
click at [57, 188] on div at bounding box center [51, 188] width 18 height 12
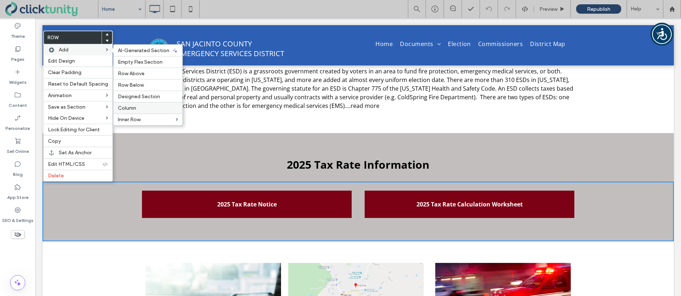
click at [123, 105] on span "Column" at bounding box center [127, 108] width 18 height 6
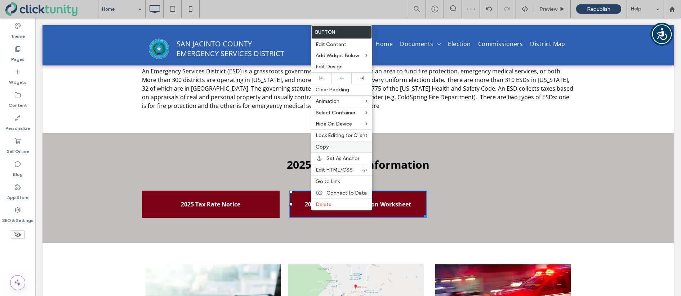
drag, startPoint x: 345, startPoint y: 146, endPoint x: 368, endPoint y: 149, distance: 24.0
click at [345, 146] on label "Copy" at bounding box center [341, 147] width 52 height 6
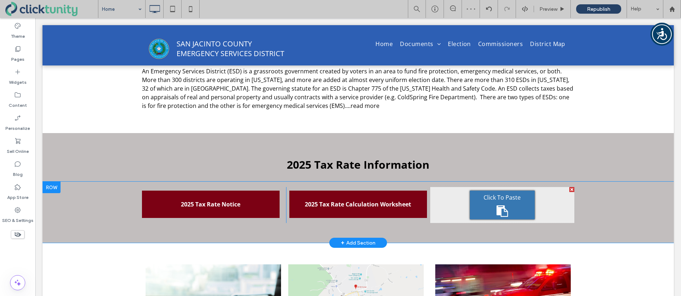
click at [468, 198] on div "Click To Paste Click To Paste" at bounding box center [502, 205] width 144 height 36
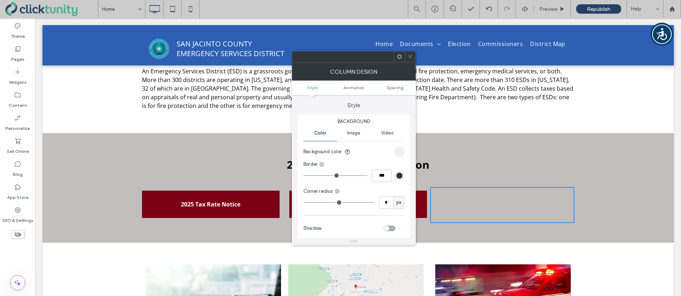
drag, startPoint x: 411, startPoint y: 58, endPoint x: 414, endPoint y: 62, distance: 4.3
click at [412, 59] on icon at bounding box center [409, 56] width 5 height 5
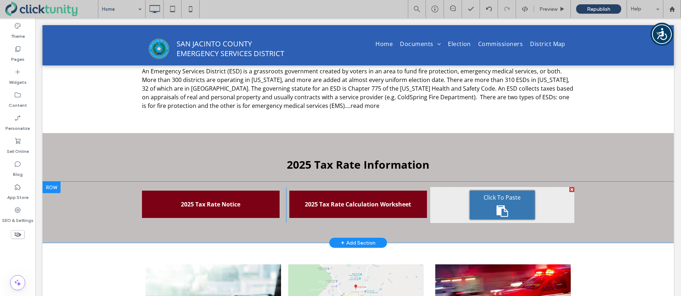
click at [492, 204] on div "Click To Paste" at bounding box center [502, 205] width 65 height 29
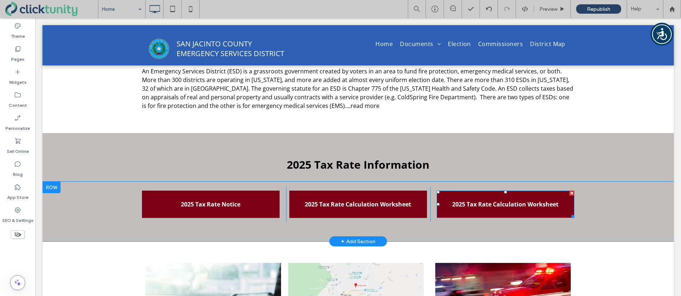
click at [471, 196] on link "2025 Tax Rate Calculation Worksheet" at bounding box center [506, 204] width 138 height 27
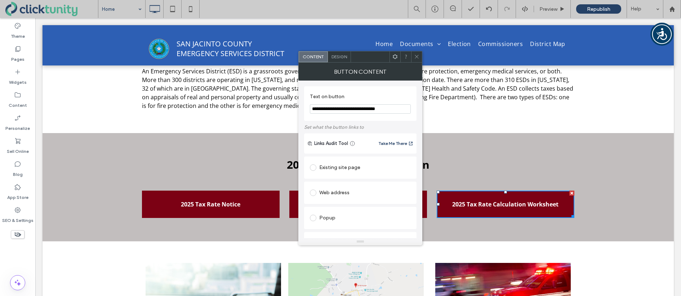
scroll to position [248, 0]
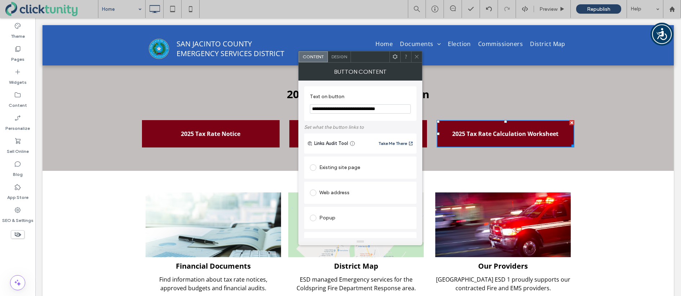
drag, startPoint x: 324, startPoint y: 109, endPoint x: 399, endPoint y: 110, distance: 74.2
click at [399, 110] on input "**********" at bounding box center [360, 108] width 101 height 9
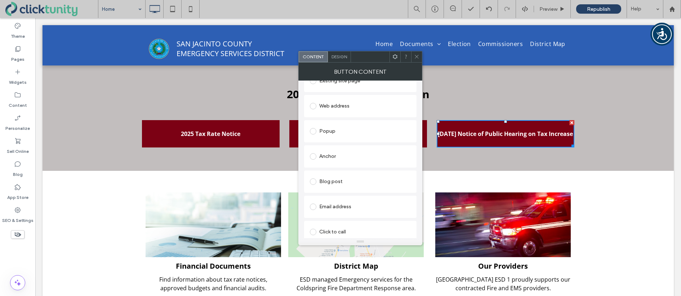
scroll to position [140, 0]
type input "**********"
click at [318, 232] on div "Change file" at bounding box center [321, 231] width 23 height 5
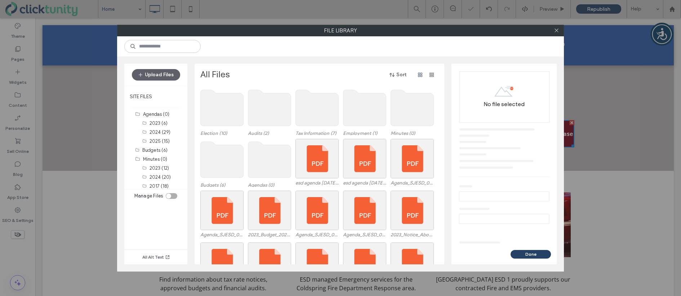
click at [315, 122] on use at bounding box center [317, 108] width 43 height 36
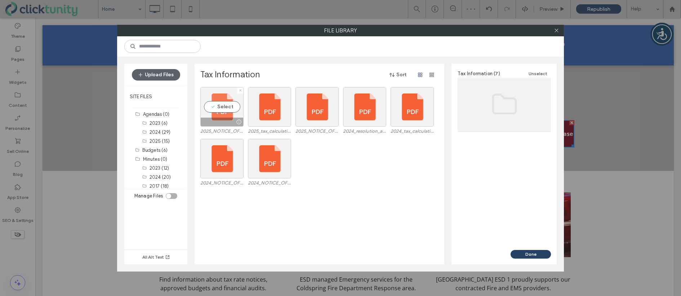
click at [223, 114] on div "Select" at bounding box center [221, 107] width 43 height 40
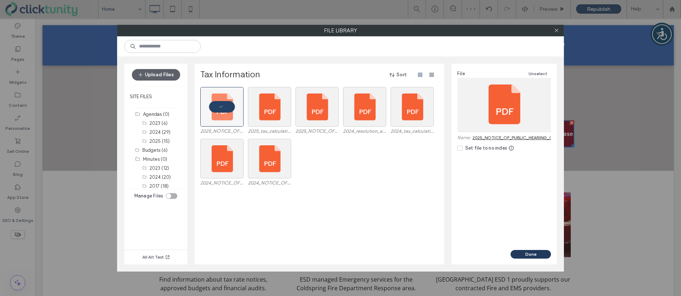
click at [514, 254] on button "Done" at bounding box center [530, 254] width 40 height 9
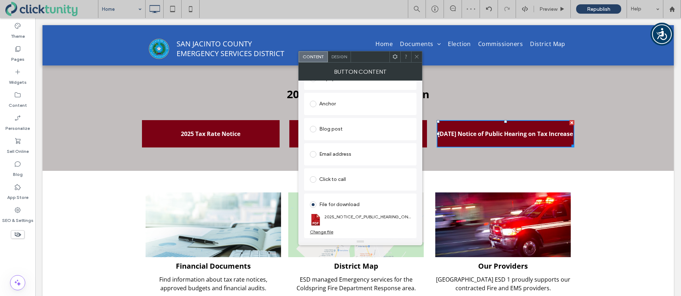
click at [417, 58] on icon at bounding box center [416, 56] width 5 height 5
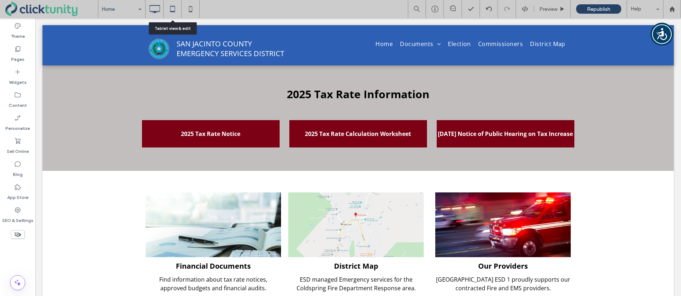
click at [172, 11] on use at bounding box center [172, 9] width 5 height 6
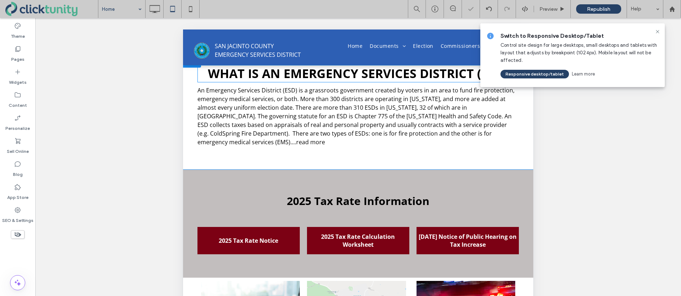
scroll to position [208, 0]
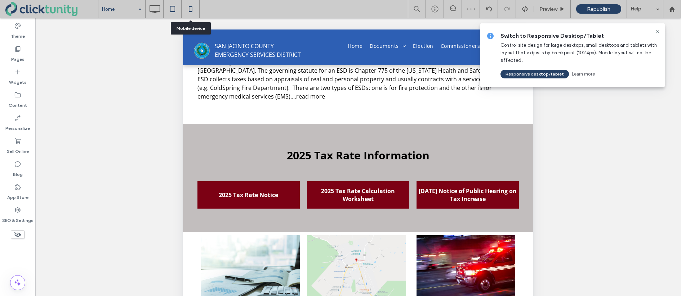
click at [191, 11] on use at bounding box center [190, 9] width 3 height 6
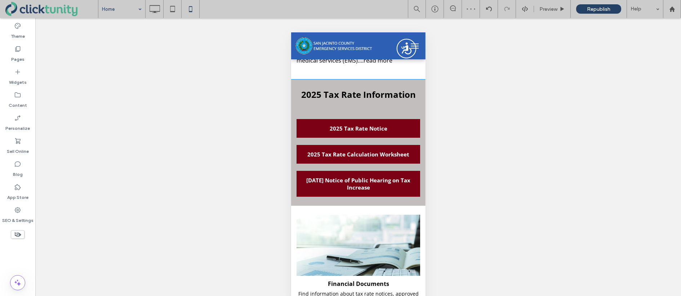
scroll to position [253, 0]
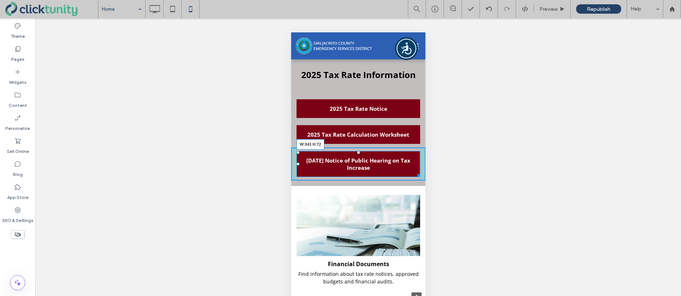
drag, startPoint x: 416, startPoint y: 166, endPoint x: 707, endPoint y: 196, distance: 292.5
click at [416, 172] on div at bounding box center [416, 174] width 5 height 5
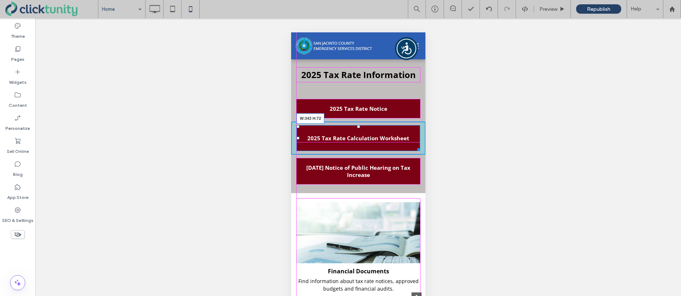
drag, startPoint x: 418, startPoint y: 132, endPoint x: 416, endPoint y: 139, distance: 7.1
click at [416, 146] on div at bounding box center [416, 148] width 5 height 5
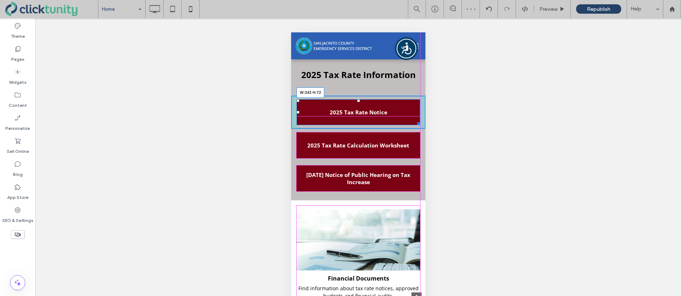
drag, startPoint x: 417, startPoint y: 108, endPoint x: 415, endPoint y: 114, distance: 6.2
click at [415, 120] on div at bounding box center [416, 122] width 5 height 5
drag, startPoint x: 416, startPoint y: 115, endPoint x: 708, endPoint y: 147, distance: 294.2
click at [417, 120] on div at bounding box center [414, 122] width 5 height 5
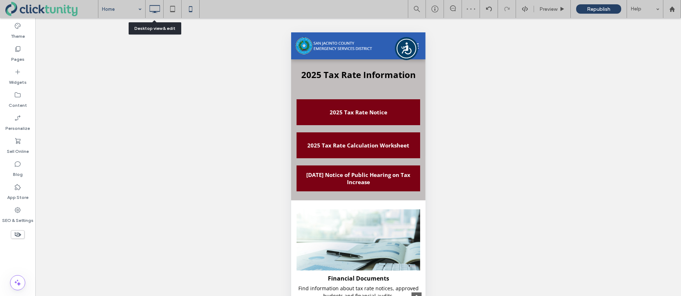
click at [154, 9] on icon at bounding box center [154, 9] width 14 height 14
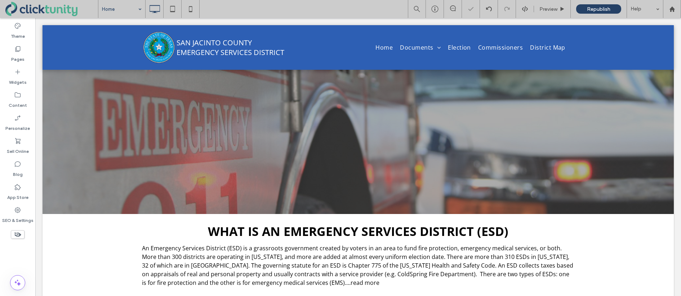
scroll to position [0, 0]
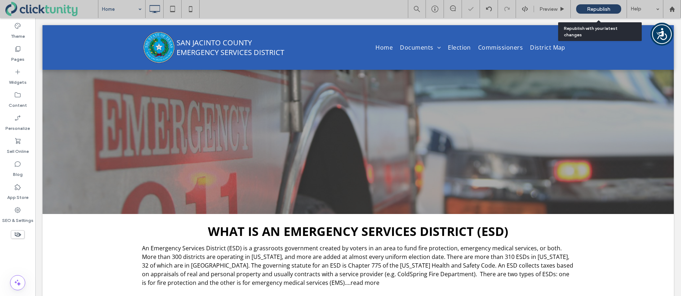
click at [586, 12] on div "Republish" at bounding box center [598, 8] width 45 height 9
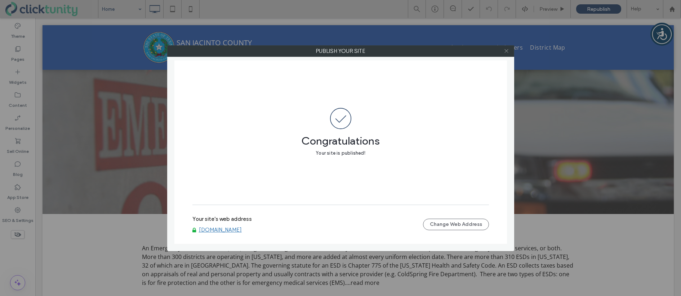
click at [505, 53] on icon at bounding box center [505, 50] width 5 height 5
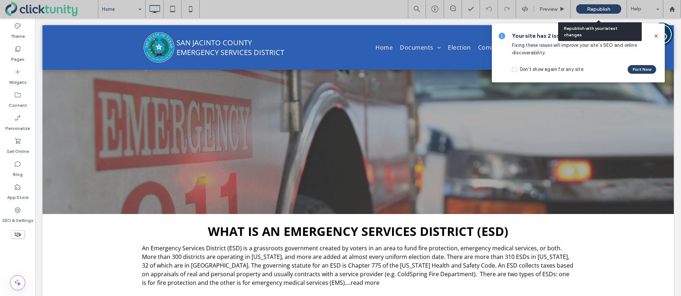
click at [581, 12] on div "Republish" at bounding box center [598, 8] width 45 height 9
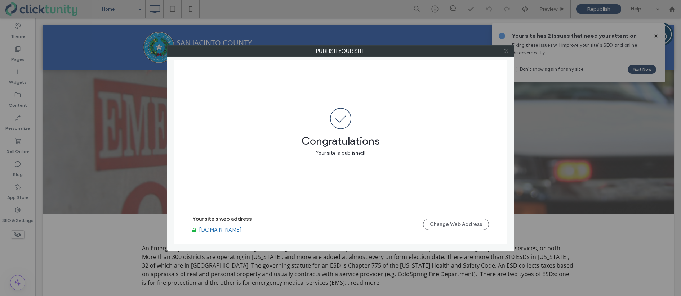
click at [217, 230] on link "www.sjcesd.org" at bounding box center [220, 230] width 43 height 6
click at [505, 53] on icon at bounding box center [505, 50] width 5 height 5
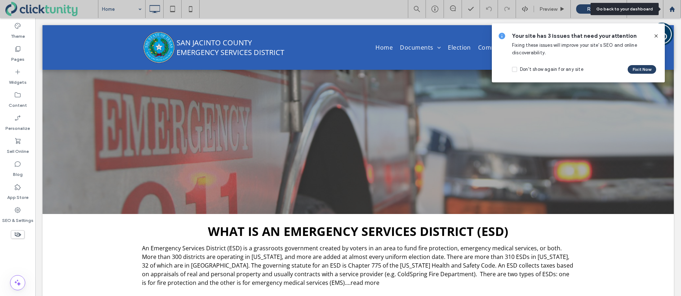
click at [670, 10] on use at bounding box center [671, 8] width 5 height 5
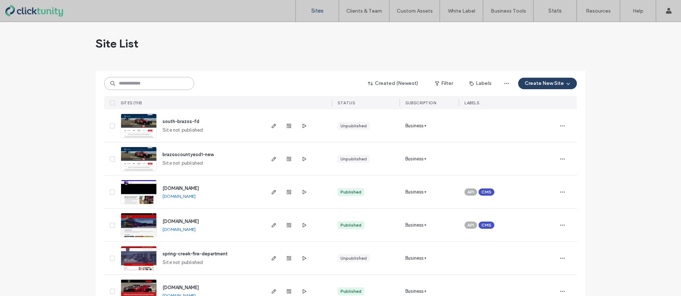
click at [155, 84] on input at bounding box center [149, 83] width 90 height 13
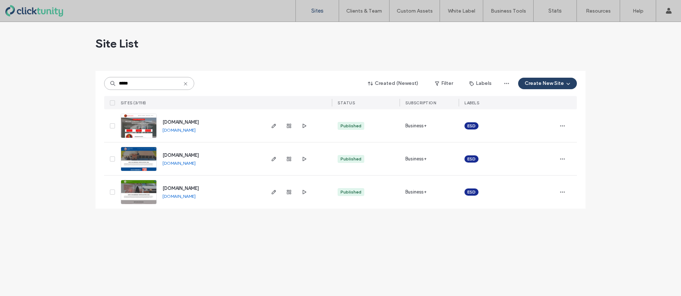
type input "*****"
click at [170, 121] on span "[DOMAIN_NAME]" at bounding box center [180, 122] width 36 height 5
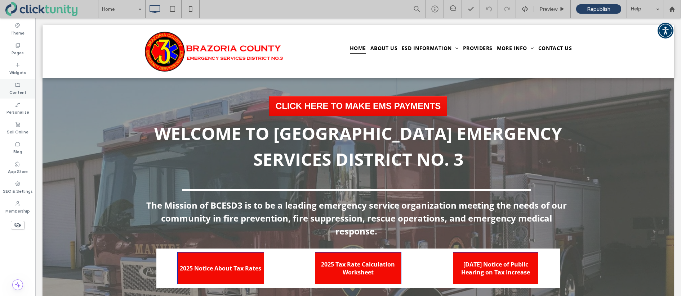
click at [17, 89] on label "Content" at bounding box center [17, 92] width 17 height 8
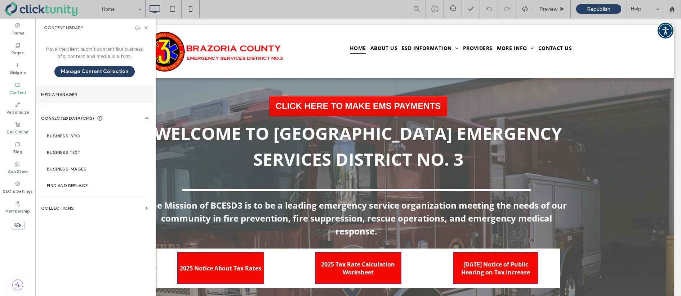
click at [48, 93] on label "Media Manager" at bounding box center [94, 94] width 107 height 5
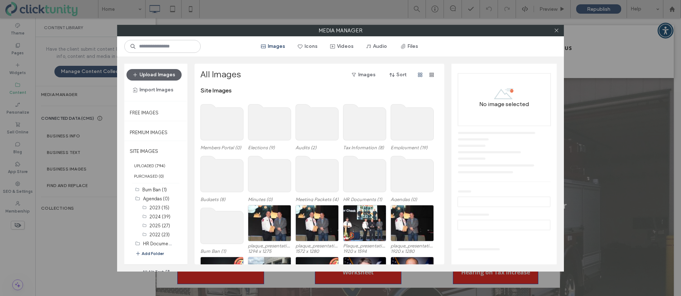
drag, startPoint x: 404, startPoint y: 48, endPoint x: 390, endPoint y: 63, distance: 20.1
click at [404, 48] on icon "button" at bounding box center [403, 47] width 6 height 6
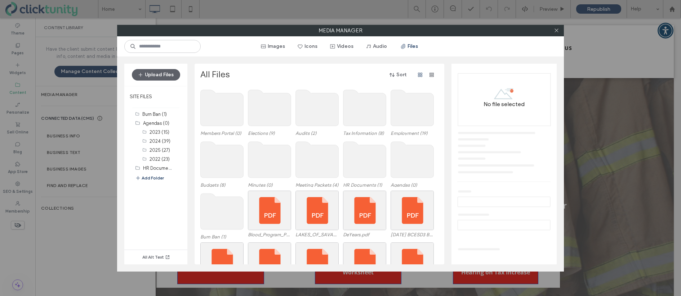
click at [264, 110] on use at bounding box center [269, 108] width 43 height 36
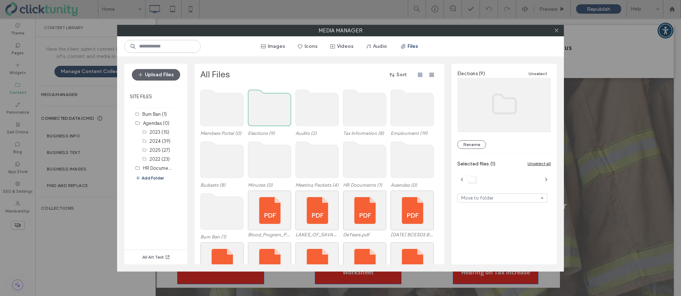
click at [264, 110] on use at bounding box center [269, 108] width 43 height 36
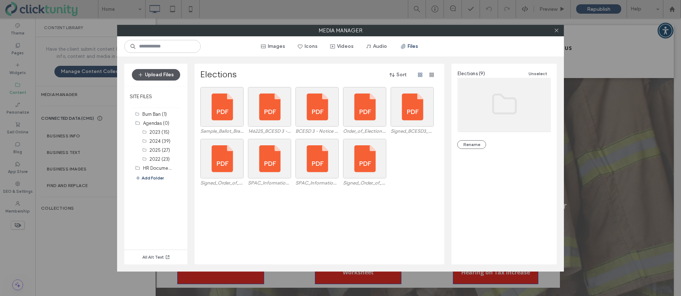
click at [169, 78] on button "Upload Files" at bounding box center [156, 75] width 48 height 12
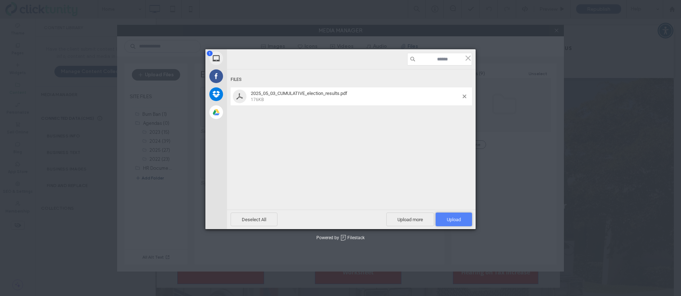
click at [452, 224] on span "Upload 1" at bounding box center [453, 220] width 36 height 14
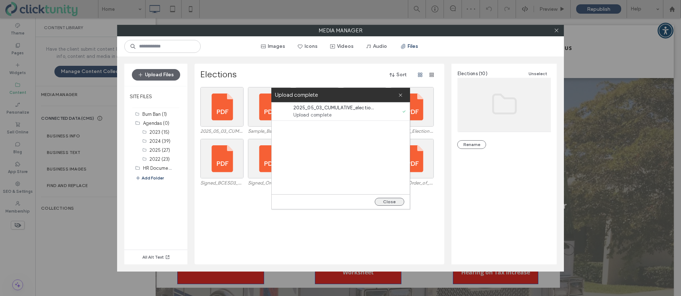
click at [395, 201] on button "Close" at bounding box center [390, 202] width 30 height 8
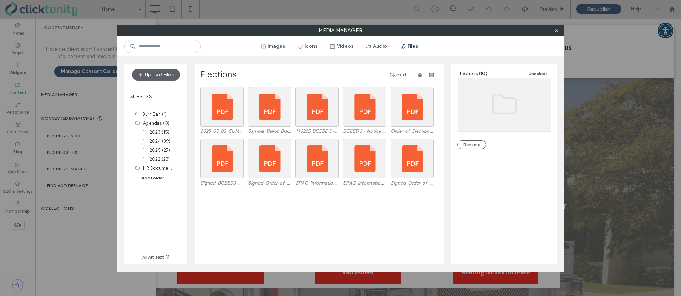
drag, startPoint x: 554, startPoint y: 32, endPoint x: 466, endPoint y: 40, distance: 87.9
click at [554, 32] on icon at bounding box center [556, 30] width 5 height 5
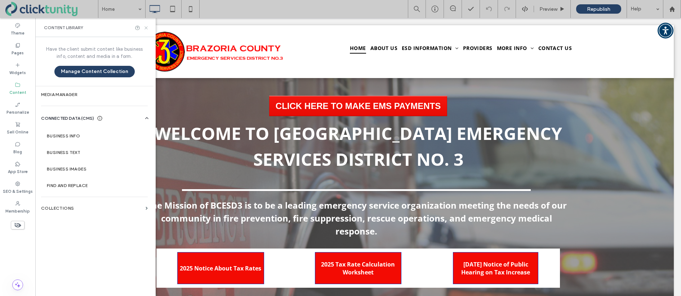
drag, startPoint x: 145, startPoint y: 27, endPoint x: 110, endPoint y: 9, distance: 39.6
click at [145, 27] on icon at bounding box center [145, 27] width 5 height 5
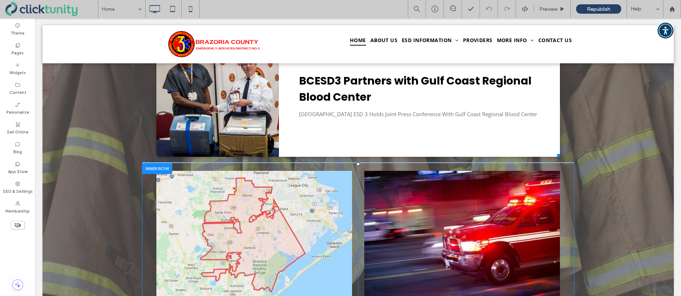
scroll to position [527, 0]
click at [148, 169] on div at bounding box center [157, 168] width 30 height 11
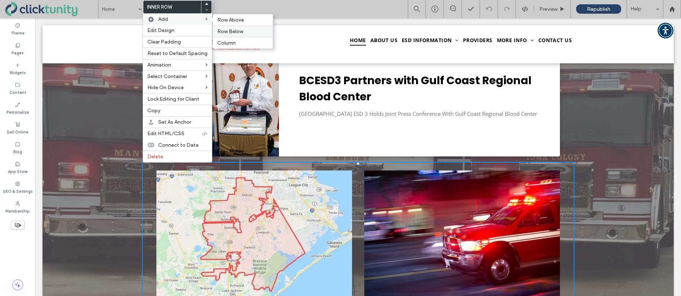
click at [220, 31] on span "Row Below" at bounding box center [230, 31] width 26 height 6
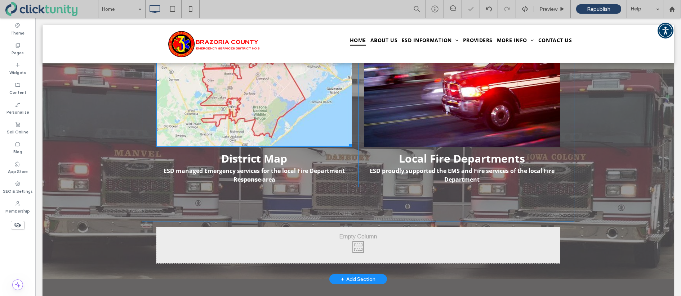
scroll to position [681, 0]
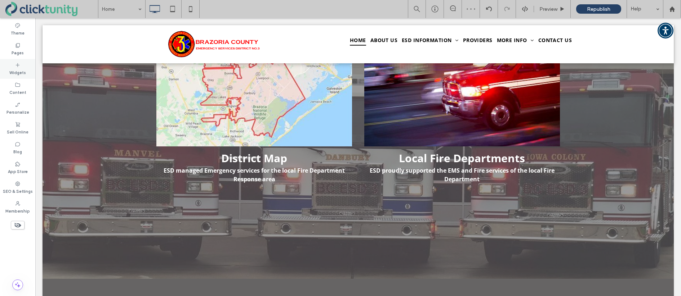
click at [20, 69] on label "Widgets" at bounding box center [17, 72] width 17 height 8
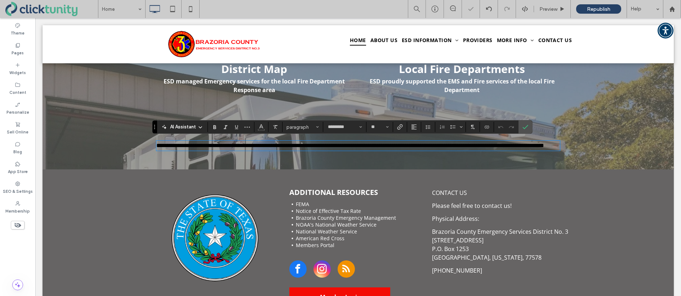
scroll to position [771, 0]
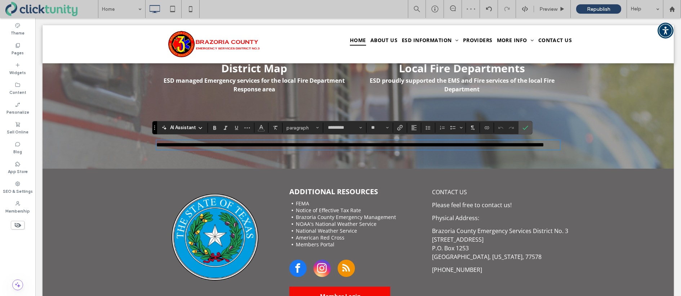
click at [223, 149] on p "**********" at bounding box center [357, 145] width 403 height 9
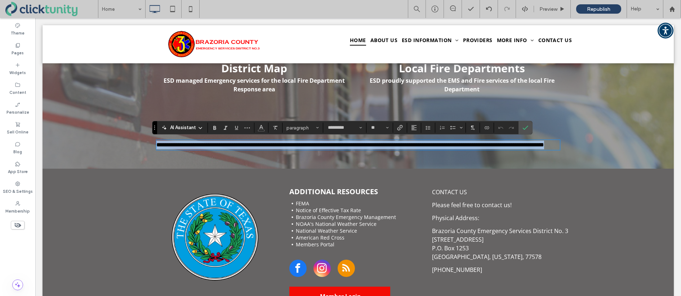
drag, startPoint x: 224, startPoint y: 155, endPoint x: 156, endPoint y: 142, distance: 69.3
click at [156, 142] on p "**********" at bounding box center [357, 145] width 403 height 9
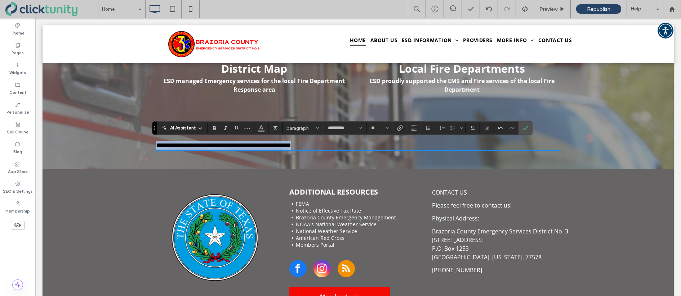
drag, startPoint x: 327, startPoint y: 146, endPoint x: 197, endPoint y: 138, distance: 129.5
click at [181, 137] on div "**********" at bounding box center [358, 145] width 432 height 27
click at [259, 128] on icon "Color" at bounding box center [261, 128] width 6 height 6
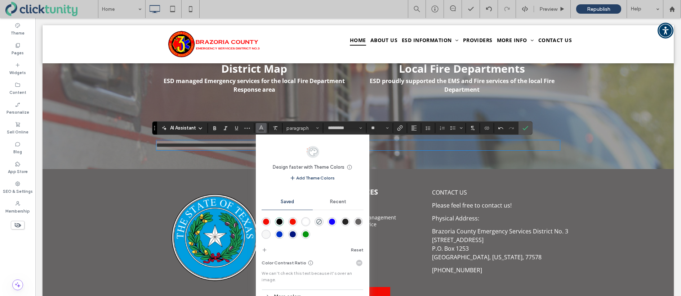
click at [308, 221] on div "rgba(255,255,255,1)" at bounding box center [306, 222] width 6 height 6
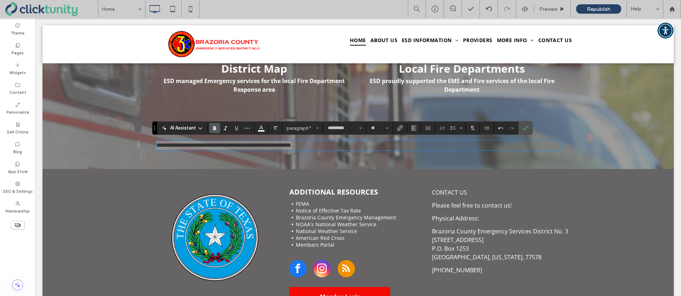
drag, startPoint x: 214, startPoint y: 130, endPoint x: 232, endPoint y: 135, distance: 18.7
click at [214, 130] on use "Bold" at bounding box center [214, 128] width 3 height 4
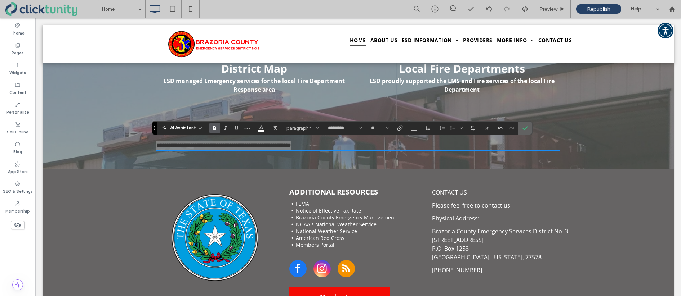
click at [523, 130] on icon "Confirm" at bounding box center [525, 128] width 6 height 6
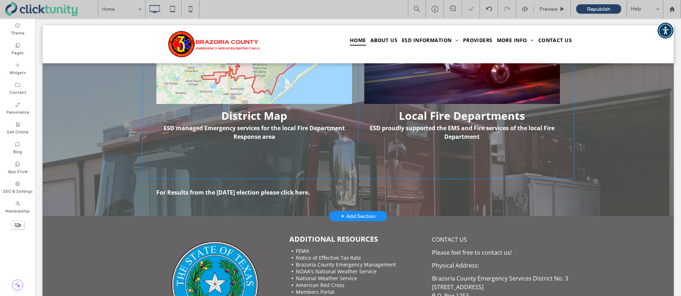
scroll to position [724, 0]
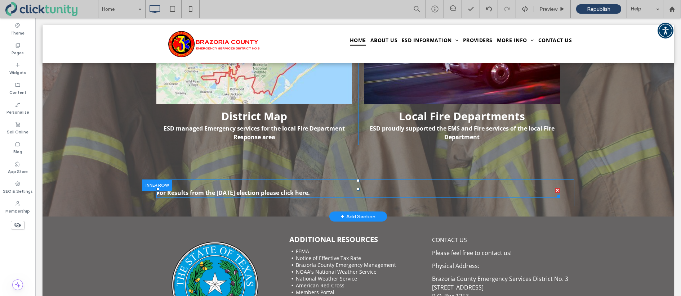
click at [290, 192] on strong "For Results from the March 3, 2025 election please click here." at bounding box center [232, 193] width 153 height 8
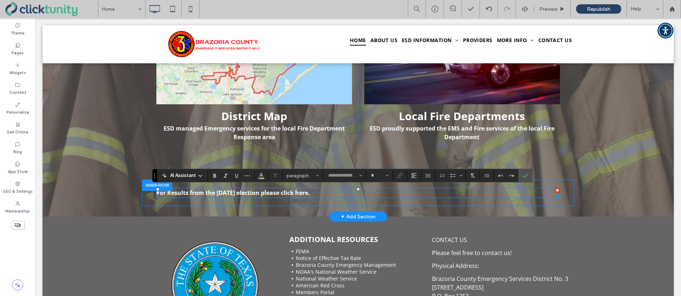
type input "*********"
type input "**"
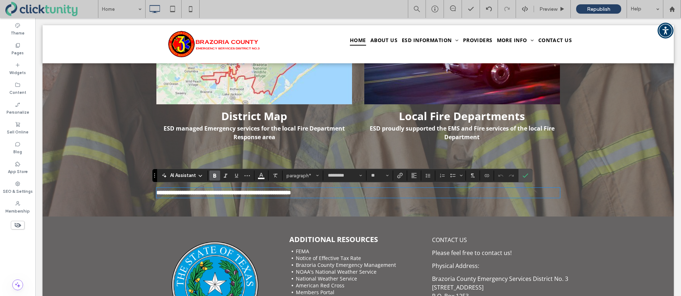
click at [291, 193] on strong "**********" at bounding box center [223, 192] width 135 height 5
drag, startPoint x: 302, startPoint y: 193, endPoint x: 329, endPoint y: 193, distance: 27.4
click at [291, 193] on strong "**********" at bounding box center [223, 192] width 135 height 5
click at [262, 179] on span "Color" at bounding box center [261, 174] width 6 height 9
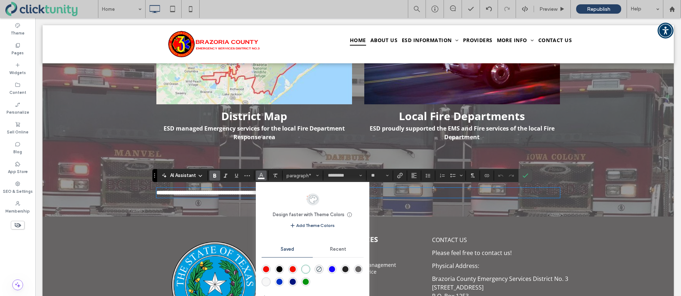
click at [331, 268] on div "rgba(20,2,255,1)" at bounding box center [332, 270] width 6 height 6
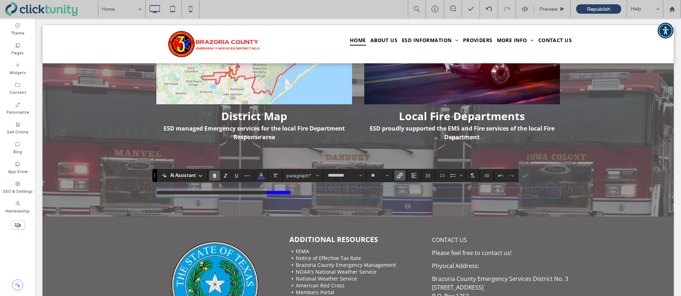
click at [399, 177] on icon "Link" at bounding box center [400, 176] width 6 height 6
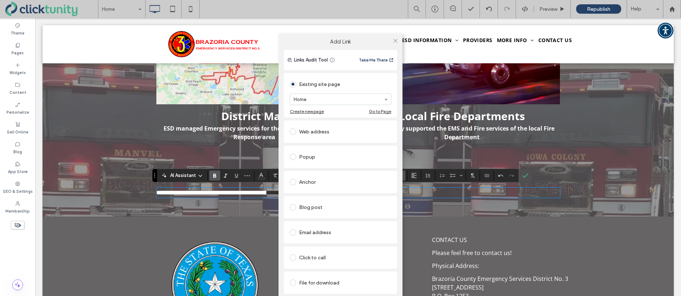
click at [294, 280] on span at bounding box center [293, 283] width 6 height 6
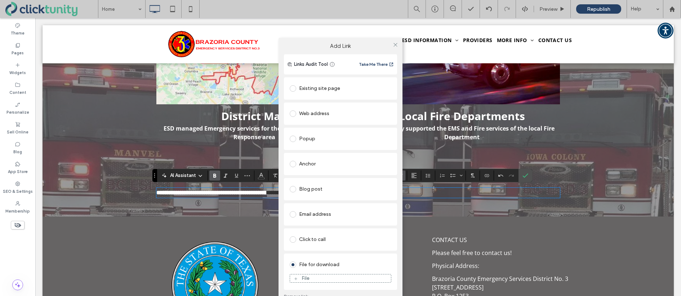
click at [299, 276] on div "File" at bounding box center [340, 279] width 101 height 6
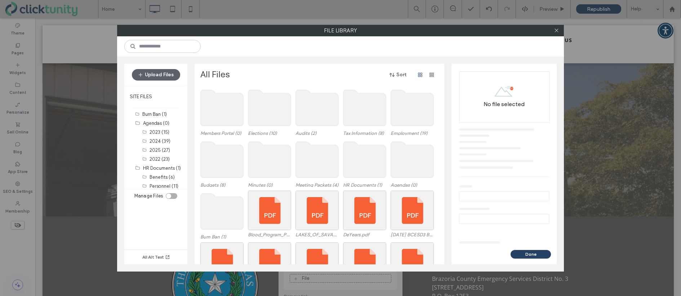
click at [281, 121] on use at bounding box center [269, 108] width 43 height 36
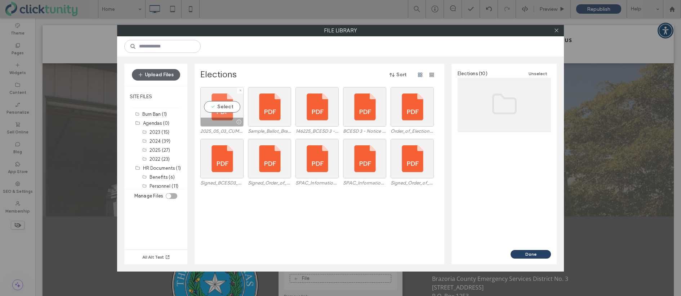
click at [223, 108] on div "Select" at bounding box center [221, 107] width 43 height 40
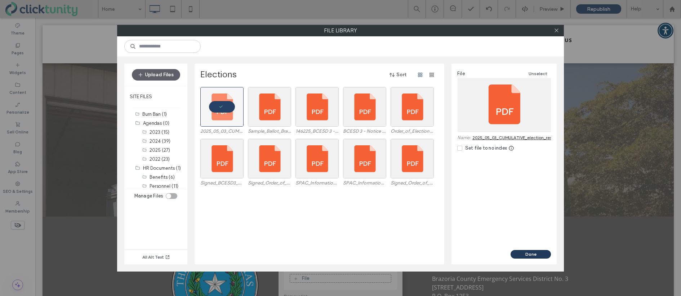
click at [523, 254] on button "Done" at bounding box center [530, 254] width 40 height 9
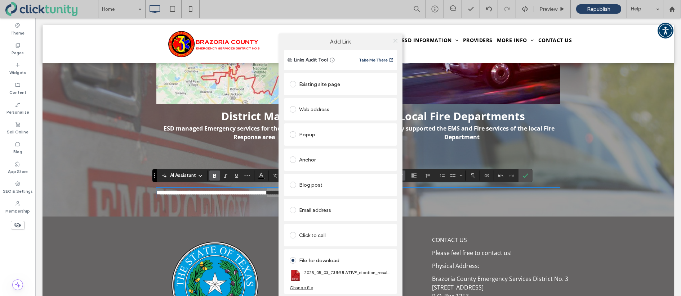
click at [394, 40] on icon at bounding box center [395, 40] width 5 height 5
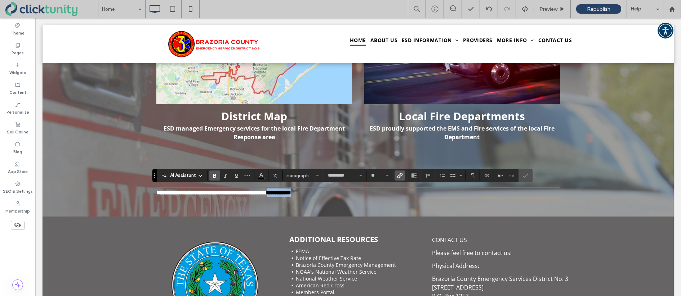
scroll to position [723, 0]
click at [262, 174] on icon "Color" at bounding box center [261, 176] width 6 height 6
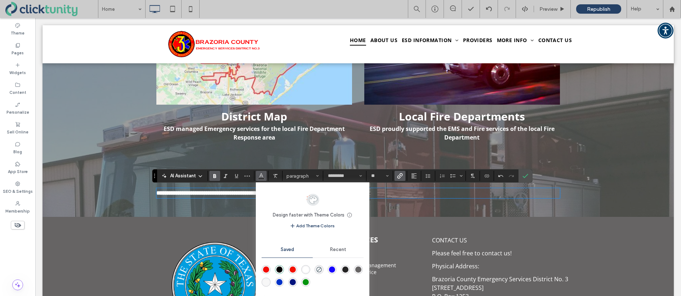
click at [332, 268] on div "rgba(20,2,255,1)" at bounding box center [332, 270] width 6 height 6
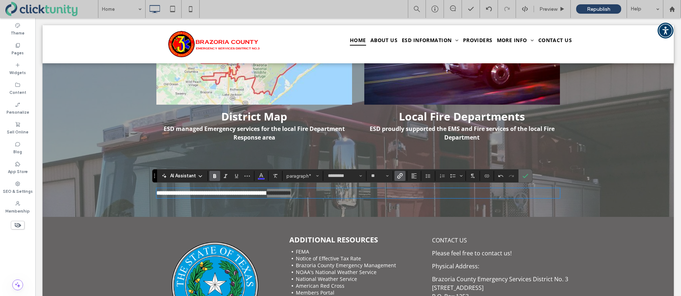
click at [520, 179] on label "Confirm" at bounding box center [525, 176] width 11 height 13
click at [238, 178] on icon "Underline" at bounding box center [236, 176] width 6 height 6
click at [524, 176] on icon "Confirm" at bounding box center [525, 176] width 6 height 6
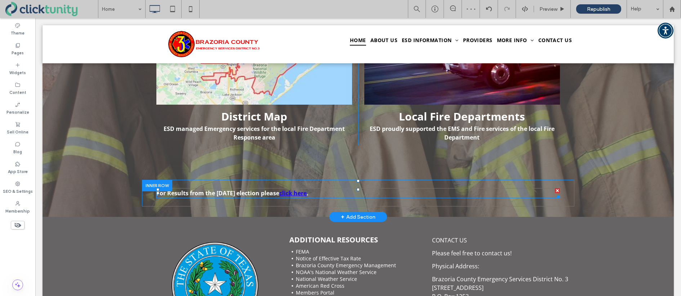
click at [306, 192] on strong "click here" at bounding box center [292, 193] width 27 height 8
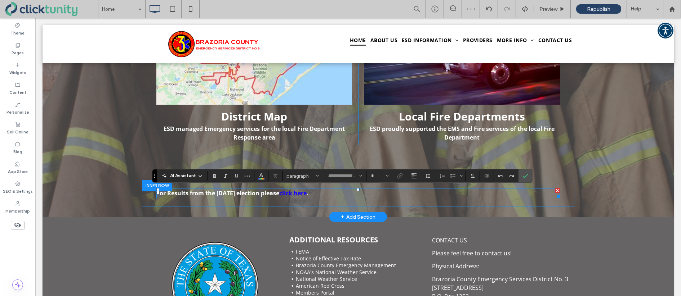
type input "*********"
type input "**"
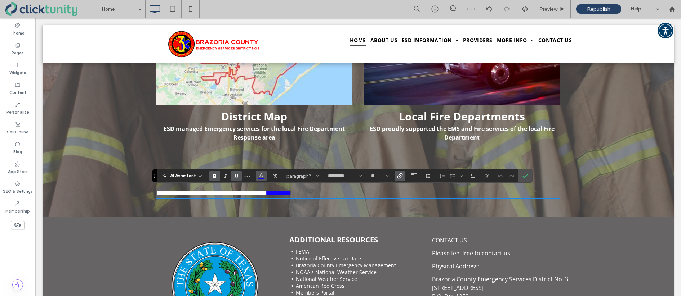
click at [264, 178] on icon "Color" at bounding box center [261, 176] width 6 height 6
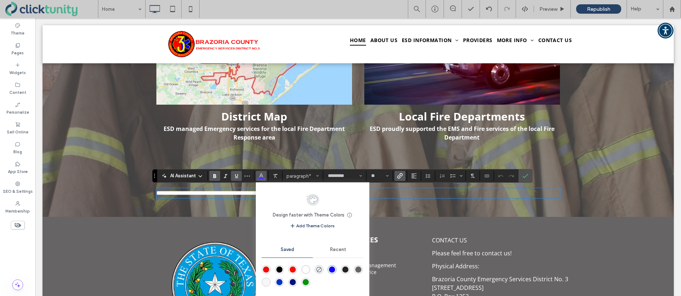
click at [266, 269] on div "rgba(243,11,3,1)" at bounding box center [266, 270] width 6 height 6
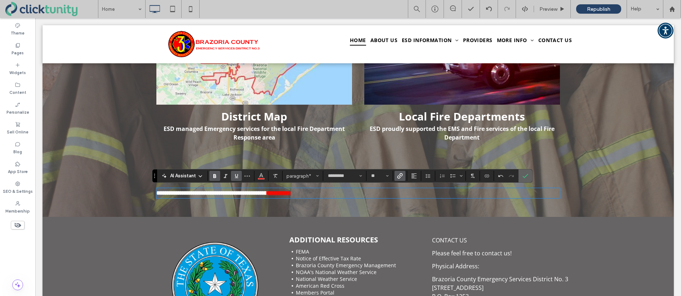
drag, startPoint x: 525, startPoint y: 181, endPoint x: 489, endPoint y: 162, distance: 41.2
click at [525, 181] on span "Confirm" at bounding box center [525, 176] width 6 height 12
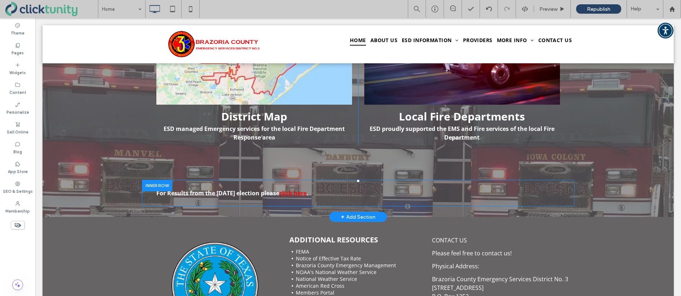
click at [152, 185] on div at bounding box center [157, 185] width 30 height 11
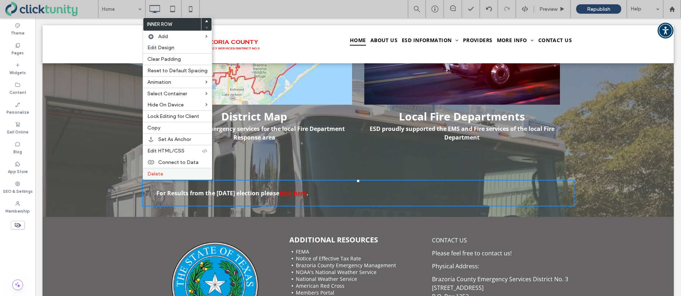
click at [174, 171] on div "Delete" at bounding box center [177, 174] width 69 height 12
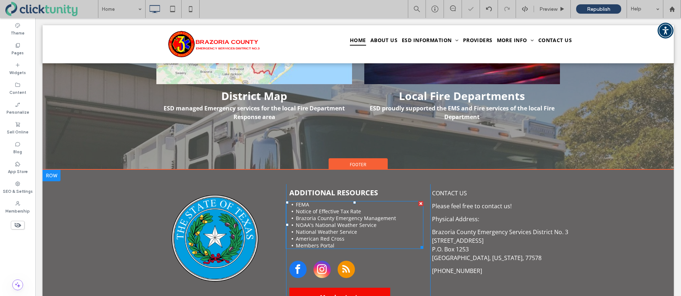
scroll to position [747, 0]
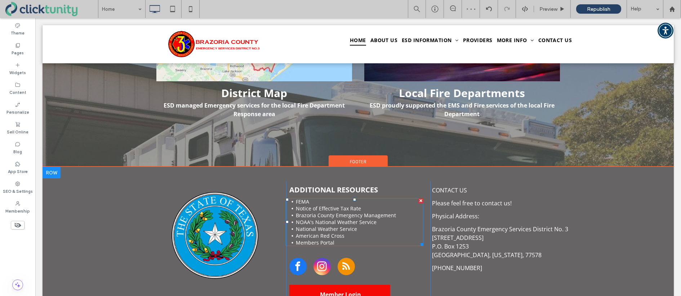
click at [346, 236] on li "American Red Cross" at bounding box center [359, 236] width 127 height 7
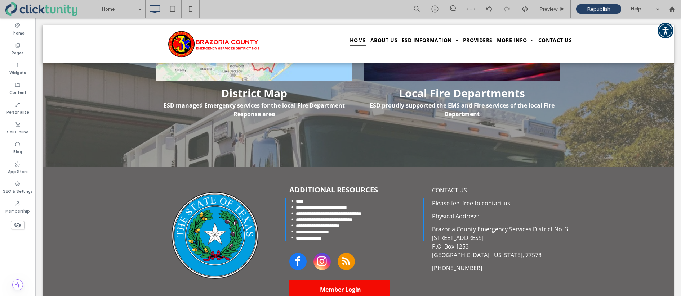
type input "*********"
type input "**"
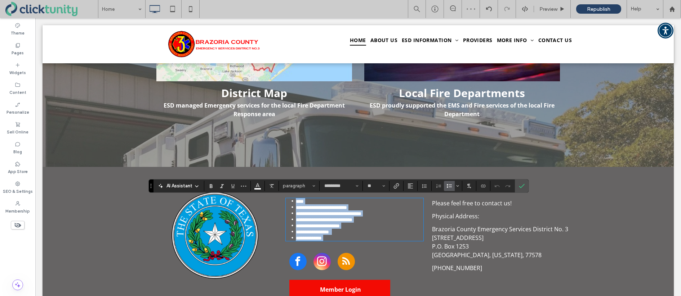
click at [346, 235] on li "**********" at bounding box center [359, 232] width 127 height 6
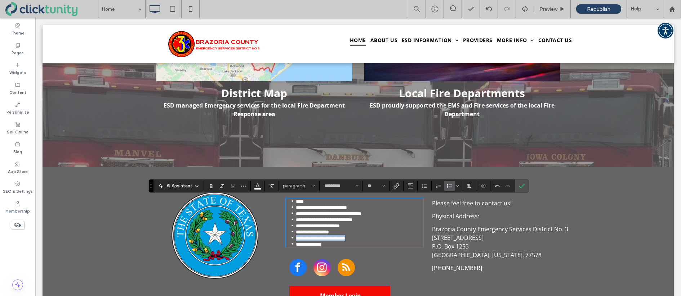
drag, startPoint x: 362, startPoint y: 243, endPoint x: 297, endPoint y: 241, distance: 64.9
click at [297, 241] on li "**********" at bounding box center [359, 238] width 127 height 6
click at [396, 185] on icon "Link" at bounding box center [396, 186] width 6 height 6
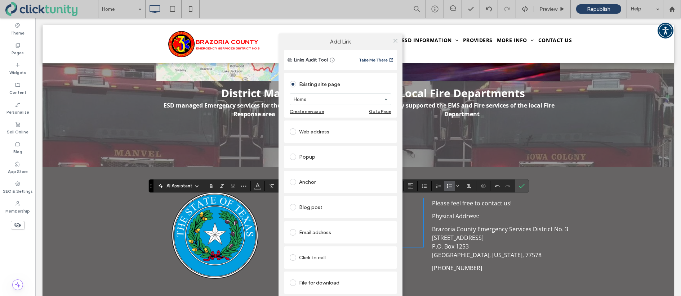
click at [294, 282] on span at bounding box center [293, 283] width 6 height 6
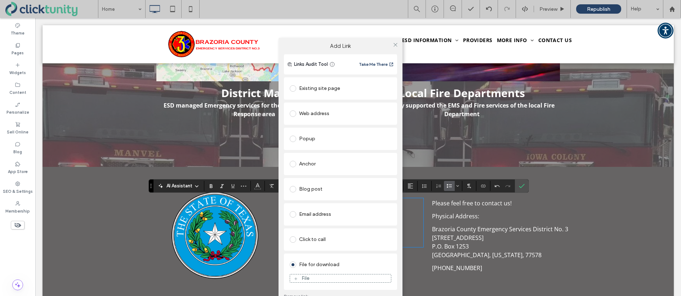
click at [311, 276] on div "File" at bounding box center [340, 279] width 101 height 6
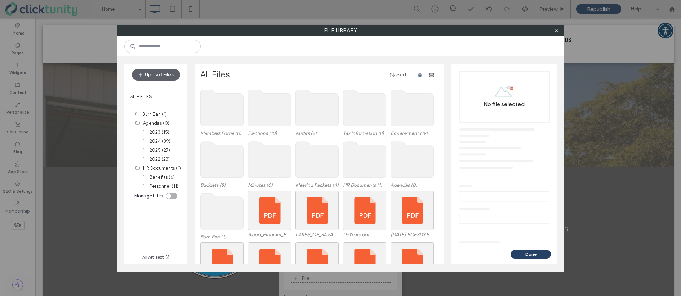
click at [271, 117] on use at bounding box center [269, 108] width 43 height 36
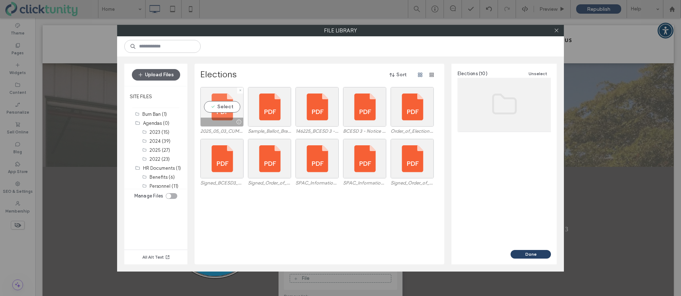
click at [224, 111] on div "Select" at bounding box center [221, 107] width 43 height 40
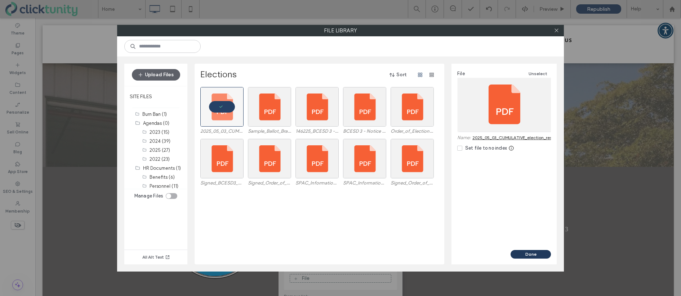
click at [542, 251] on button "Done" at bounding box center [530, 254] width 40 height 9
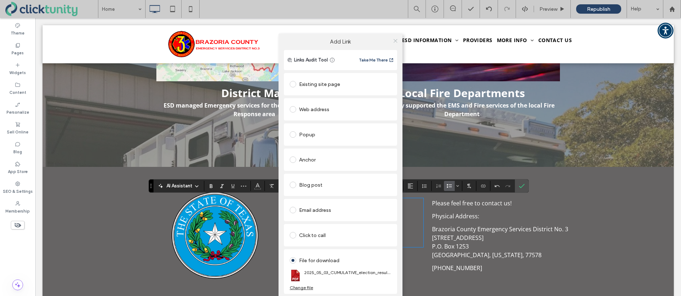
click at [396, 42] on icon at bounding box center [395, 40] width 5 height 5
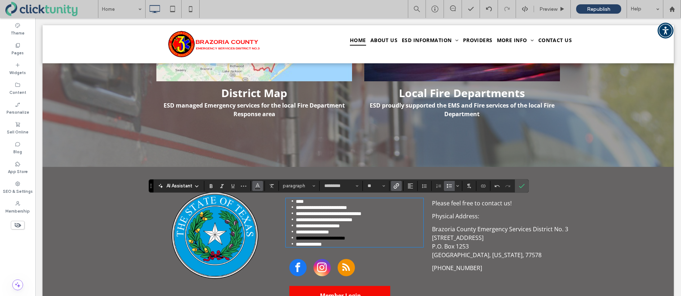
click at [259, 184] on icon "Color" at bounding box center [258, 186] width 6 height 6
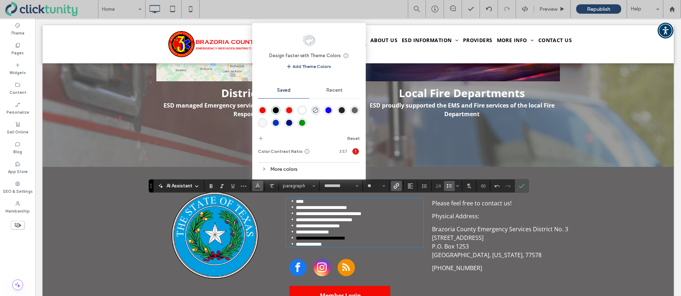
click at [301, 111] on div "rgba(255,255,255,1)" at bounding box center [302, 110] width 6 height 6
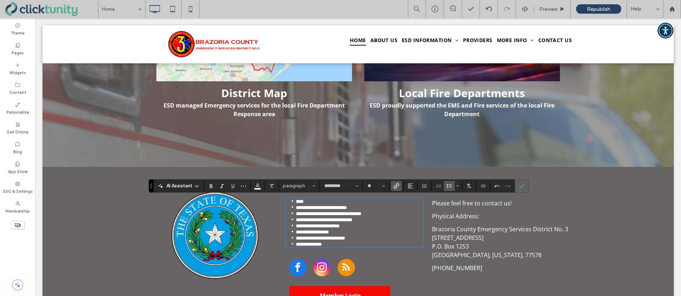
click at [523, 187] on icon "Confirm" at bounding box center [522, 186] width 6 height 6
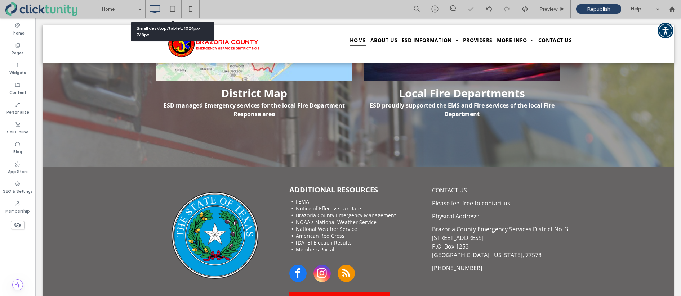
drag, startPoint x: 173, startPoint y: 9, endPoint x: 211, endPoint y: 32, distance: 43.8
click at [175, 10] on icon at bounding box center [172, 9] width 14 height 14
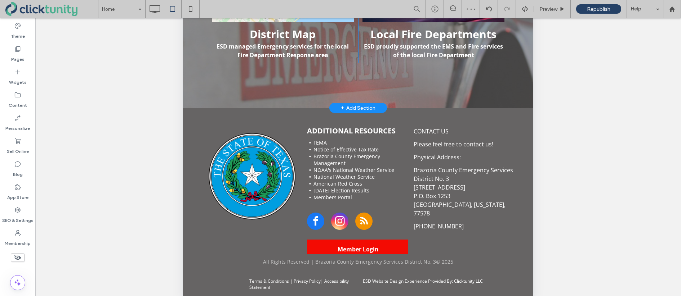
scroll to position [206, 0]
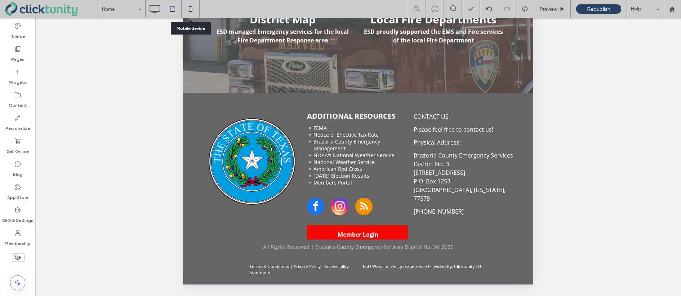
click at [191, 8] on icon at bounding box center [190, 9] width 14 height 14
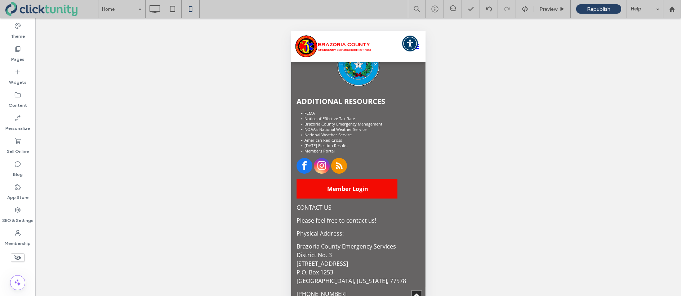
scroll to position [920, 0]
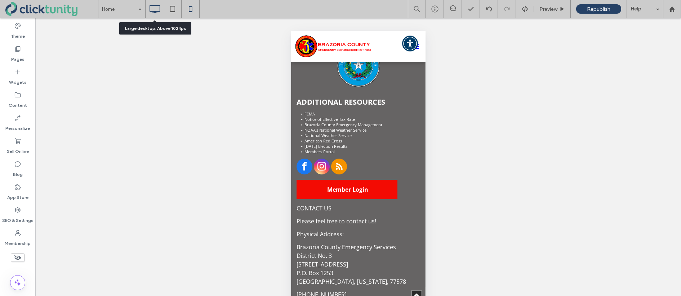
click at [154, 12] on use at bounding box center [154, 9] width 10 height 8
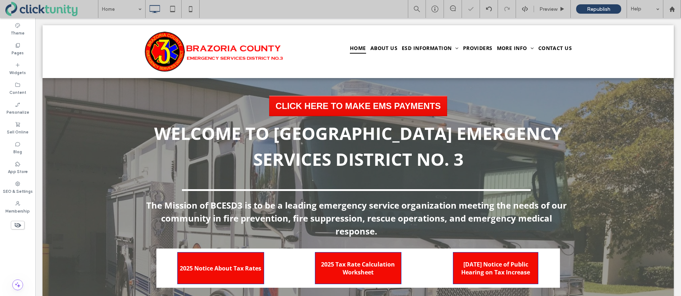
scroll to position [0, 0]
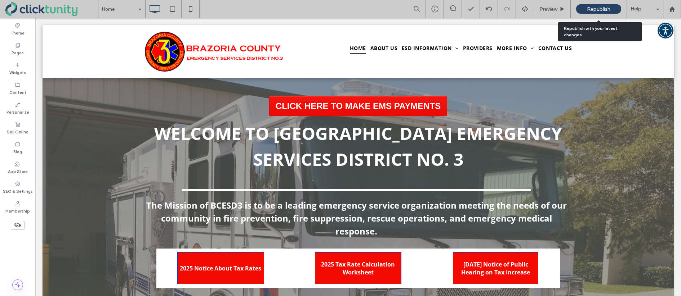
click at [589, 10] on span "Republish" at bounding box center [598, 9] width 23 height 6
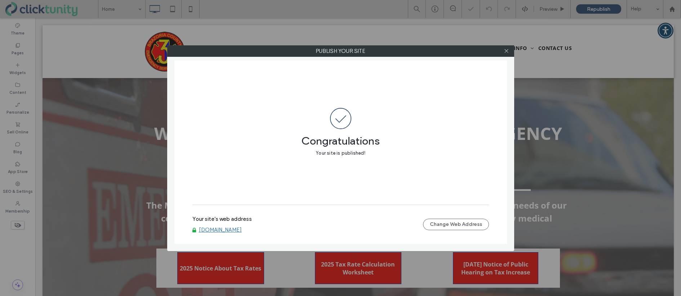
click at [223, 229] on link "www.bcesd3.com" at bounding box center [220, 230] width 43 height 6
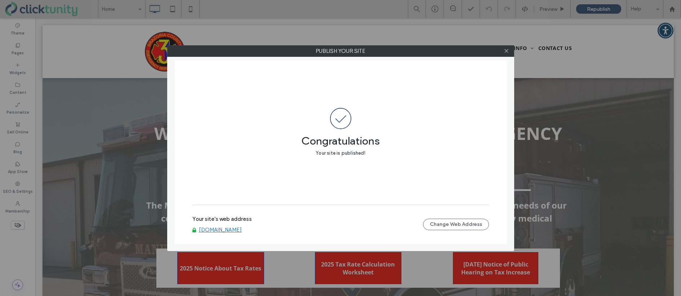
click at [507, 53] on icon at bounding box center [505, 50] width 5 height 5
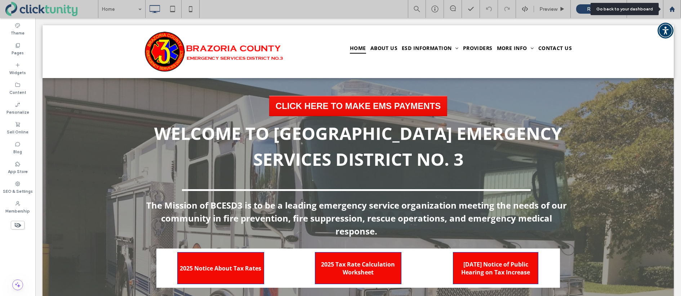
drag, startPoint x: 675, startPoint y: 9, endPoint x: 670, endPoint y: 9, distance: 4.3
click at [674, 9] on icon at bounding box center [672, 9] width 6 height 6
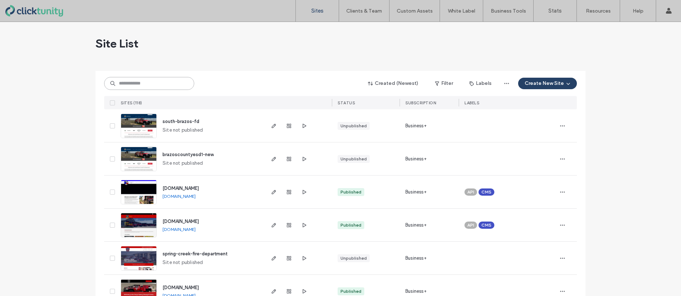
click at [172, 85] on input at bounding box center [149, 83] width 90 height 13
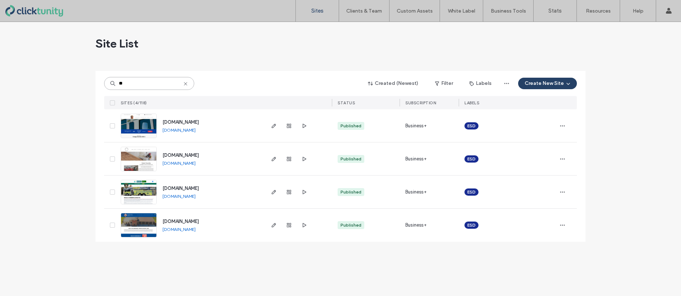
type input "**"
click at [171, 156] on span "[DOMAIN_NAME]" at bounding box center [180, 155] width 36 height 5
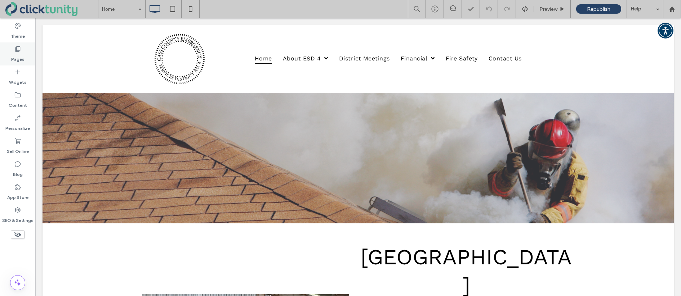
click at [21, 60] on label "Pages" at bounding box center [17, 58] width 13 height 10
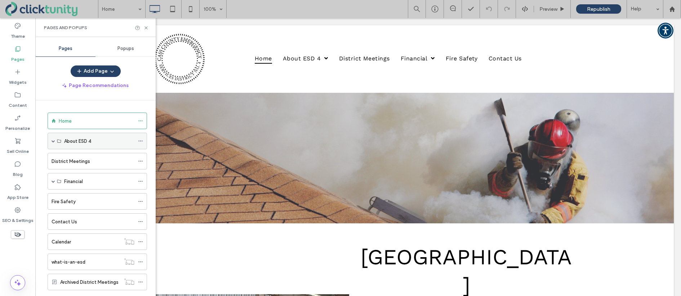
click at [56, 143] on div "About ESD 4" at bounding box center [97, 141] width 99 height 17
click at [53, 142] on span at bounding box center [54, 141] width 4 height 4
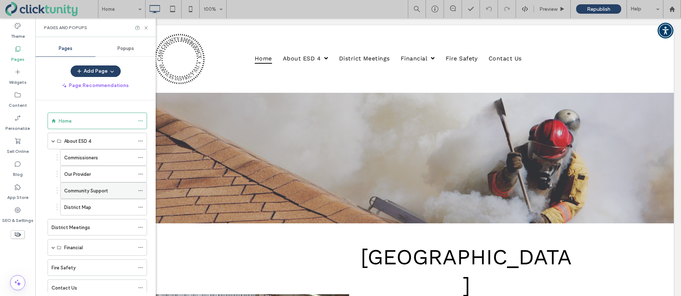
click at [88, 189] on label "Community Support" at bounding box center [86, 191] width 44 height 13
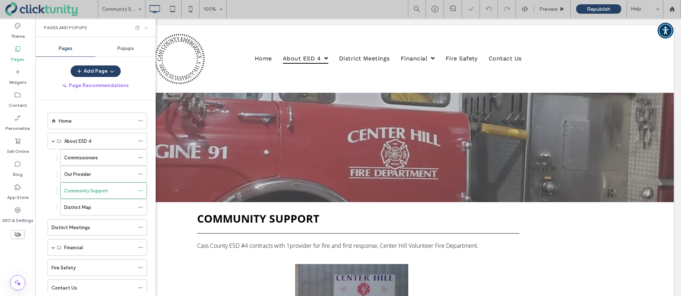
click at [148, 28] on icon at bounding box center [145, 27] width 5 height 5
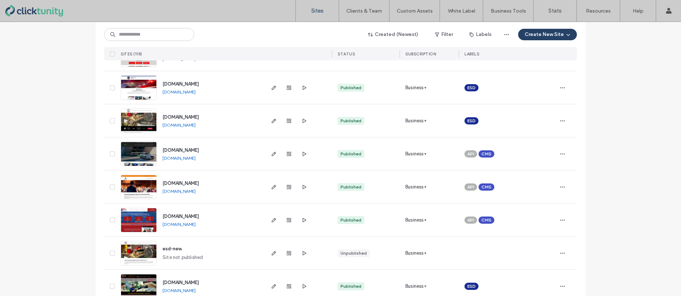
scroll to position [738, 0]
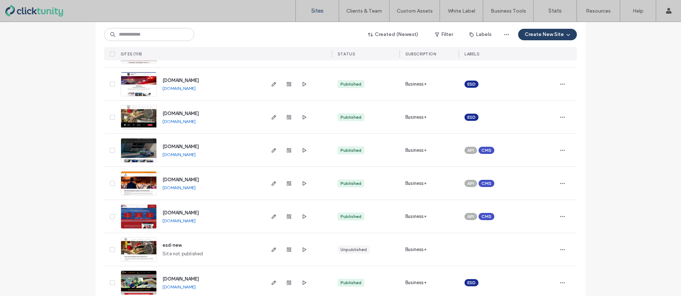
click at [191, 122] on link "[DOMAIN_NAME]" at bounding box center [178, 121] width 33 height 5
